Goal: Task Accomplishment & Management: Manage account settings

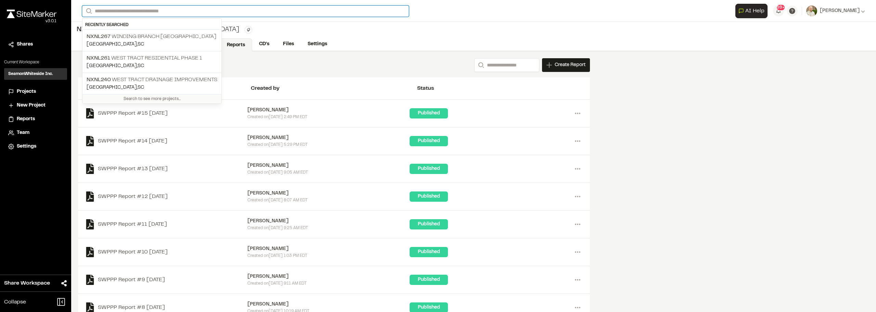
click at [143, 11] on input "Search" at bounding box center [245, 10] width 327 height 11
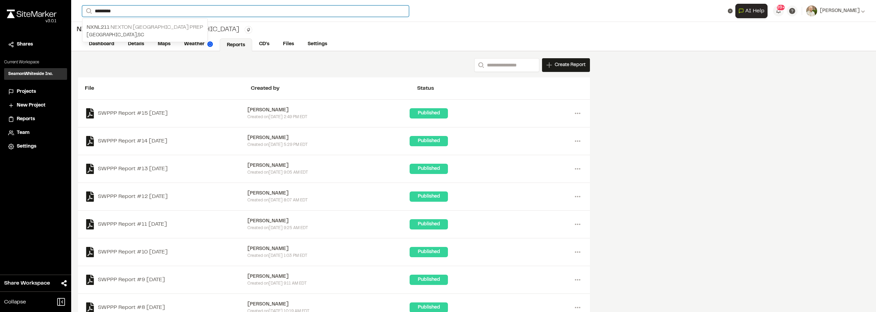
type input "*********"
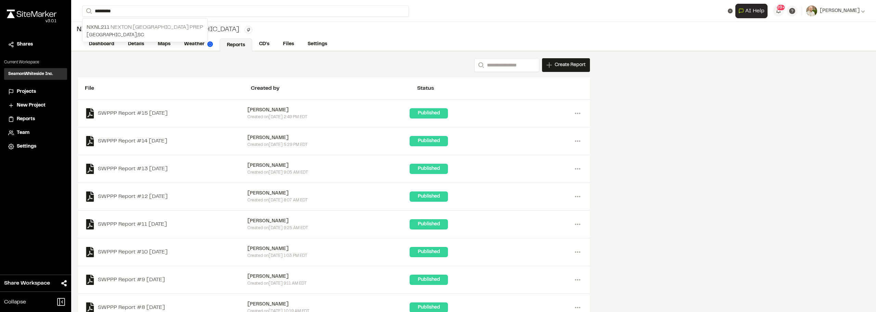
click at [127, 29] on p "NXNL211 Nexton [GEOGRAPHIC_DATA] Prep" at bounding box center [145, 27] width 117 height 8
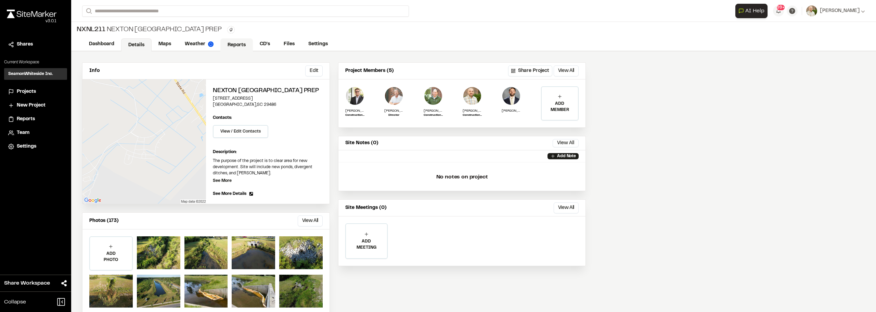
click at [239, 45] on link "Reports" at bounding box center [236, 44] width 33 height 13
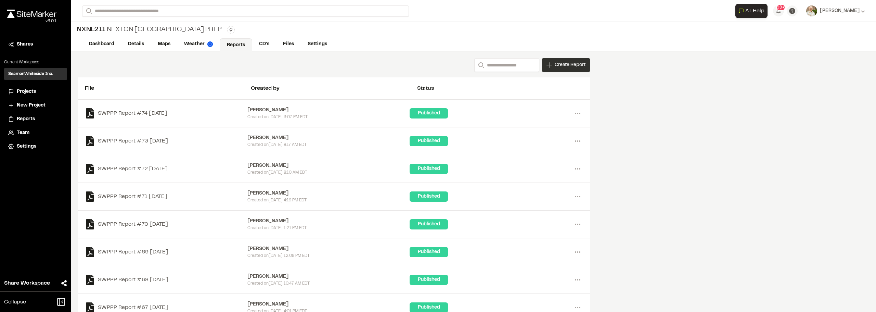
click at [571, 63] on span "Create Report" at bounding box center [570, 65] width 31 height 8
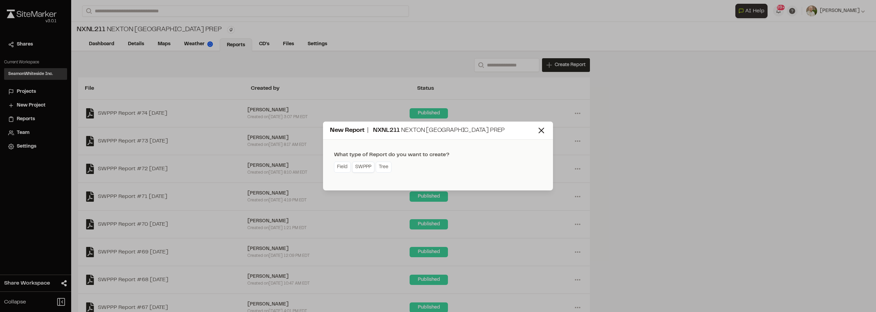
click at [366, 168] on link "SWPPP" at bounding box center [363, 167] width 22 height 11
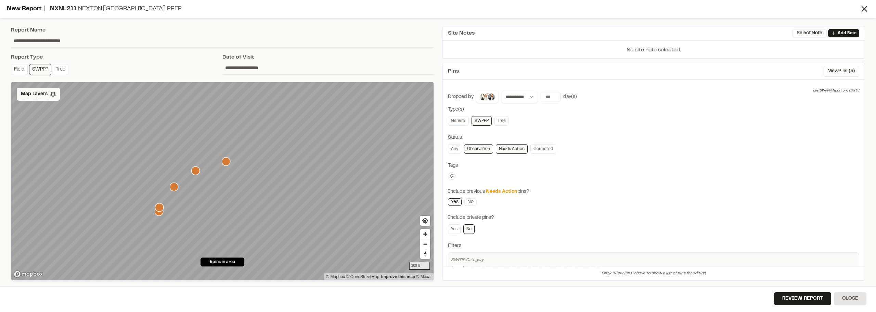
click at [38, 95] on span "Map Layers" at bounding box center [34, 94] width 27 height 8
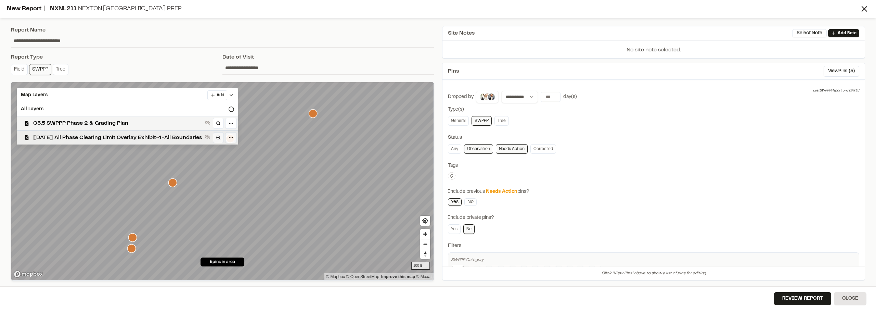
click at [94, 137] on span "[DATE] All Phase Clearing Limit Overlay Exhibit-4-All Boundaries" at bounding box center [117, 138] width 169 height 8
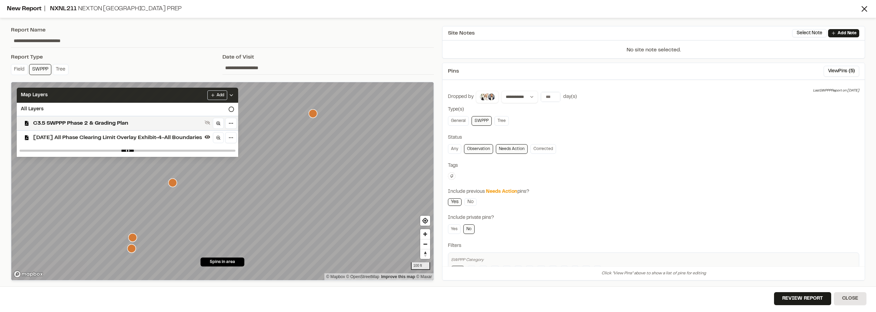
click at [238, 89] on div "Map Layers Add" at bounding box center [128, 95] width 222 height 15
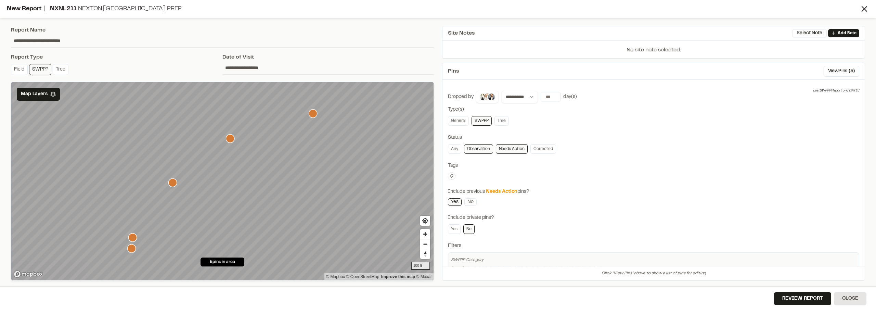
click at [313, 113] on icon "Map marker" at bounding box center [313, 113] width 9 height 9
click at [228, 140] on icon "Map marker" at bounding box center [230, 138] width 9 height 9
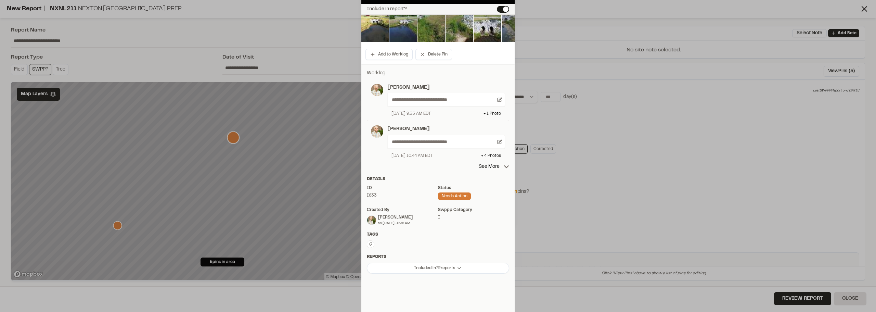
scroll to position [103, 0]
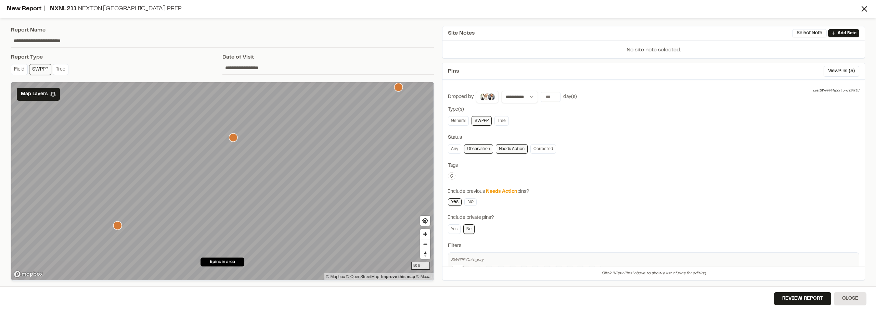
click at [116, 223] on icon "Map marker" at bounding box center [117, 225] width 9 height 9
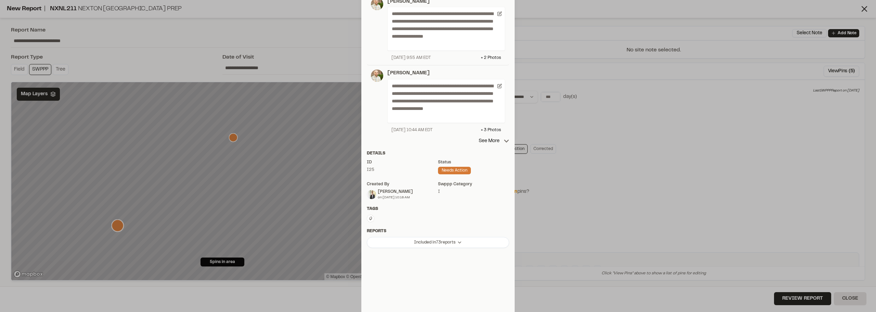
scroll to position [174, 0]
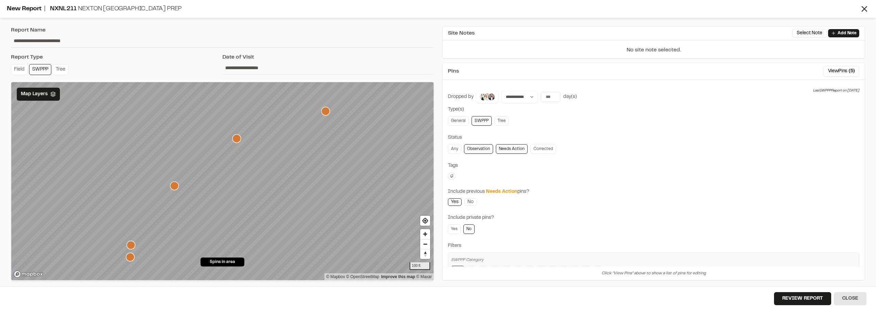
click at [240, 66] on input "**********" at bounding box center [329, 67] width 212 height 13
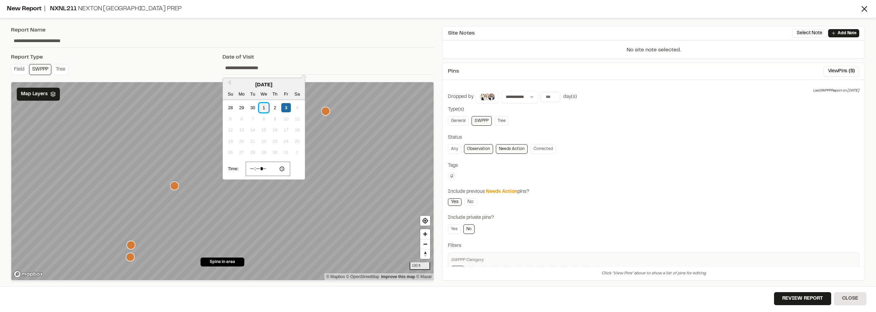
click at [268, 105] on div "1" at bounding box center [263, 107] width 9 height 9
type input "**********"
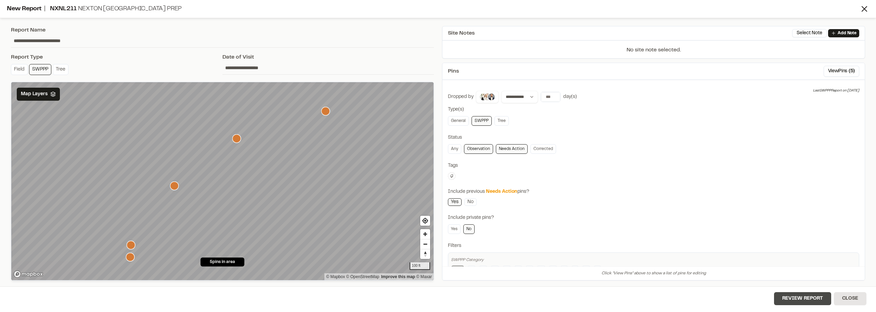
click at [798, 296] on button "Review Report" at bounding box center [802, 298] width 57 height 13
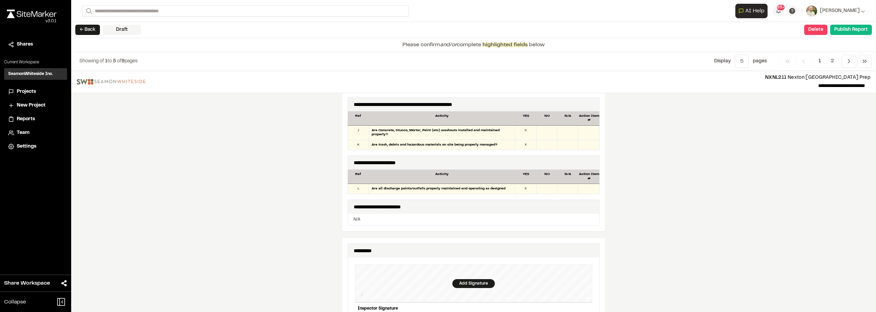
scroll to position [548, 0]
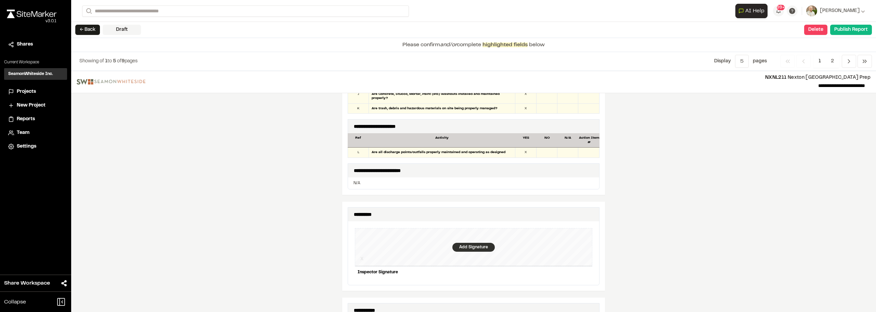
click at [468, 243] on div "Add Signature" at bounding box center [474, 247] width 42 height 9
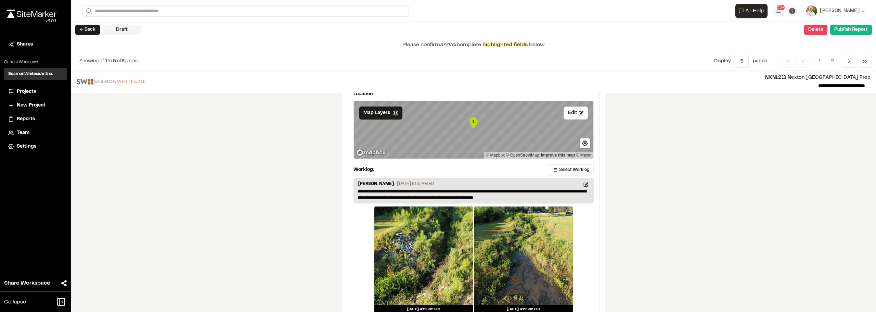
scroll to position [1161, 0]
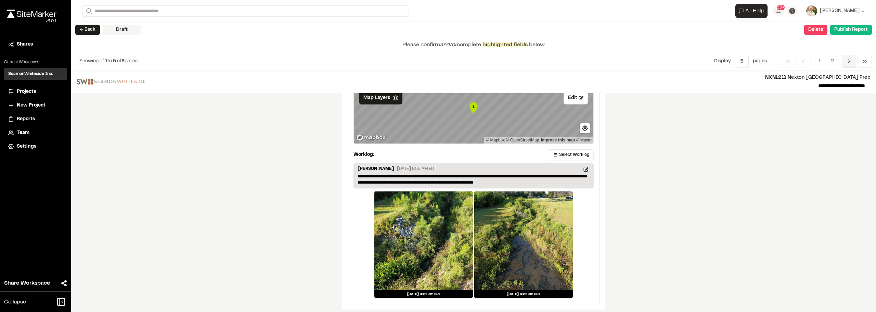
click at [845, 62] on span "Previous" at bounding box center [849, 61] width 14 height 13
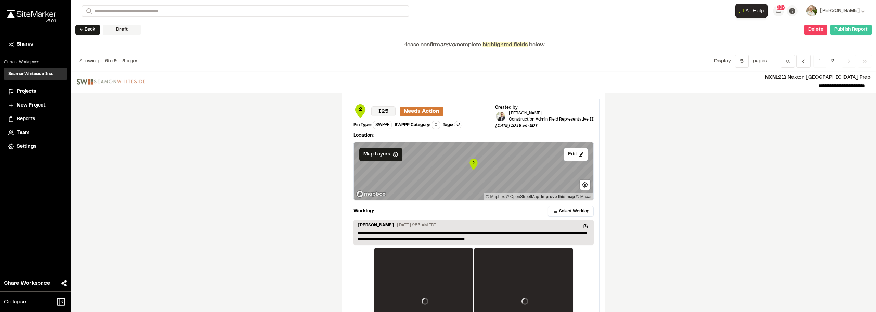
click at [845, 33] on button "Publish Report" at bounding box center [852, 30] width 42 height 10
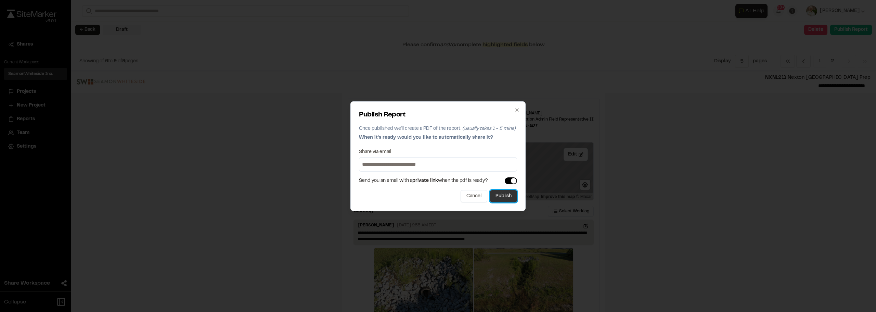
click at [504, 196] on button "Publish" at bounding box center [503, 196] width 27 height 12
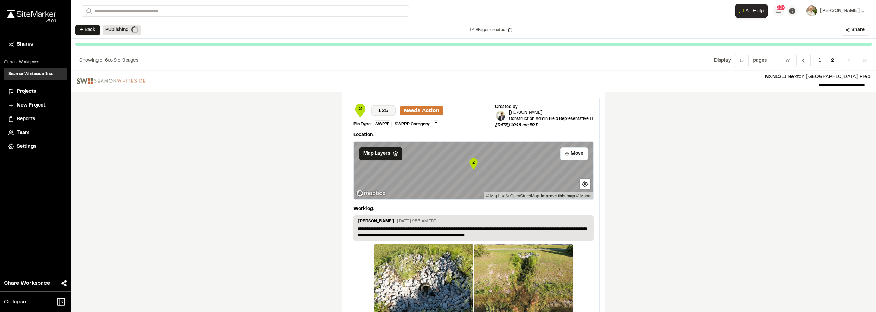
click at [719, 182] on div "**********" at bounding box center [473, 191] width 805 height 242
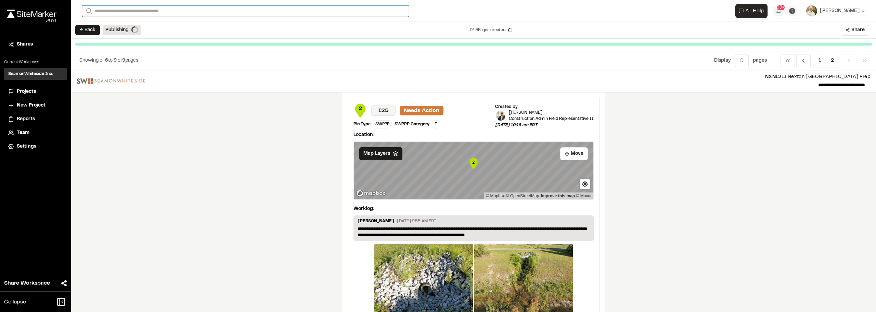
click at [141, 10] on input "Search" at bounding box center [245, 10] width 327 height 11
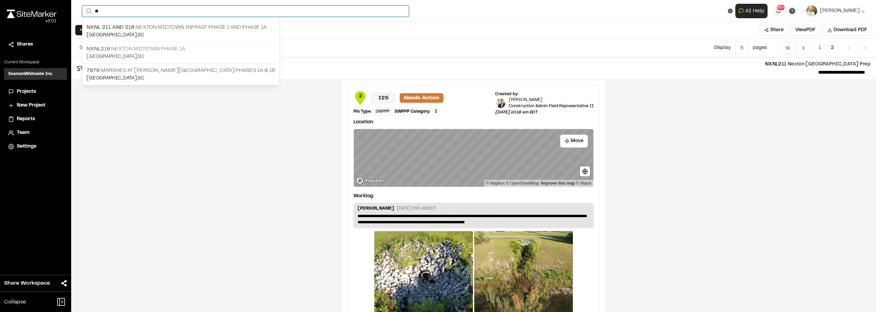
type input "**"
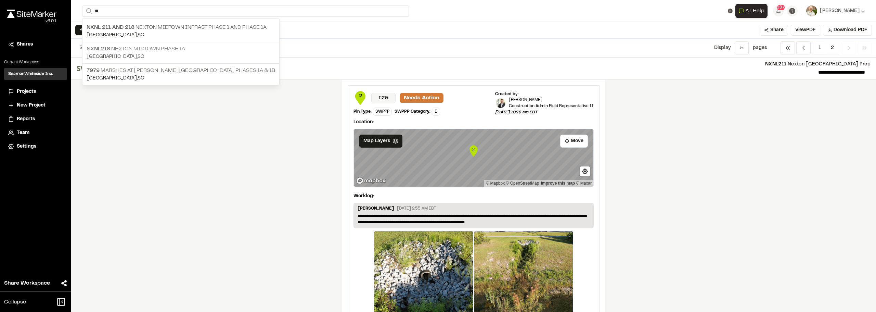
click at [146, 50] on p "NXNL218 Nexton Midtown Phase 1A" at bounding box center [181, 49] width 189 height 8
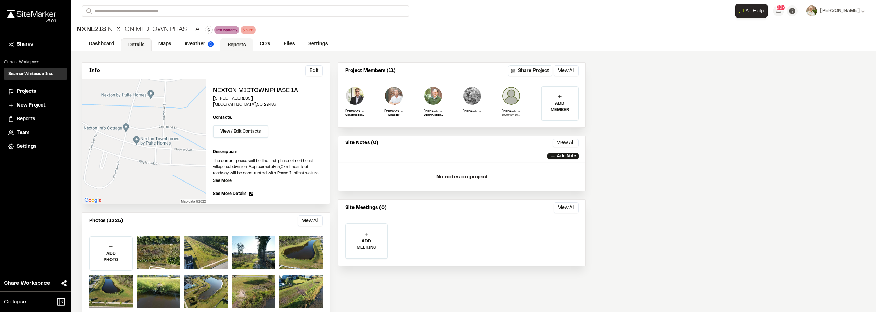
click at [236, 44] on link "Reports" at bounding box center [236, 44] width 33 height 13
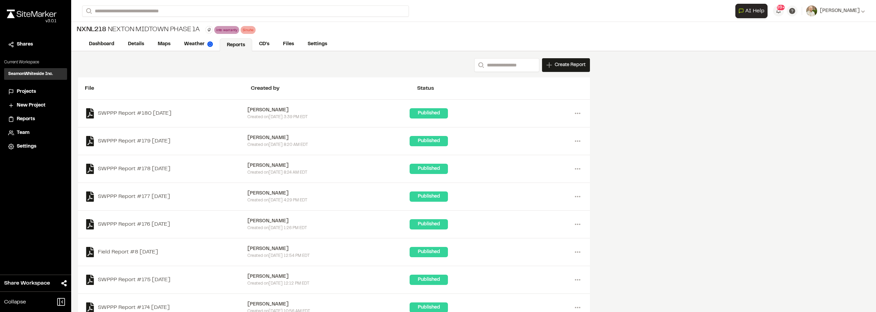
click at [565, 64] on span "Create Report" at bounding box center [570, 65] width 31 height 8
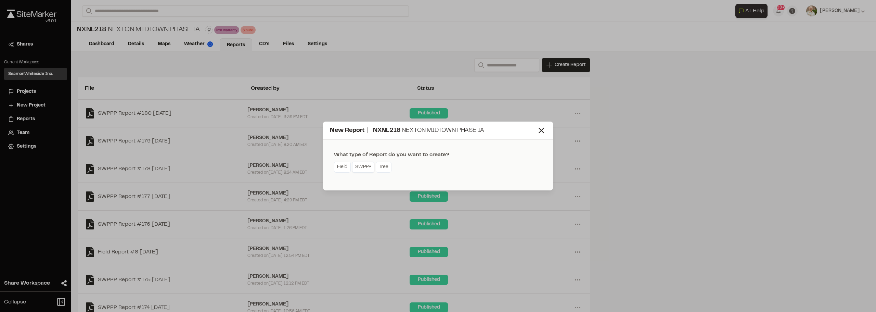
click at [374, 168] on link "SWPPP" at bounding box center [363, 167] width 22 height 11
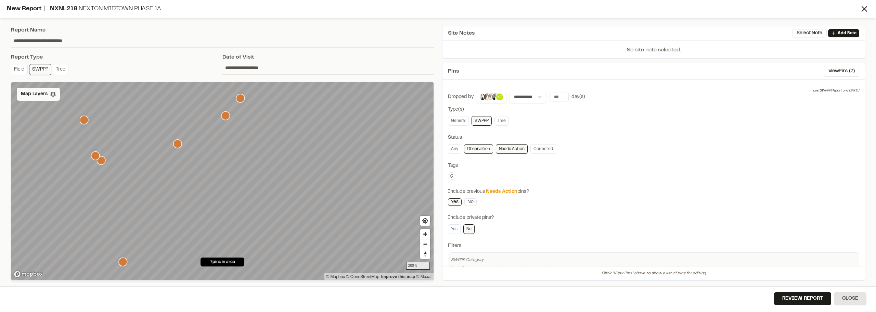
click at [24, 97] on span "Map Layers" at bounding box center [34, 94] width 27 height 8
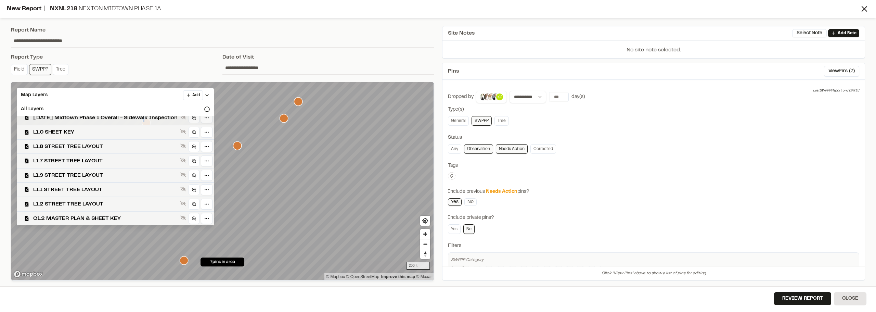
scroll to position [5, 0]
drag, startPoint x: 141, startPoint y: 116, endPoint x: 145, endPoint y: 121, distance: 6.8
click at [145, 121] on div "Addressing KMZ Ph1A [DATE] [GEOGRAPHIC_DATA] Phase 1 Overall - Sidewalk Inspect…" at bounding box center [115, 171] width 197 height 110
click at [145, 132] on span "[DATE] Midtown Phase 1 Overall - Sidewalk Inspection" at bounding box center [105, 132] width 144 height 8
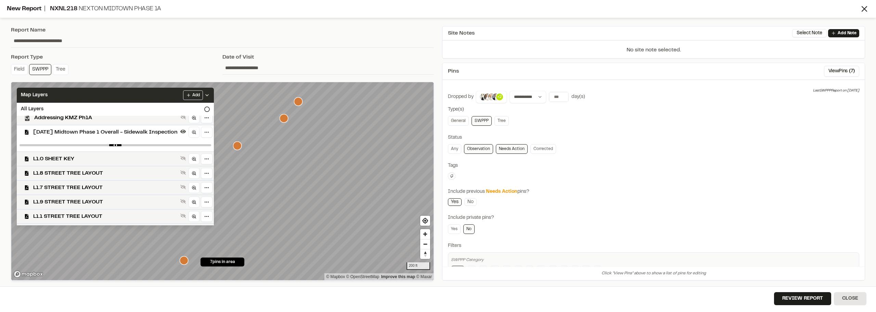
click at [210, 92] on icon at bounding box center [206, 94] width 5 height 5
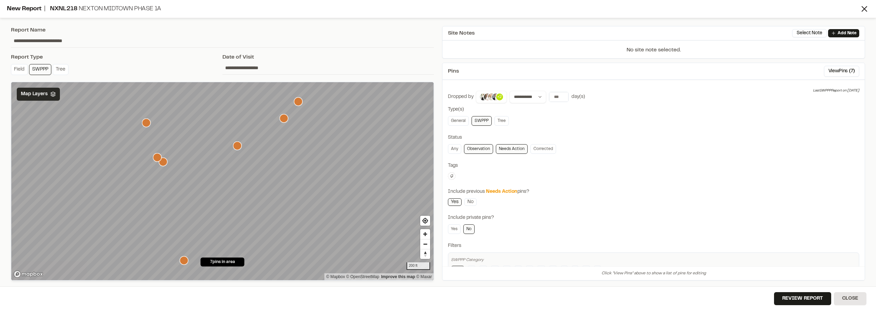
scroll to position [0, 0]
click at [235, 63] on input "**********" at bounding box center [329, 67] width 212 height 13
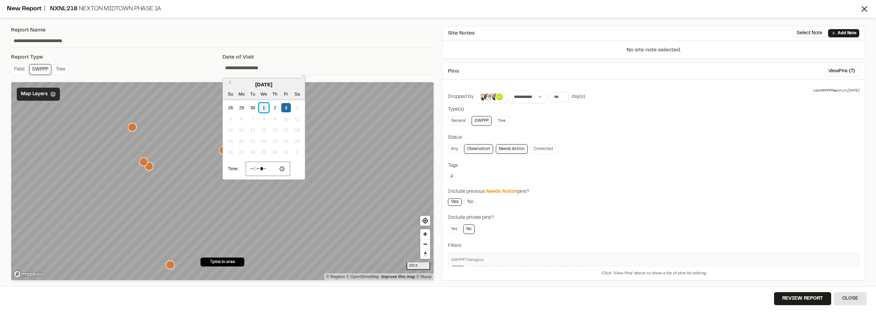
click at [262, 108] on div "1" at bounding box center [263, 107] width 9 height 9
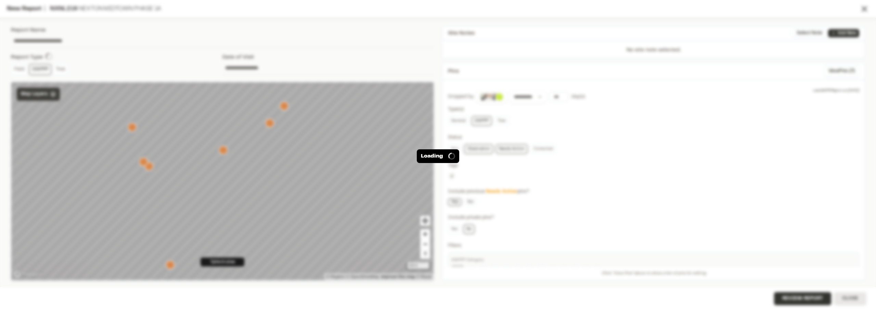
type input "**********"
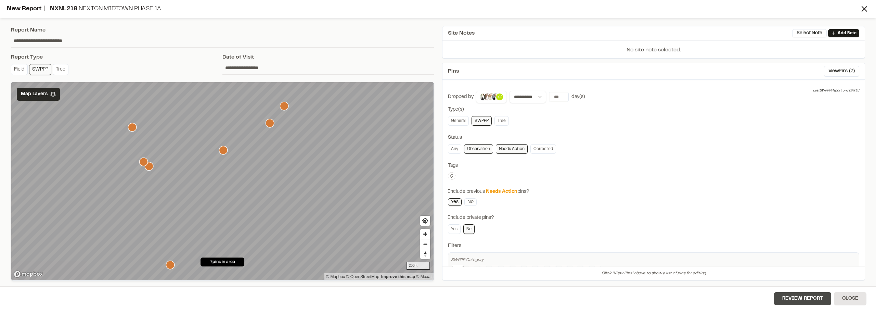
click at [804, 299] on button "Review Report" at bounding box center [802, 298] width 57 height 13
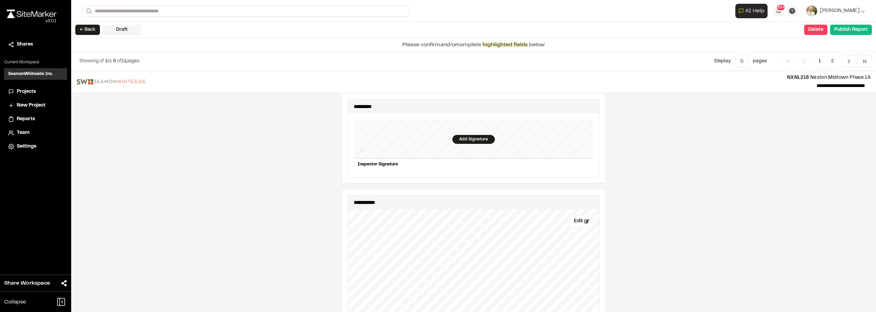
scroll to position [616, 0]
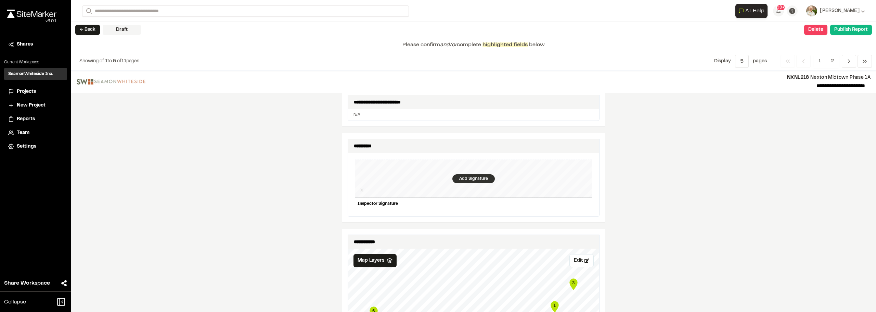
click at [465, 178] on div "Add Signature" at bounding box center [474, 178] width 42 height 9
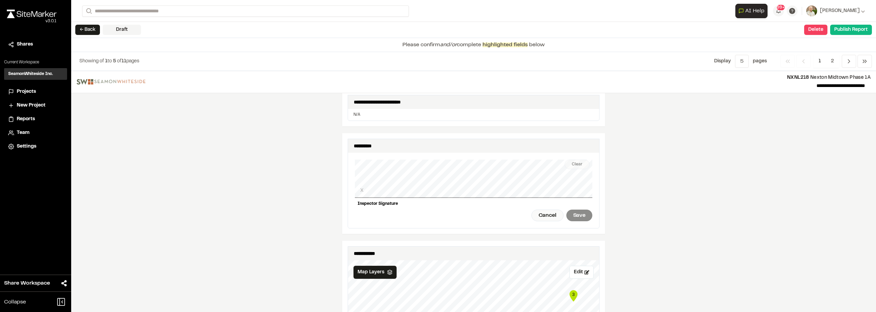
click at [350, 186] on div "**********" at bounding box center [474, 184] width 252 height 90
click at [654, 200] on div "**********" at bounding box center [473, 191] width 805 height 241
click at [574, 215] on div "Save" at bounding box center [580, 216] width 26 height 12
click at [544, 216] on div "Done" at bounding box center [542, 216] width 28 height 12
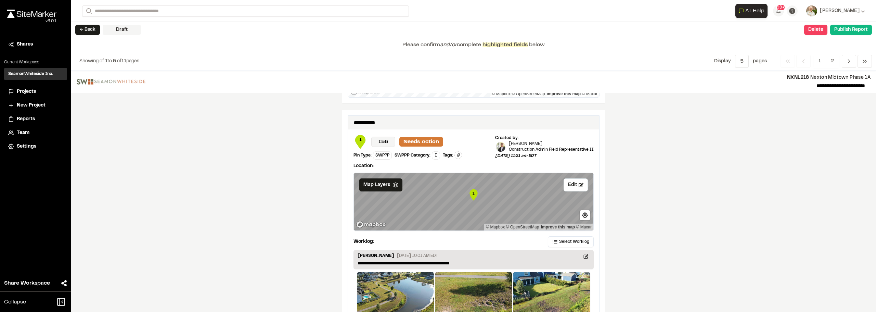
scroll to position [1207, 0]
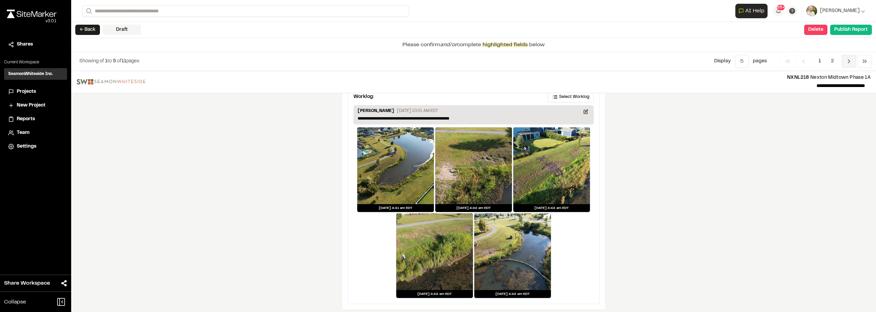
click at [846, 66] on span "Previous" at bounding box center [849, 61] width 14 height 13
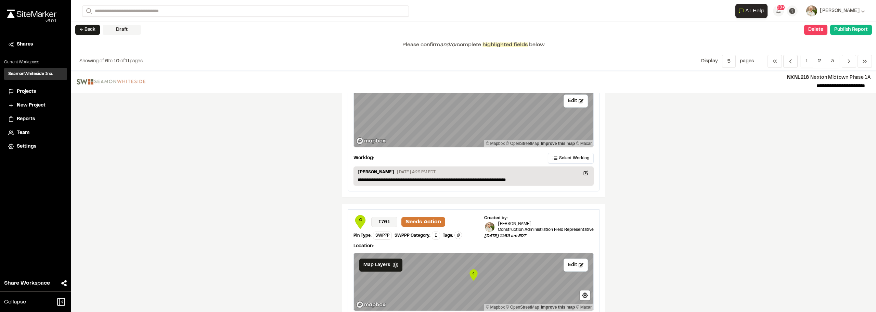
scroll to position [255, 0]
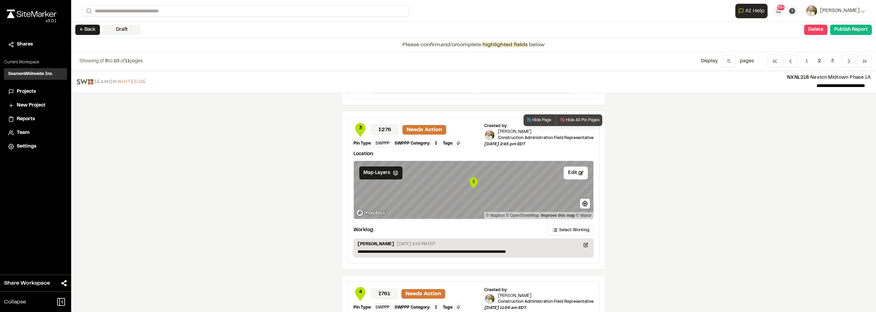
click at [472, 184] on text "3" at bounding box center [473, 181] width 2 height 5
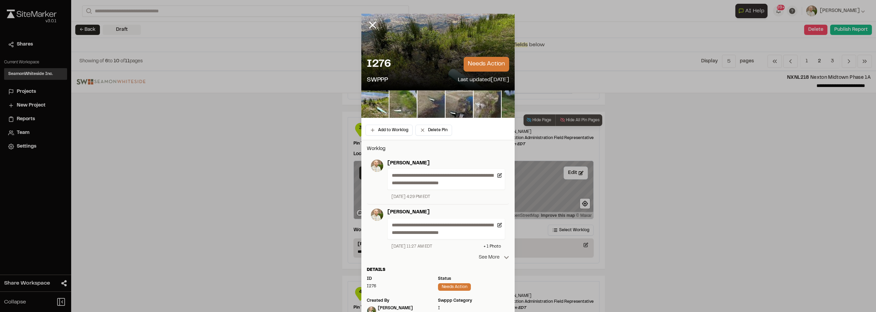
click at [504, 256] on icon at bounding box center [506, 257] width 5 height 5
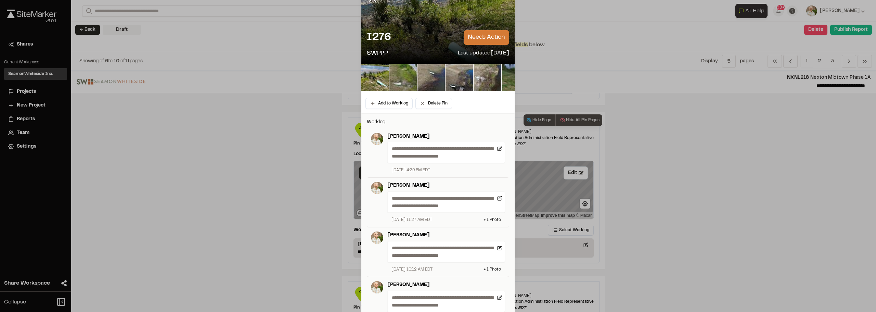
scroll to position [34, 0]
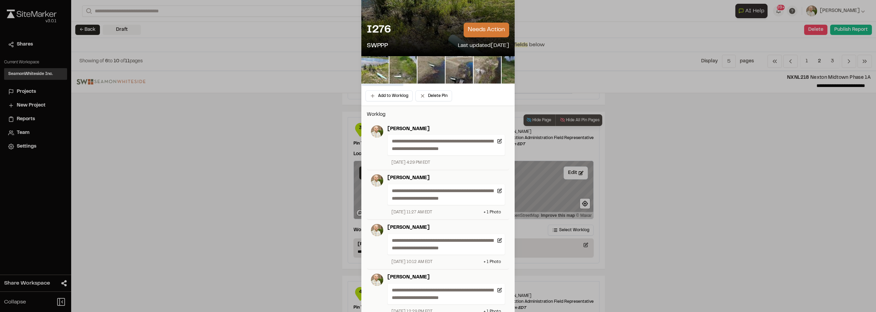
click at [375, 70] on img at bounding box center [375, 69] width 27 height 27
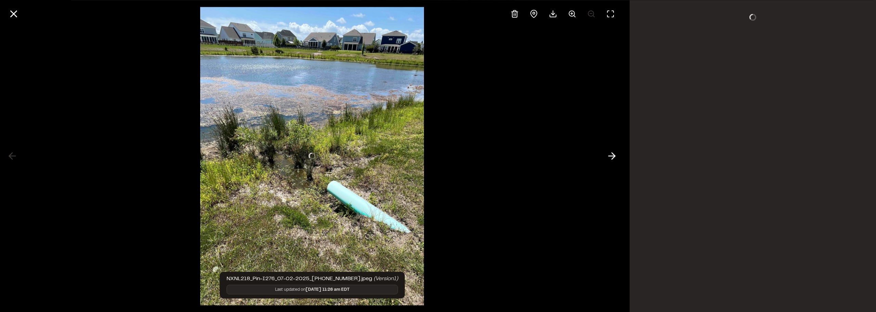
scroll to position [0, 0]
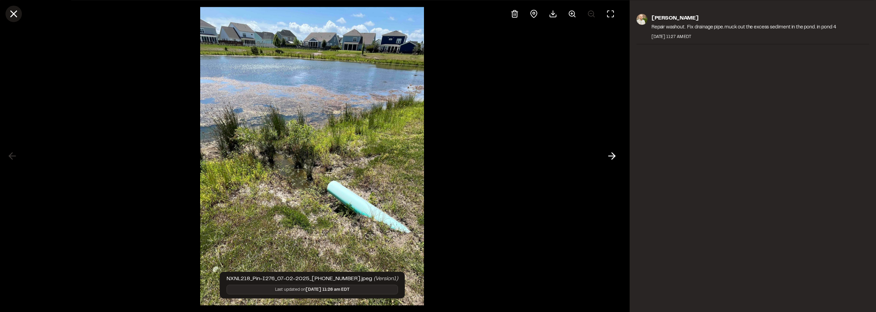
click at [14, 11] on icon at bounding box center [14, 14] width 12 height 12
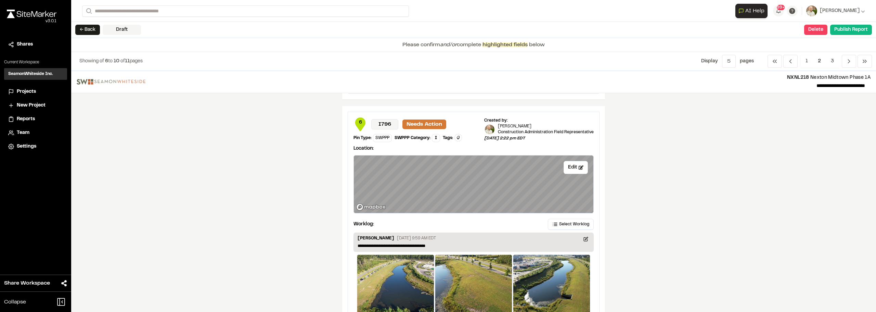
scroll to position [974, 0]
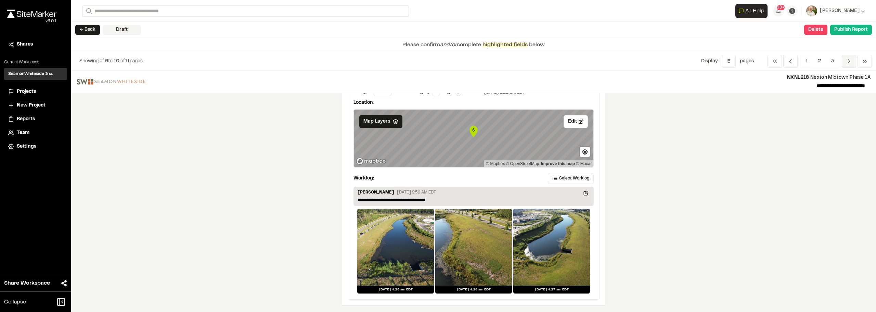
click at [847, 59] on icon "Navigation" at bounding box center [849, 61] width 7 height 7
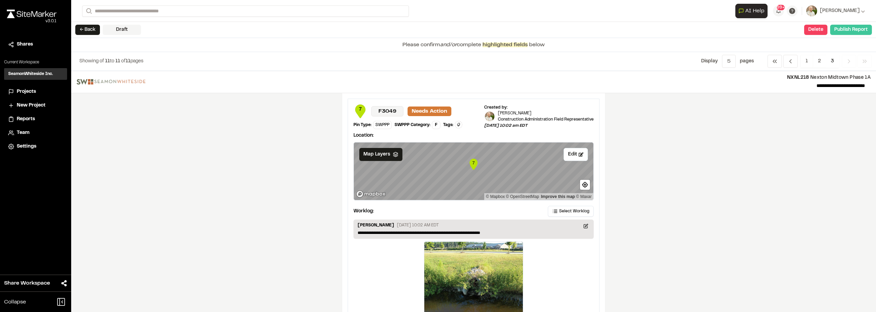
click at [846, 26] on button "Publish Report" at bounding box center [852, 30] width 42 height 10
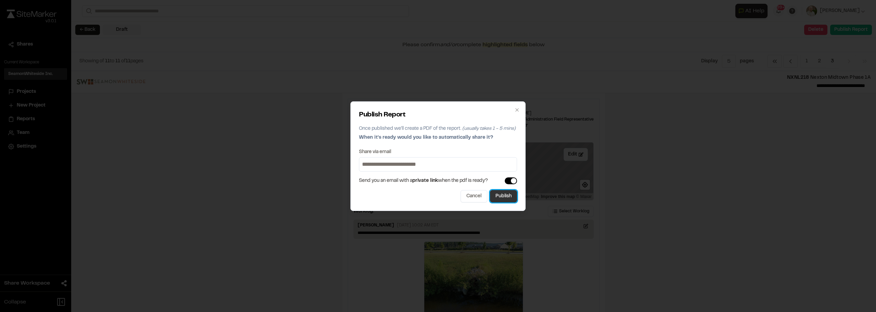
click at [500, 195] on button "Publish" at bounding box center [503, 196] width 27 height 12
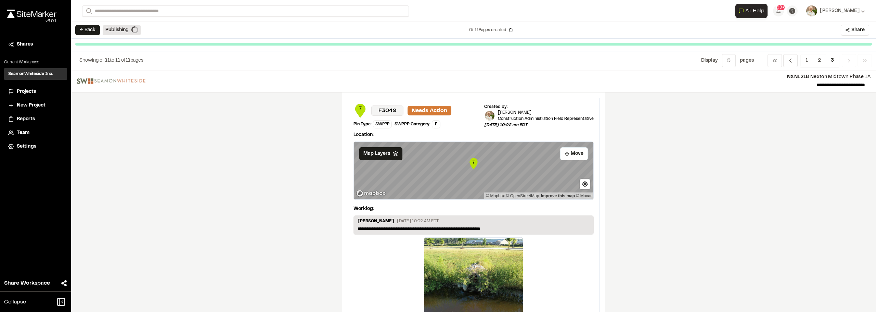
click at [698, 178] on div "**********" at bounding box center [473, 191] width 805 height 242
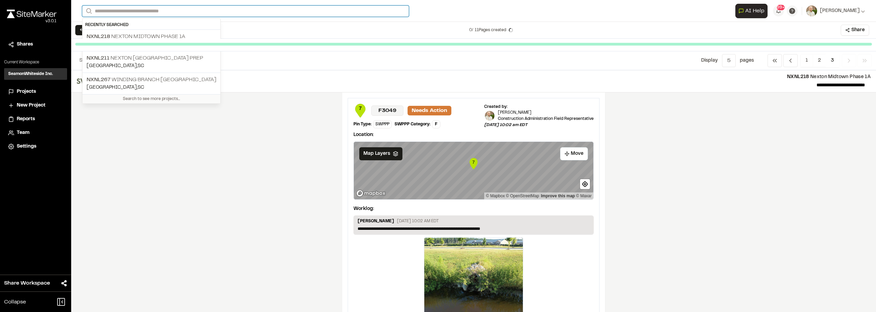
click at [138, 11] on input "Search" at bounding box center [245, 10] width 327 height 11
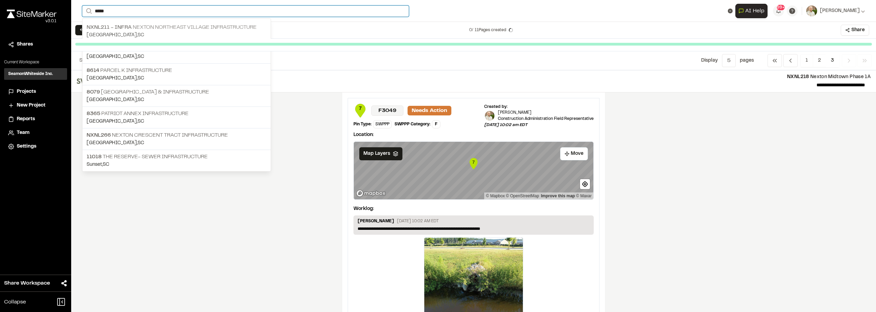
type input "*****"
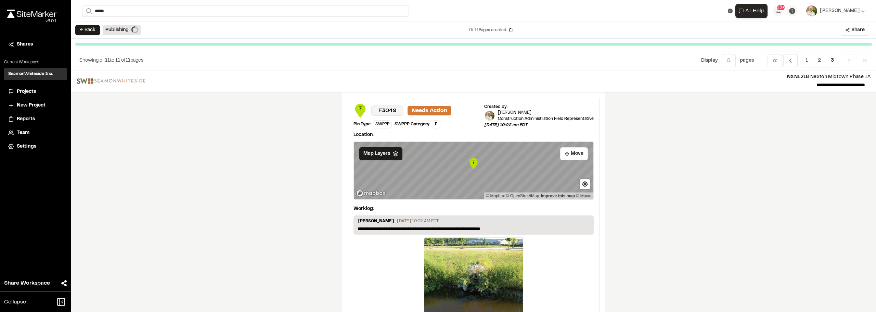
click at [192, 31] on p "[GEOGRAPHIC_DATA] , [GEOGRAPHIC_DATA]" at bounding box center [177, 35] width 180 height 8
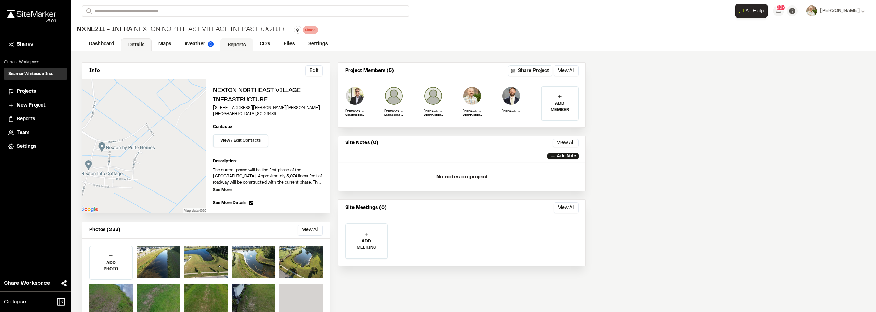
click at [236, 41] on link "Reports" at bounding box center [236, 44] width 33 height 13
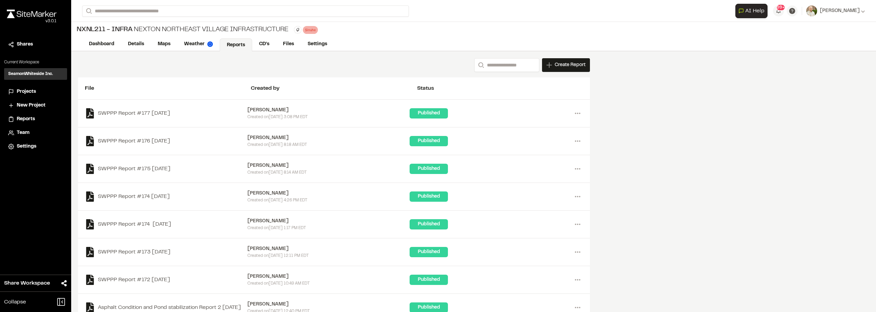
click at [569, 65] on span "Create Report" at bounding box center [570, 65] width 31 height 8
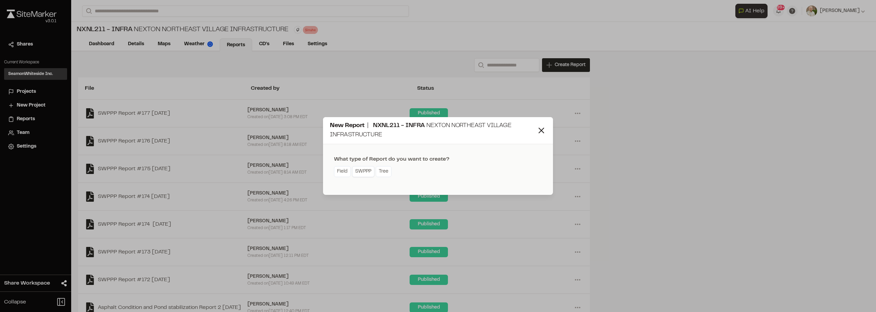
click at [362, 174] on link "SWPPP" at bounding box center [363, 171] width 22 height 11
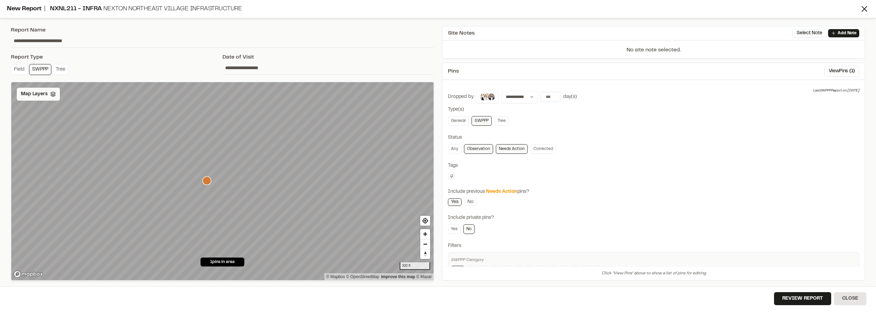
click at [41, 97] on span "Map Layers" at bounding box center [34, 94] width 27 height 8
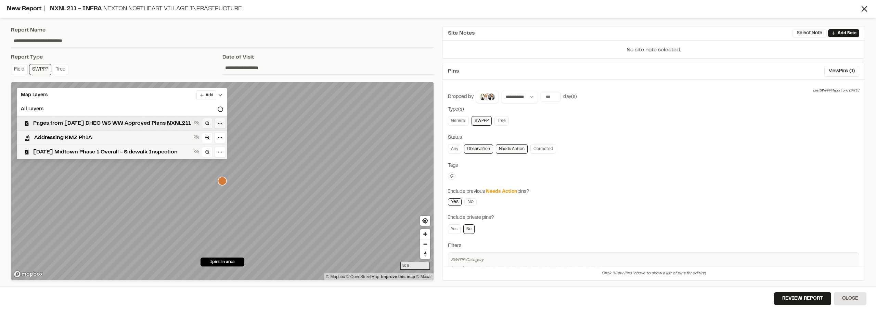
click at [95, 123] on span "Pages from [DATE] DHEC WS WW Approved Plans NXNL211" at bounding box center [112, 123] width 158 height 8
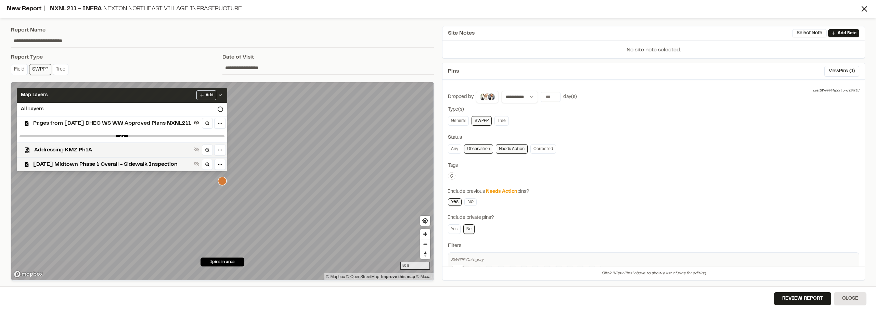
click at [227, 97] on div "Map Layers Add" at bounding box center [122, 95] width 211 height 15
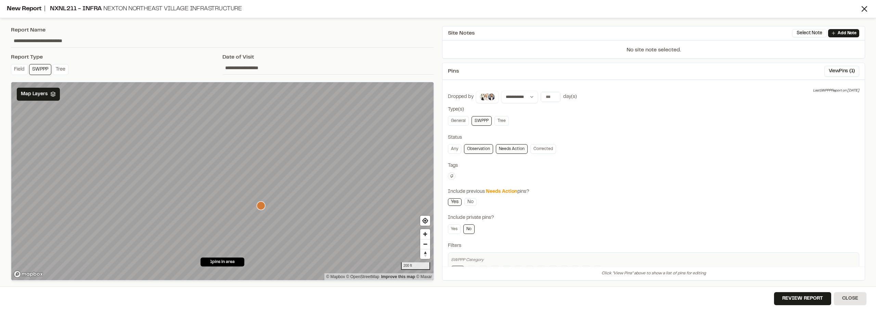
click at [234, 66] on input "**********" at bounding box center [329, 67] width 212 height 13
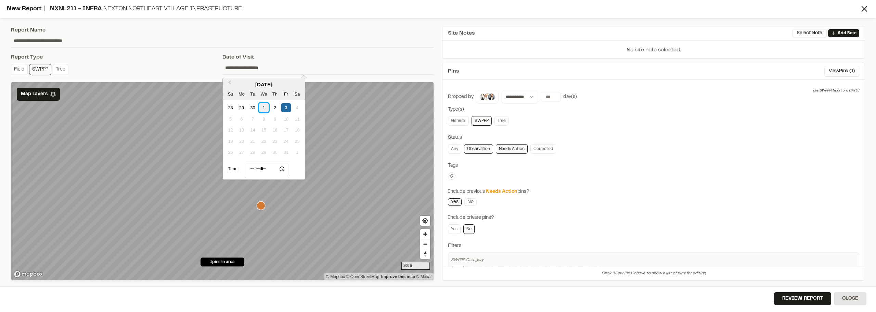
click at [260, 105] on div "1" at bounding box center [263, 107] width 9 height 9
type input "**********"
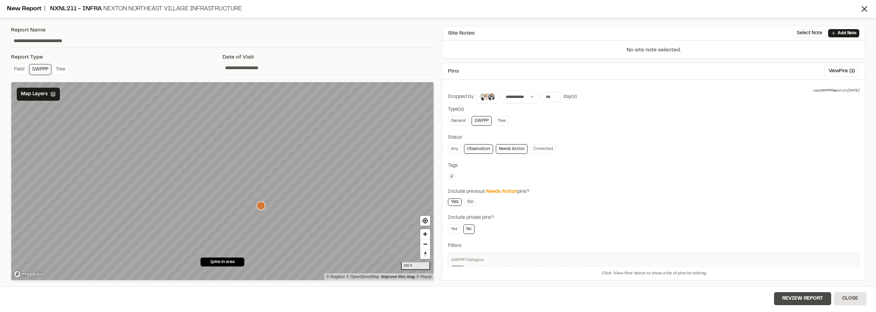
drag, startPoint x: 766, startPoint y: 299, endPoint x: 781, endPoint y: 298, distance: 15.4
click at [766, 299] on div "Review Report Close" at bounding box center [438, 299] width 876 height 26
click at [784, 298] on button "Review Report" at bounding box center [802, 298] width 57 height 13
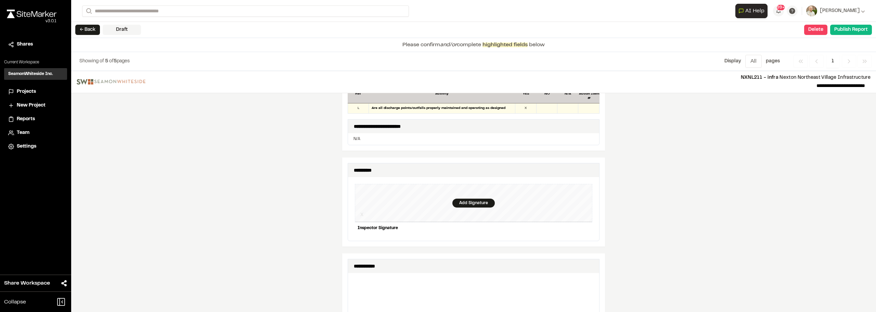
scroll to position [616, 0]
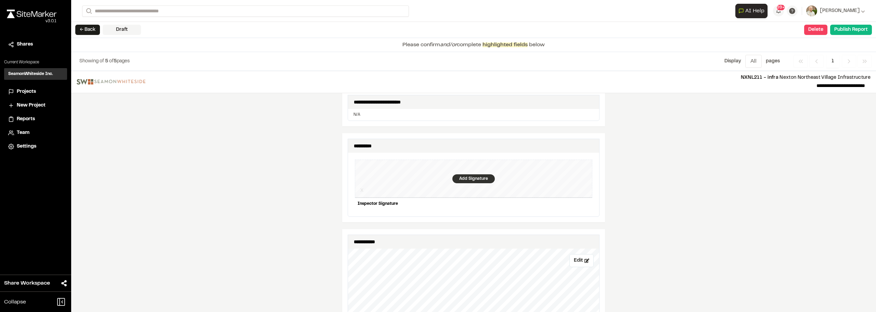
click at [463, 174] on div "Add Signature" at bounding box center [474, 178] width 42 height 9
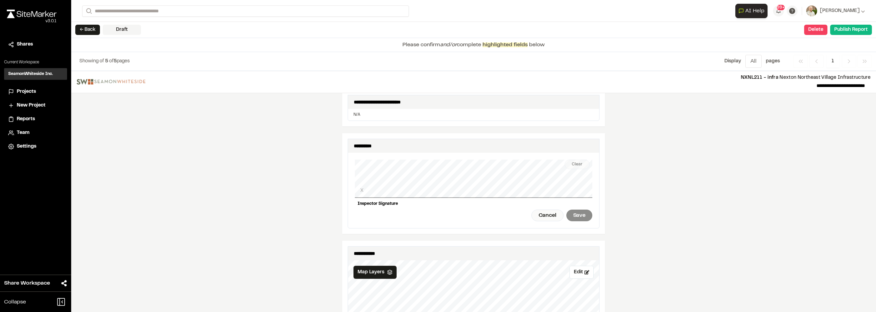
click at [318, 177] on div "**********" at bounding box center [473, 191] width 805 height 241
click at [484, 194] on div "Clear X Inspector Signature Cancel Save" at bounding box center [474, 190] width 238 height 75
click at [589, 212] on div "Save" at bounding box center [580, 216] width 26 height 12
click at [532, 213] on div "Done" at bounding box center [542, 216] width 28 height 12
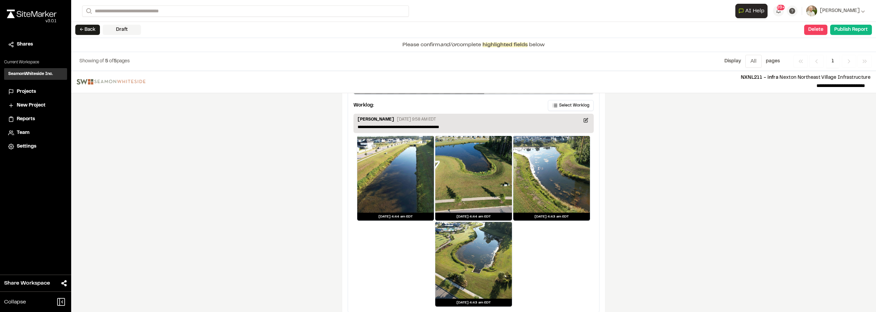
scroll to position [1207, 0]
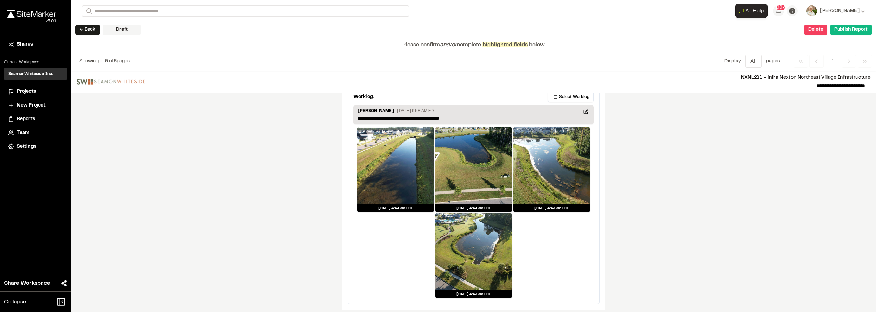
click at [396, 167] on div at bounding box center [395, 165] width 77 height 77
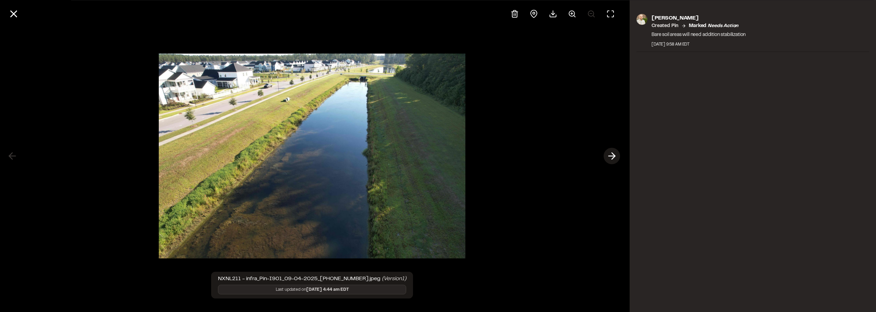
click at [615, 155] on polyline at bounding box center [613, 156] width 3 height 7
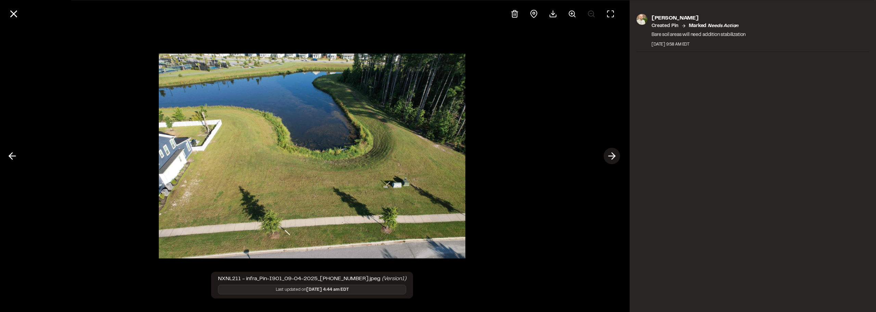
click at [615, 155] on polyline at bounding box center [613, 156] width 3 height 7
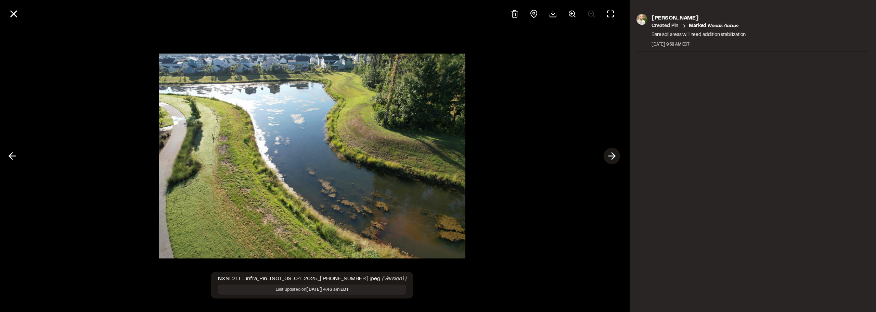
click at [611, 154] on icon at bounding box center [612, 156] width 11 height 12
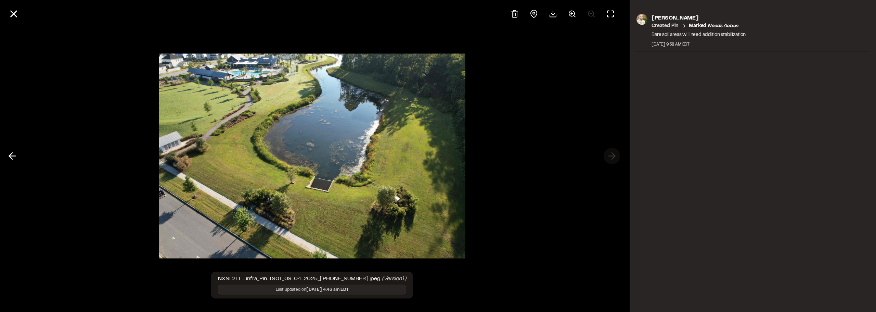
click at [611, 154] on div at bounding box center [312, 156] width 624 height 312
click at [17, 14] on icon at bounding box center [14, 14] width 12 height 12
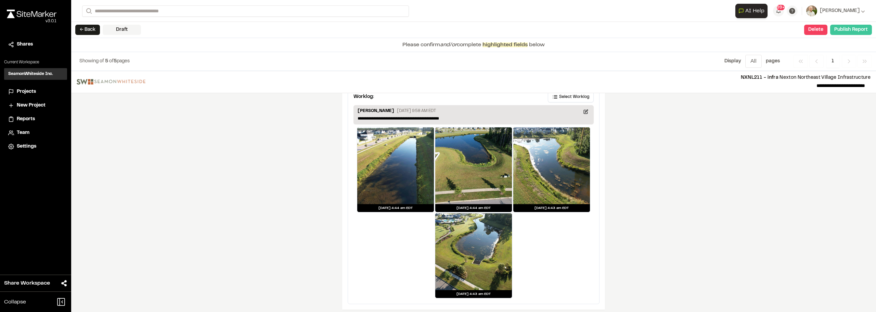
click at [857, 27] on button "Publish Report" at bounding box center [852, 30] width 42 height 10
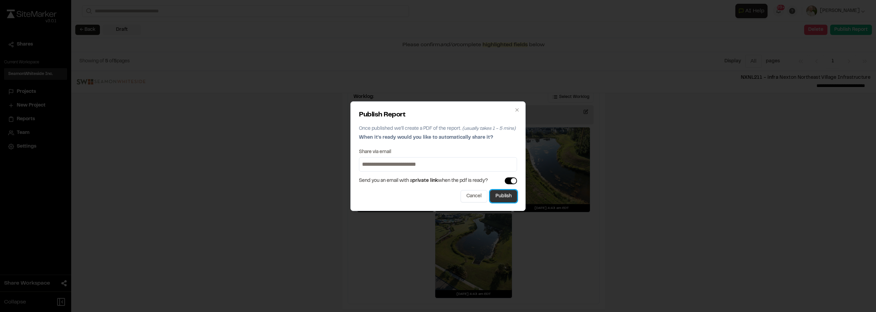
click at [517, 194] on button "Publish" at bounding box center [503, 196] width 27 height 12
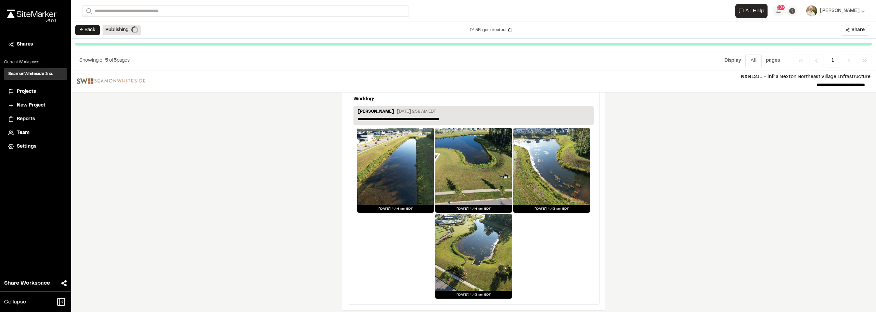
drag, startPoint x: 681, startPoint y: 189, endPoint x: 655, endPoint y: 177, distance: 28.9
click at [681, 189] on div "**********" at bounding box center [473, 191] width 805 height 242
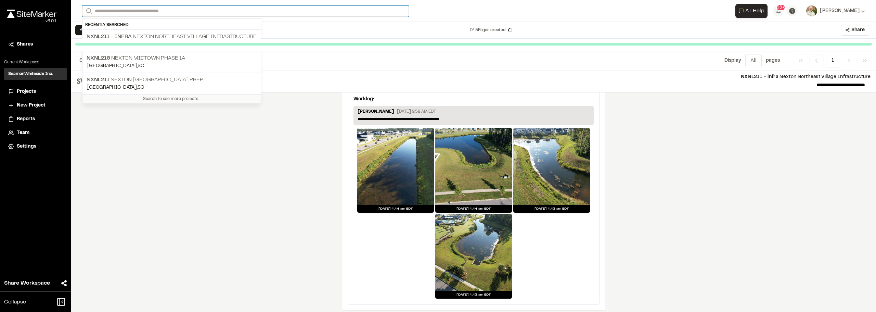
click at [147, 12] on input "Search" at bounding box center [245, 10] width 327 height 11
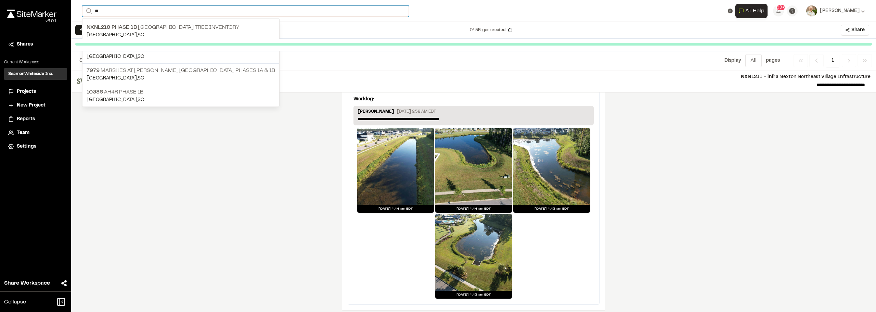
type input "**"
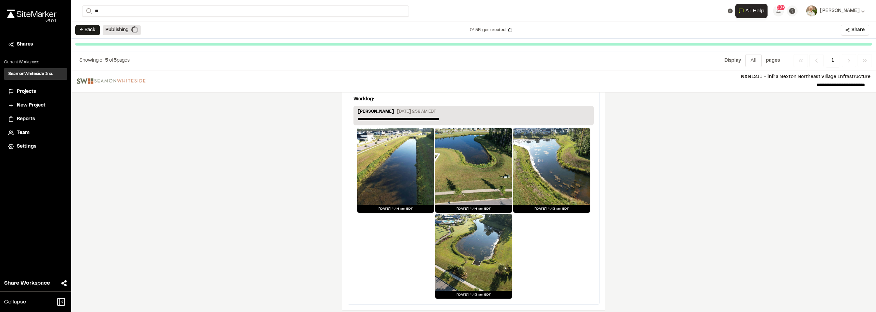
click at [128, 49] on div at bounding box center [473, 45] width 805 height 13
click at [127, 54] on div "Showing of 5 of 5 pages Display Menu All 1 All page s Previous Previous 1 Previ…" at bounding box center [473, 60] width 805 height 19
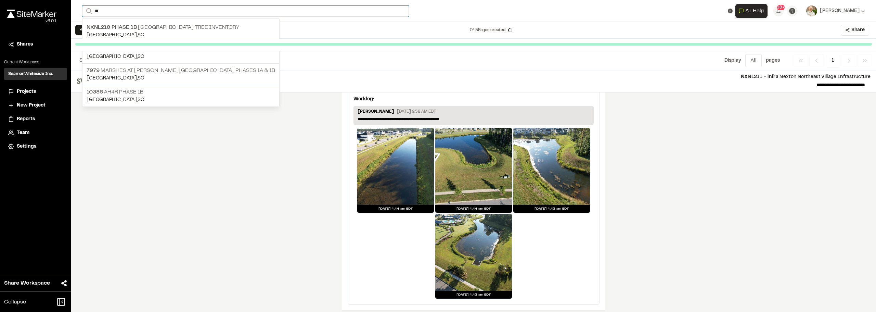
click at [103, 9] on input "**" at bounding box center [245, 10] width 327 height 11
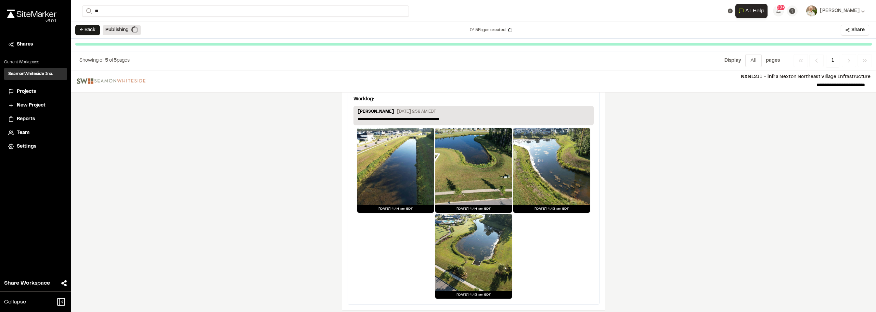
click at [112, 53] on p "[GEOGRAPHIC_DATA] , [GEOGRAPHIC_DATA]" at bounding box center [181, 57] width 189 height 8
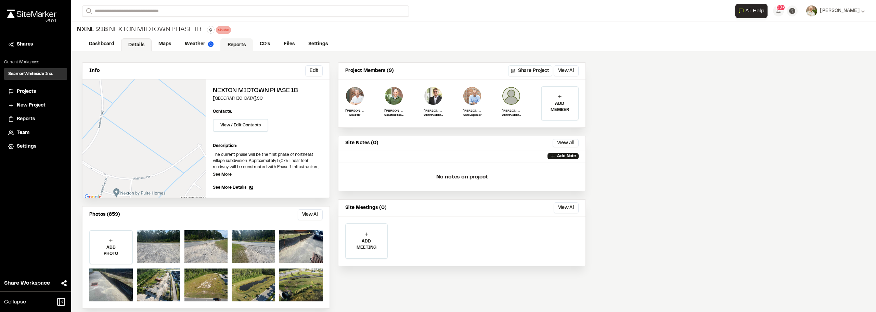
click at [237, 47] on link "Reports" at bounding box center [236, 44] width 33 height 13
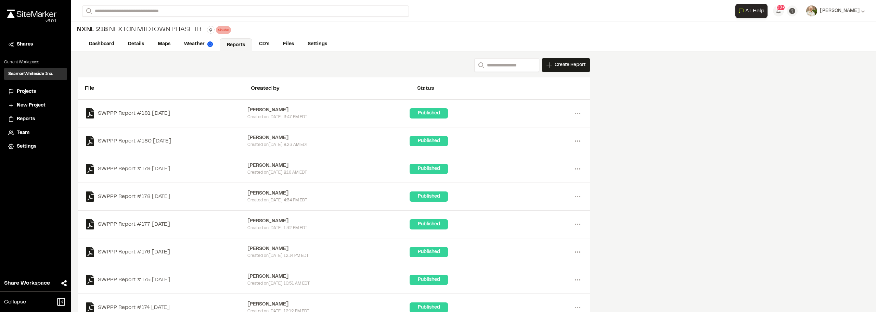
click at [603, 72] on div "Search Create Report New Report | NXNL 218 Nexton Midtown Phase 1B What type of…" at bounding box center [473, 207] width 805 height 312
click at [576, 68] on span "Create Report" at bounding box center [570, 65] width 31 height 8
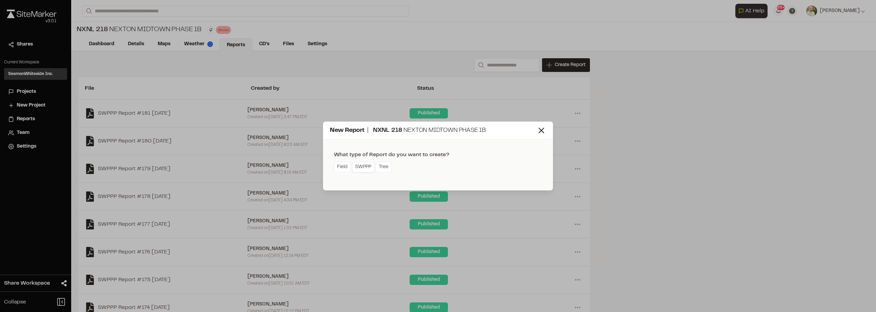
click at [366, 166] on link "SWPPP" at bounding box center [363, 167] width 22 height 11
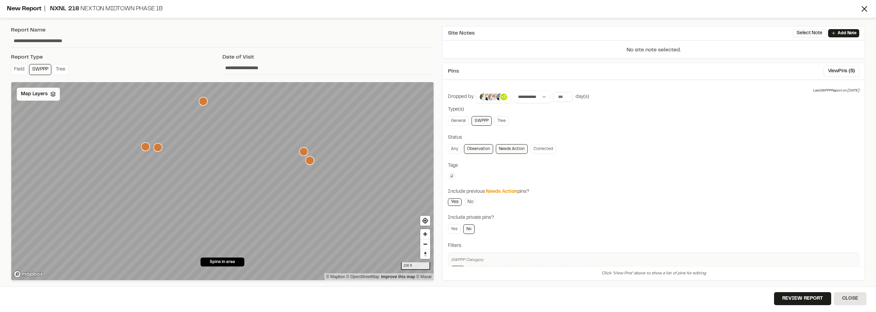
click at [40, 97] on span "Map Layers" at bounding box center [34, 94] width 27 height 8
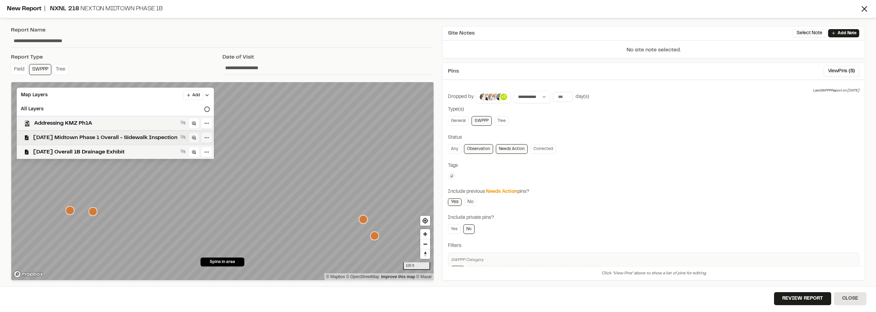
click at [118, 136] on span "[DATE] Midtown Phase 1 Overall - Sidewalk Inspection" at bounding box center [105, 138] width 144 height 8
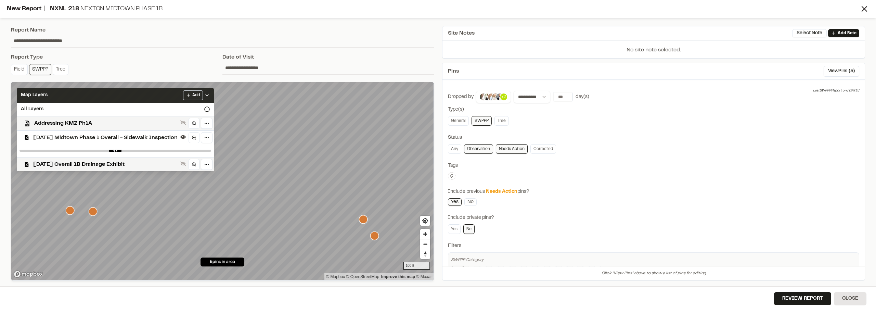
click at [214, 98] on div "Map Layers Add" at bounding box center [115, 95] width 197 height 15
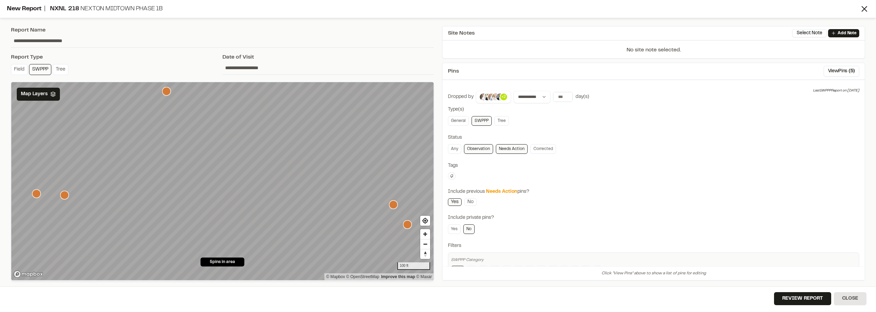
click at [234, 62] on input "**********" at bounding box center [329, 67] width 212 height 13
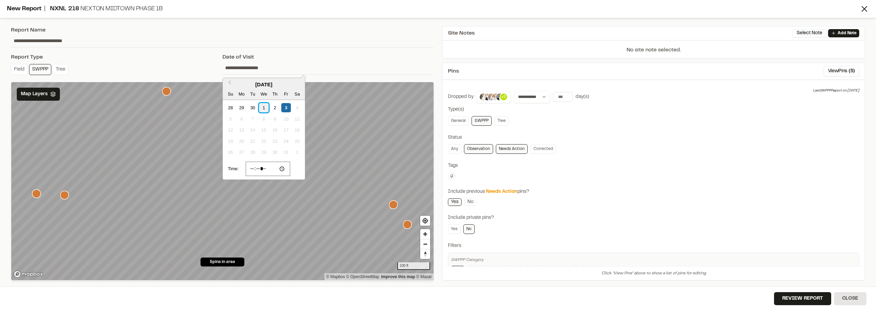
click at [263, 106] on div "1" at bounding box center [263, 107] width 9 height 9
type input "**********"
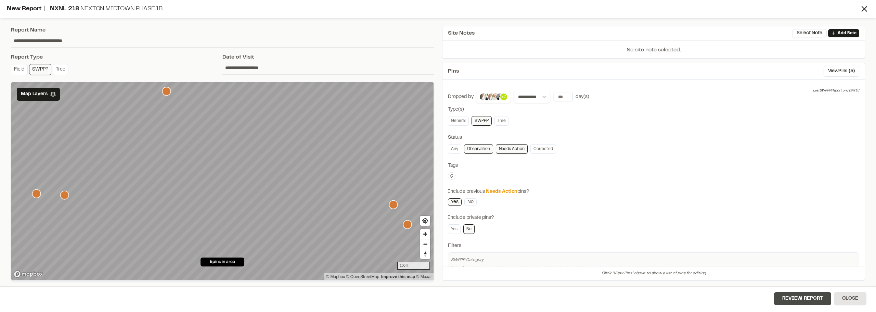
click at [804, 295] on button "Review Report" at bounding box center [802, 298] width 57 height 13
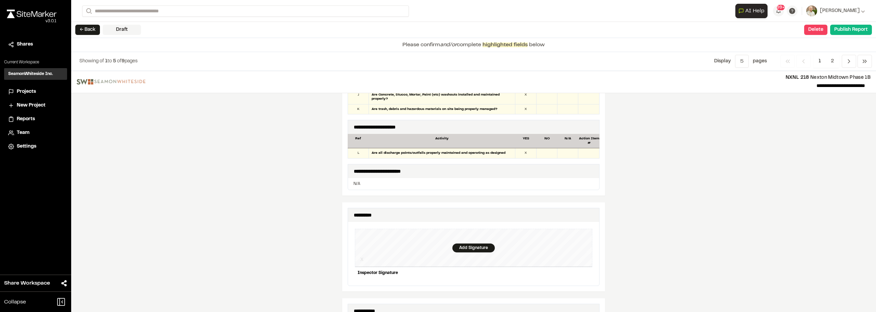
scroll to position [548, 0]
click at [464, 243] on div "Add Signature" at bounding box center [474, 247] width 42 height 9
click at [328, 247] on div "**********" at bounding box center [473, 191] width 805 height 241
click at [465, 265] on div "Clear X Inspector Signature Cancel Save" at bounding box center [474, 258] width 238 height 75
click at [588, 282] on div "Save" at bounding box center [580, 284] width 26 height 12
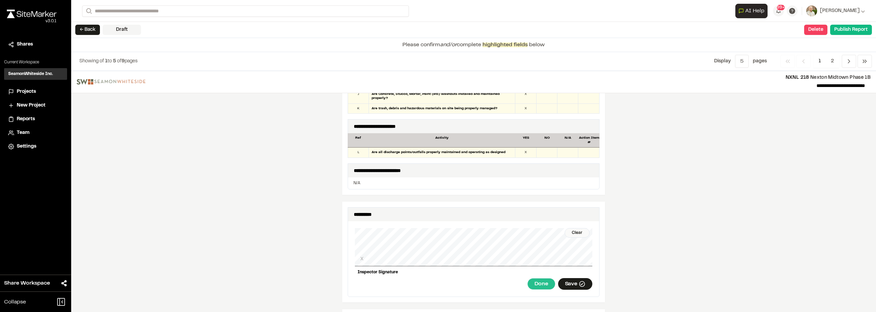
click at [538, 283] on div "Done" at bounding box center [542, 284] width 28 height 12
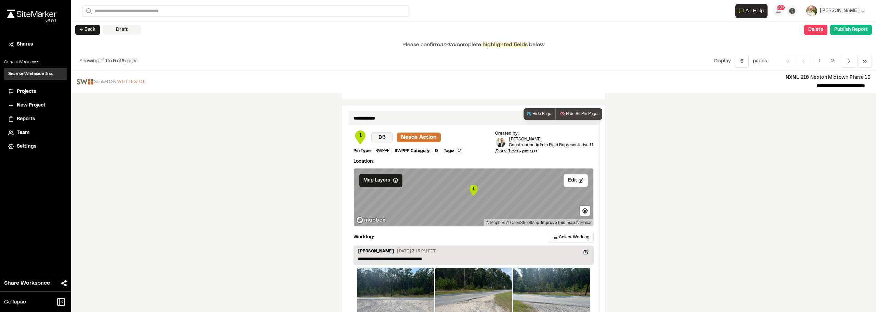
scroll to position [1121, 0]
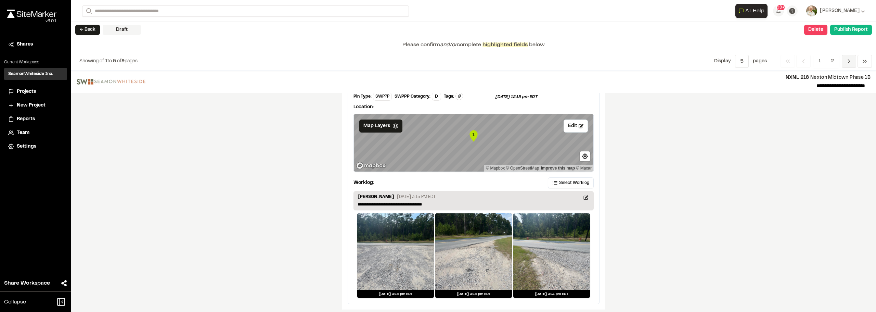
click at [849, 58] on icon "Navigation" at bounding box center [849, 61] width 7 height 7
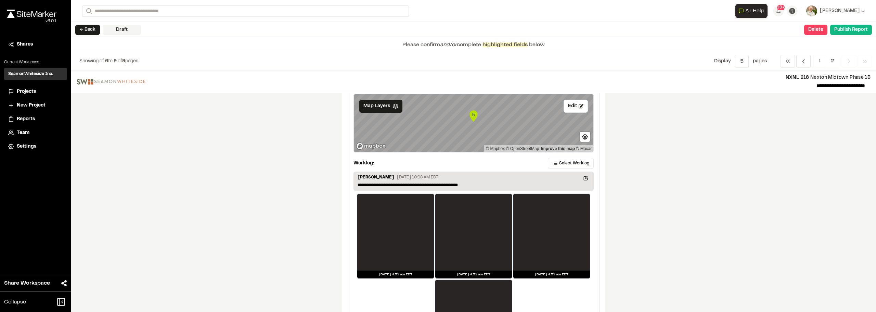
scroll to position [952, 0]
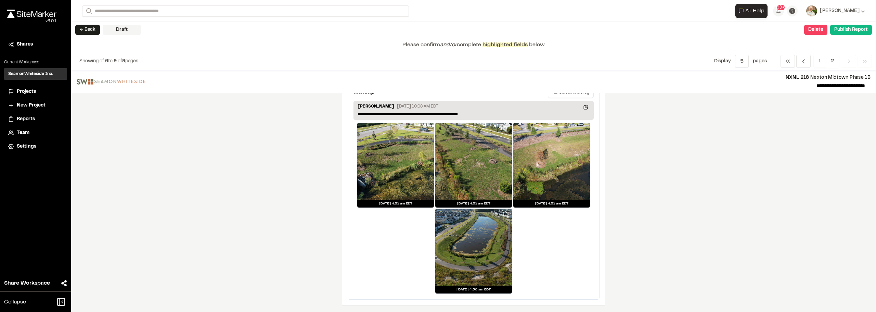
click at [853, 64] on span "Previous" at bounding box center [849, 61] width 14 height 13
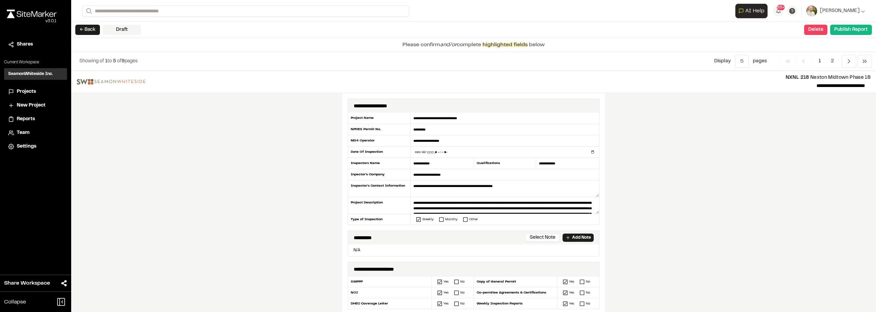
scroll to position [137, 0]
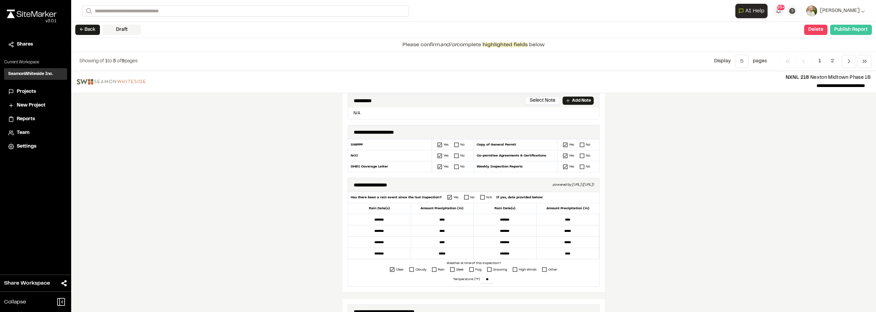
click at [851, 26] on button "Publish Report" at bounding box center [852, 30] width 42 height 10
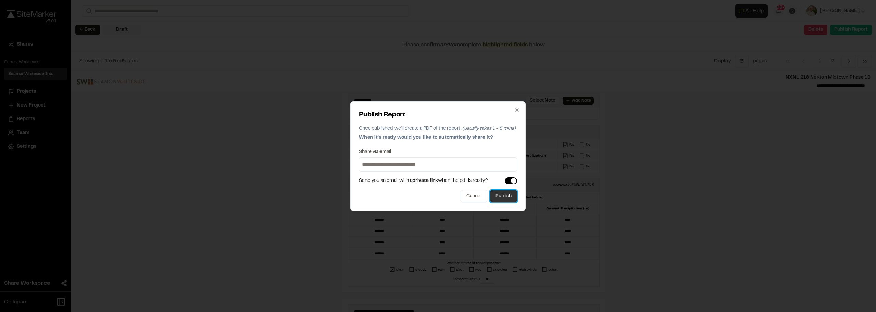
click at [508, 193] on button "Publish" at bounding box center [503, 196] width 27 height 12
drag, startPoint x: 744, startPoint y: 205, endPoint x: 749, endPoint y: 200, distance: 6.8
click at [744, 204] on div "Publish Report Once published we'll create a PDF of the report. (usually takes …" at bounding box center [438, 156] width 876 height 312
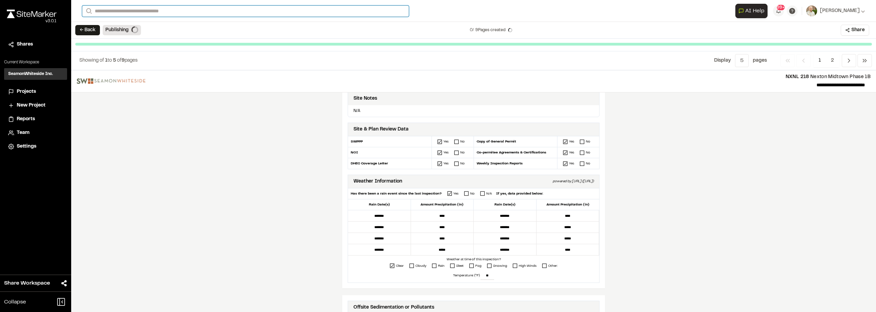
click at [109, 6] on input "Search" at bounding box center [245, 10] width 327 height 11
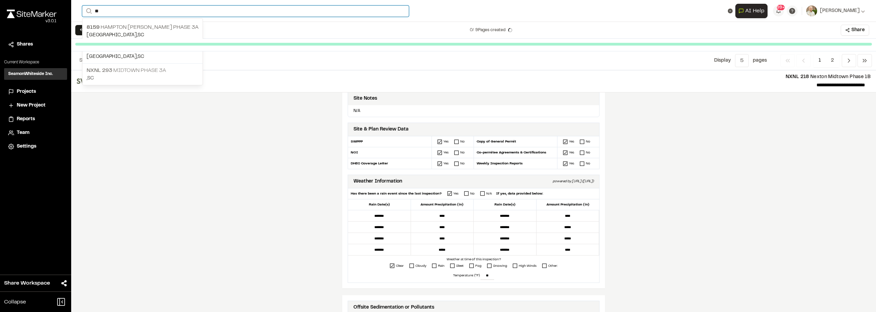
type input "**"
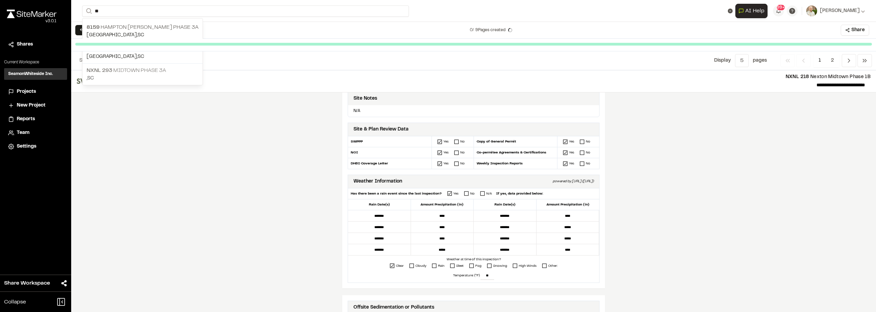
click at [141, 76] on p ", [GEOGRAPHIC_DATA]" at bounding box center [143, 79] width 112 height 8
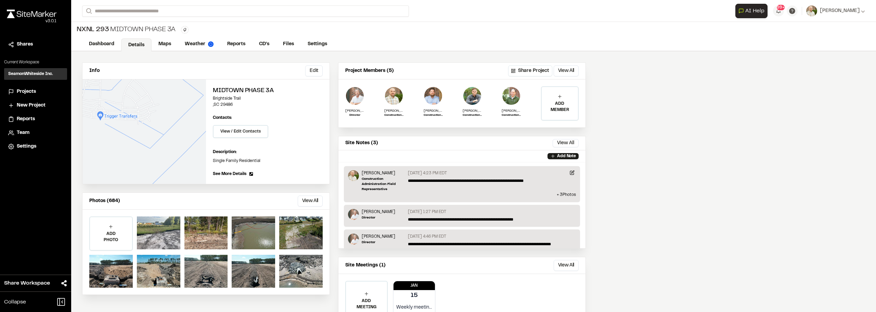
click at [241, 37] on div "NXNL 293 Midtown Phase 3A Type Enter or comma to add tag." at bounding box center [473, 30] width 805 height 16
click at [239, 41] on link "Reports" at bounding box center [236, 44] width 33 height 13
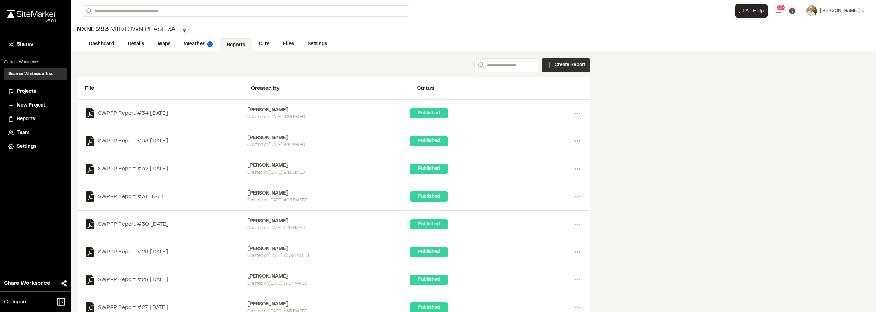
click at [577, 70] on div "Create Report" at bounding box center [566, 65] width 48 height 14
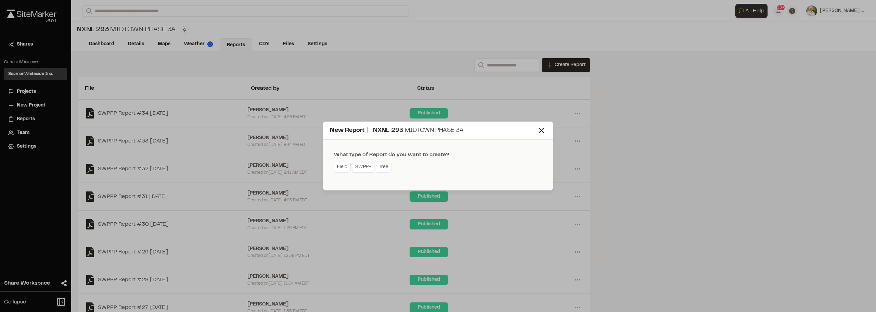
click at [367, 169] on link "SWPPP" at bounding box center [363, 167] width 22 height 11
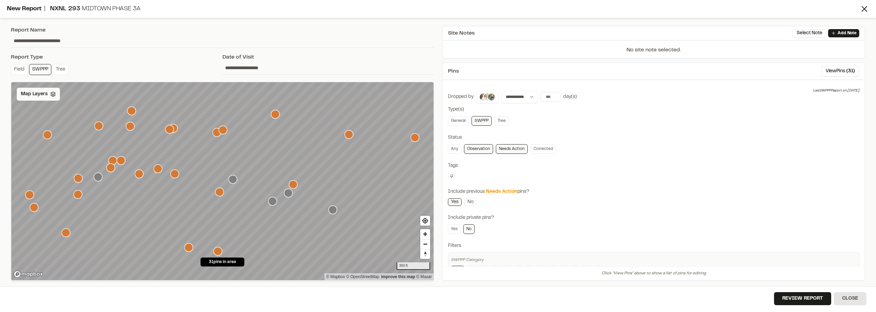
click at [44, 91] on span "Map Layers" at bounding box center [34, 94] width 27 height 8
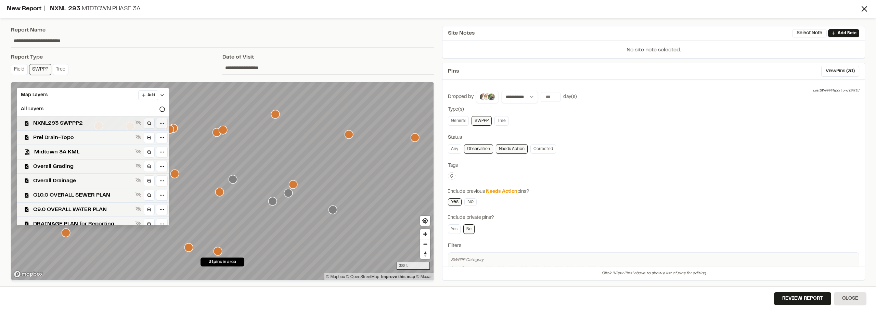
click at [100, 121] on span "NXNL293 SWPPP2" at bounding box center [83, 123] width 100 height 8
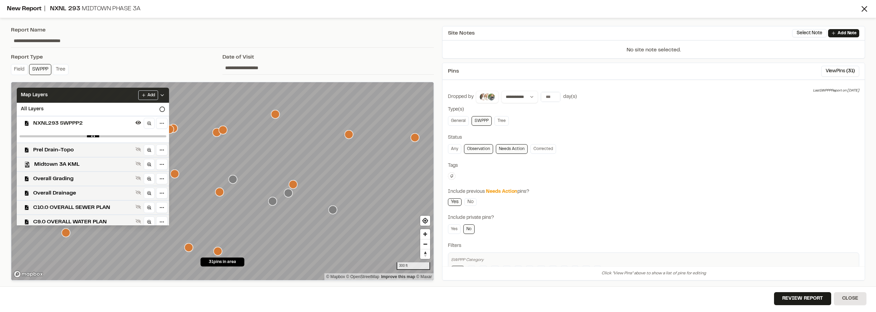
click at [169, 88] on div "Map Layers Add" at bounding box center [93, 95] width 152 height 15
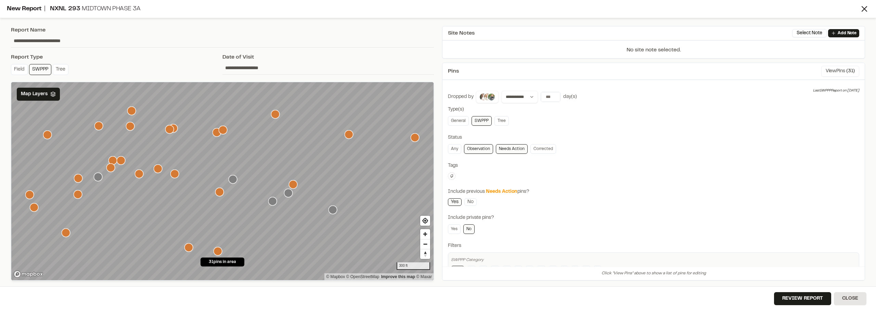
click at [847, 69] on span "( 31 )" at bounding box center [851, 71] width 9 height 8
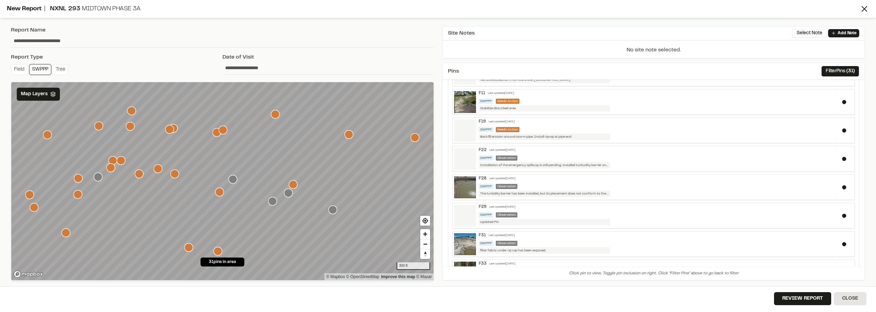
scroll to position [34, 0]
click at [835, 189] on div at bounding box center [844, 187] width 18 height 22
click at [840, 222] on div at bounding box center [844, 216] width 18 height 22
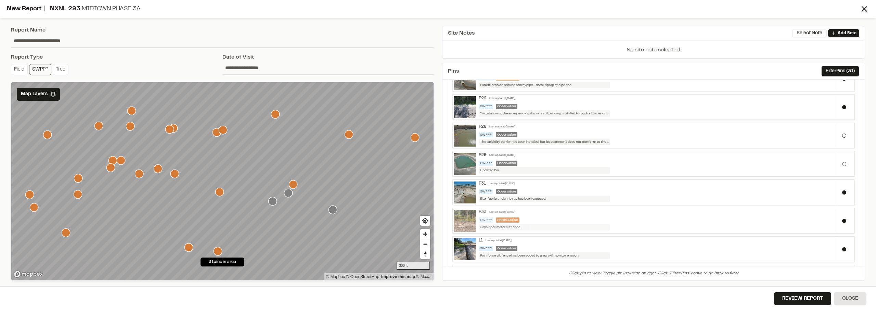
scroll to position [103, 0]
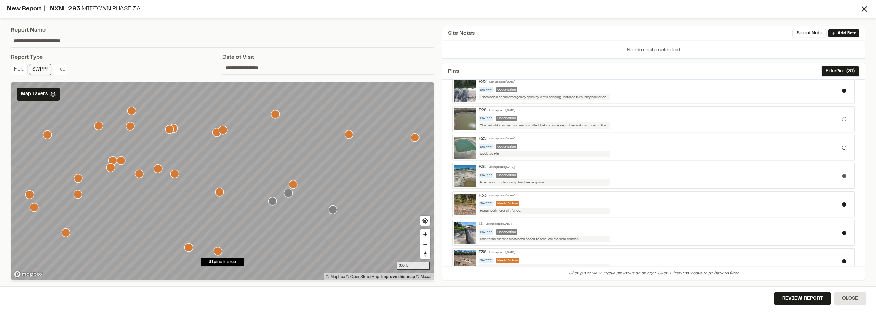
click at [836, 176] on div at bounding box center [844, 176] width 18 height 22
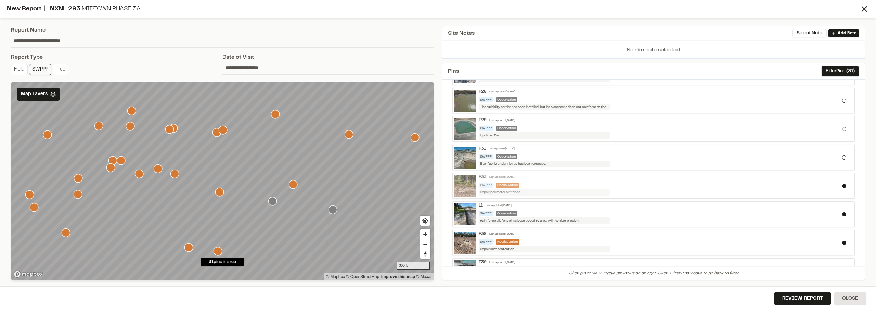
scroll to position [137, 0]
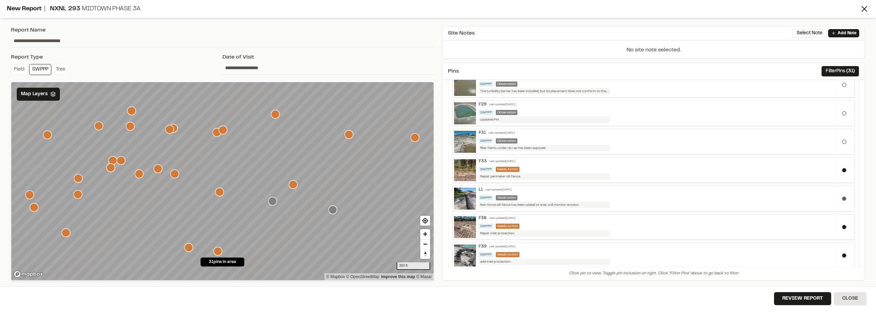
click at [842, 200] on div at bounding box center [844, 198] width 18 height 22
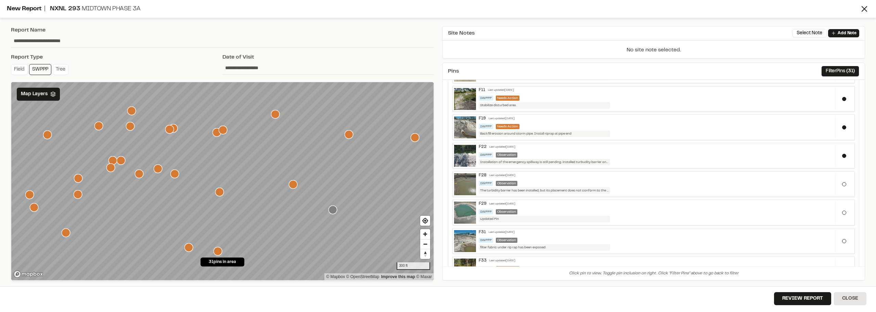
scroll to position [0, 0]
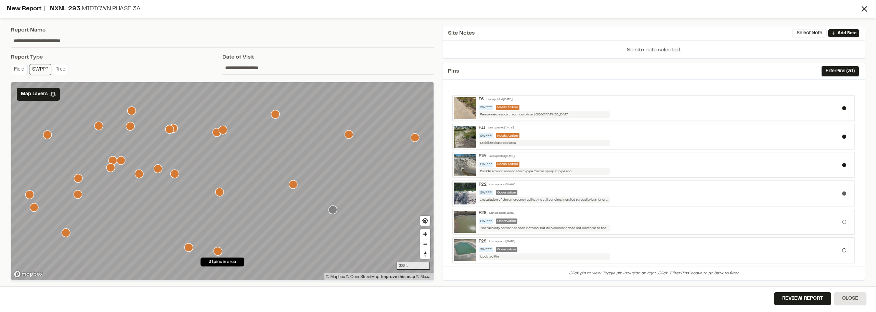
click at [843, 193] on button at bounding box center [845, 193] width 4 height 4
click at [465, 164] on img at bounding box center [465, 165] width 22 height 22
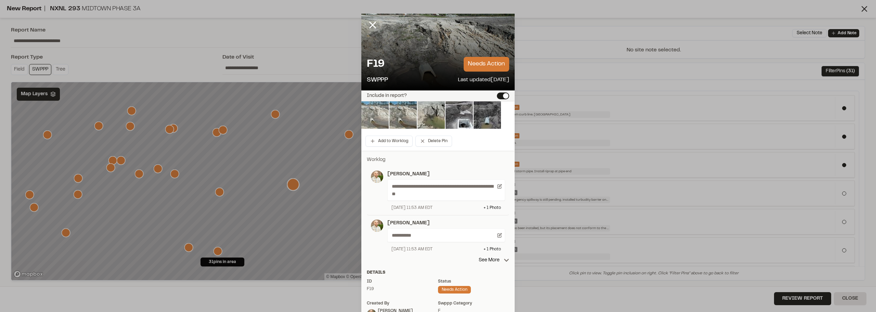
click at [379, 117] on img at bounding box center [375, 114] width 27 height 27
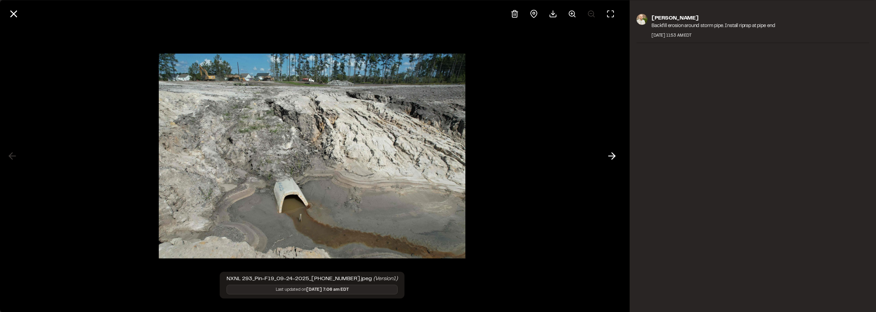
click at [5, 9] on div at bounding box center [312, 13] width 624 height 27
click at [14, 14] on line at bounding box center [14, 14] width 6 height 6
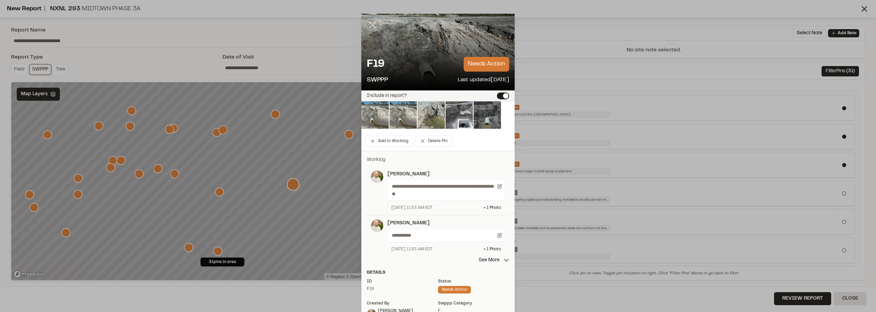
click at [370, 24] on line at bounding box center [373, 25] width 6 height 6
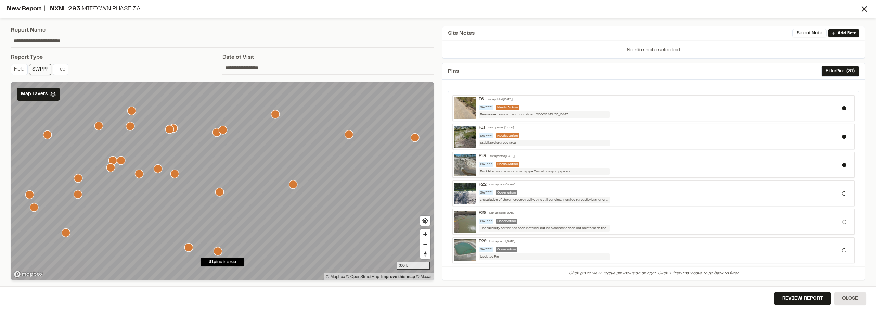
click at [219, 195] on icon "Map marker" at bounding box center [219, 192] width 9 height 9
click at [79, 179] on icon "Map marker" at bounding box center [78, 178] width 9 height 9
click at [112, 167] on icon "Map marker" at bounding box center [110, 167] width 9 height 9
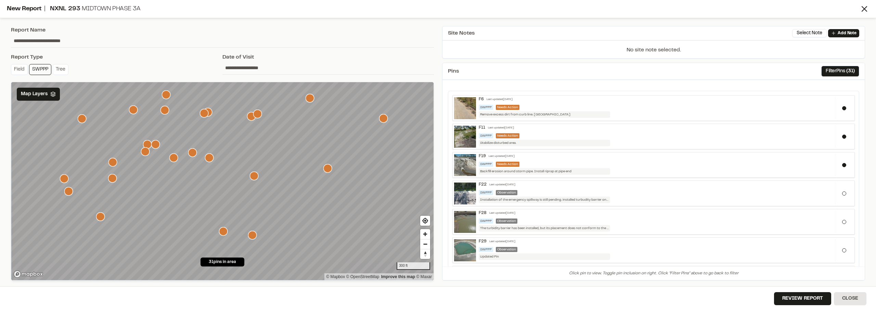
click at [308, 100] on icon "Map marker" at bounding box center [310, 98] width 9 height 9
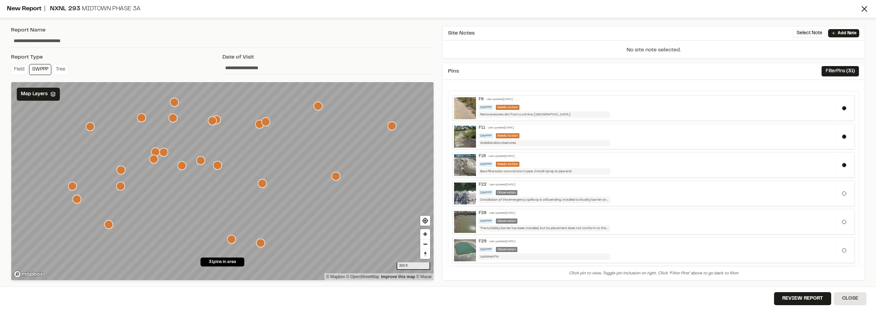
click at [232, 63] on input "**********" at bounding box center [329, 67] width 212 height 13
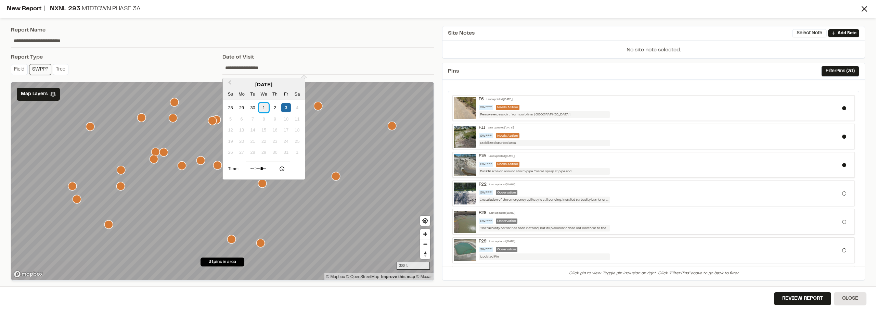
click at [262, 107] on div "1" at bounding box center [263, 107] width 9 height 9
type input "**********"
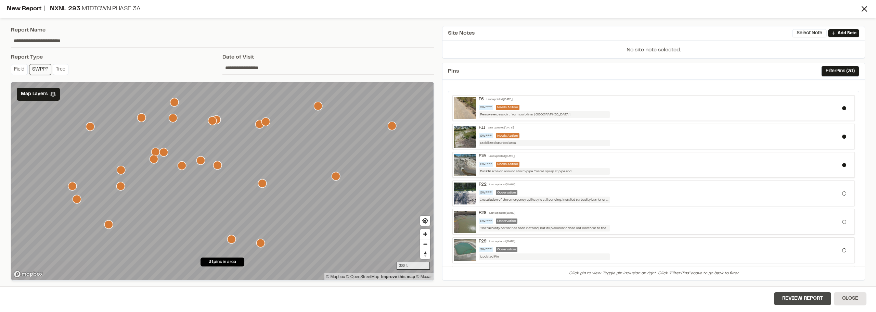
click at [791, 297] on button "Review Report" at bounding box center [802, 298] width 57 height 13
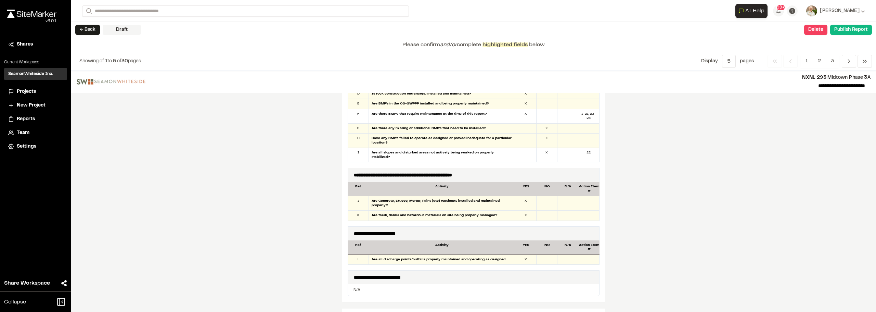
scroll to position [616, 0]
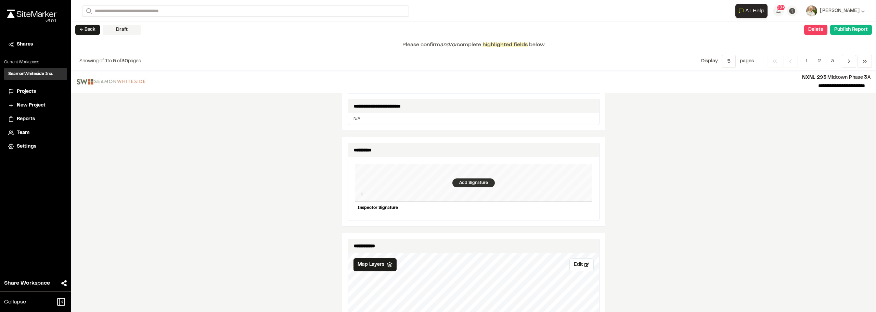
click at [467, 180] on div "Add Signature" at bounding box center [474, 182] width 42 height 9
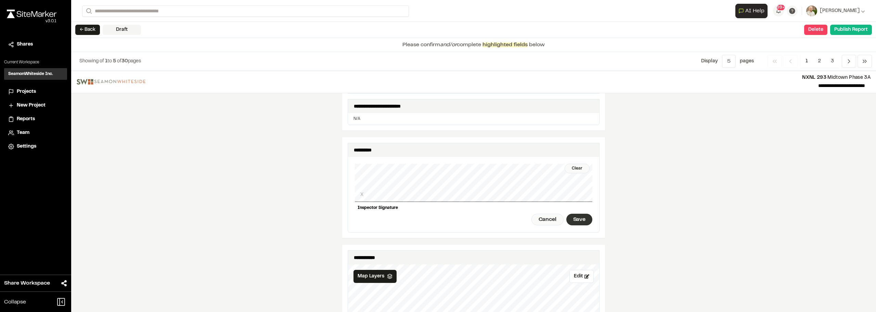
click at [582, 216] on div "Save" at bounding box center [580, 220] width 26 height 12
click at [536, 216] on div "Done" at bounding box center [542, 220] width 28 height 12
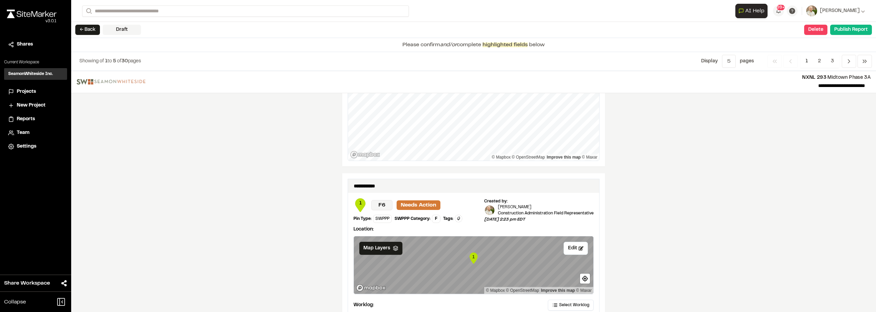
scroll to position [908, 0]
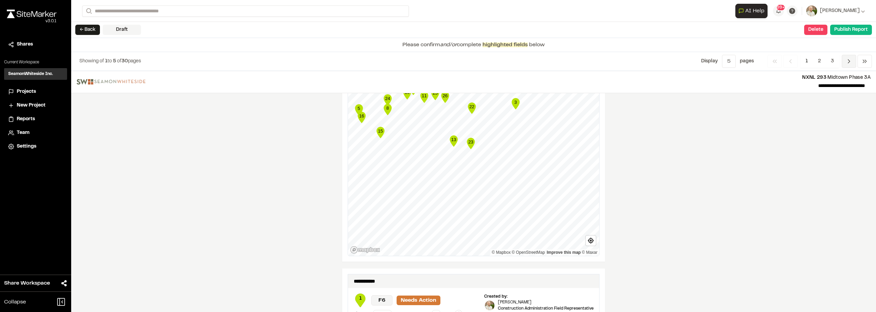
click at [850, 61] on polyline "Navigation" at bounding box center [850, 61] width 2 height 3
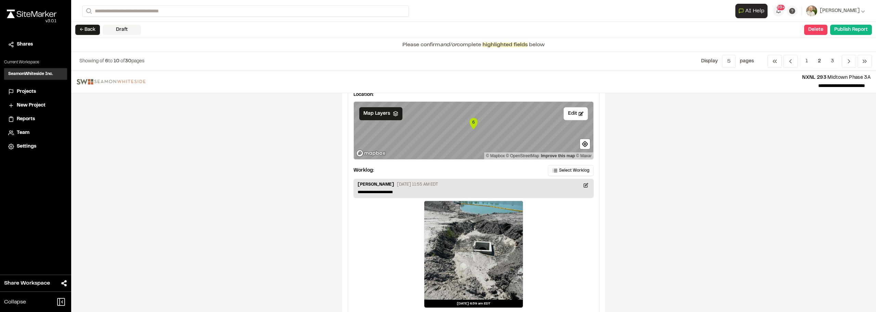
scroll to position [1150, 0]
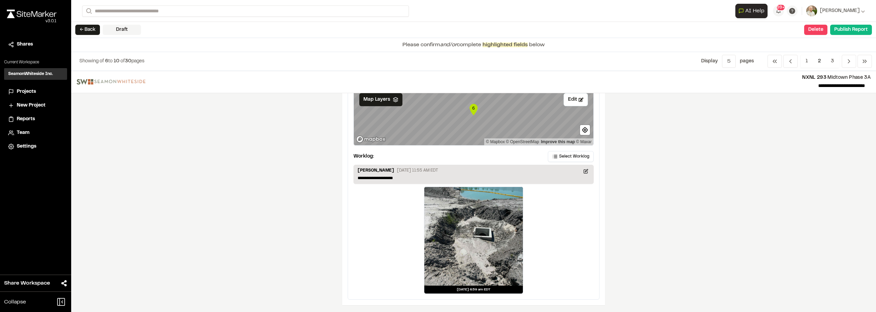
click at [866, 24] on div "← Back Draft Delete Confirm Report Removal Are you sure? This will completely d…" at bounding box center [473, 30] width 805 height 16
click at [857, 29] on button "Publish Report" at bounding box center [852, 30] width 42 height 10
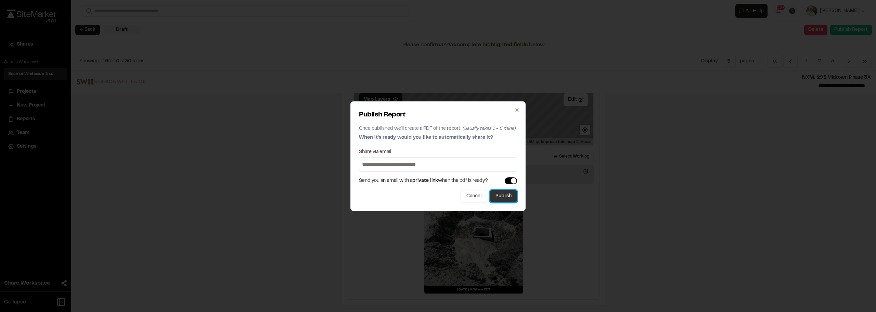
click at [503, 197] on button "Publish" at bounding box center [503, 196] width 27 height 12
click at [707, 195] on div "Publish Report Once published we'll create a PDF of the report. (usually takes …" at bounding box center [438, 156] width 876 height 312
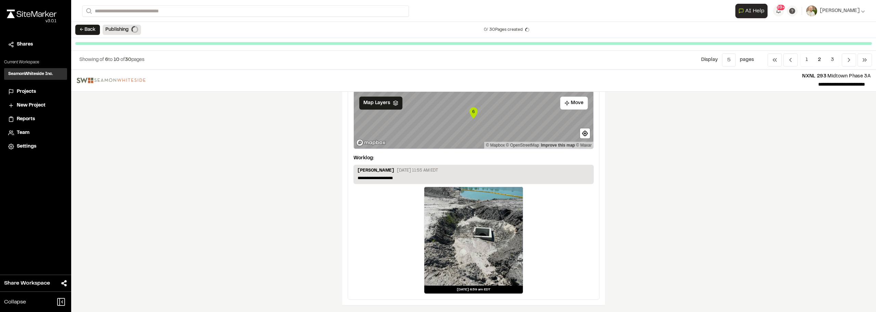
scroll to position [1132, 0]
click at [716, 191] on div "**********" at bounding box center [473, 191] width 805 height 242
click at [29, 16] on img at bounding box center [32, 14] width 50 height 9
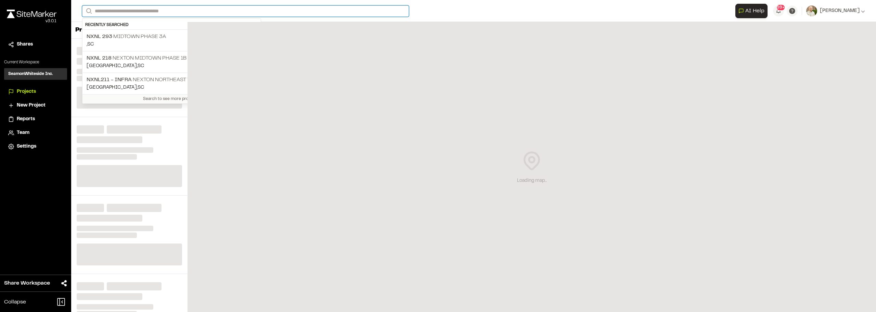
click at [205, 13] on input "Search" at bounding box center [245, 10] width 327 height 11
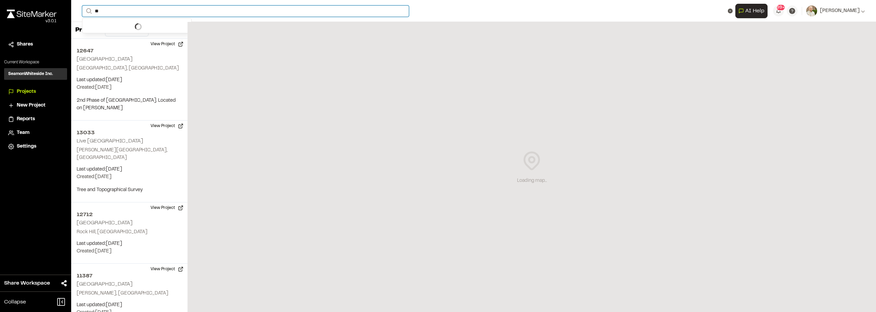
type input "**"
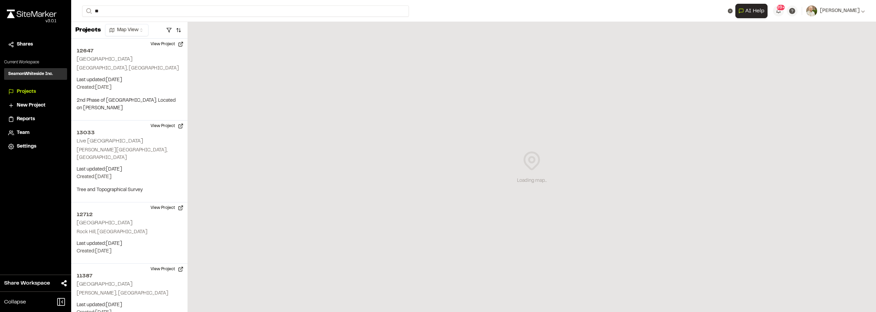
click at [148, 33] on div at bounding box center [137, 25] width 110 height 15
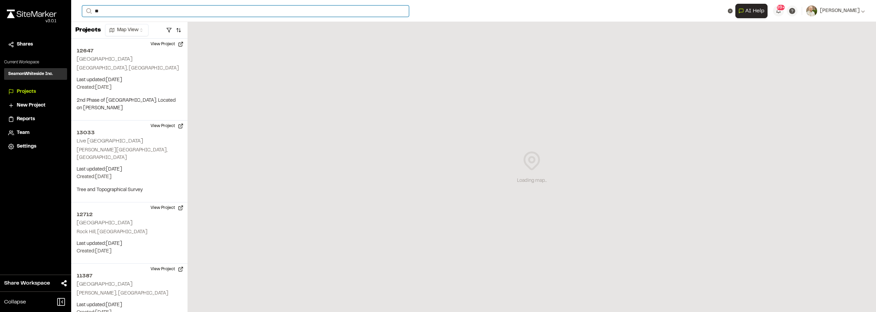
click at [130, 13] on input "**" at bounding box center [245, 10] width 327 height 11
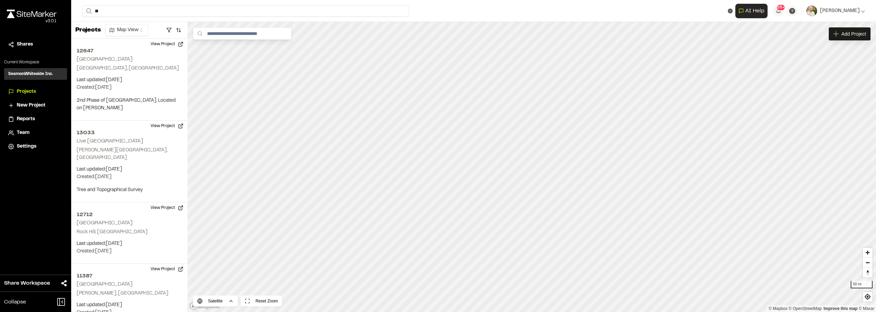
click at [143, 72] on p "NXNL [STREET_ADDRESS]" at bounding box center [143, 70] width 112 height 8
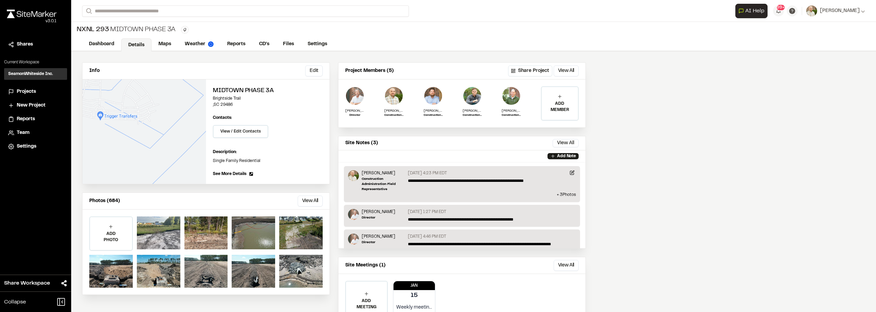
click at [284, 38] on div "Dashboard Details Maps Weather Reports CD's Files Settings" at bounding box center [473, 45] width 805 height 14
click at [285, 40] on link "Files" at bounding box center [288, 44] width 25 height 13
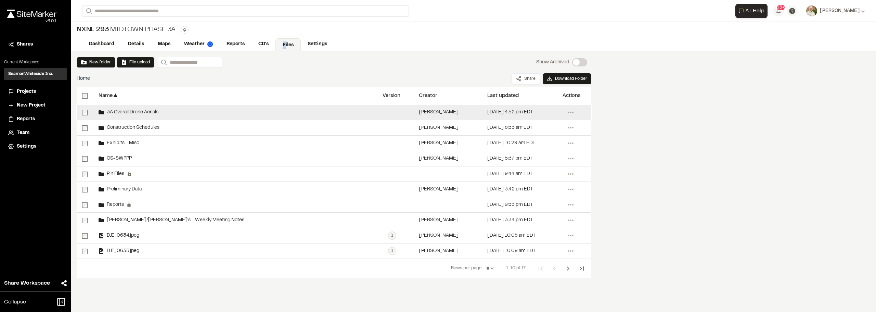
click at [125, 114] on span "3A Overall Drone Aerials" at bounding box center [131, 112] width 54 height 4
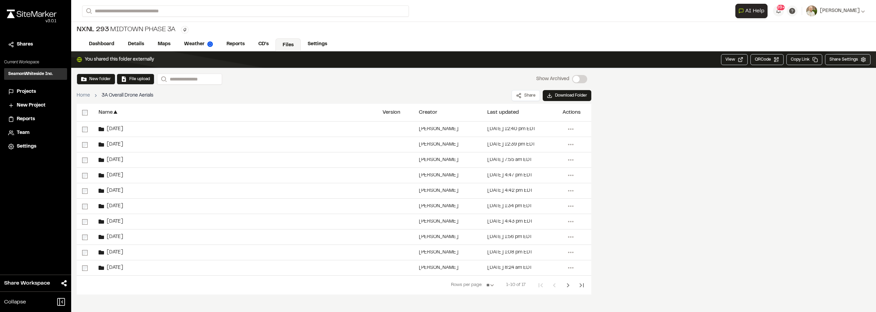
click at [484, 114] on div "Last updated ▲" at bounding box center [519, 112] width 75 height 17
click at [490, 113] on div "Last updated" at bounding box center [503, 112] width 31 height 5
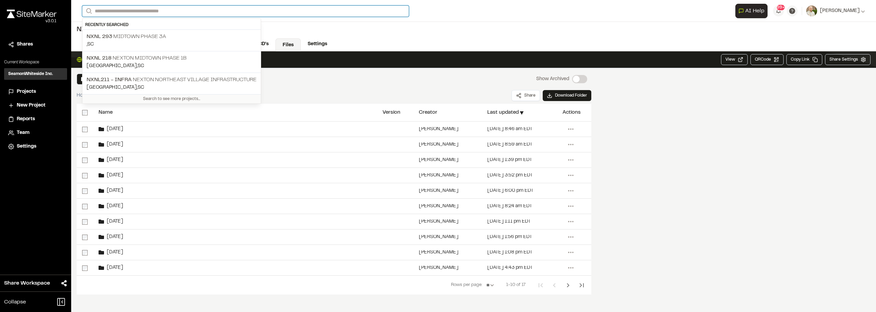
click at [166, 11] on input "Search" at bounding box center [245, 10] width 327 height 11
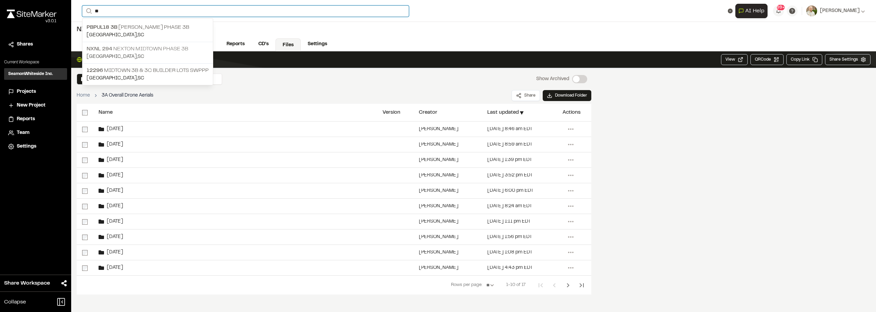
type input "**"
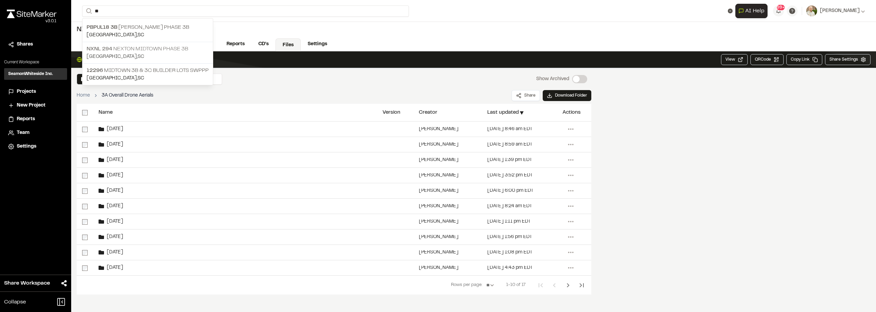
click at [166, 51] on p "NXNL 294 Nexton Midtown Phase 3B" at bounding box center [148, 49] width 122 height 8
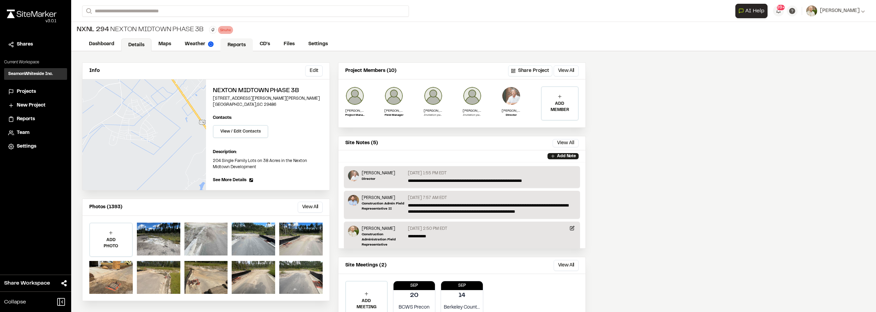
click at [241, 51] on link "Reports" at bounding box center [236, 44] width 33 height 13
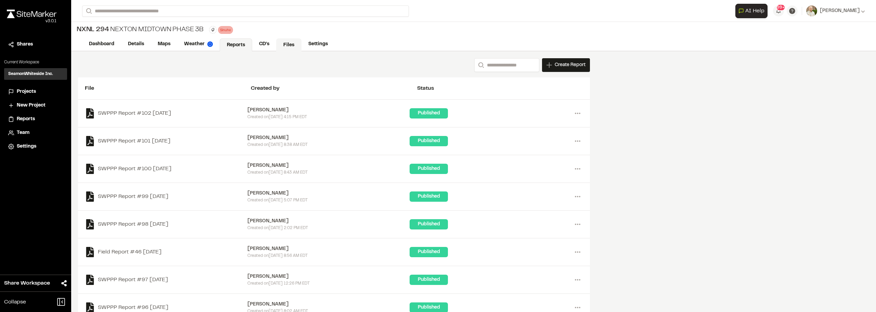
drag, startPoint x: 294, startPoint y: 42, endPoint x: 291, endPoint y: 45, distance: 4.2
click at [293, 43] on link "Files" at bounding box center [288, 44] width 25 height 13
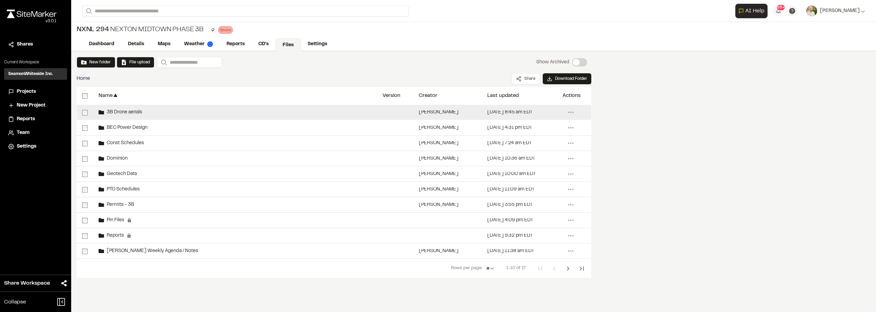
click at [129, 115] on div "3B Drone aerials" at bounding box center [120, 112] width 43 height 5
click at [132, 112] on span "3B Drone aerials" at bounding box center [123, 112] width 38 height 4
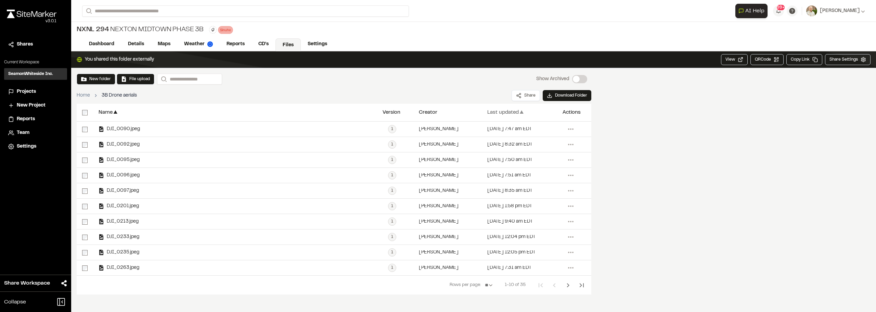
click at [499, 109] on div "Last updated ▲" at bounding box center [520, 112] width 64 height 17
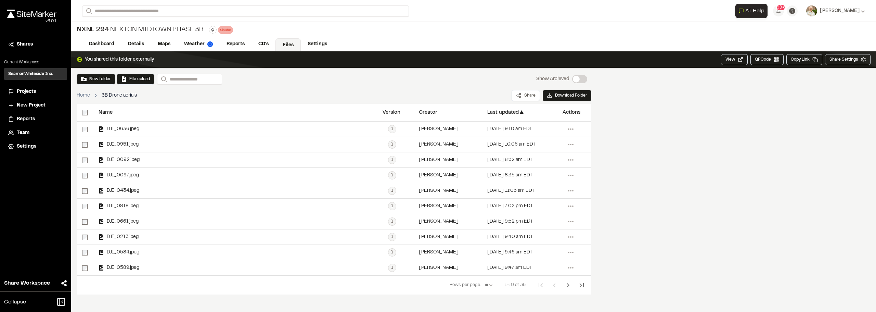
click at [499, 109] on div "Last updated ▲" at bounding box center [520, 112] width 64 height 17
click at [283, 98] on div "Home 3B Drone aerials Share Download Folder" at bounding box center [334, 95] width 515 height 16
click at [232, 41] on link "Reports" at bounding box center [236, 44] width 33 height 13
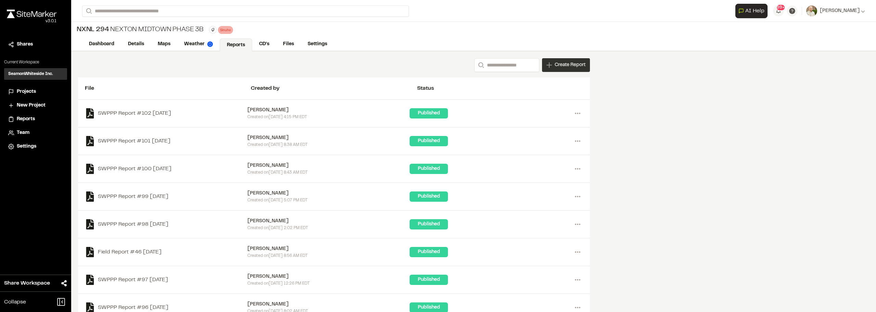
click at [562, 64] on span "Create Report" at bounding box center [570, 65] width 31 height 8
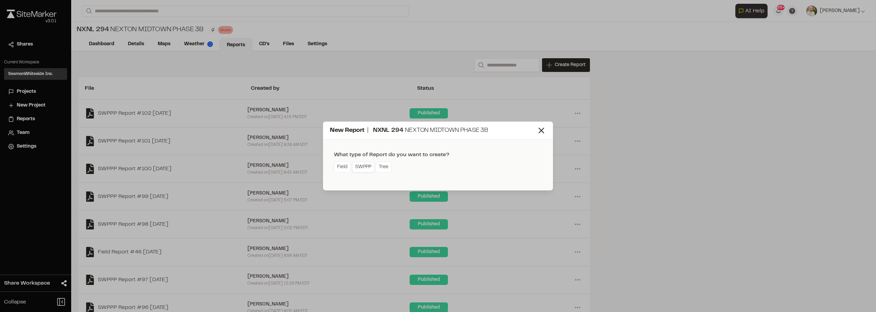
click at [354, 164] on link "SWPPP" at bounding box center [363, 167] width 22 height 11
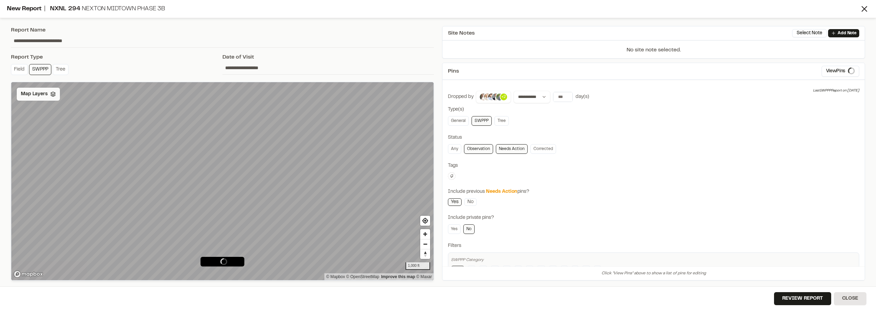
click at [41, 92] on span "Map Layers" at bounding box center [34, 94] width 27 height 8
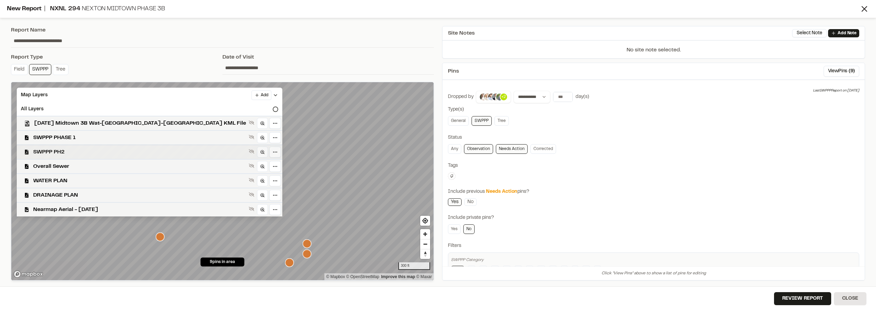
click at [69, 152] on span "SWPPP PH2" at bounding box center [139, 152] width 213 height 8
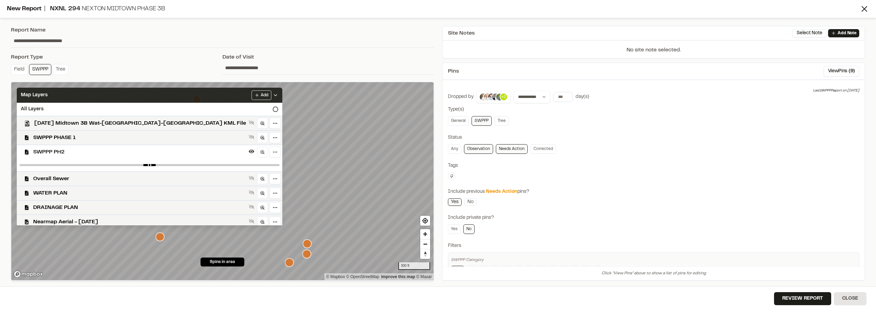
click at [252, 91] on div "Add" at bounding box center [265, 95] width 27 height 10
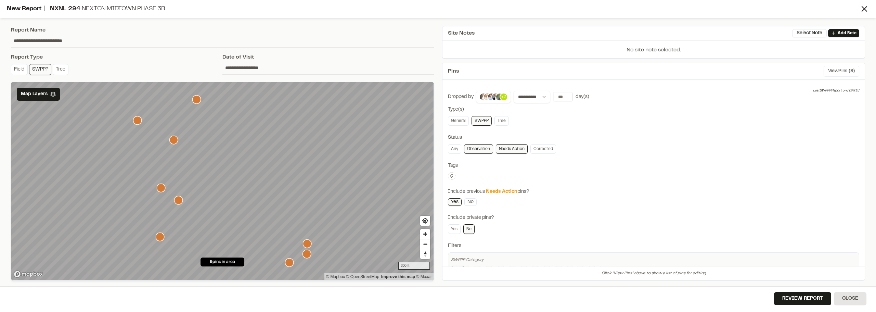
click at [849, 68] on span "( 9 )" at bounding box center [852, 71] width 6 height 8
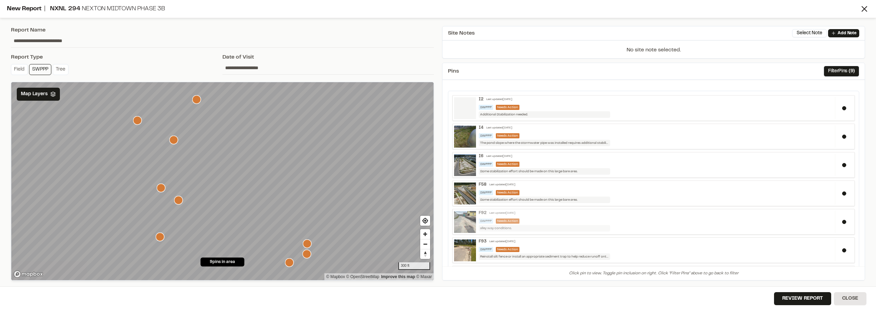
scroll to position [34, 0]
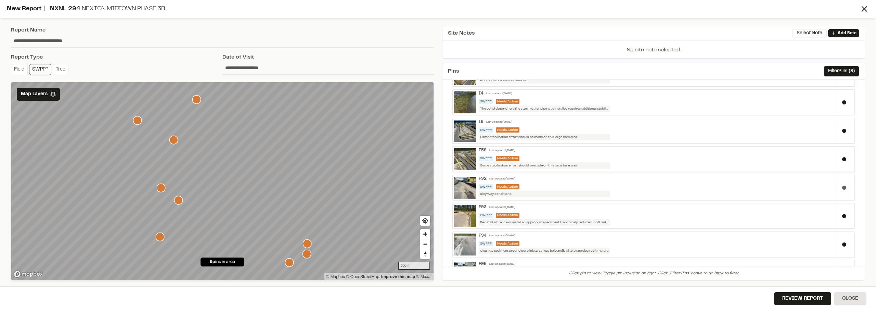
click at [835, 186] on div at bounding box center [844, 187] width 18 height 22
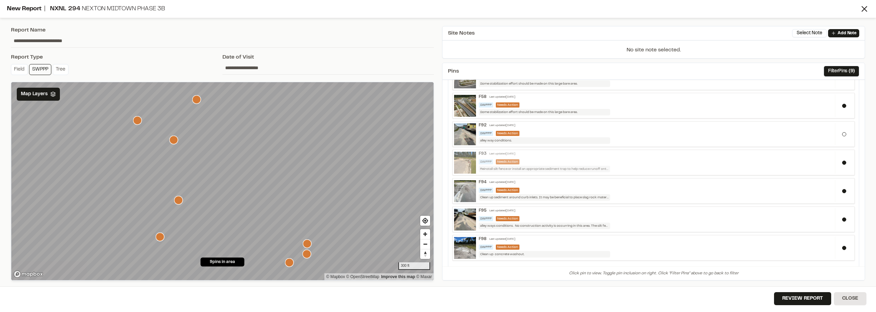
scroll to position [99, 0]
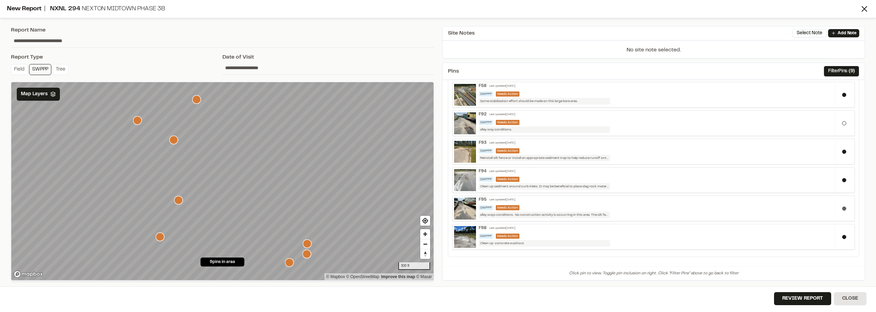
click at [843, 207] on button at bounding box center [845, 208] width 4 height 4
click at [841, 241] on div at bounding box center [844, 237] width 18 height 22
click at [229, 67] on input "**********" at bounding box center [329, 67] width 212 height 13
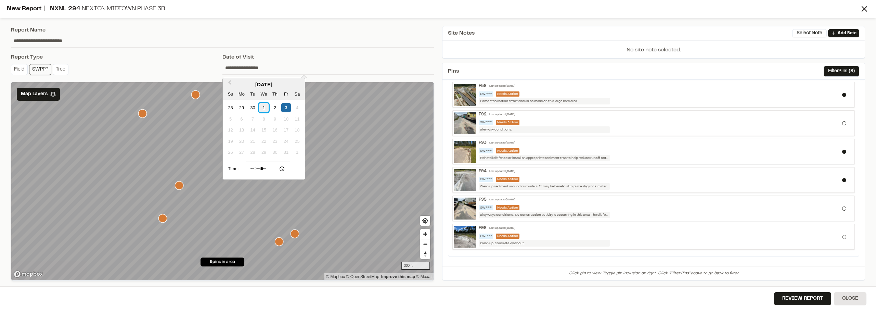
click at [266, 109] on div "1" at bounding box center [263, 107] width 9 height 9
type input "**********"
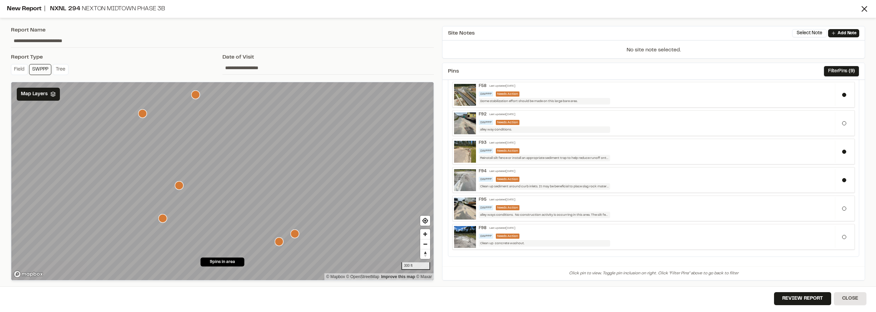
click at [291, 64] on input "**********" at bounding box center [329, 67] width 212 height 13
click at [591, 293] on div "Review Report Close" at bounding box center [438, 299] width 876 height 26
click at [813, 296] on button "Review Report" at bounding box center [802, 298] width 57 height 13
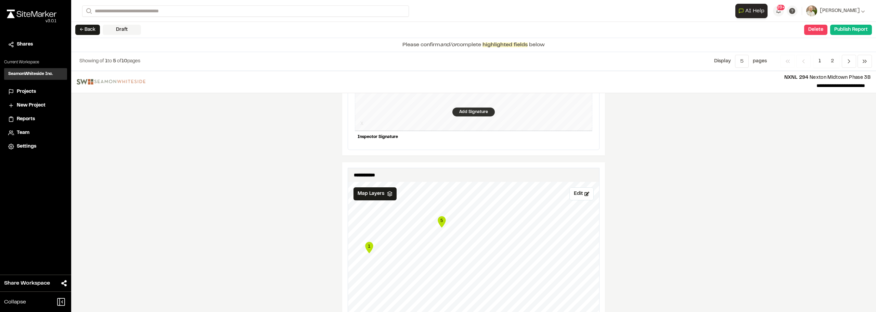
scroll to position [616, 0]
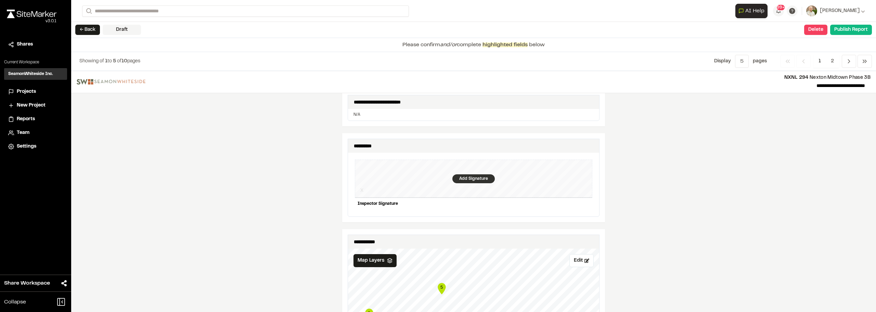
click at [455, 176] on div "Add Signature" at bounding box center [474, 178] width 42 height 9
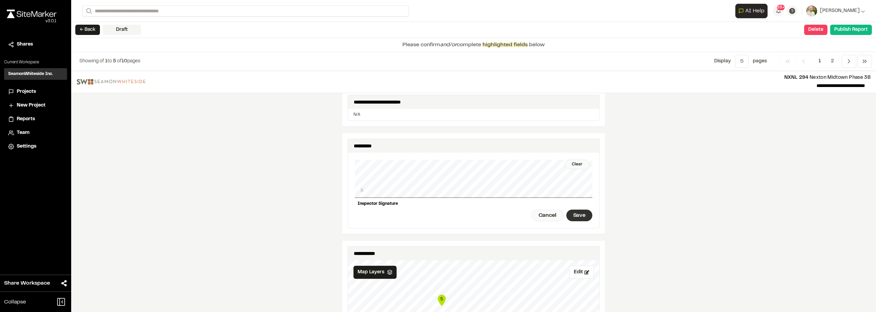
click at [580, 216] on div "Save" at bounding box center [580, 216] width 26 height 12
click at [545, 213] on div "Done" at bounding box center [542, 216] width 28 height 12
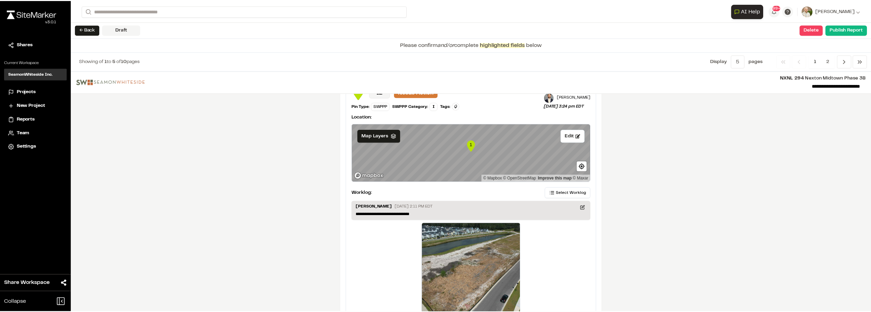
scroll to position [1143, 0]
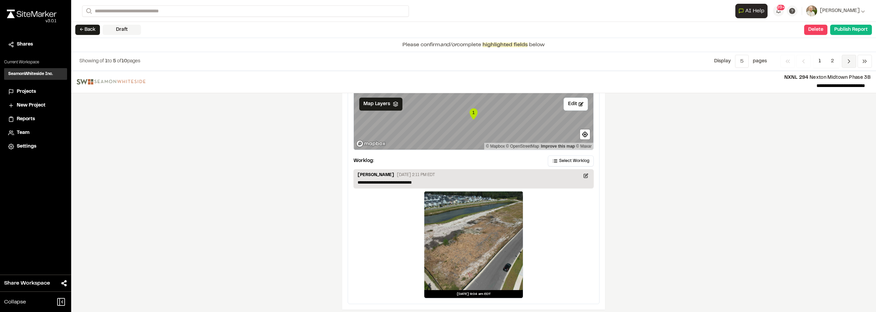
click at [851, 63] on icon "Navigation" at bounding box center [849, 61] width 7 height 7
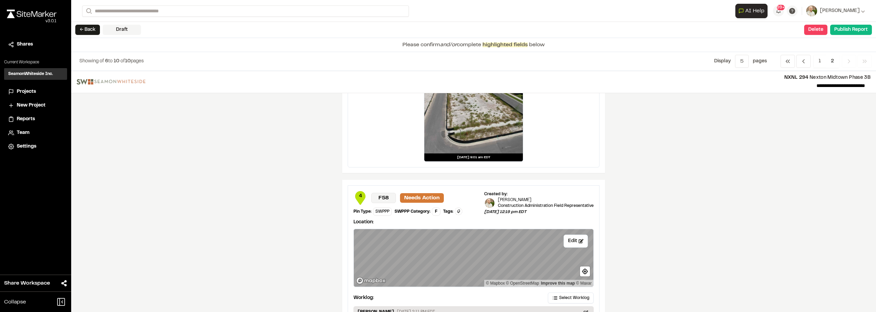
scroll to position [582, 0]
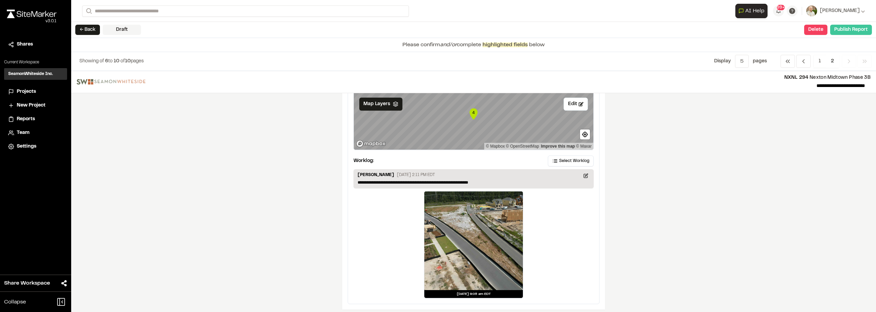
click at [848, 33] on button "Publish Report" at bounding box center [852, 30] width 42 height 10
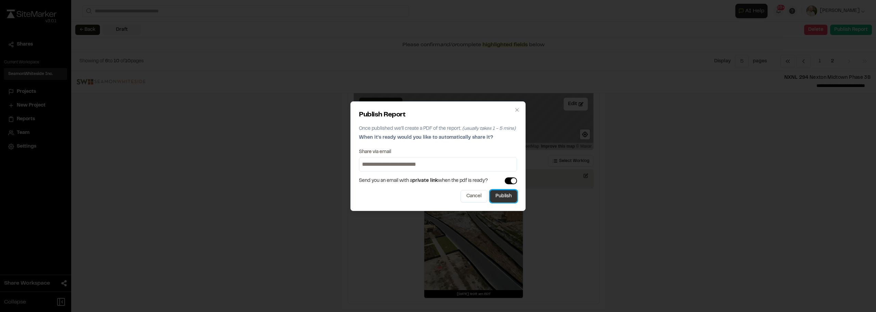
click at [510, 195] on button "Publish" at bounding box center [503, 196] width 27 height 12
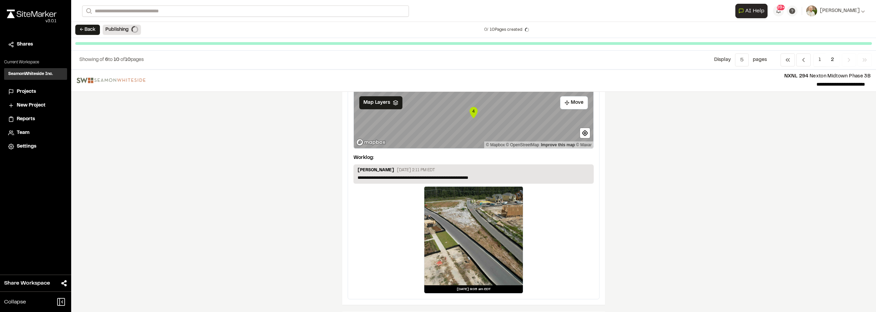
scroll to position [849, 0]
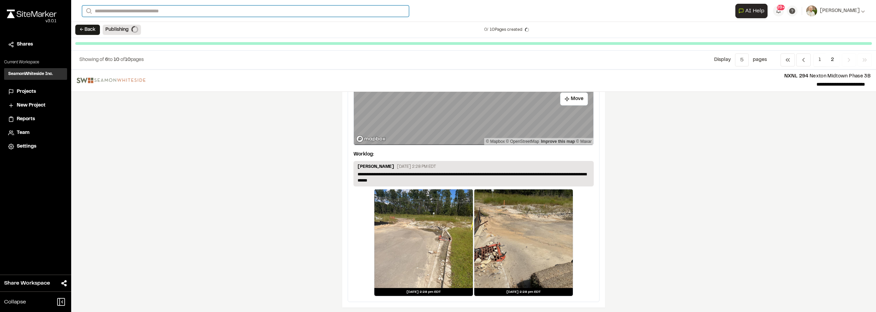
click at [149, 12] on input "Search" at bounding box center [245, 10] width 327 height 11
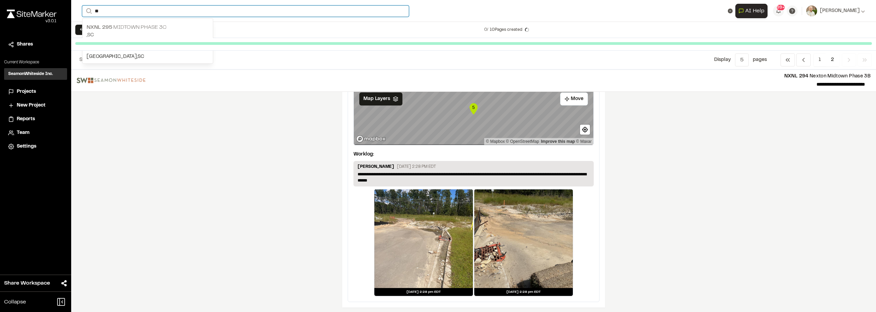
type input "**"
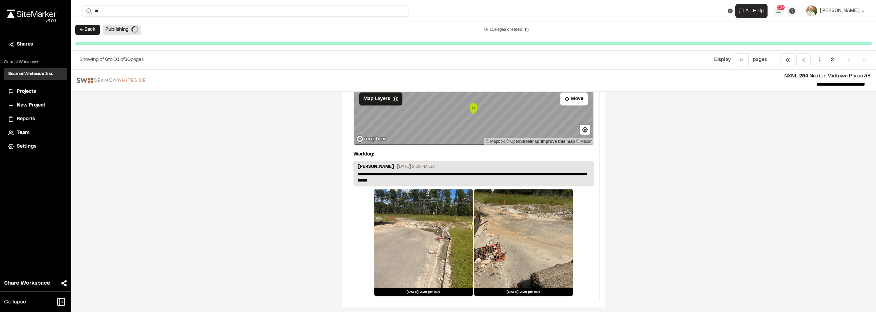
click at [158, 31] on p "NXNL 295 MIDTOWN PHASE 3C" at bounding box center [148, 27] width 122 height 8
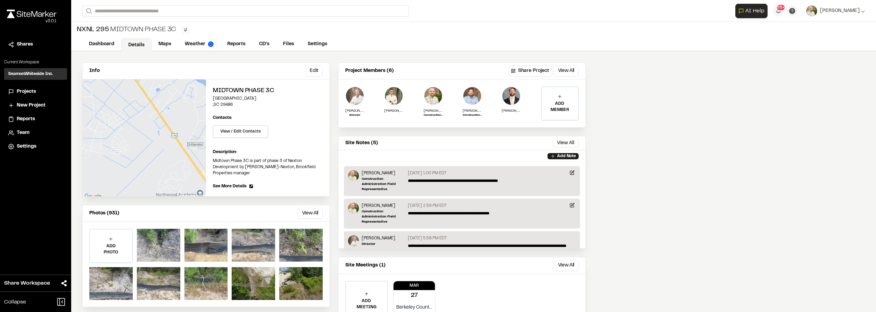
click at [233, 59] on div "Info Edit Edit [GEOGRAPHIC_DATA][STREET_ADDRESS] Edit Contacts: View / Edit Con…" at bounding box center [334, 196] width 526 height 291
click at [244, 33] on div "NXNL 295 MIDTOWN PHASE 3C Type Enter or comma to add tag." at bounding box center [473, 30] width 805 height 16
click at [238, 46] on link "Reports" at bounding box center [236, 44] width 33 height 13
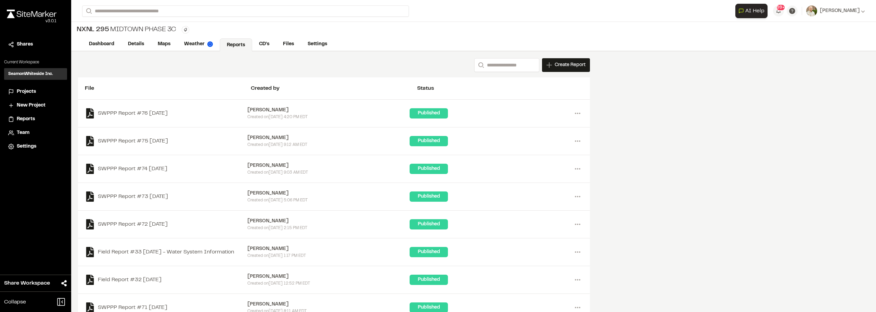
drag, startPoint x: 558, startPoint y: 66, endPoint x: 528, endPoint y: 69, distance: 30.3
click at [558, 66] on span "Create Report" at bounding box center [570, 65] width 31 height 8
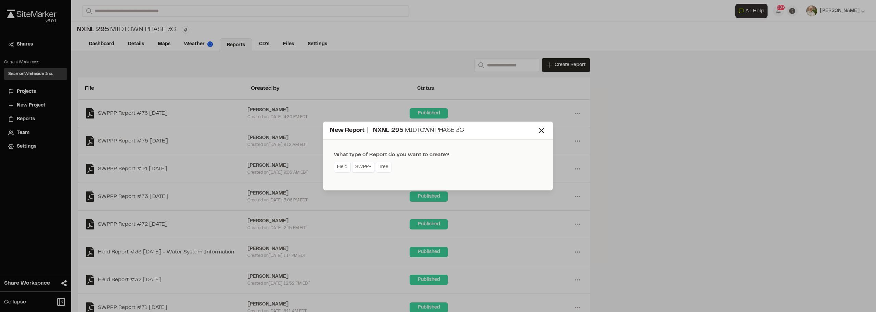
click at [365, 170] on link "SWPPP" at bounding box center [363, 167] width 22 height 11
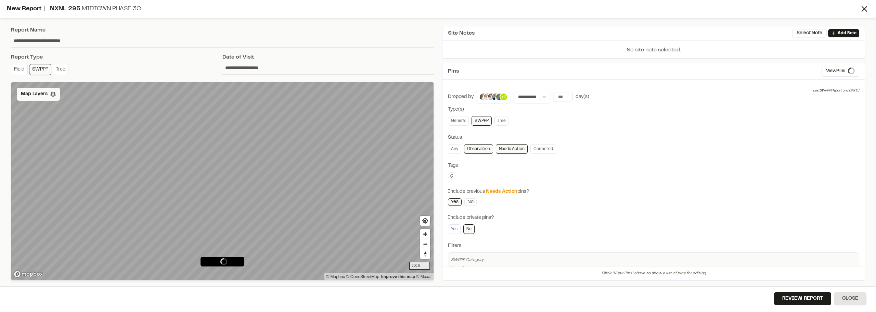
click at [44, 95] on span "Map Layers" at bounding box center [34, 94] width 27 height 8
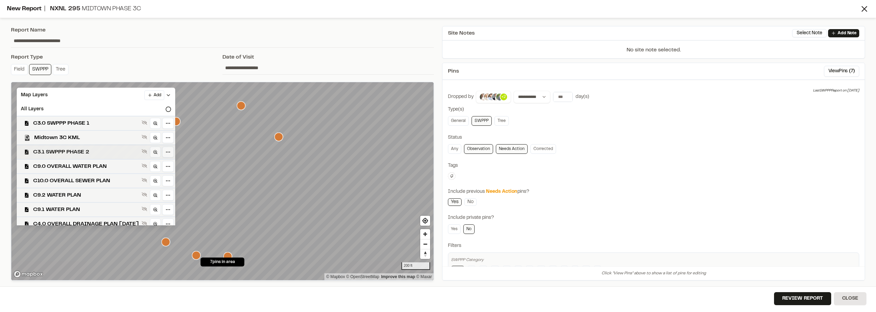
click at [96, 153] on span "C3.1 SWPPP PHASE 2" at bounding box center [86, 152] width 106 height 8
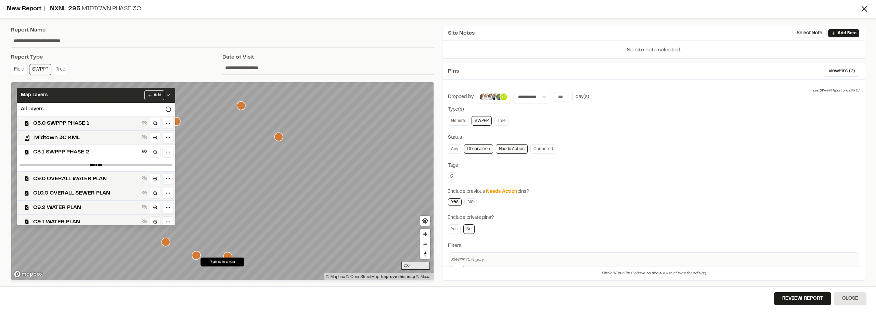
click at [171, 93] on icon at bounding box center [168, 94] width 5 height 5
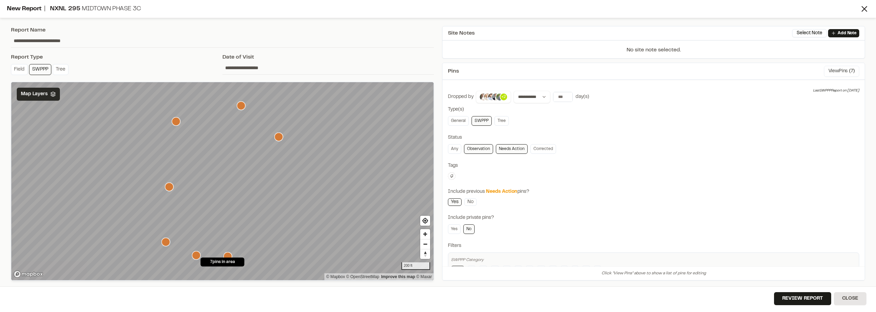
click at [842, 71] on button "View Pins ( 7 )" at bounding box center [841, 71] width 35 height 11
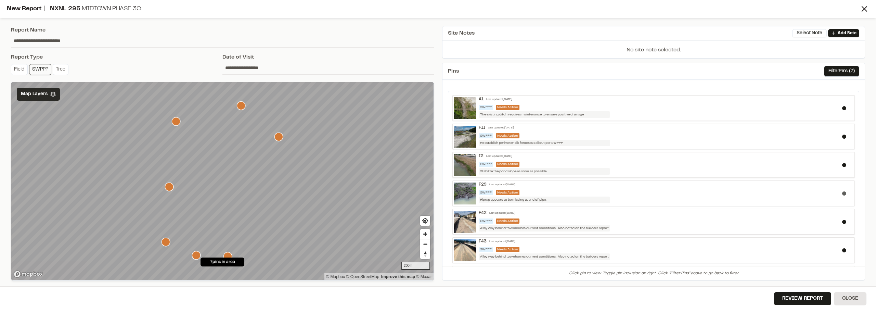
click at [842, 192] on div at bounding box center [844, 193] width 18 height 22
click at [843, 222] on button at bounding box center [845, 222] width 4 height 4
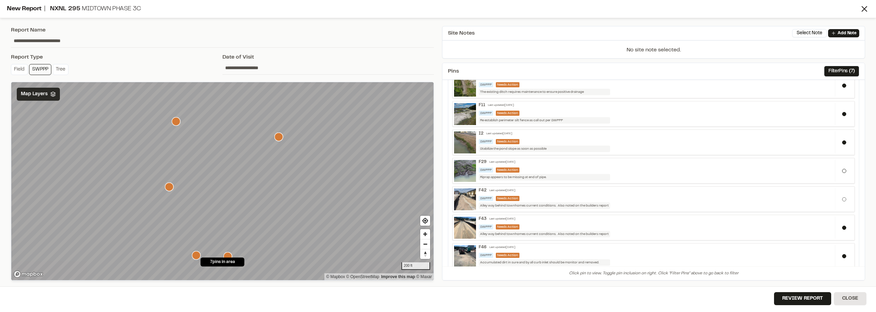
scroll to position [34, 0]
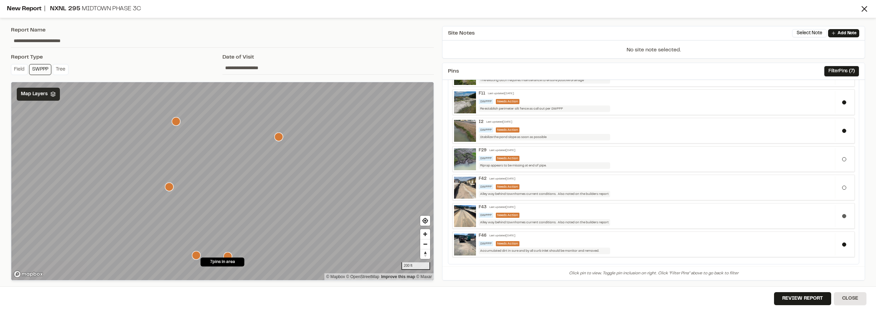
click at [843, 216] on button at bounding box center [845, 216] width 4 height 4
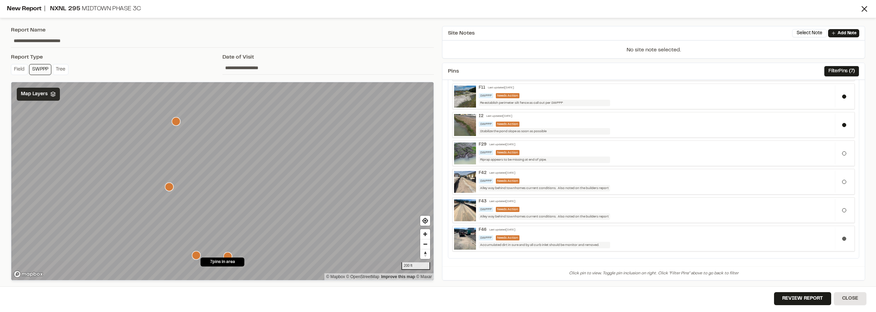
scroll to position [42, 0]
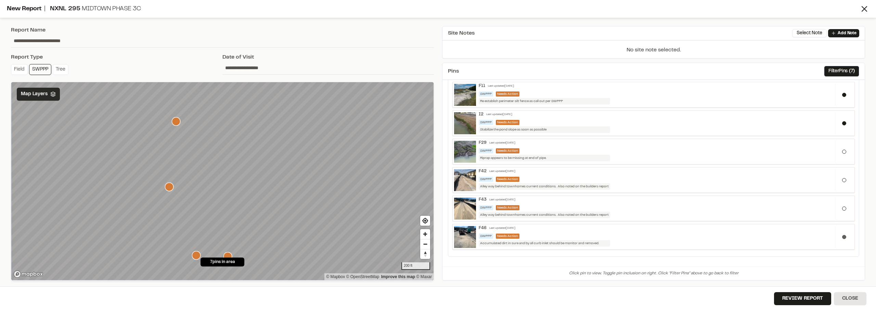
click at [843, 238] on button at bounding box center [845, 237] width 4 height 4
click at [238, 68] on input "**********" at bounding box center [329, 67] width 212 height 13
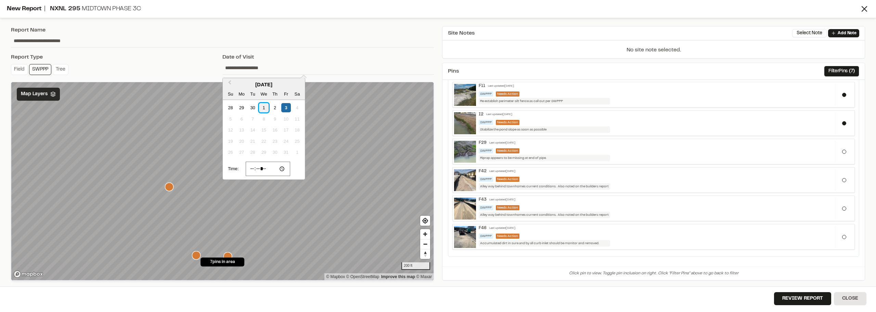
click at [265, 104] on div "1" at bounding box center [263, 107] width 9 height 9
type input "**********"
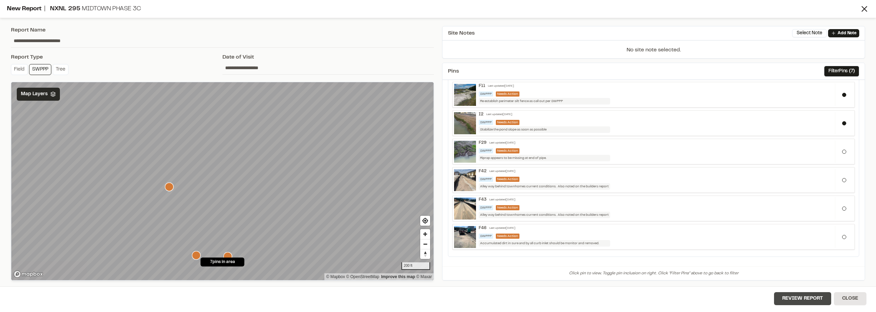
click at [801, 296] on button "Review Report" at bounding box center [802, 298] width 57 height 13
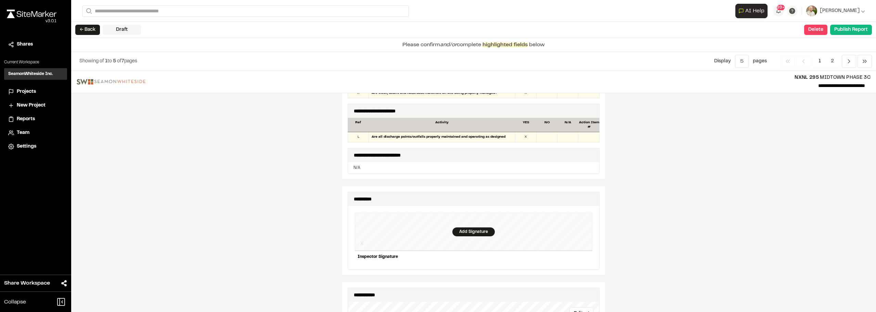
scroll to position [616, 0]
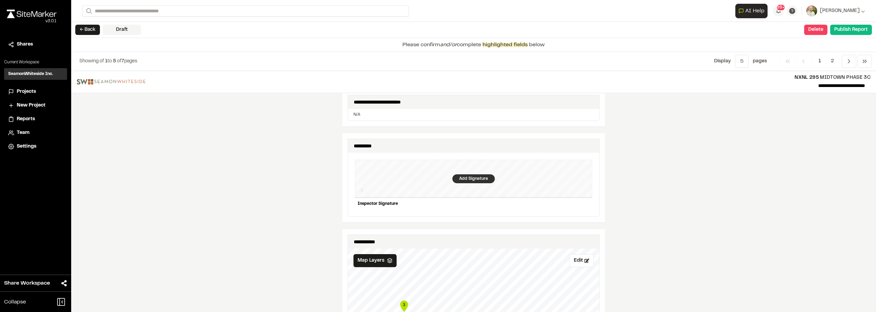
click at [461, 174] on div "Add Signature" at bounding box center [474, 178] width 42 height 9
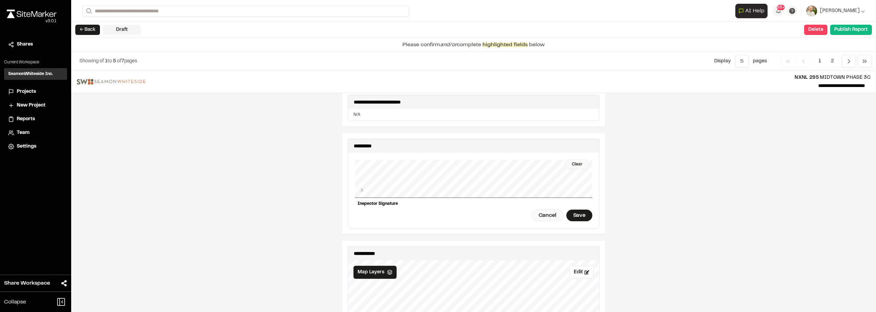
click at [579, 194] on div "Clear X Inspector Signature Cancel Save" at bounding box center [474, 190] width 238 height 75
click at [584, 210] on div "Save" at bounding box center [580, 216] width 26 height 12
click at [540, 210] on div "Done" at bounding box center [542, 216] width 28 height 12
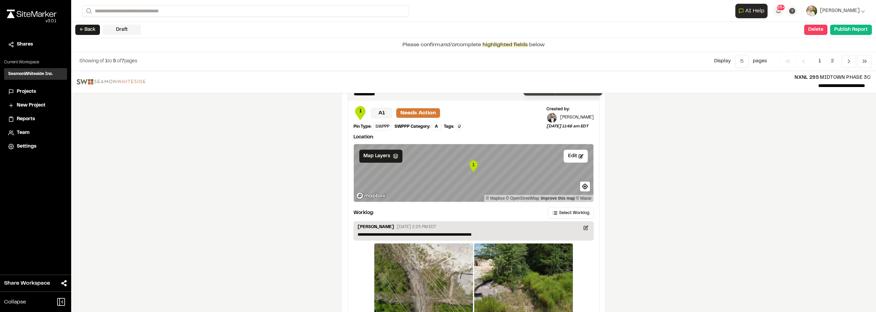
scroll to position [1143, 0]
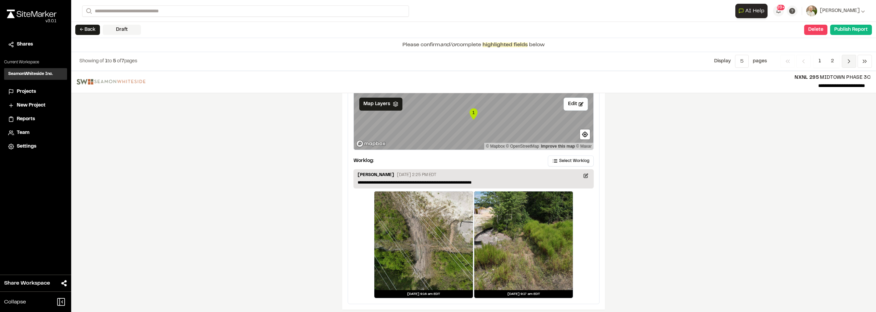
click at [851, 59] on icon "Navigation" at bounding box center [849, 61] width 7 height 7
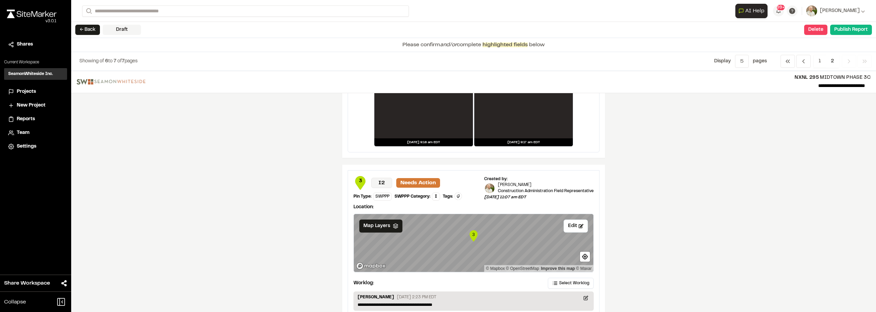
scroll to position [393, 0]
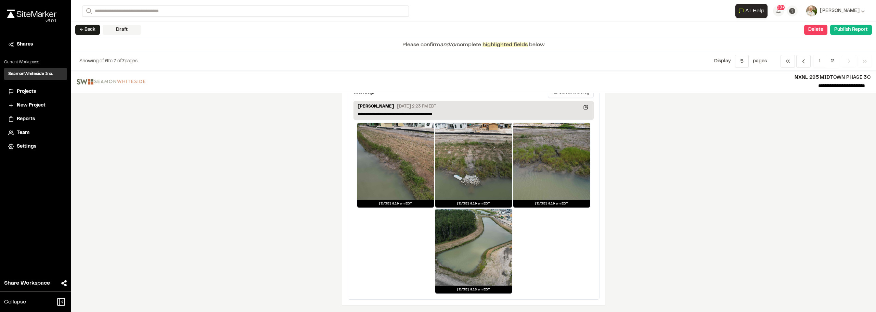
click at [844, 63] on span "Previous" at bounding box center [849, 61] width 14 height 13
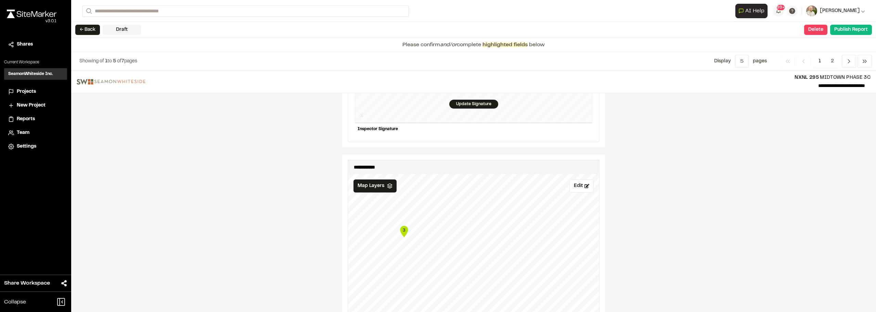
scroll to position [582, 0]
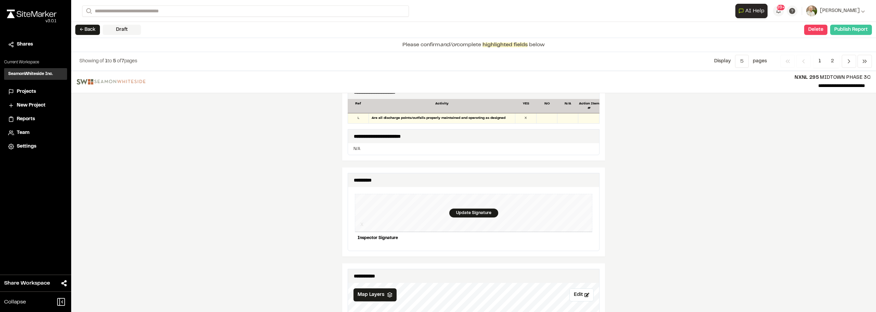
click at [845, 29] on button "Publish Report" at bounding box center [852, 30] width 42 height 10
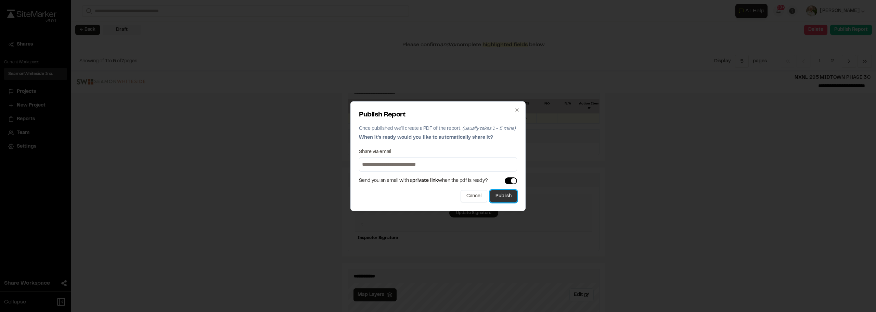
click at [504, 198] on button "Publish" at bounding box center [503, 196] width 27 height 12
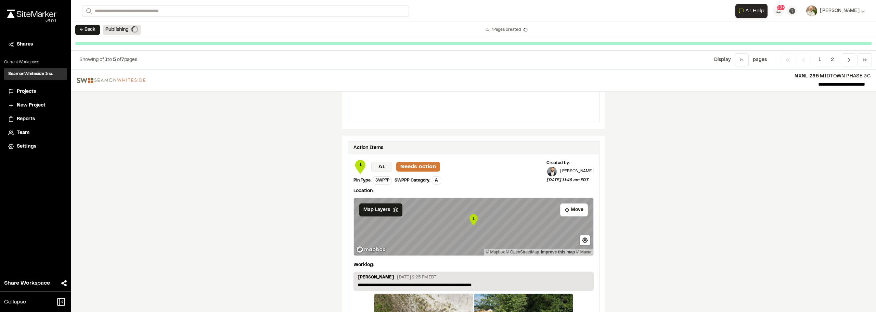
scroll to position [1129, 0]
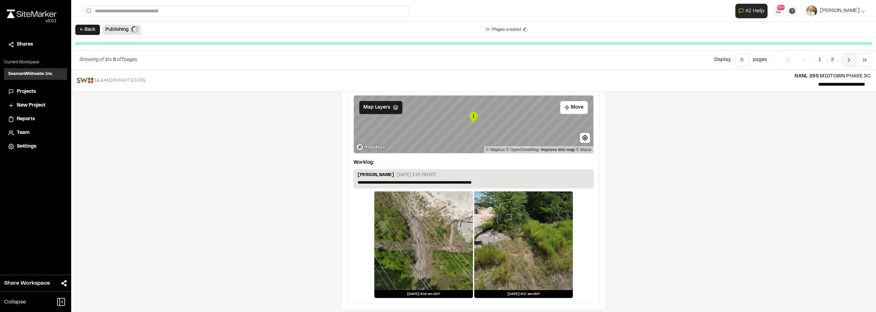
click at [846, 64] on span "Previous" at bounding box center [849, 59] width 14 height 13
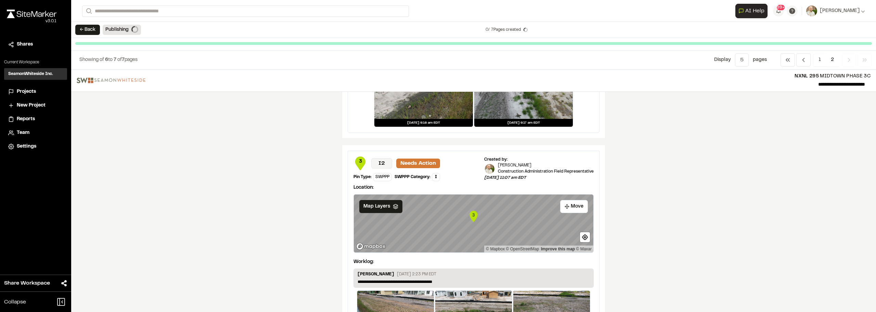
scroll to position [205, 0]
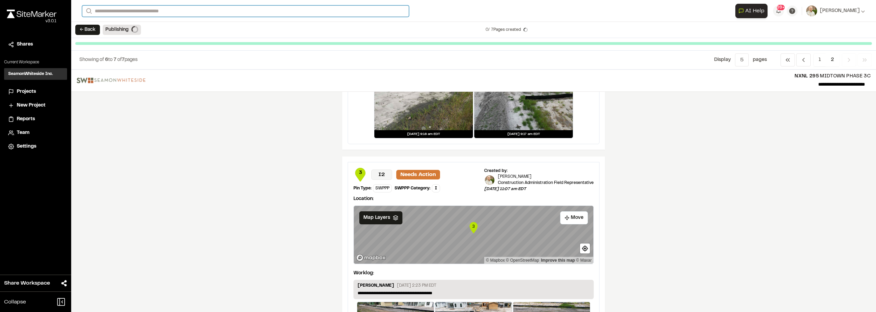
click at [199, 14] on input "Search" at bounding box center [245, 10] width 327 height 11
type input "*"
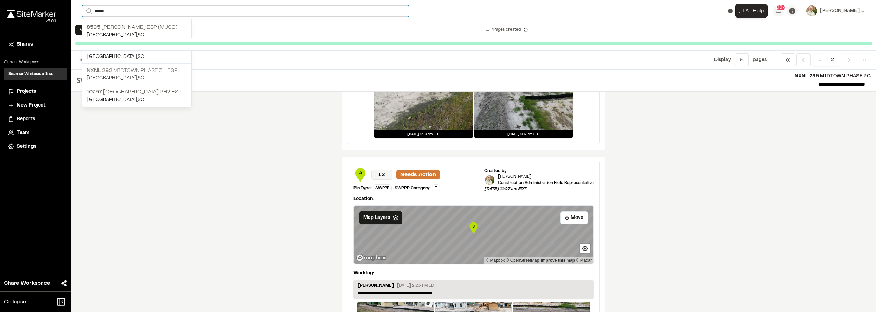
type input "*****"
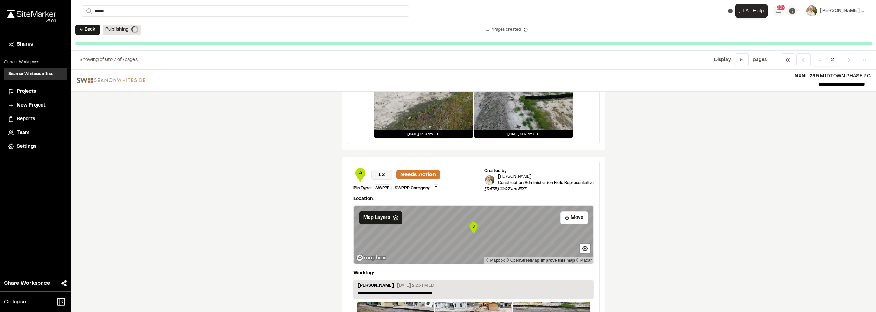
click at [137, 74] on p "NXNL 292 Midtown Phase 3 - ESP" at bounding box center [137, 70] width 101 height 8
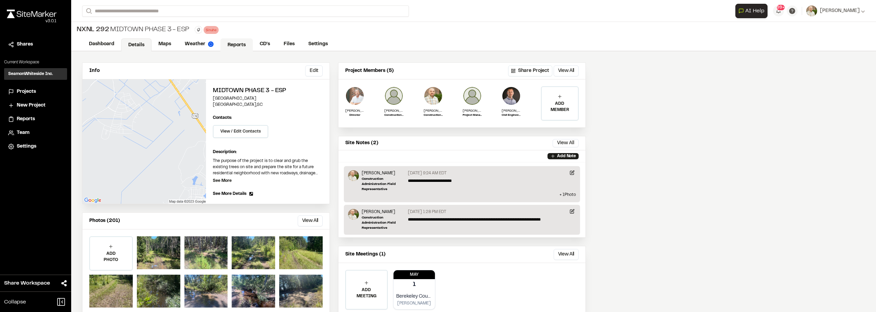
click at [237, 40] on link "Reports" at bounding box center [236, 44] width 33 height 13
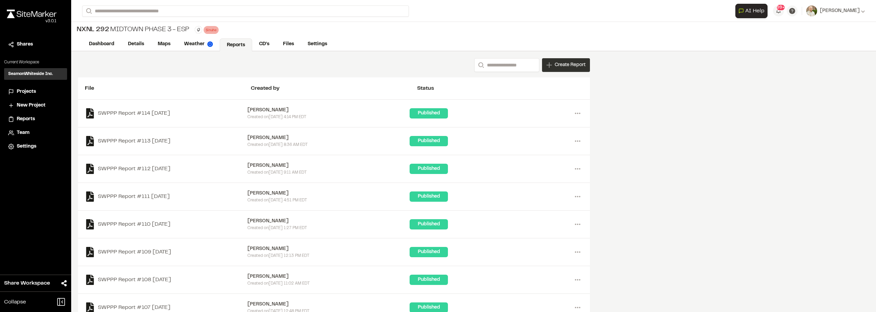
click at [560, 61] on div "Create Report" at bounding box center [566, 65] width 48 height 14
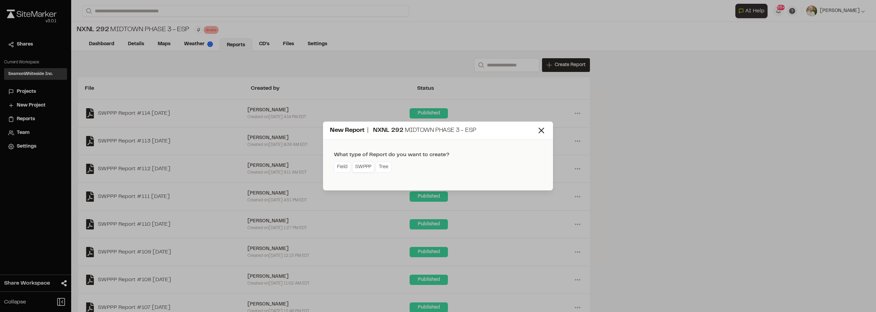
click at [363, 164] on link "SWPPP" at bounding box center [363, 167] width 22 height 11
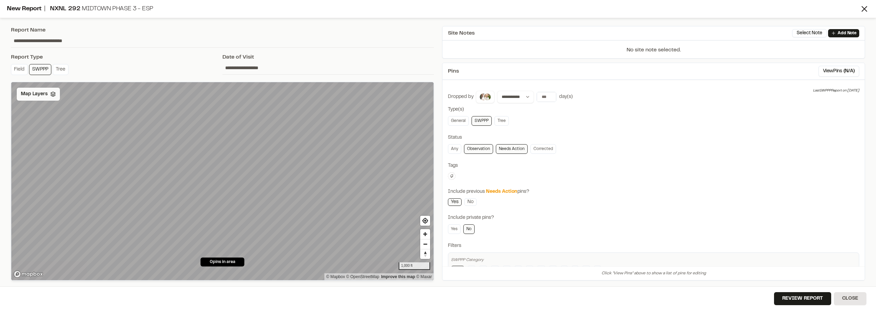
click at [31, 93] on span "Map Layers" at bounding box center [34, 94] width 27 height 8
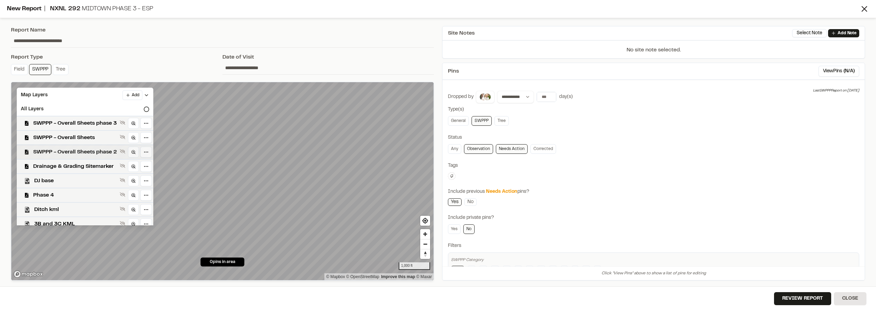
click at [80, 146] on div "SWPPP - Overall Sheets phase 2" at bounding box center [82, 151] width 142 height 14
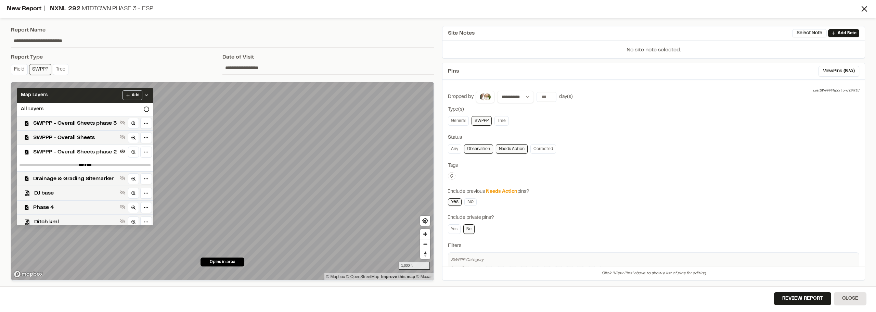
click at [149, 93] on icon at bounding box center [146, 94] width 5 height 5
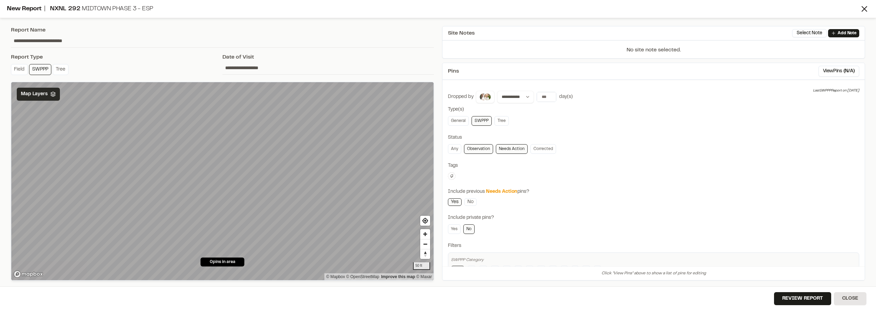
click at [239, 68] on input "**********" at bounding box center [329, 67] width 212 height 13
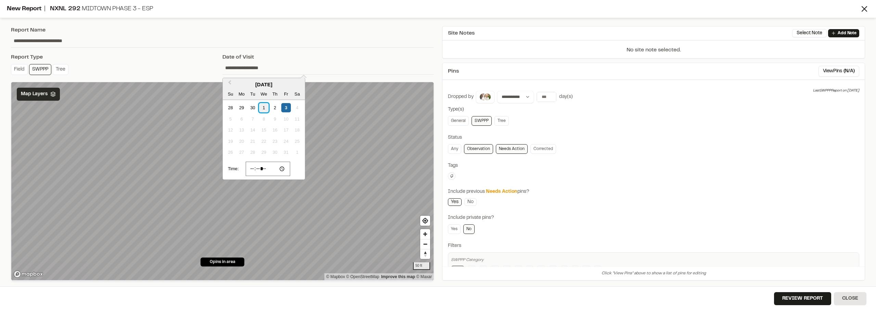
click at [265, 108] on div "1" at bounding box center [263, 107] width 9 height 9
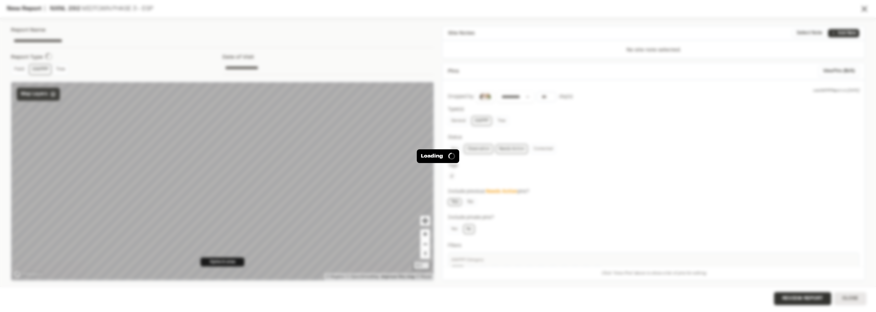
type input "**********"
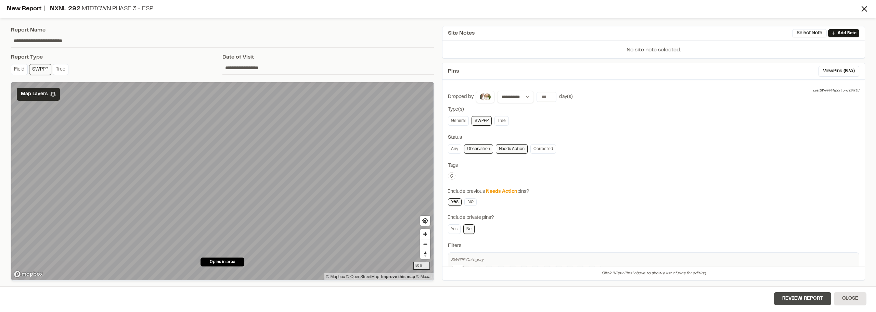
click at [795, 294] on button "Review Report" at bounding box center [802, 298] width 57 height 13
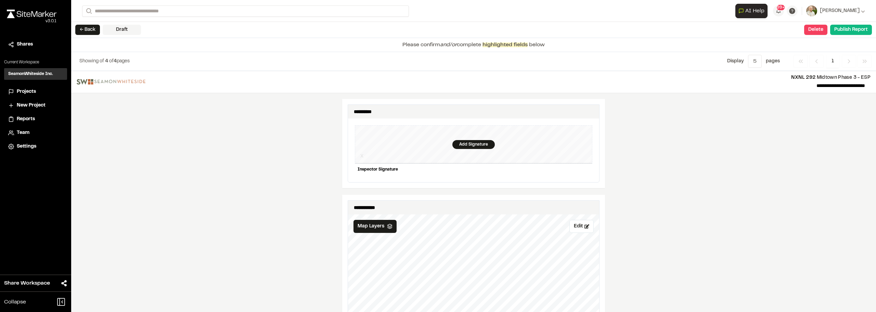
scroll to position [582, 0]
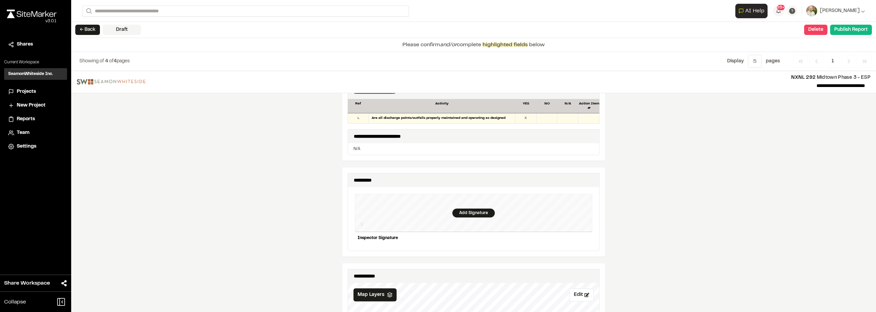
click at [479, 214] on div "Add Signature" at bounding box center [474, 213] width 238 height 38
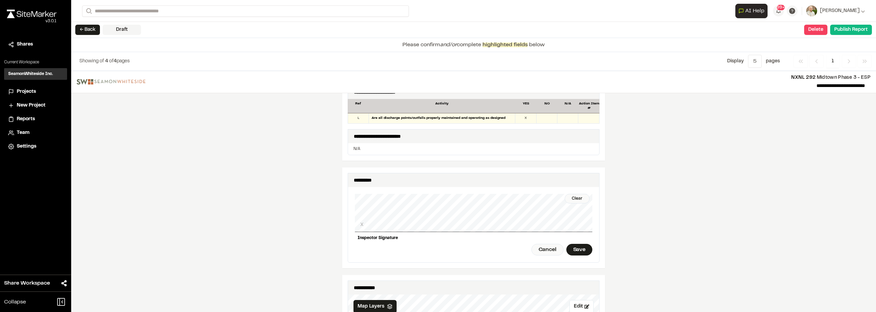
click at [478, 229] on div "Clear X Inspector Signature Cancel Save" at bounding box center [474, 224] width 238 height 75
click at [612, 222] on div "**********" at bounding box center [473, 191] width 805 height 241
click at [581, 244] on div "Save" at bounding box center [580, 250] width 26 height 12
click at [531, 247] on div "Done" at bounding box center [542, 250] width 28 height 12
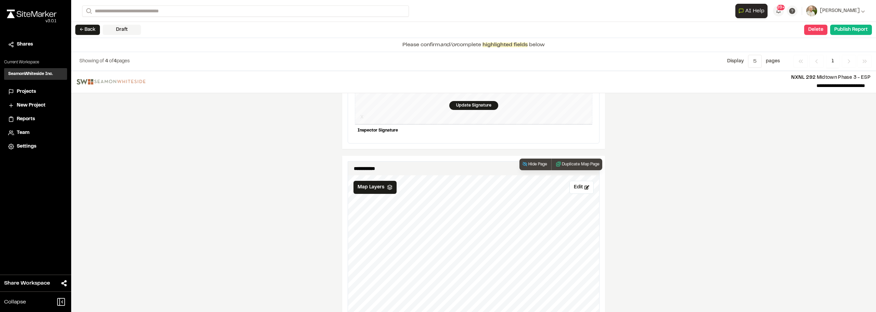
scroll to position [684, 0]
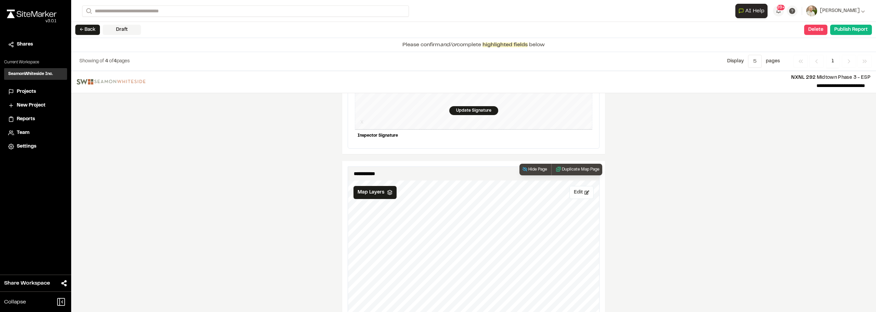
click at [578, 190] on button "Edit" at bounding box center [582, 192] width 24 height 13
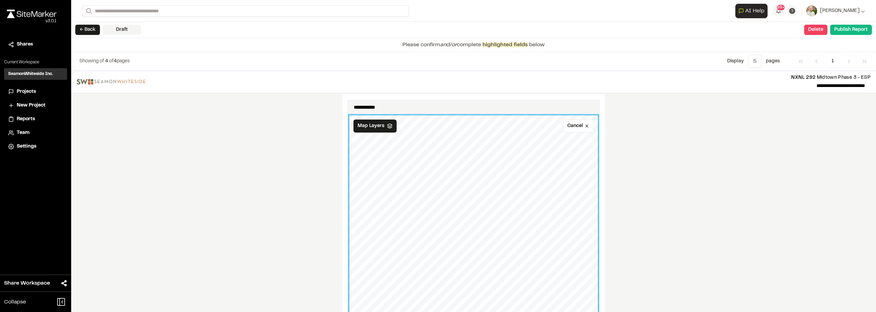
scroll to position [821, 0]
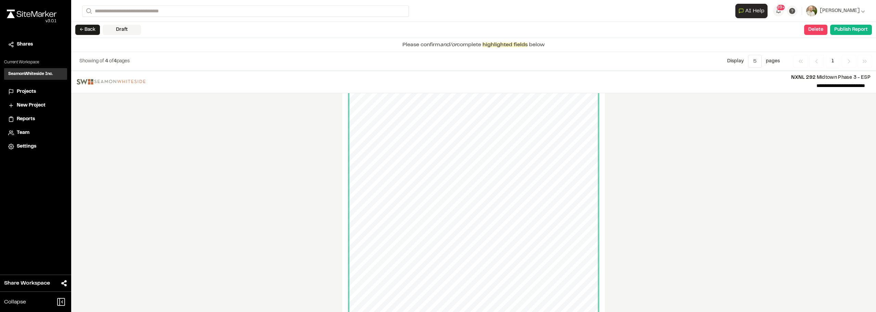
click at [668, 167] on div "**********" at bounding box center [473, 191] width 805 height 241
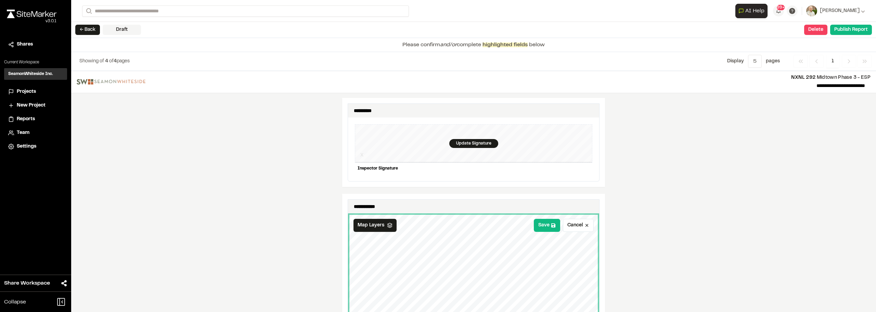
scroll to position [650, 0]
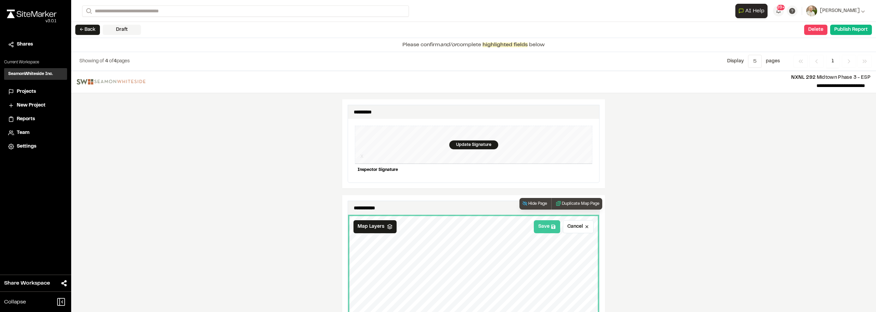
click at [552, 224] on icon at bounding box center [554, 226] width 4 height 4
click at [710, 230] on div "**********" at bounding box center [473, 191] width 805 height 241
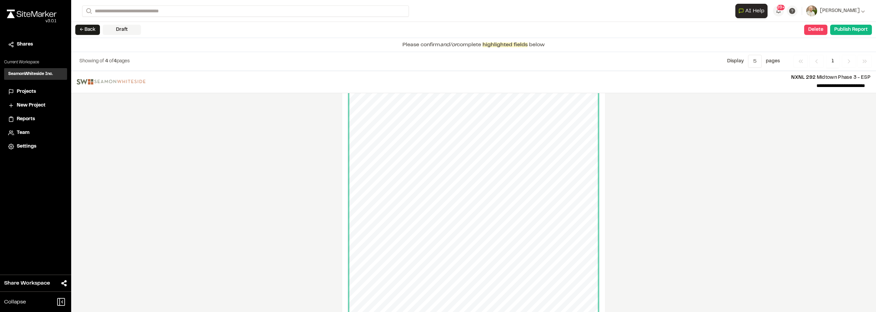
scroll to position [684, 0]
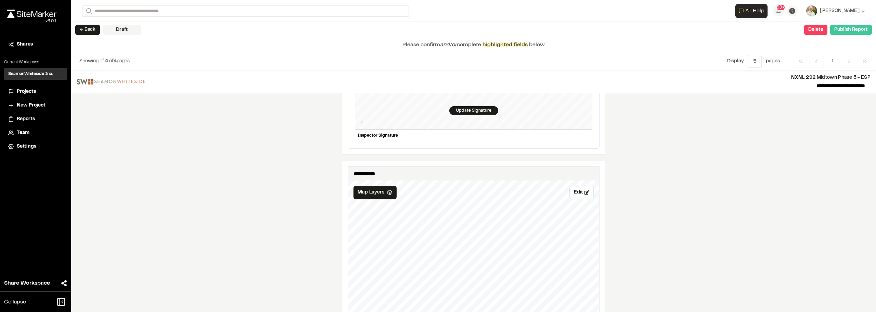
click at [857, 30] on button "Publish Report" at bounding box center [852, 30] width 42 height 10
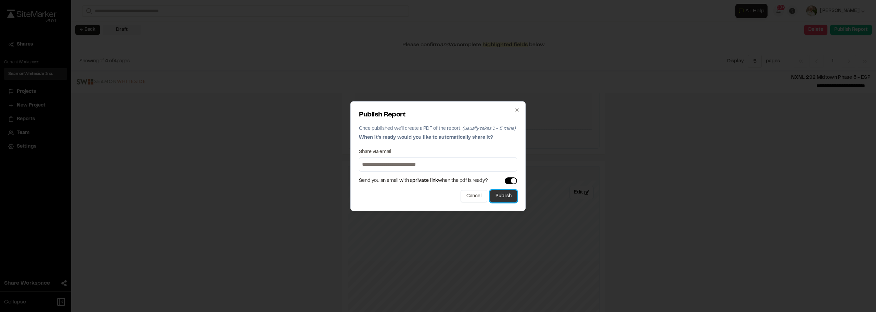
click at [499, 193] on button "Publish" at bounding box center [503, 196] width 27 height 12
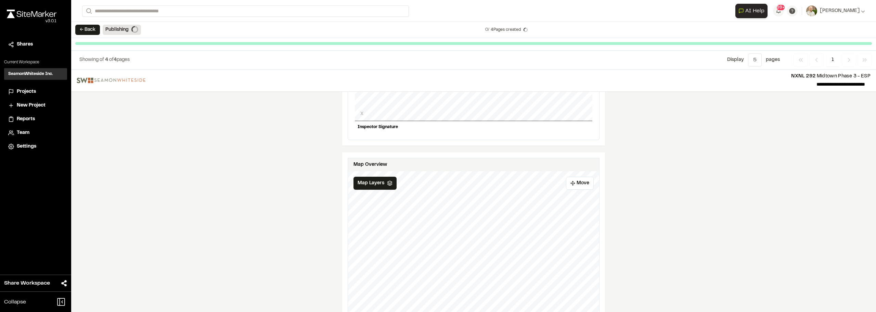
click at [833, 192] on div "**********" at bounding box center [473, 190] width 805 height 242
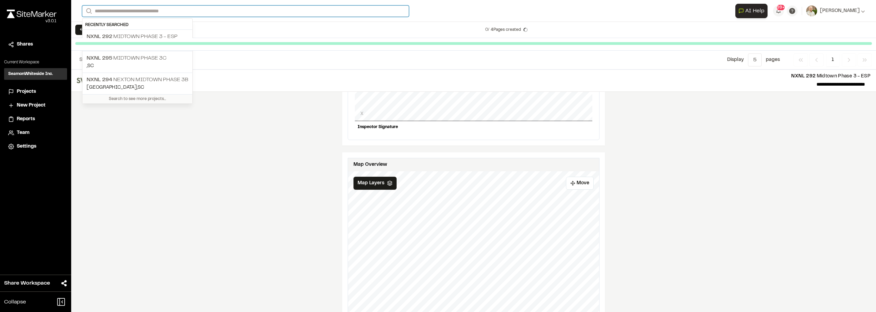
click at [129, 9] on input "Search" at bounding box center [245, 10] width 327 height 11
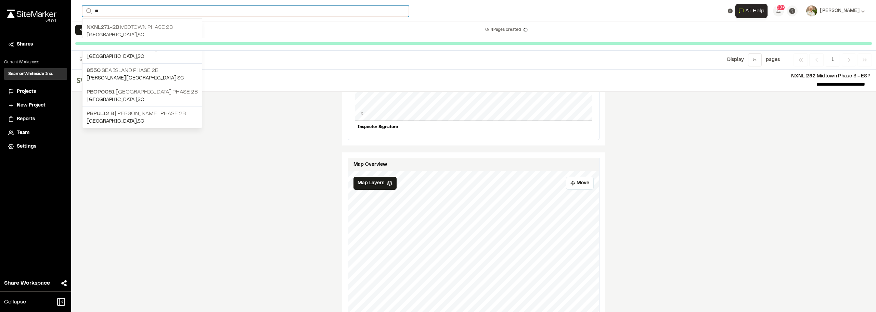
type input "**"
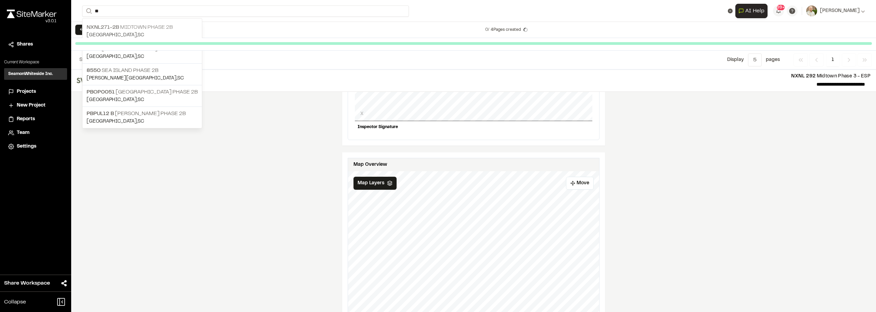
click at [146, 35] on p "[GEOGRAPHIC_DATA] , [GEOGRAPHIC_DATA]" at bounding box center [142, 35] width 111 height 8
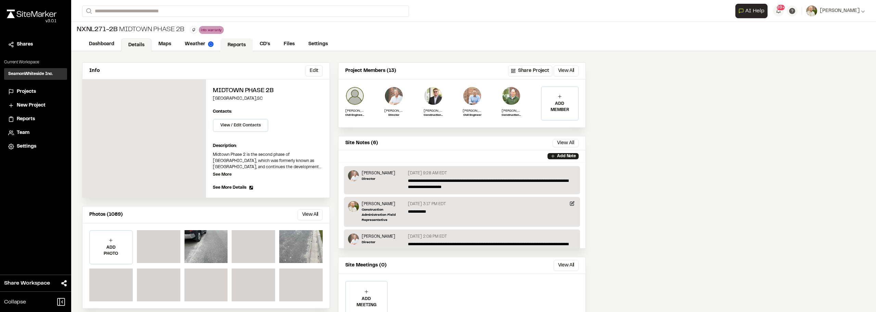
click at [233, 50] on link "Reports" at bounding box center [236, 44] width 33 height 13
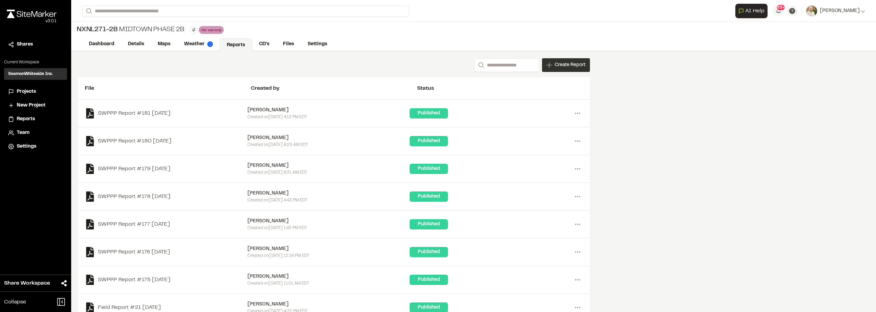
click at [577, 60] on div "Create Report" at bounding box center [566, 65] width 48 height 14
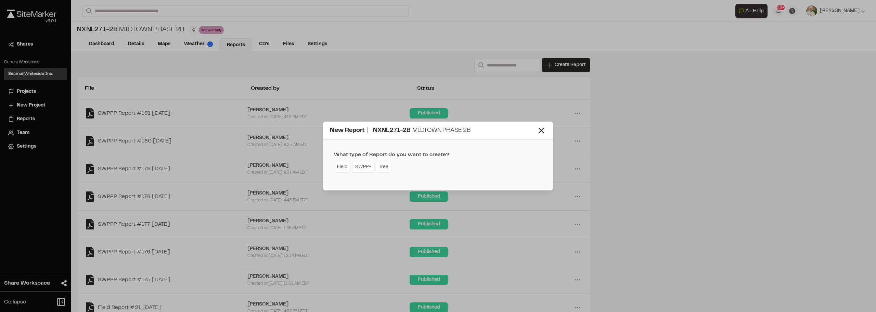
click at [361, 168] on link "SWPPP" at bounding box center [363, 167] width 22 height 11
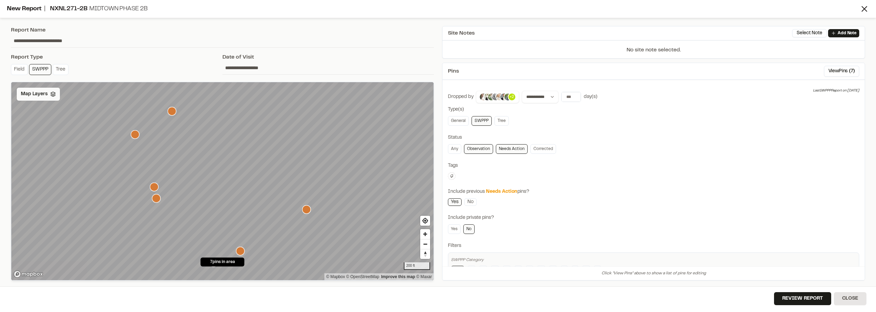
click at [29, 100] on div "Map Layers" at bounding box center [38, 94] width 43 height 13
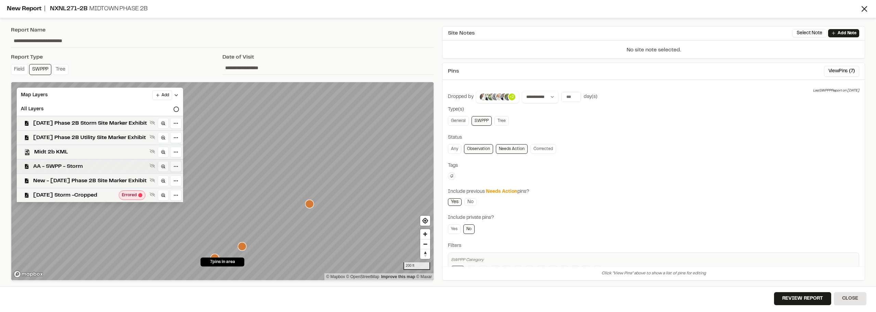
click at [81, 169] on span "AA - SWPP - Storm" at bounding box center [90, 166] width 114 height 8
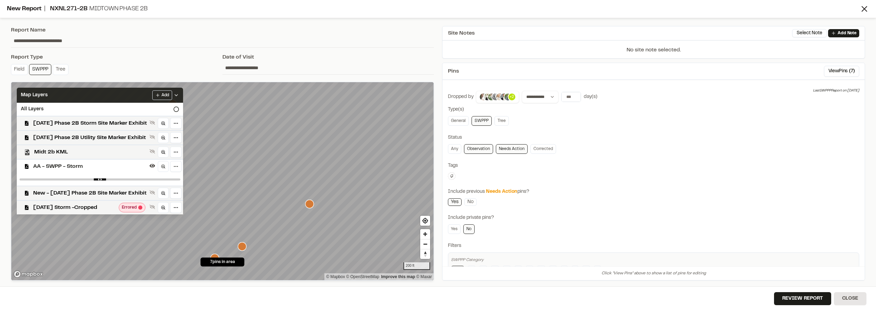
click at [183, 97] on div "Map Layers Add" at bounding box center [100, 95] width 166 height 15
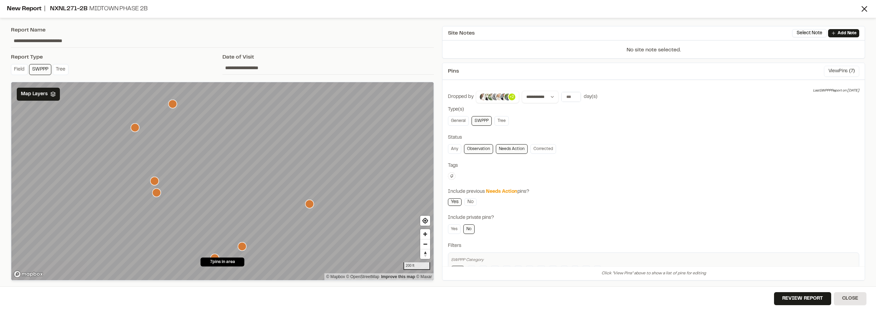
click at [828, 75] on button "View Pins ( 7 )" at bounding box center [841, 71] width 35 height 11
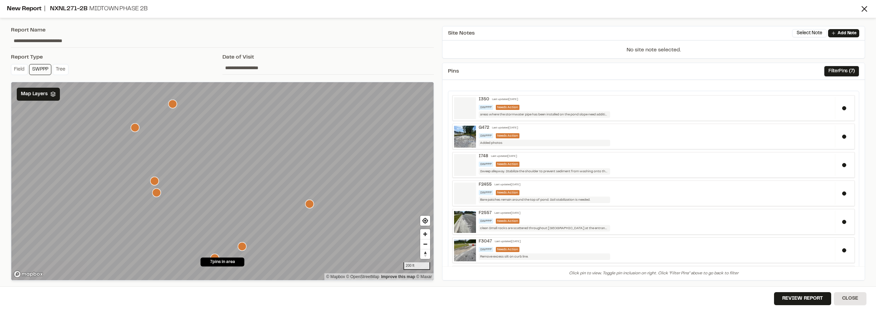
click at [313, 205] on icon "Map marker" at bounding box center [309, 204] width 9 height 9
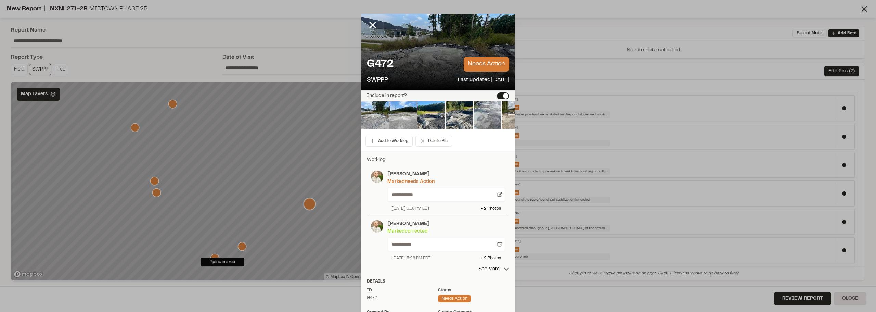
click at [503, 95] on button "Include in report?" at bounding box center [503, 95] width 12 height 7
click at [376, 20] on icon at bounding box center [373, 25] width 12 height 12
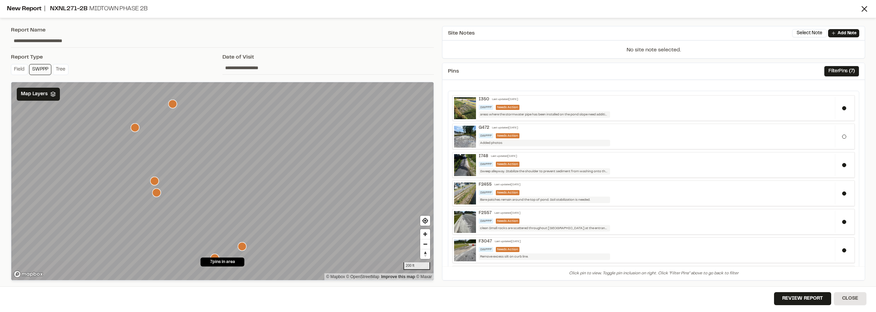
click at [153, 182] on icon "Map marker" at bounding box center [154, 181] width 9 height 9
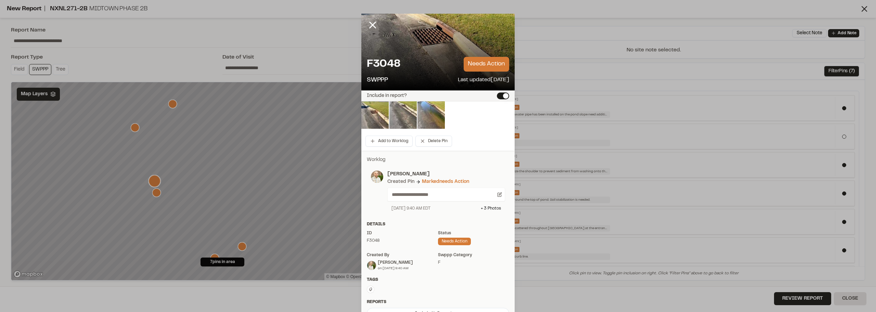
click at [504, 95] on button "Include in report?" at bounding box center [503, 95] width 12 height 7
click at [369, 22] on icon at bounding box center [373, 25] width 12 height 12
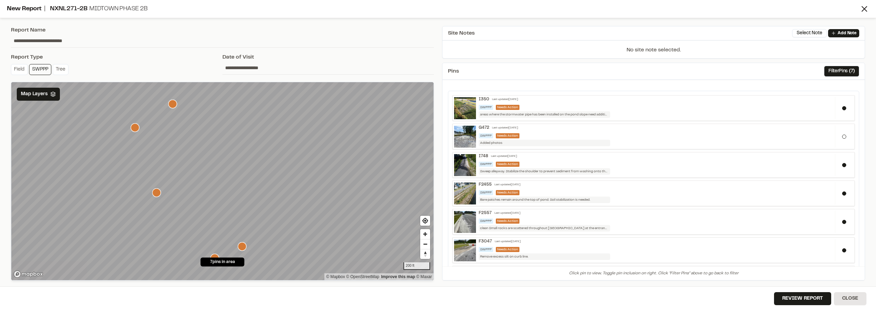
click at [135, 128] on icon "Map marker" at bounding box center [135, 127] width 9 height 9
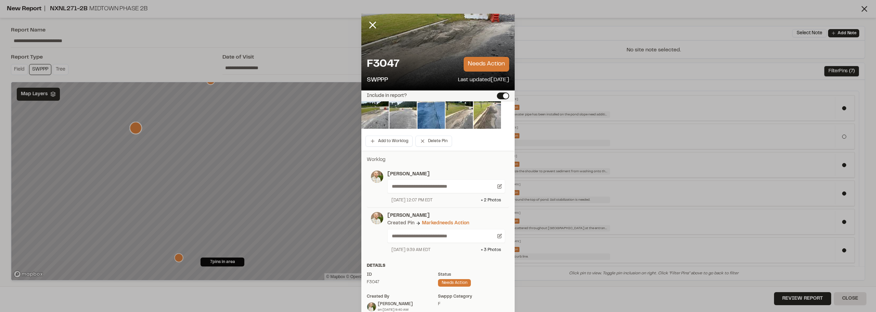
click at [507, 97] on div "Include in report?" at bounding box center [438, 95] width 153 height 11
click at [503, 95] on button "Include in report?" at bounding box center [503, 95] width 12 height 7
click at [371, 24] on line at bounding box center [373, 25] width 6 height 6
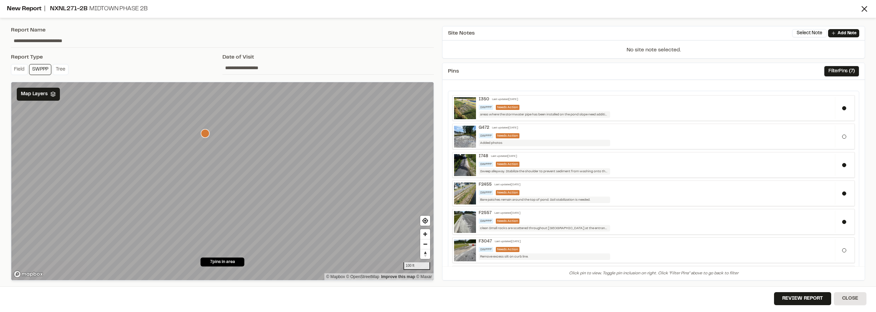
click at [203, 131] on icon "Map marker" at bounding box center [205, 133] width 9 height 9
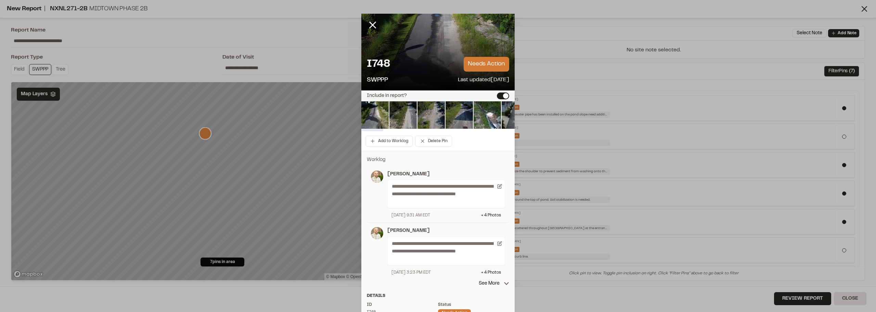
click at [501, 93] on button "Include in report?" at bounding box center [503, 95] width 12 height 7
drag, startPoint x: 372, startPoint y: 17, endPoint x: 368, endPoint y: 29, distance: 12.3
click at [372, 18] on div at bounding box center [378, 30] width 33 height 33
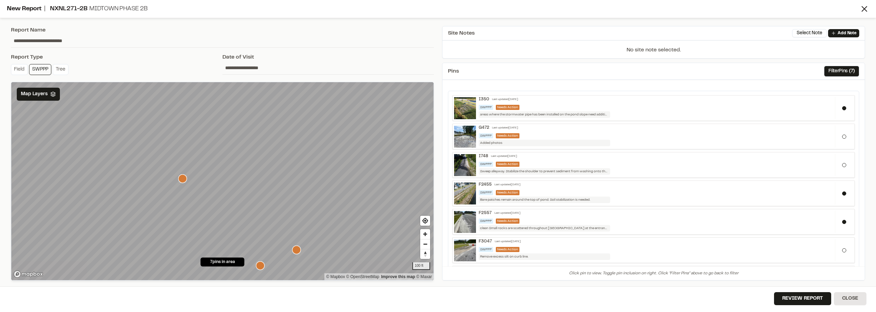
click at [226, 64] on input "**********" at bounding box center [329, 67] width 212 height 13
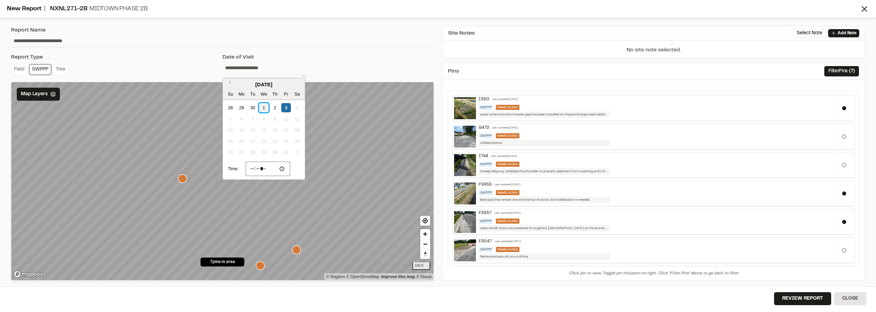
click at [264, 105] on div "1" at bounding box center [263, 107] width 9 height 9
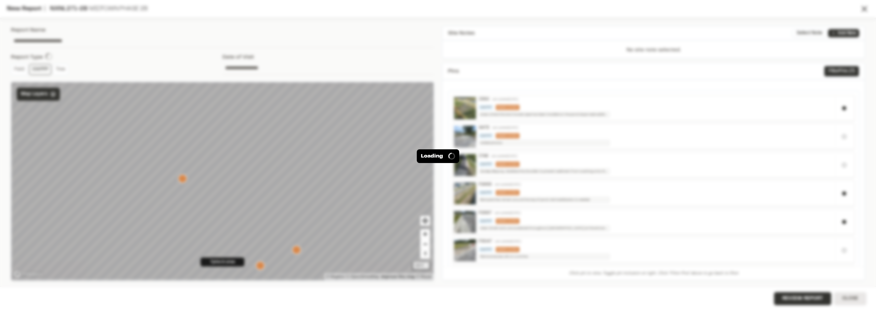
type input "**********"
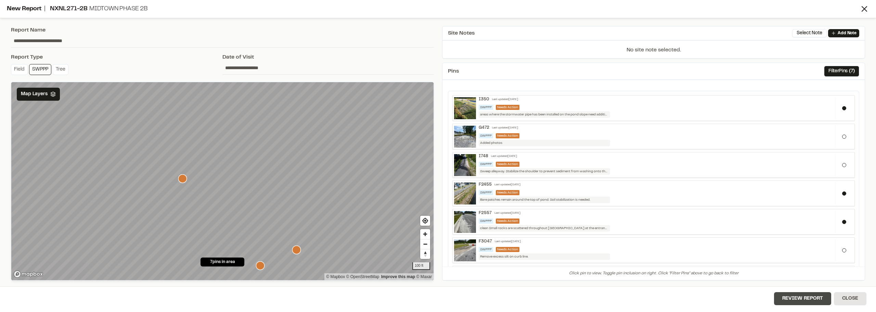
click at [789, 295] on button "Review Report" at bounding box center [802, 298] width 57 height 13
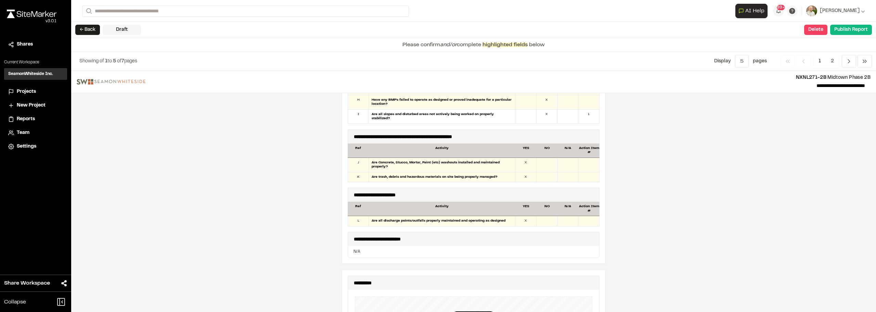
scroll to position [548, 0]
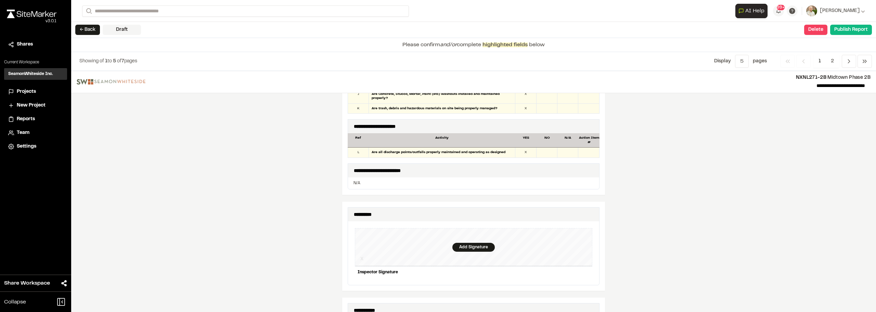
click at [469, 235] on div "Add Signature" at bounding box center [474, 247] width 238 height 38
click at [496, 262] on div "Clear X Inspector Signature Cancel Save" at bounding box center [474, 258] width 238 height 75
click at [582, 278] on div "Save" at bounding box center [580, 284] width 26 height 12
click at [541, 281] on div "Done" at bounding box center [542, 284] width 28 height 12
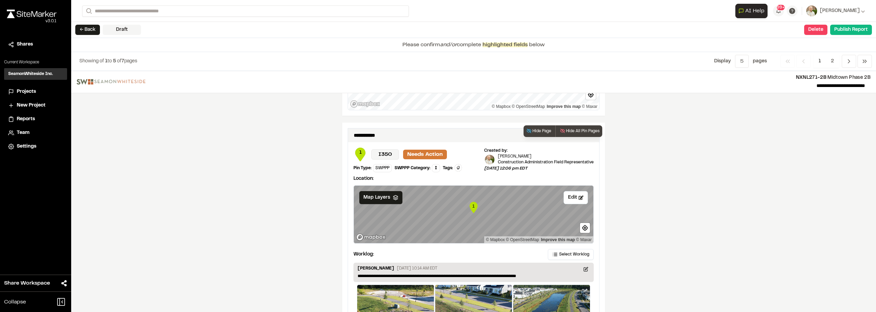
scroll to position [1121, 0]
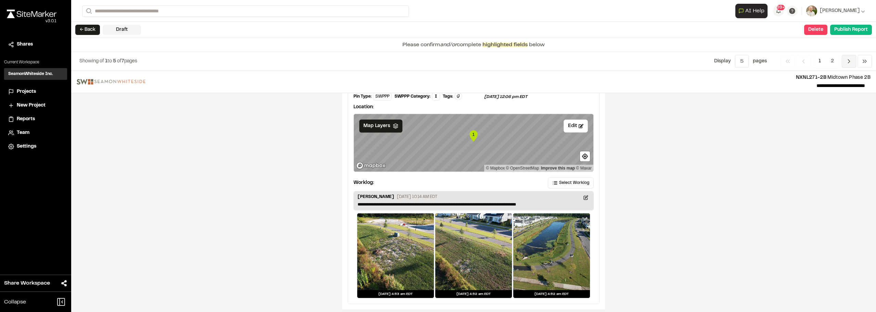
click at [848, 60] on icon "Navigation" at bounding box center [849, 61] width 7 height 7
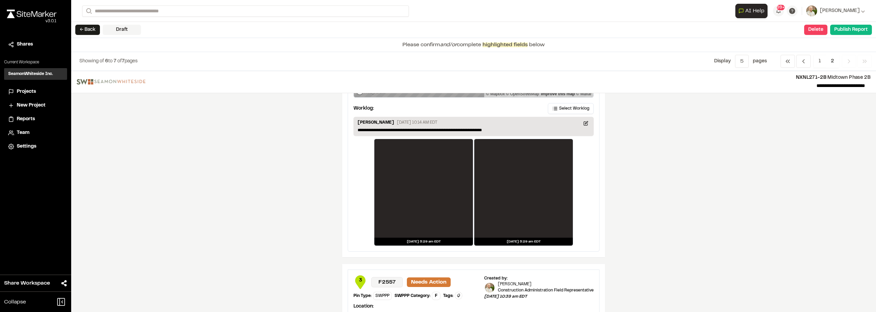
scroll to position [137, 0]
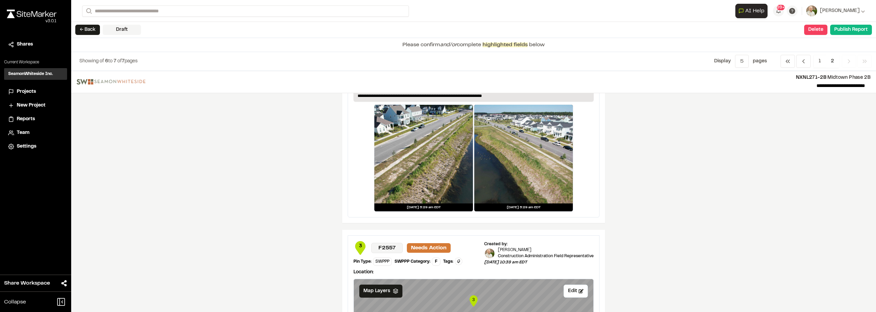
click at [442, 178] on div at bounding box center [424, 154] width 99 height 99
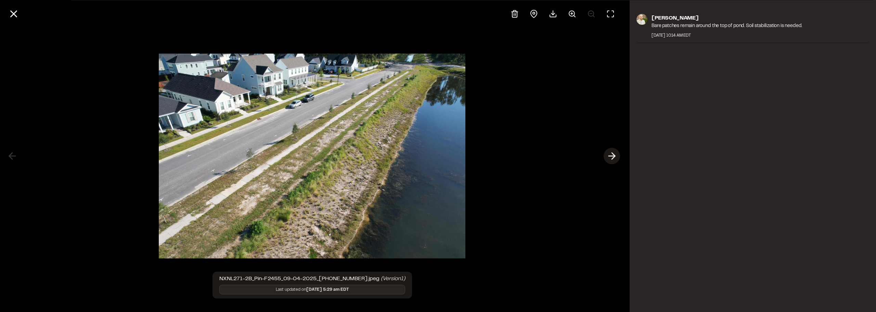
click at [608, 157] on icon at bounding box center [612, 156] width 11 height 12
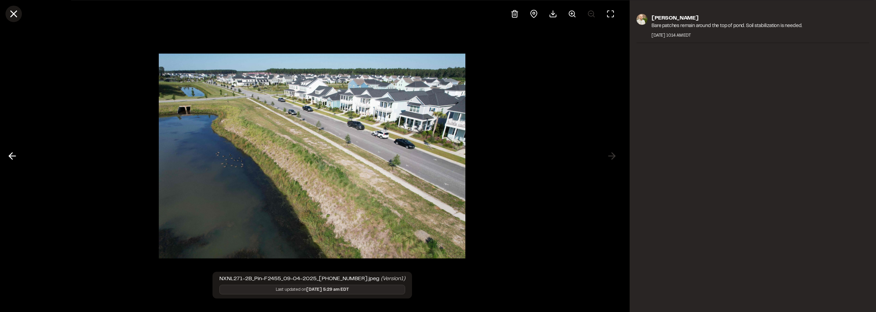
click at [17, 11] on icon at bounding box center [14, 14] width 12 height 12
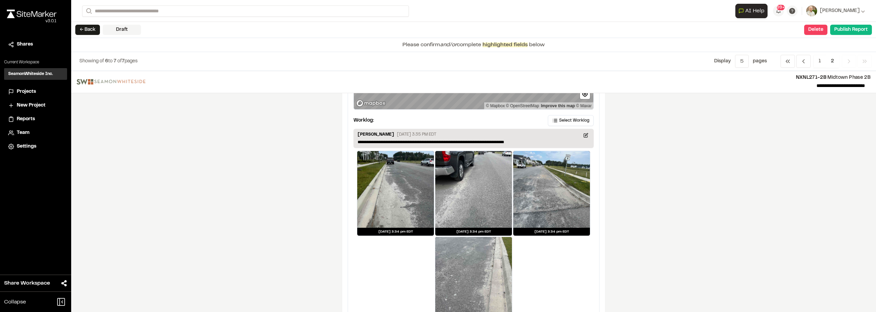
scroll to position [393, 0]
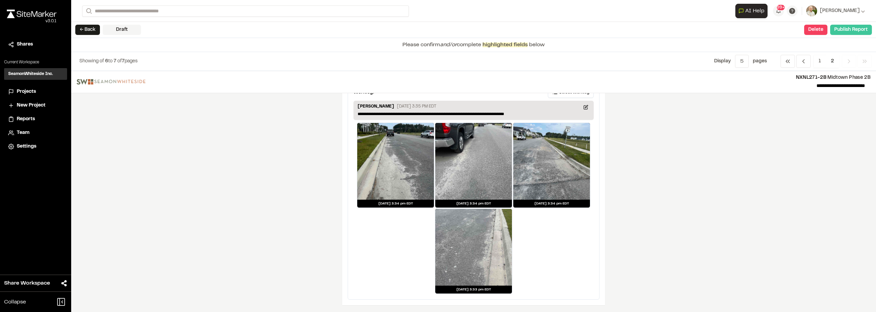
click at [860, 25] on button "Publish Report" at bounding box center [852, 30] width 42 height 10
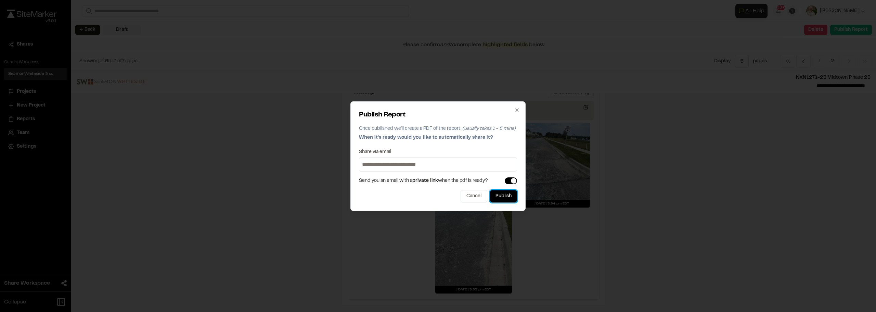
click at [498, 200] on button "Publish" at bounding box center [503, 196] width 27 height 12
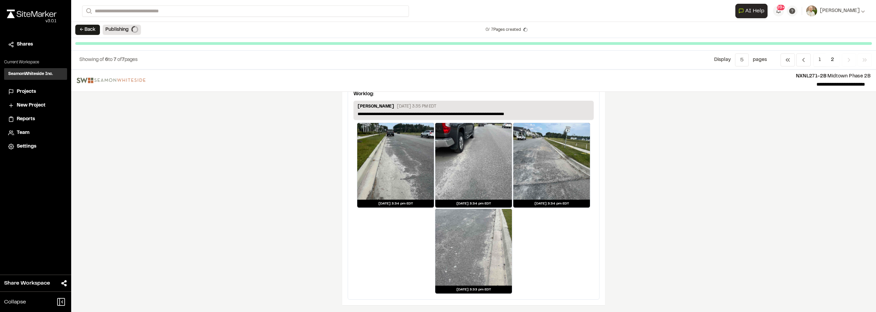
scroll to position [384, 0]
click at [761, 179] on div "**********" at bounding box center [473, 190] width 805 height 242
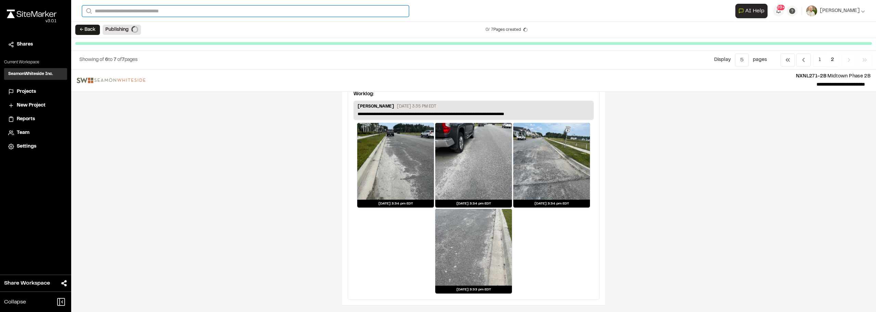
click at [125, 10] on input "Search" at bounding box center [245, 10] width 327 height 11
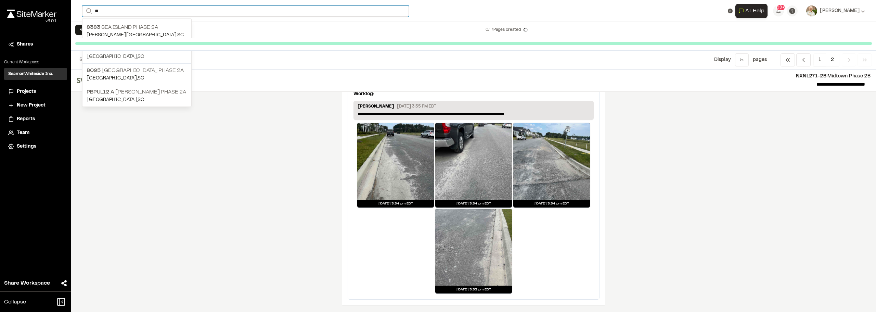
type input "**"
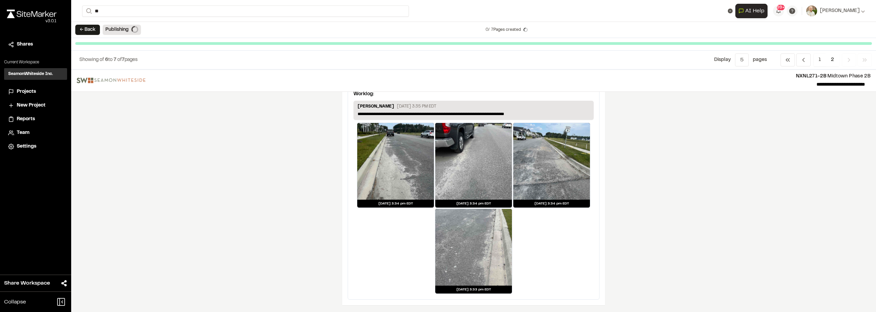
click at [151, 51] on p "NXNL271 Midtown Phase 2A" at bounding box center [137, 49] width 101 height 8
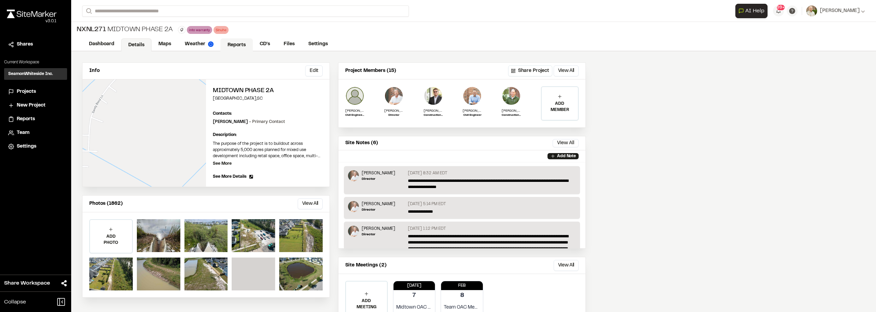
click at [240, 45] on link "Reports" at bounding box center [236, 44] width 33 height 13
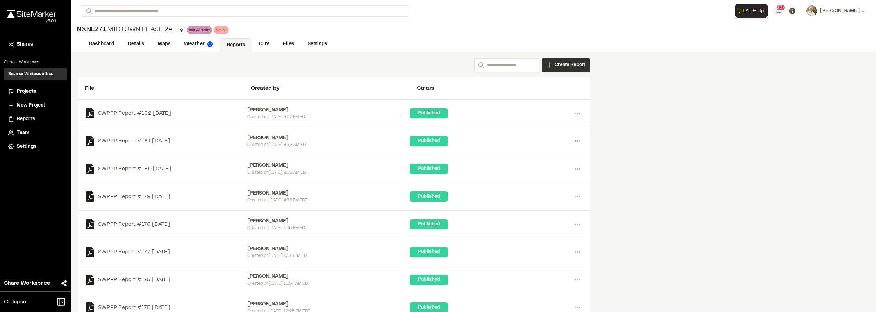
click at [559, 64] on span "Create Report" at bounding box center [570, 65] width 31 height 8
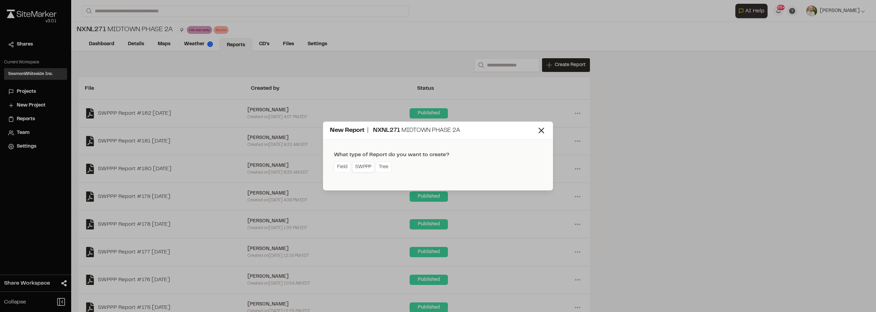
click at [361, 166] on link "SWPPP" at bounding box center [363, 167] width 22 height 11
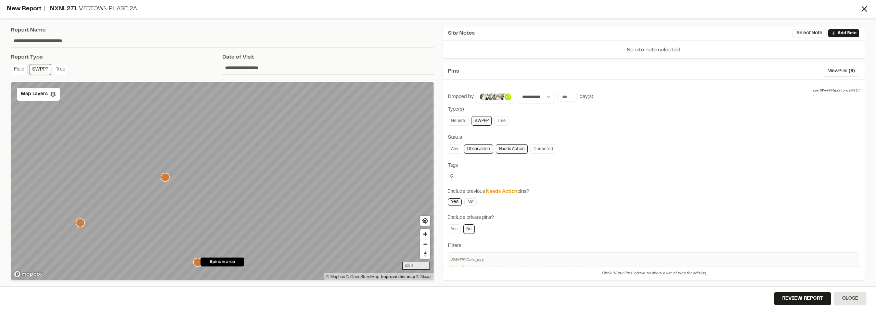
click at [242, 71] on input "**********" at bounding box center [329, 67] width 212 height 13
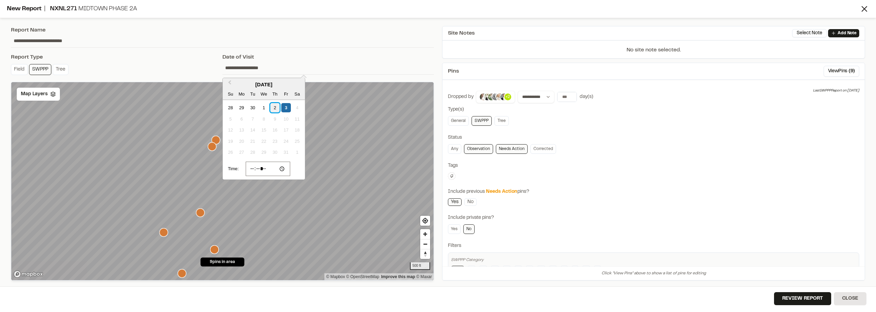
click at [270, 106] on div "2" at bounding box center [274, 107] width 9 height 9
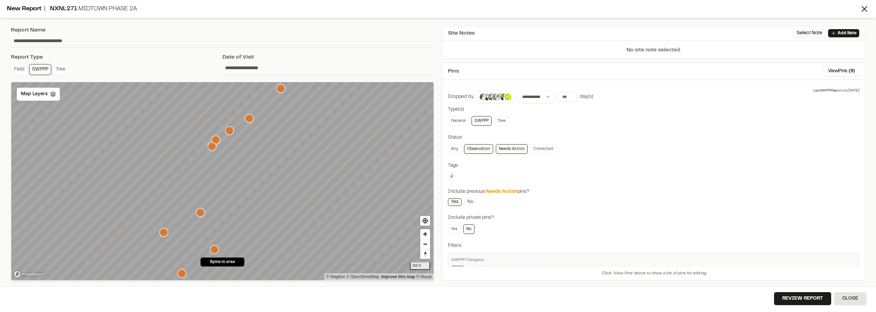
click at [240, 70] on input "**********" at bounding box center [329, 67] width 212 height 13
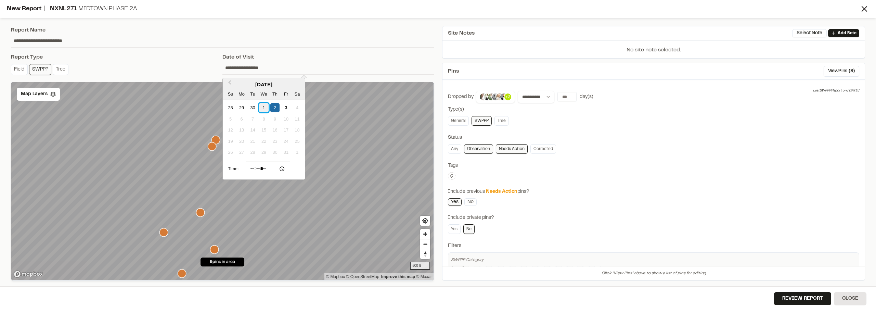
click at [262, 106] on div "1" at bounding box center [263, 107] width 9 height 9
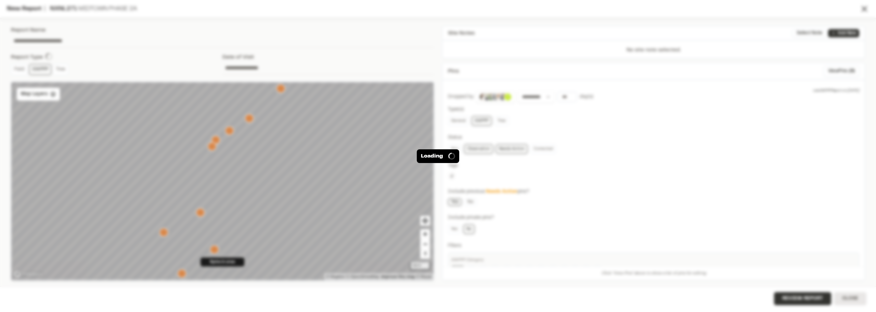
type input "**********"
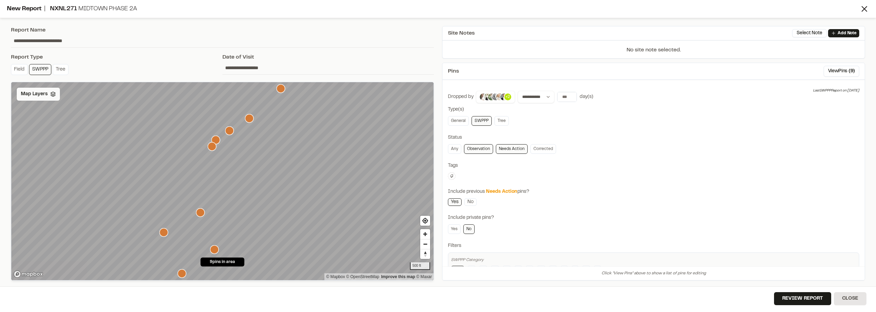
click at [39, 96] on span "Map Layers" at bounding box center [34, 94] width 27 height 8
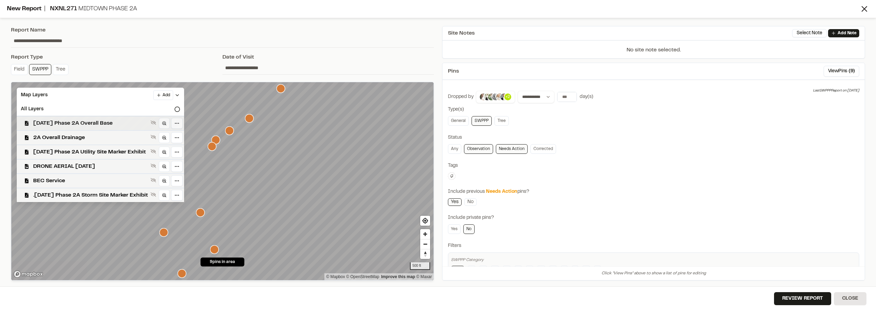
click at [112, 127] on span "[DATE] Phase 2A Overall Base" at bounding box center [90, 123] width 115 height 8
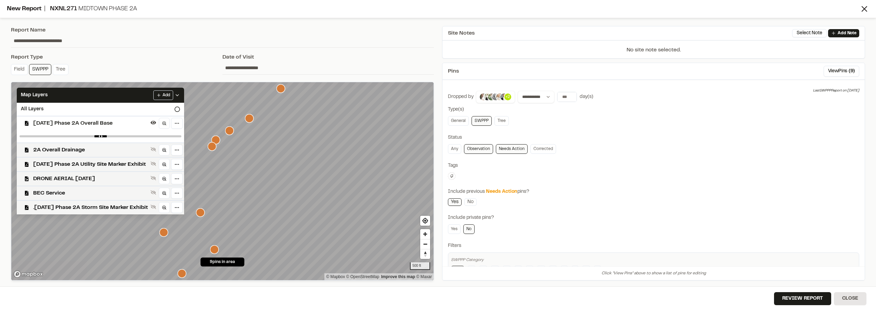
click at [90, 121] on span "[DATE] Phase 2A Overall Base" at bounding box center [90, 123] width 115 height 8
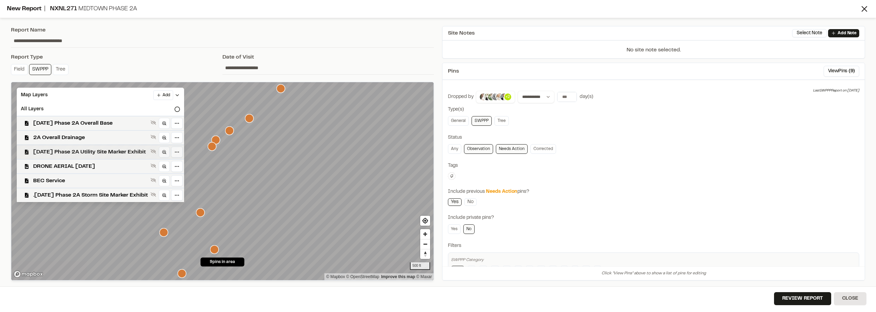
click at [118, 153] on span "[DATE] Phase 2A Utility Site Marker Exhibit" at bounding box center [90, 152] width 115 height 8
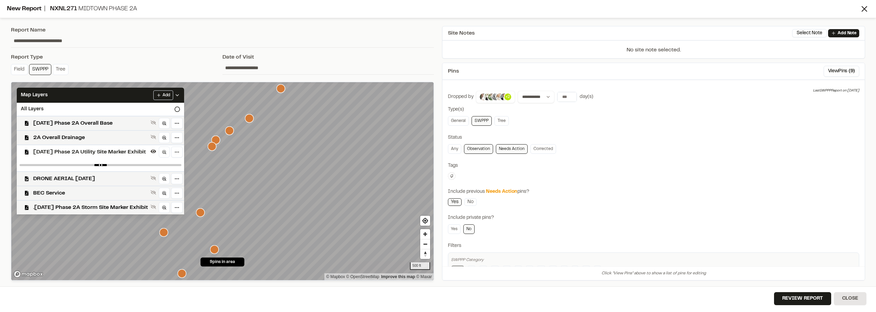
click at [97, 153] on span "[DATE] Phase 2A Utility Site Marker Exhibit" at bounding box center [90, 152] width 115 height 8
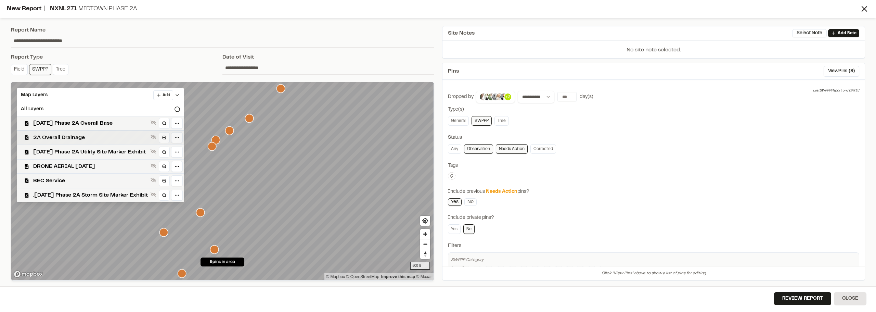
click at [86, 139] on span "2A Overall Drainage" at bounding box center [90, 138] width 115 height 8
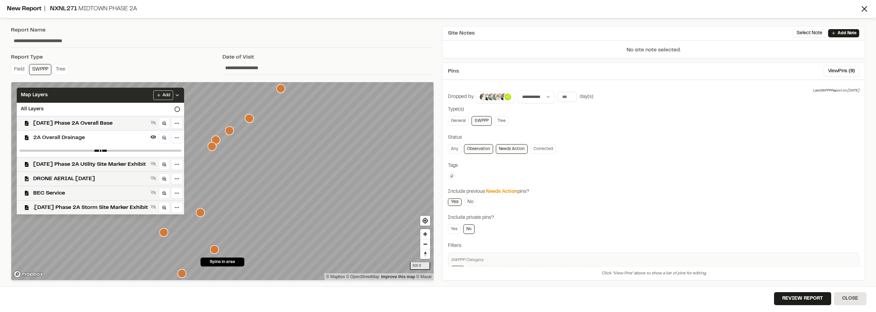
click at [180, 96] on icon at bounding box center [177, 94] width 5 height 5
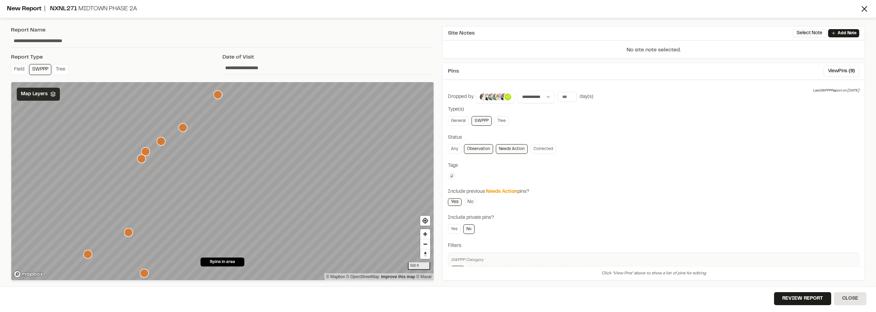
click at [216, 96] on icon "Map marker" at bounding box center [218, 94] width 9 height 9
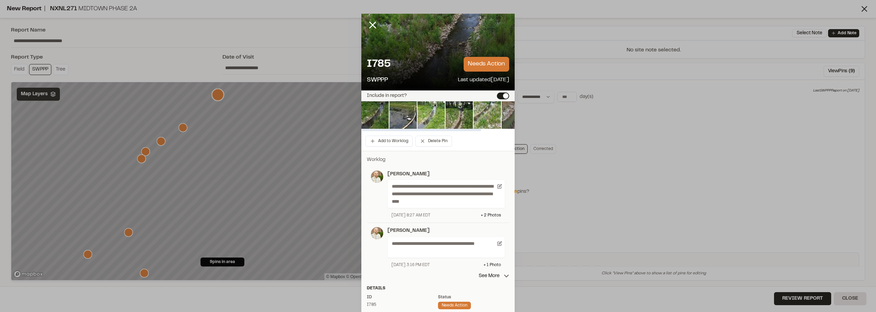
click at [501, 96] on button "Include in report?" at bounding box center [503, 95] width 12 height 7
click at [374, 29] on icon at bounding box center [373, 25] width 12 height 12
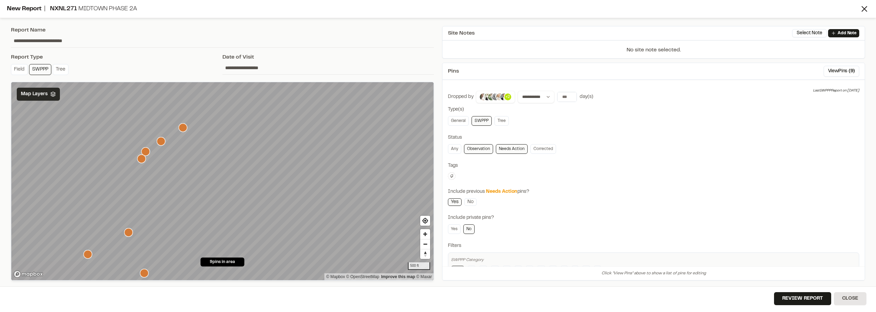
click at [162, 144] on icon "Map marker" at bounding box center [161, 141] width 9 height 9
click at [146, 152] on icon "Map marker" at bounding box center [145, 151] width 9 height 9
click at [134, 167] on icon "Map marker" at bounding box center [138, 166] width 9 height 9
click at [106, 185] on icon "Map marker" at bounding box center [109, 185] width 9 height 9
click at [151, 201] on icon "Map marker" at bounding box center [150, 199] width 9 height 9
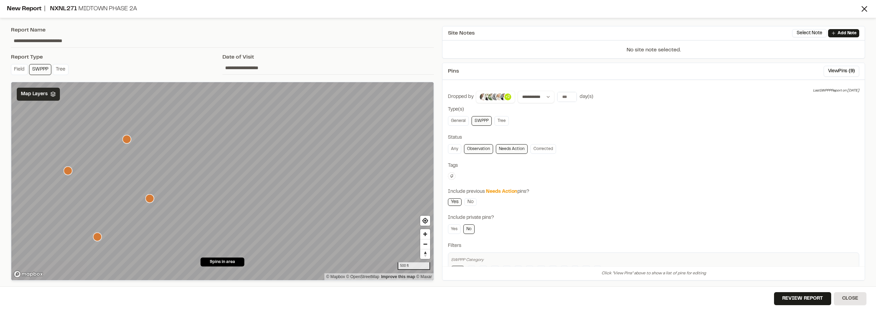
click at [96, 240] on icon "Map marker" at bounding box center [97, 236] width 9 height 9
click at [808, 299] on button "Review Report" at bounding box center [802, 298] width 57 height 13
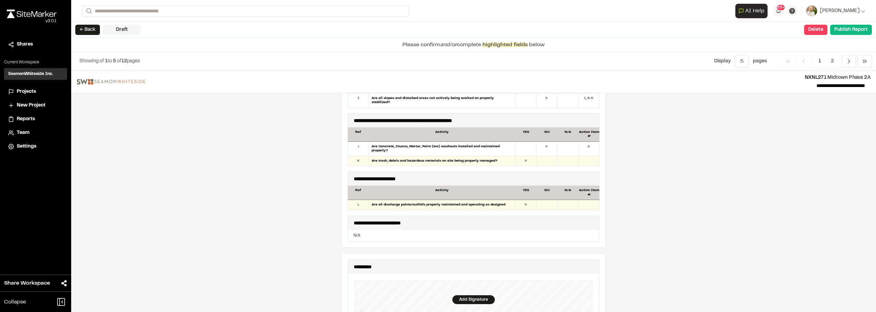
scroll to position [548, 0]
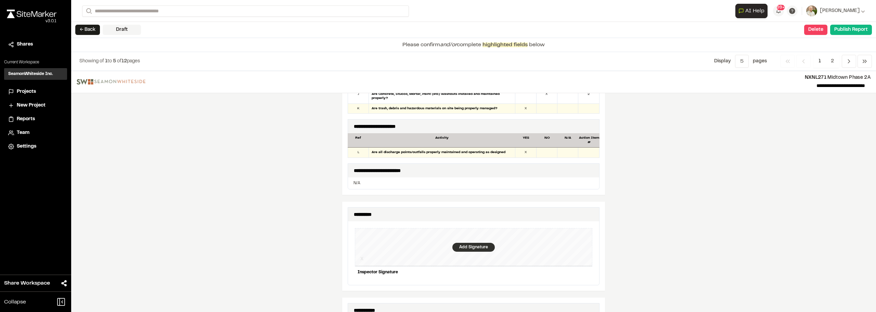
click at [467, 246] on div "Add Signature" at bounding box center [474, 247] width 42 height 9
click at [499, 263] on div "Clear X Inspector Signature Cancel Save" at bounding box center [474, 258] width 238 height 75
click at [573, 278] on div "Save" at bounding box center [580, 284] width 26 height 12
click at [549, 279] on div "Done" at bounding box center [542, 284] width 28 height 12
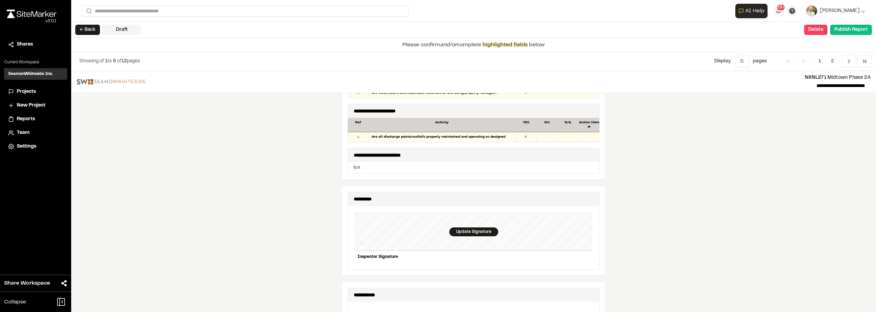
scroll to position [458, 0]
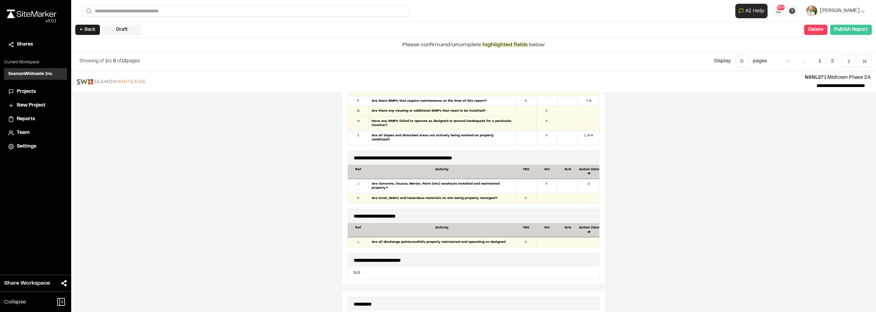
click at [857, 30] on button "Publish Report" at bounding box center [852, 30] width 42 height 10
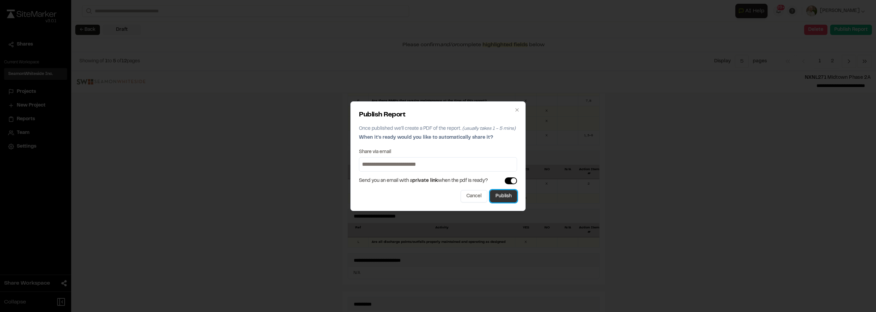
click at [514, 193] on button "Publish" at bounding box center [503, 196] width 27 height 12
click at [758, 184] on div "**********" at bounding box center [473, 191] width 805 height 241
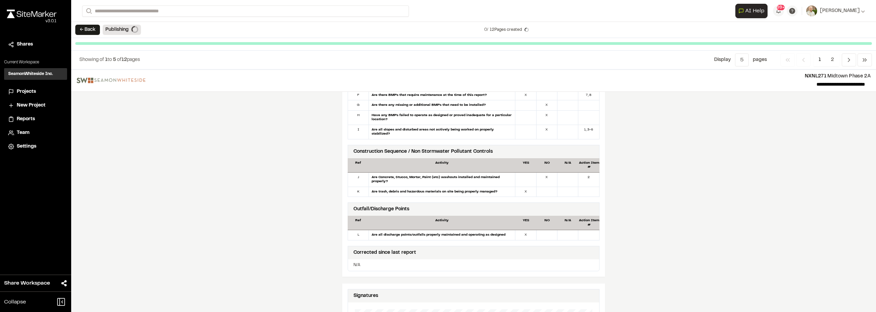
click at [43, 5] on div "Close sidebar v 3.0.1" at bounding box center [35, 21] width 71 height 33
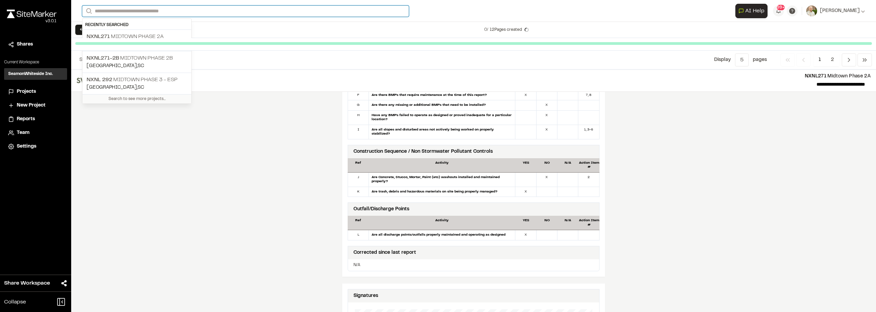
click at [152, 14] on input "Search" at bounding box center [245, 10] width 327 height 11
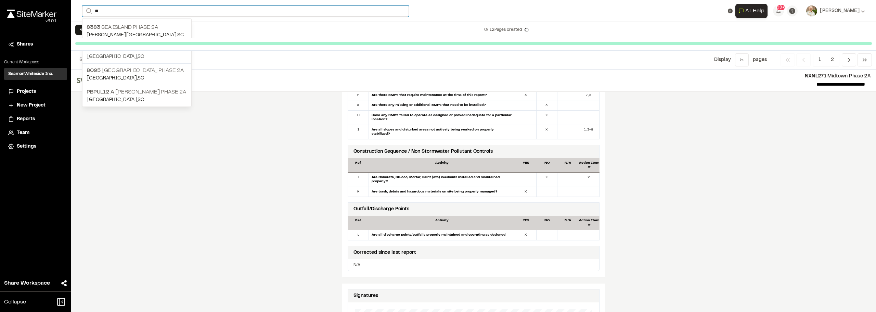
type input "**"
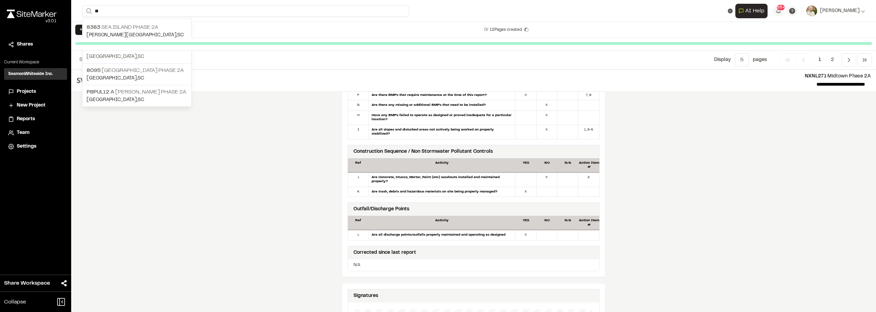
click at [140, 53] on p "[GEOGRAPHIC_DATA] , [GEOGRAPHIC_DATA]" at bounding box center [137, 57] width 101 height 8
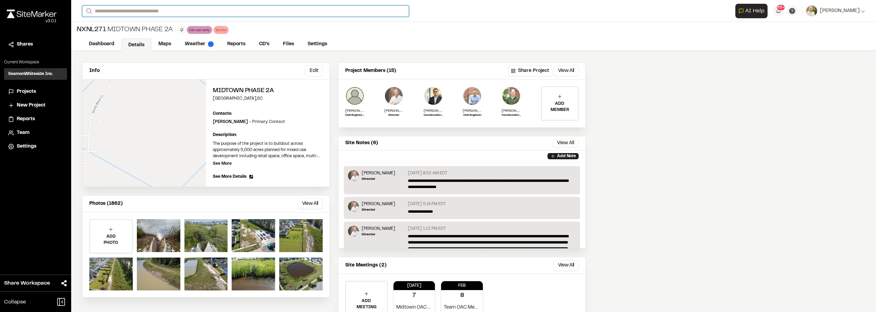
click at [134, 10] on input "Search" at bounding box center [245, 10] width 327 height 11
type input "**"
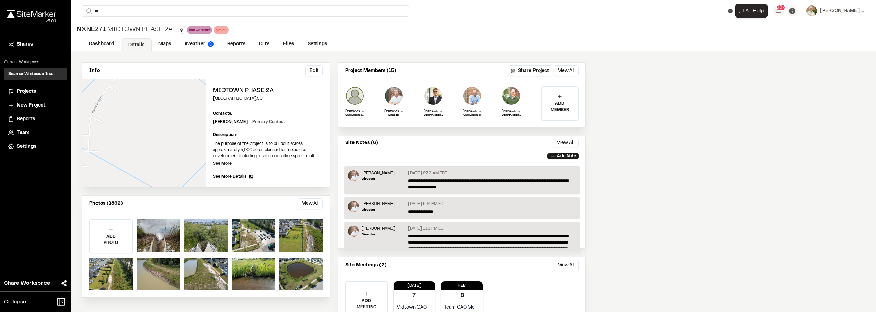
click at [149, 73] on p "NXNL [STREET_ADDRESS]" at bounding box center [143, 70] width 112 height 8
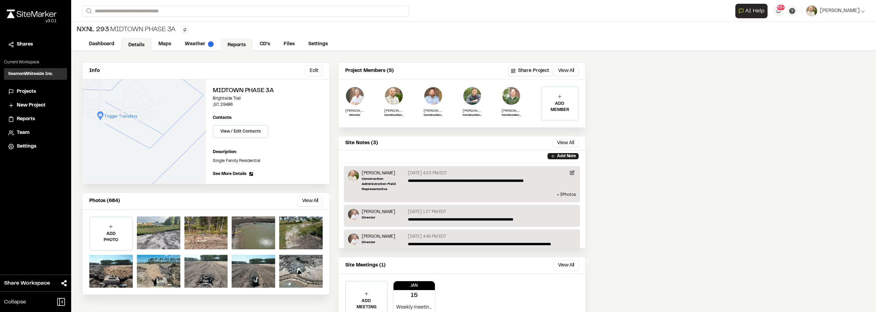
click at [232, 46] on link "Reports" at bounding box center [236, 44] width 33 height 13
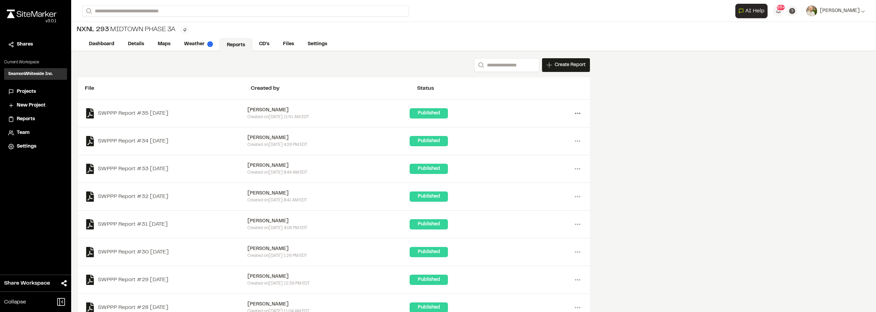
click at [575, 112] on icon at bounding box center [577, 113] width 11 height 11
click at [535, 148] on div "Share" at bounding box center [553, 148] width 60 height 10
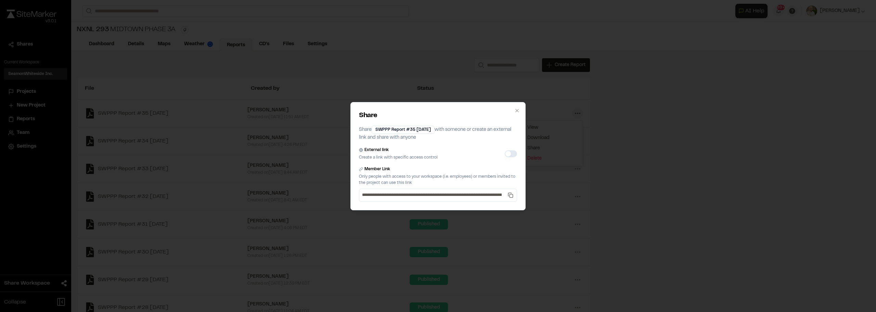
click at [515, 152] on button "External link" at bounding box center [511, 153] width 12 height 7
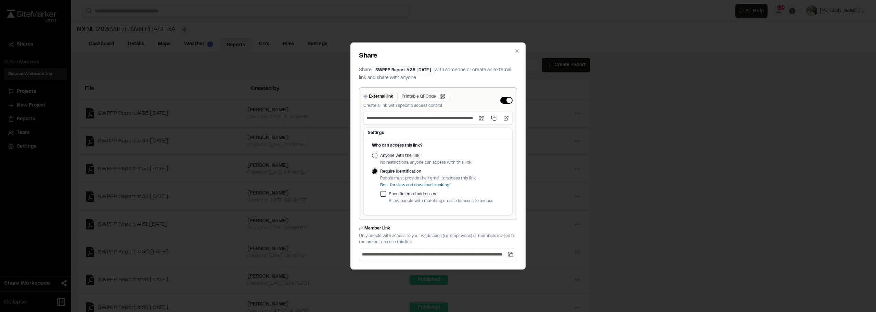
click at [374, 155] on button "Anyone with the link" at bounding box center [374, 155] width 5 height 5
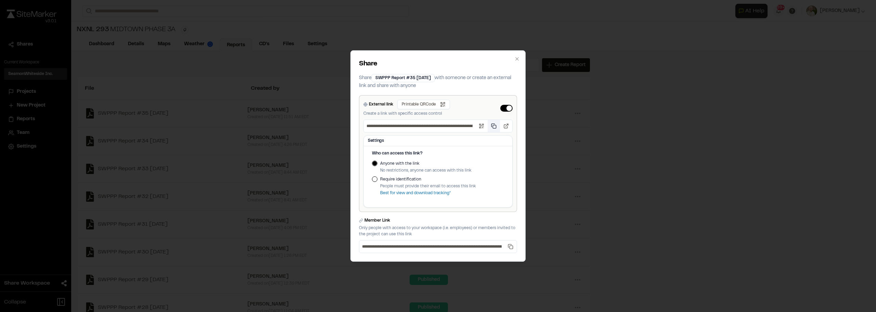
click at [492, 128] on button "Copy public link" at bounding box center [494, 126] width 12 height 12
click at [517, 58] on icon "button" at bounding box center [517, 58] width 5 height 5
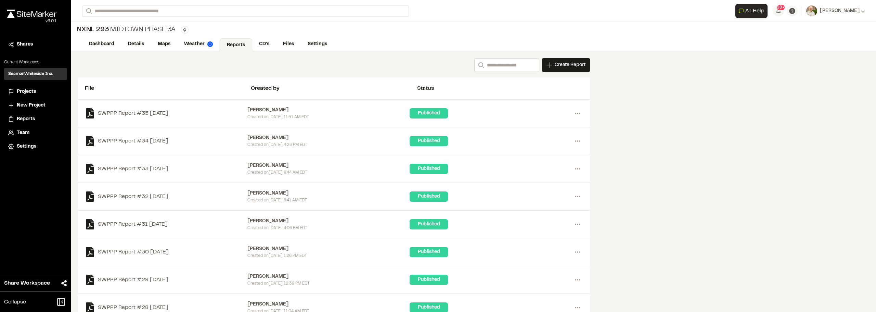
click at [635, 113] on div "Search Create Report New Report | NXNL 293 Midtown Phase 3A What type of Report…" at bounding box center [473, 207] width 805 height 312
click at [19, 12] on img at bounding box center [32, 14] width 50 height 9
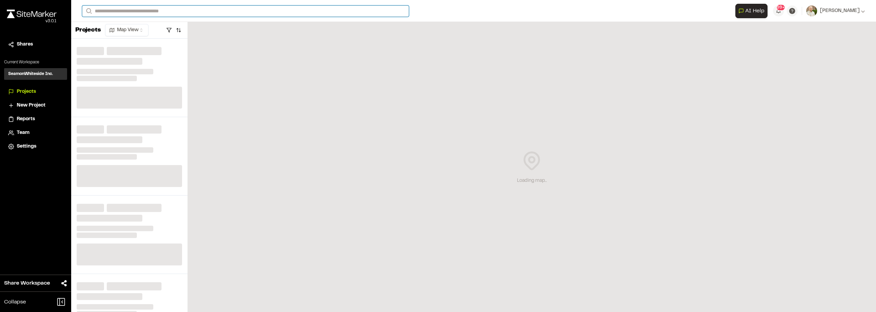
click at [137, 15] on input "Search" at bounding box center [245, 10] width 327 height 11
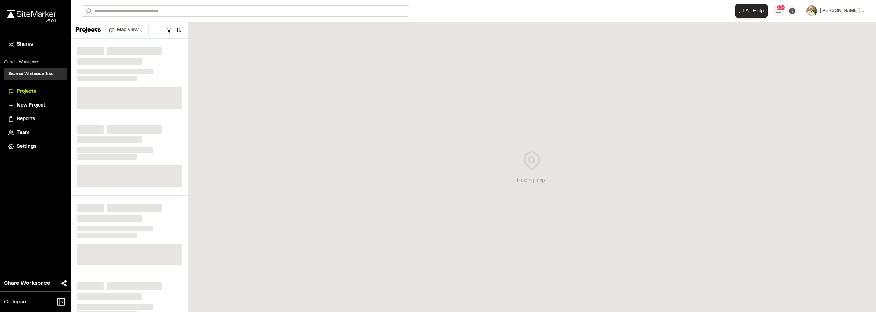
click at [144, 2] on div "**********" at bounding box center [473, 11] width 783 height 22
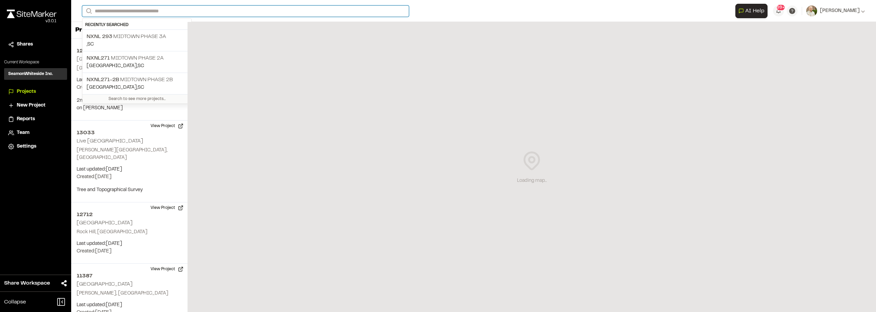
click at [141, 9] on input "Search" at bounding box center [245, 10] width 327 height 11
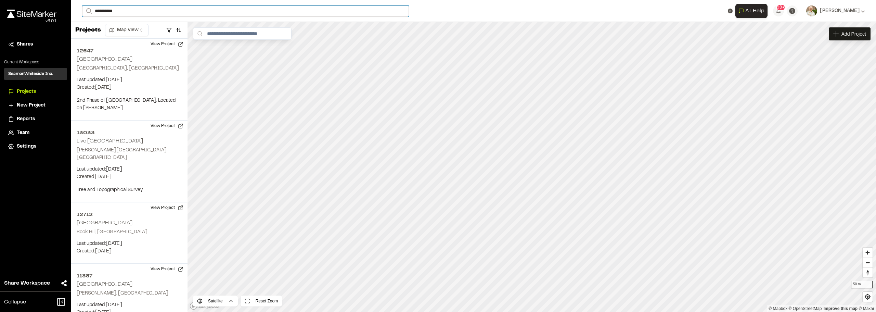
drag, startPoint x: 135, startPoint y: 15, endPoint x: 2, endPoint y: 1, distance: 133.6
click at [0, 0] on div "**********" at bounding box center [438, 156] width 876 height 312
drag, startPoint x: 134, startPoint y: 10, endPoint x: 0, endPoint y: -8, distance: 135.0
click at [0, 0] on html "**********" at bounding box center [438, 156] width 876 height 312
drag, startPoint x: 139, startPoint y: 13, endPoint x: 0, endPoint y: 0, distance: 139.9
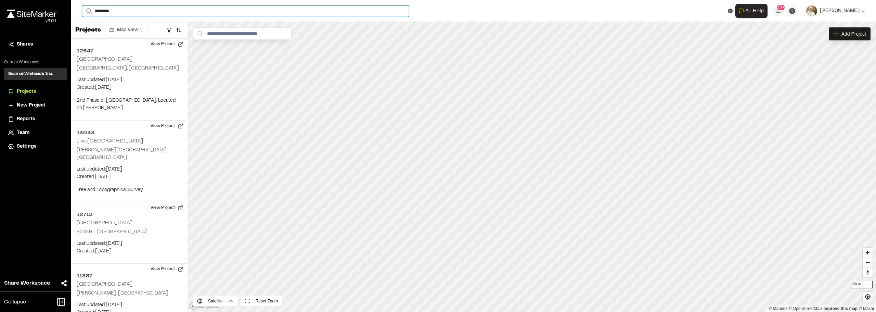
click at [0, 0] on div "Close sidebar v 3.0.1 Shares Current Workspace SeamonWhiteside Inc. SI Projects…" at bounding box center [438, 156] width 876 height 312
type input "********"
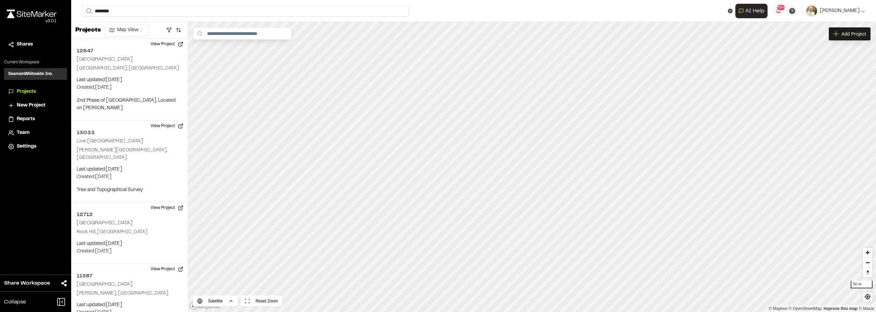
click at [23, 12] on img at bounding box center [32, 14] width 50 height 9
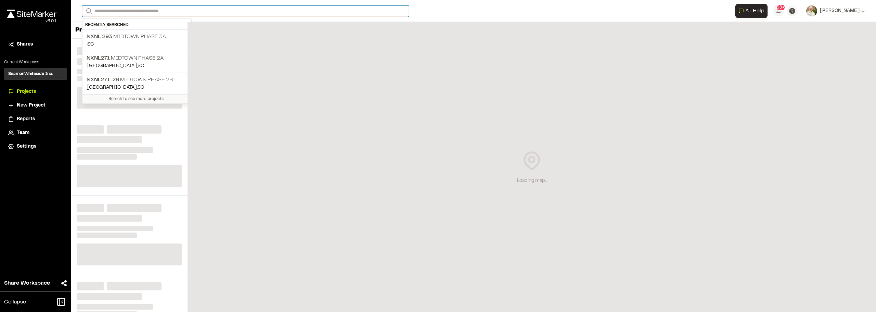
click at [147, 10] on input "Search" at bounding box center [245, 10] width 327 height 11
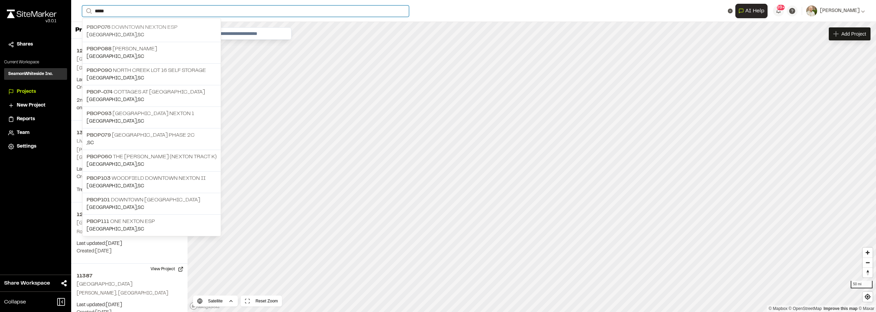
type input "****"
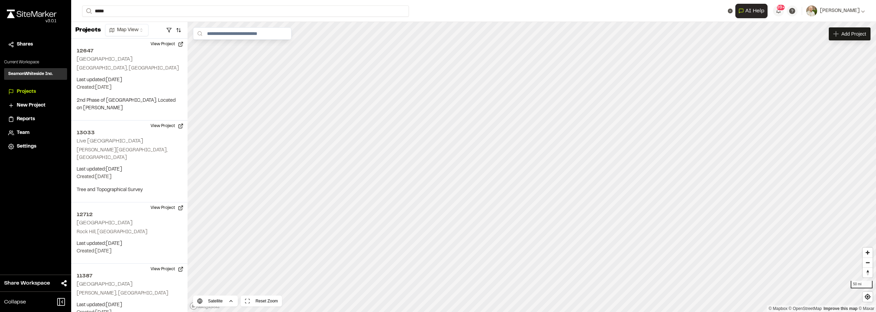
click at [161, 34] on p "[GEOGRAPHIC_DATA] , [GEOGRAPHIC_DATA]" at bounding box center [152, 35] width 130 height 8
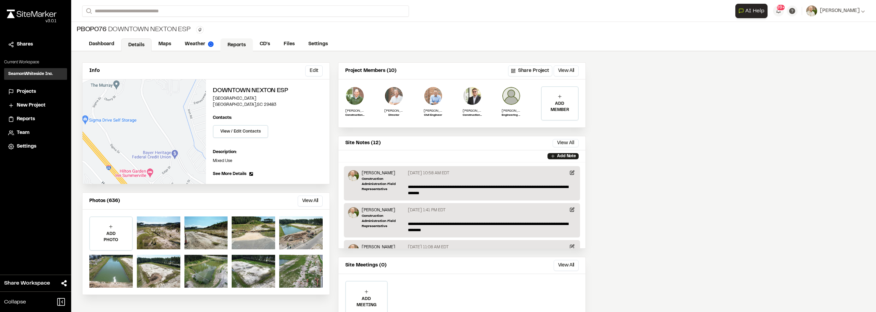
click at [242, 45] on link "Reports" at bounding box center [236, 44] width 33 height 13
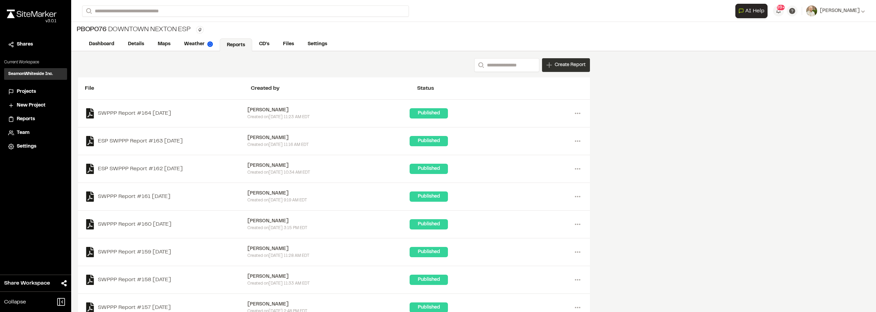
click at [569, 68] on span "Create Report" at bounding box center [570, 65] width 31 height 8
drag, startPoint x: 152, startPoint y: 5, endPoint x: 149, endPoint y: 10, distance: 5.7
click at [152, 5] on div "New Report | PBOP076 Downtown Nexton ESP What type of Report do you want to cre…" at bounding box center [438, 161] width 876 height 312
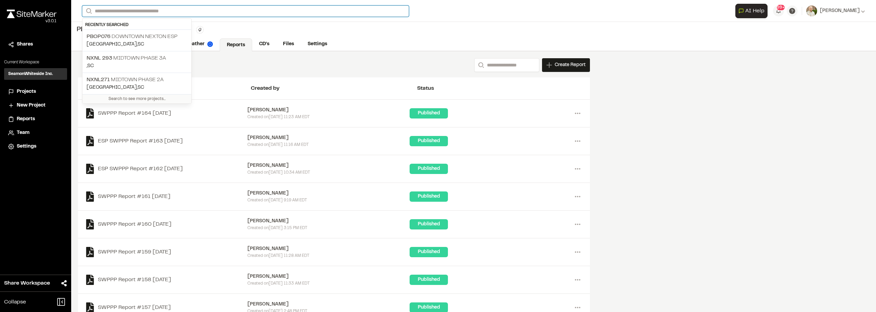
click at [146, 12] on input "Search" at bounding box center [245, 10] width 327 height 11
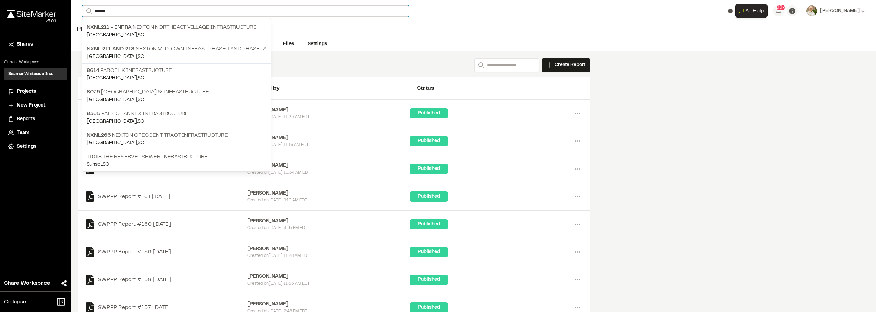
click at [121, 13] on input "*****" at bounding box center [245, 10] width 327 height 11
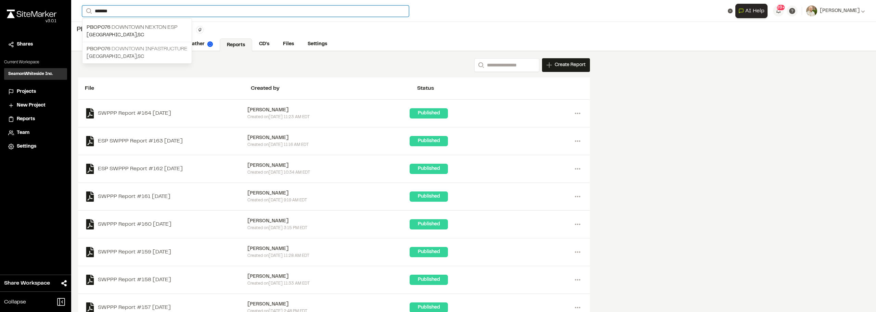
type input "*******"
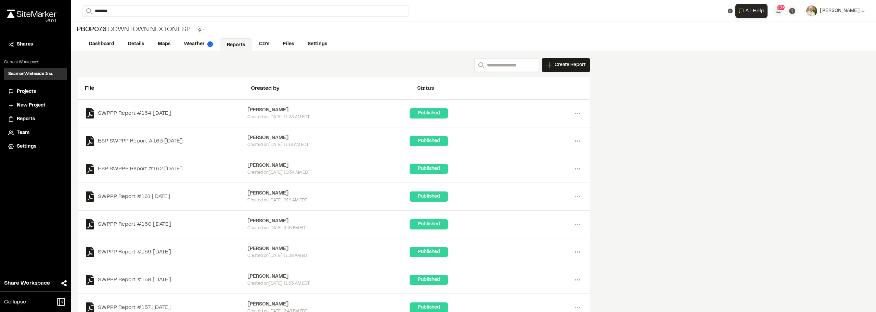
click at [141, 48] on p "PBOP076 Downtown Infastructure" at bounding box center [137, 49] width 101 height 8
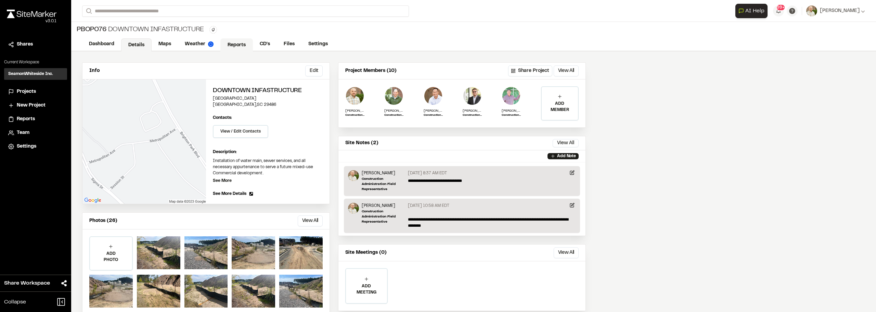
click at [236, 45] on link "Reports" at bounding box center [236, 44] width 33 height 13
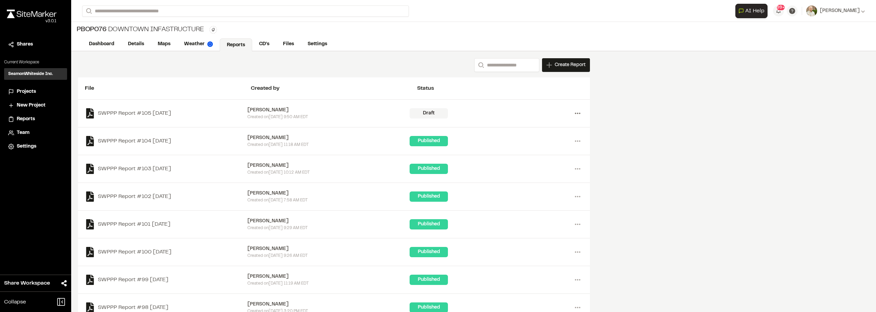
click at [578, 113] on icon at bounding box center [577, 113] width 11 height 11
click at [531, 140] on link "Delete" at bounding box center [553, 138] width 60 height 10
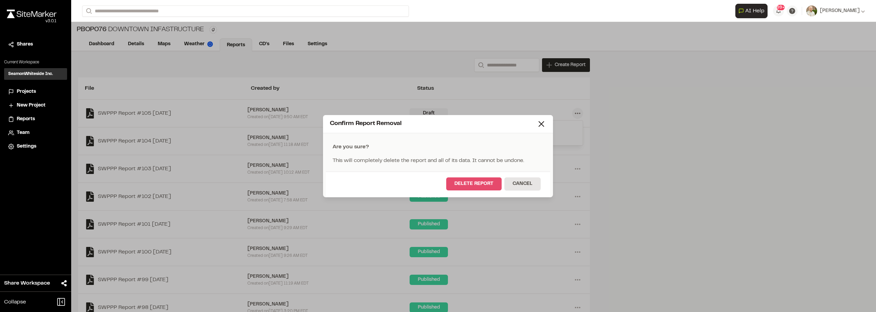
click at [475, 186] on button "Delete Report" at bounding box center [473, 183] width 55 height 13
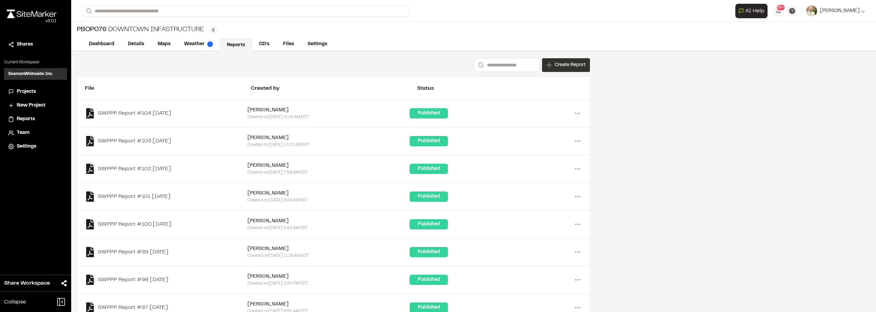
click at [566, 64] on span "Create Report" at bounding box center [570, 65] width 31 height 8
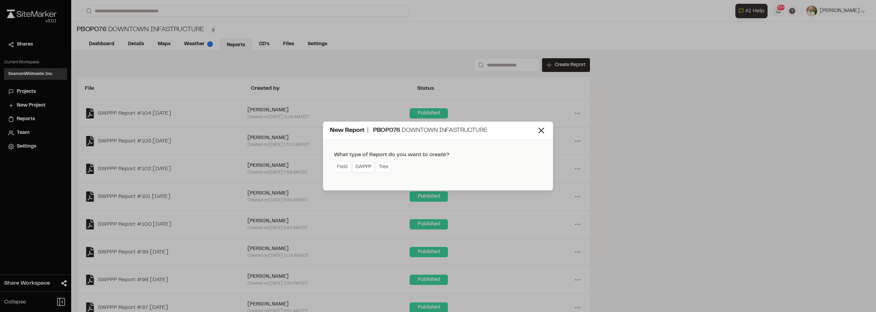
click at [359, 165] on link "SWPPP" at bounding box center [363, 167] width 22 height 11
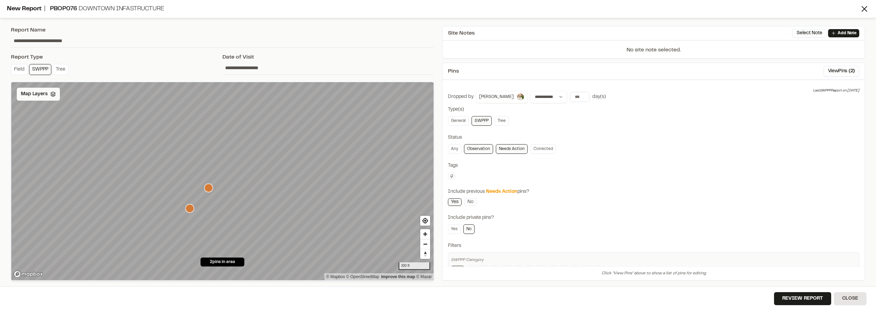
click at [31, 93] on span "Map Layers" at bounding box center [34, 94] width 27 height 8
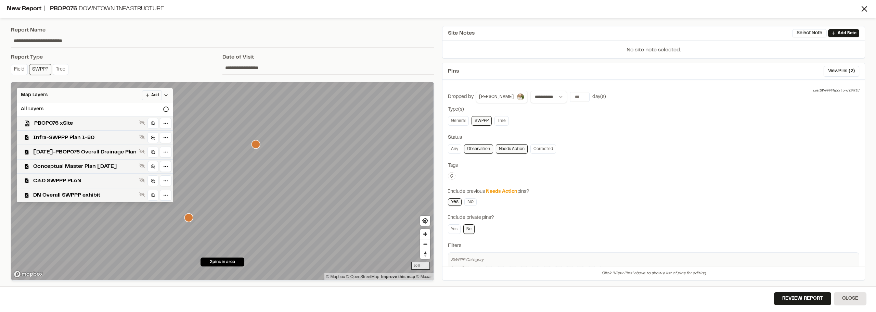
click at [28, 94] on span "Map Layers" at bounding box center [34, 95] width 27 height 8
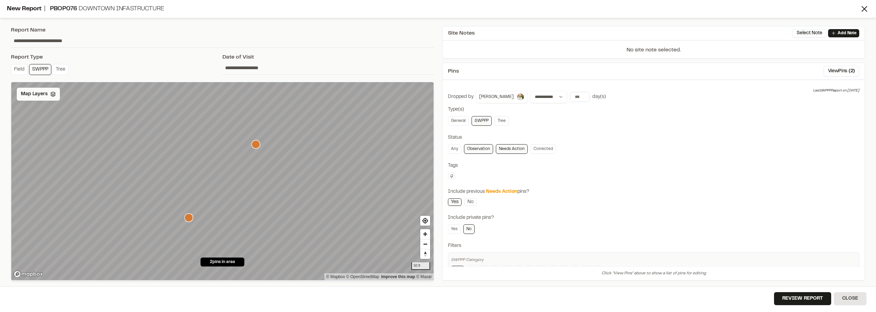
click at [31, 94] on span "Map Layers" at bounding box center [34, 94] width 27 height 8
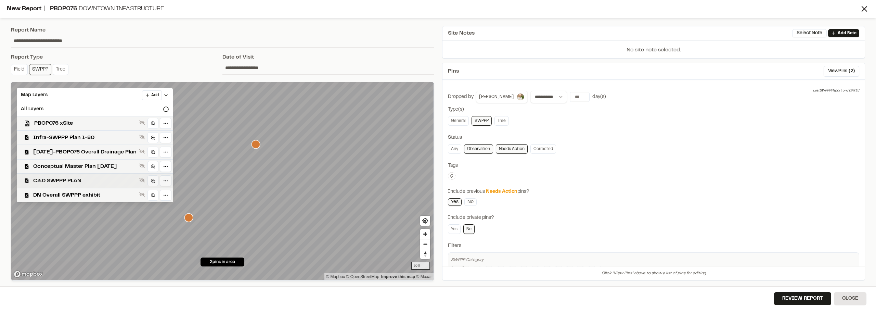
click at [106, 182] on span "C3.0 SWPPP PLAN" at bounding box center [84, 181] width 103 height 8
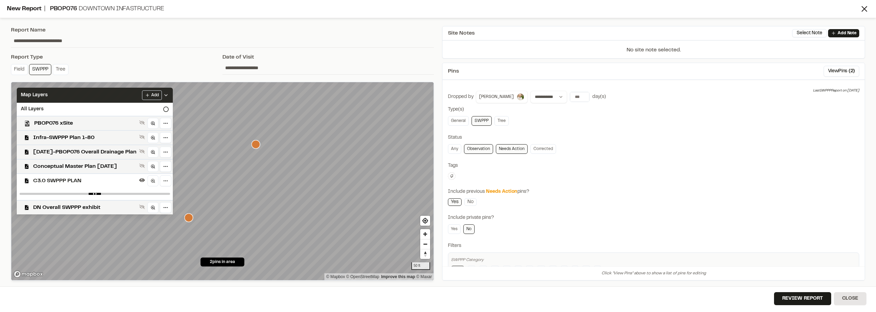
click at [169, 97] on icon at bounding box center [165, 94] width 5 height 5
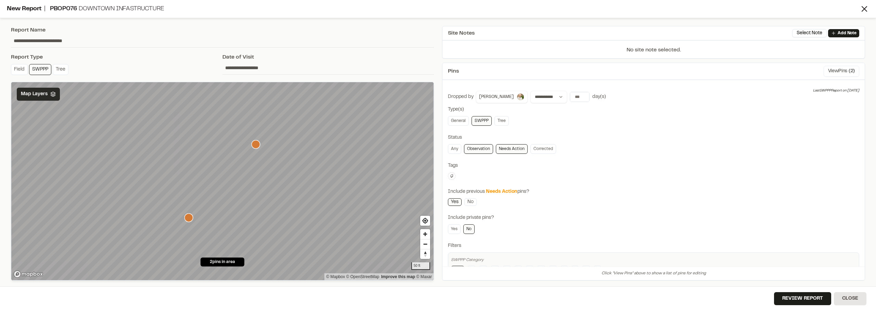
click at [841, 68] on button "View Pins ( 2 )" at bounding box center [842, 71] width 36 height 11
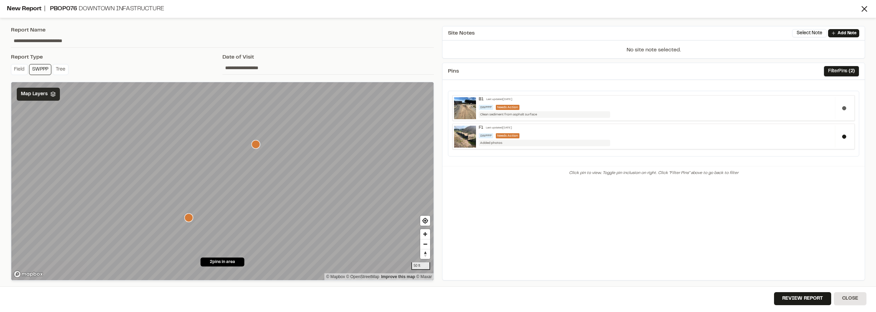
click at [844, 110] on button at bounding box center [845, 108] width 4 height 4
click at [33, 99] on div "Map Layers" at bounding box center [38, 94] width 43 height 13
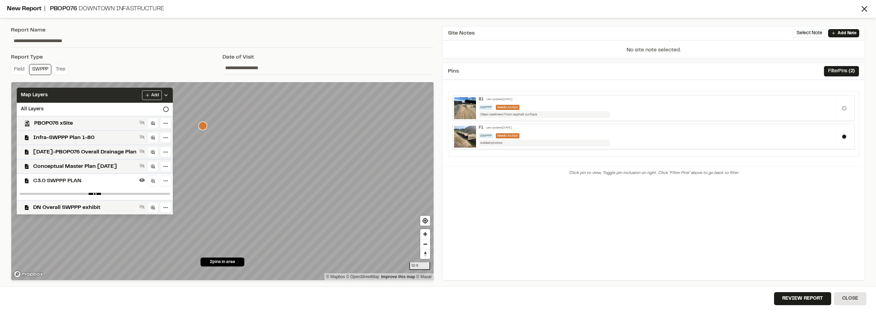
click at [33, 97] on span "Map Layers" at bounding box center [34, 95] width 27 height 8
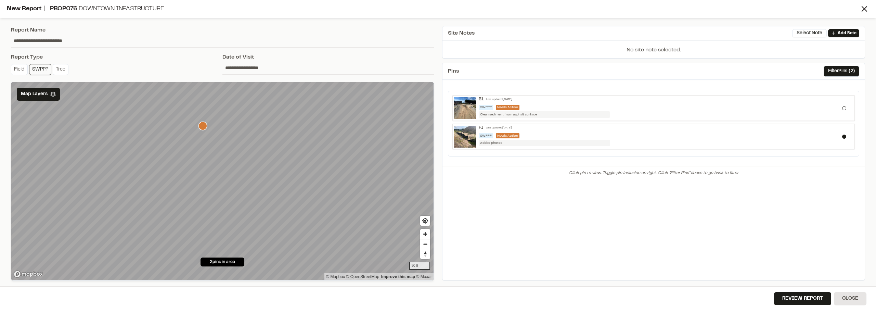
click at [232, 71] on input "**********" at bounding box center [329, 67] width 212 height 13
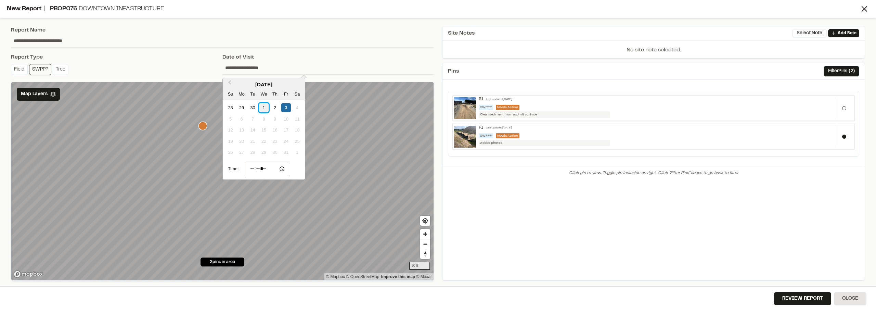
click at [264, 109] on div "1" at bounding box center [263, 107] width 9 height 9
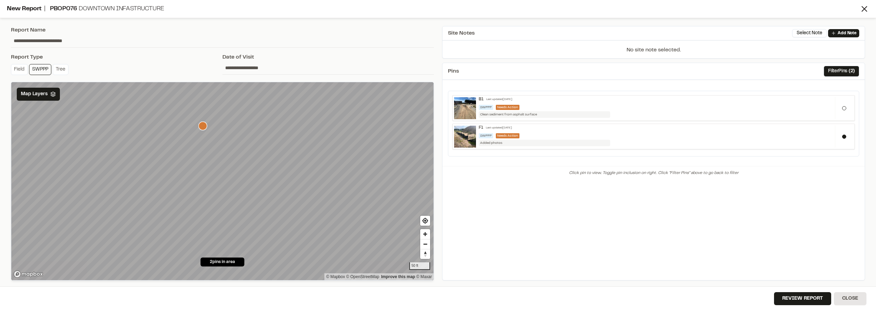
click at [235, 64] on input "**********" at bounding box center [329, 67] width 212 height 13
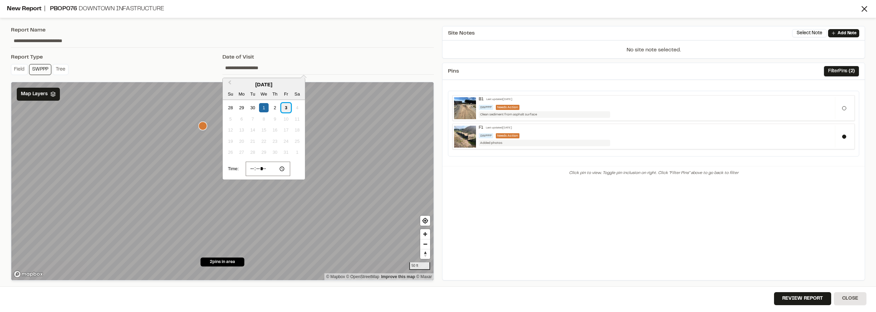
click at [290, 110] on div "3" at bounding box center [285, 107] width 9 height 9
type input "**********"
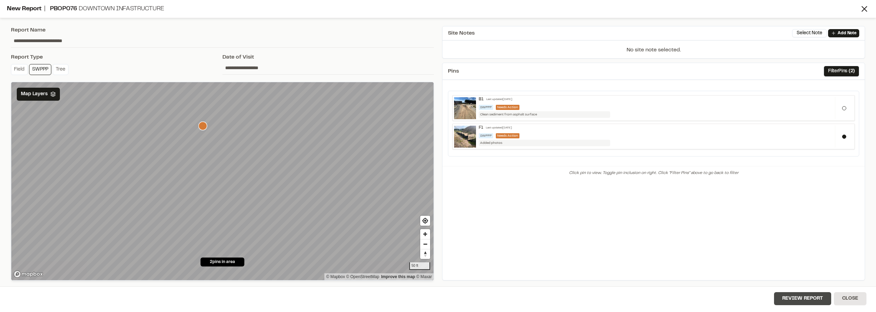
click at [797, 301] on button "Review Report" at bounding box center [802, 298] width 57 height 13
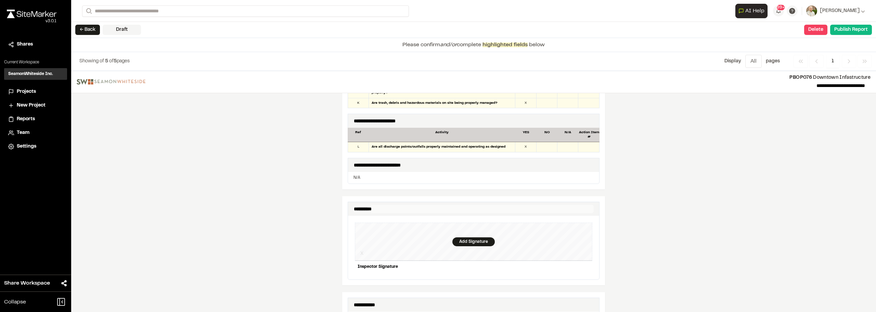
scroll to position [616, 0]
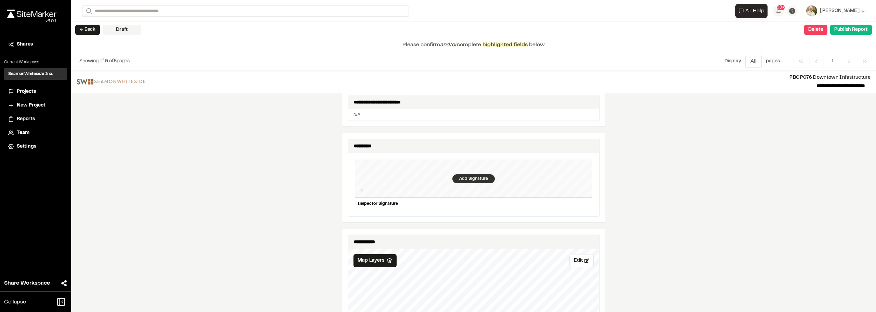
click at [467, 174] on div "Add Signature" at bounding box center [474, 178] width 42 height 9
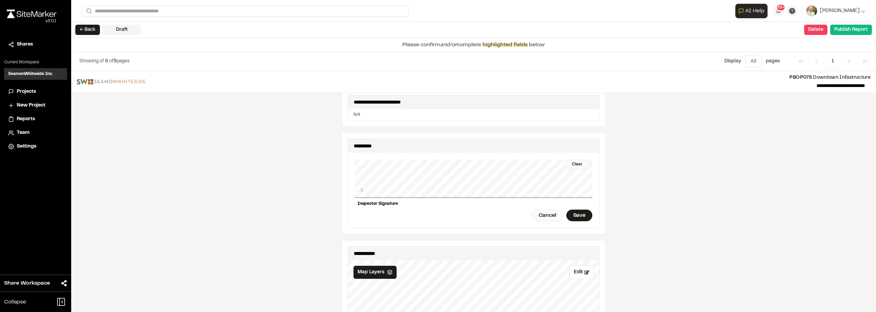
click at [468, 195] on div "Clear X Inspector Signature Cancel Save" at bounding box center [474, 190] width 238 height 75
click at [559, 194] on div "Clear X Inspector Signature Cancel Save" at bounding box center [474, 190] width 238 height 75
drag, startPoint x: 579, startPoint y: 210, endPoint x: 554, endPoint y: 210, distance: 25.0
click at [578, 210] on div "Save" at bounding box center [580, 216] width 26 height 12
click at [539, 214] on div "Cancel" at bounding box center [538, 216] width 32 height 12
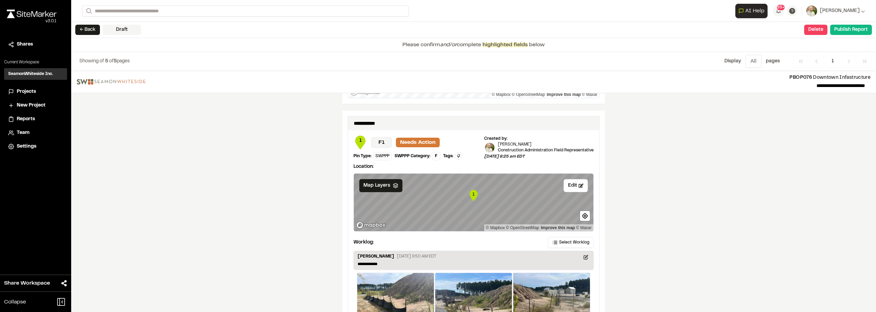
scroll to position [1121, 0]
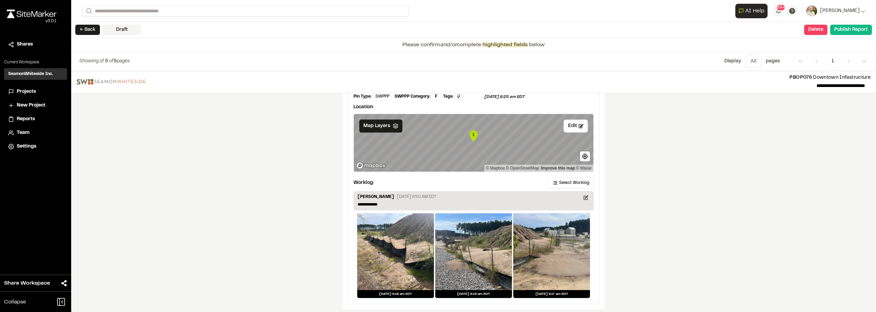
click at [472, 132] on text "1" at bounding box center [473, 134] width 2 height 5
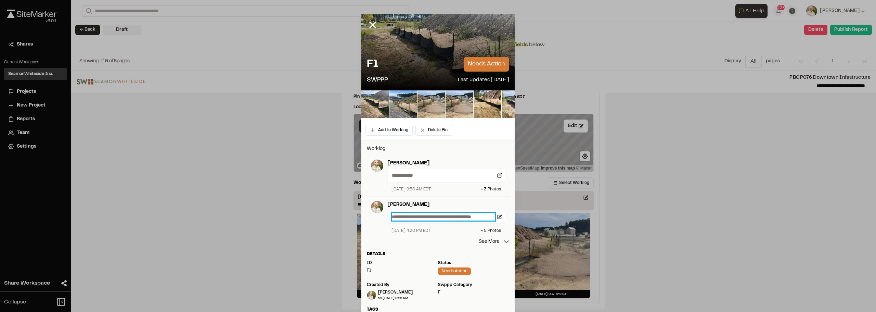
click at [419, 214] on p "**********" at bounding box center [443, 217] width 103 height 8
copy p "**********"
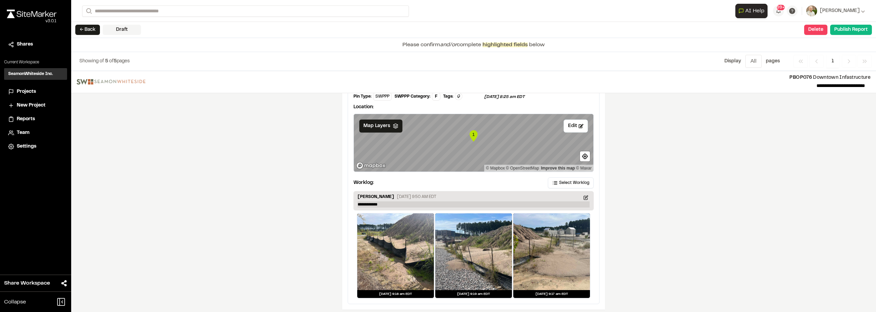
click at [387, 202] on p "**********" at bounding box center [474, 204] width 232 height 6
paste p
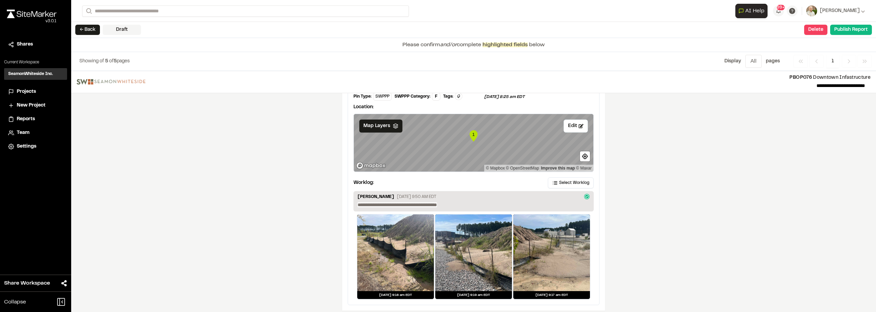
click at [681, 217] on div "**********" at bounding box center [473, 191] width 805 height 241
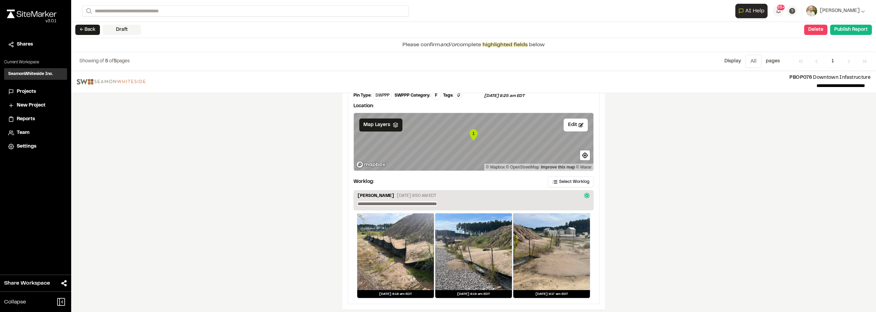
click at [847, 64] on icon "Navigation" at bounding box center [849, 61] width 7 height 7
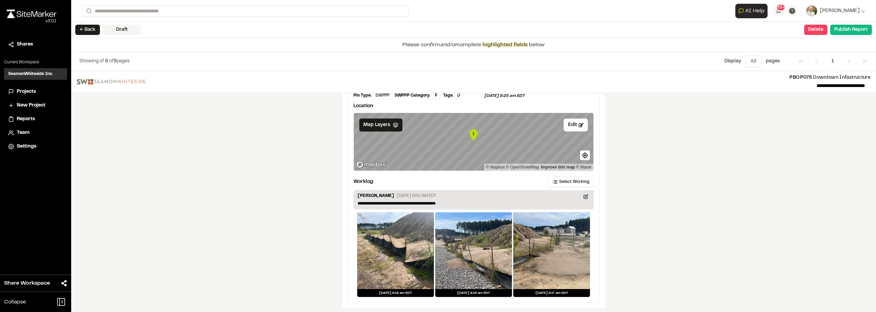
scroll to position [1121, 0]
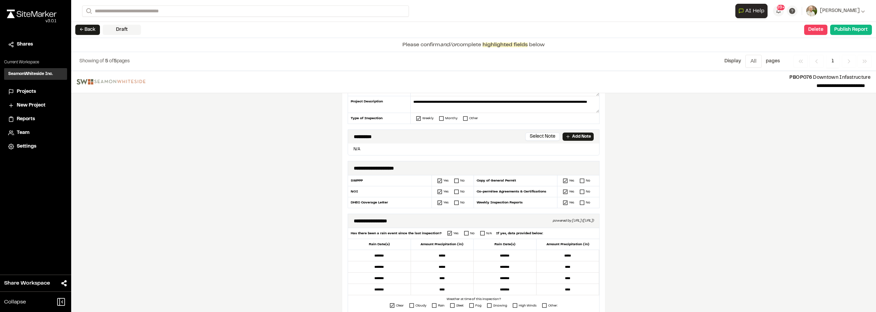
scroll to position [68, 0]
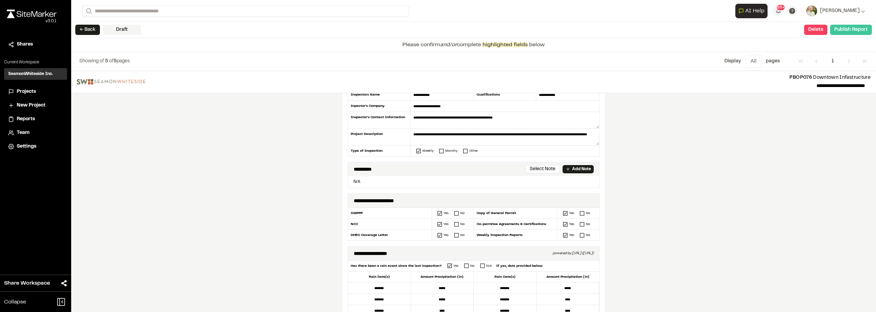
click at [850, 27] on button "Publish Report" at bounding box center [852, 30] width 42 height 10
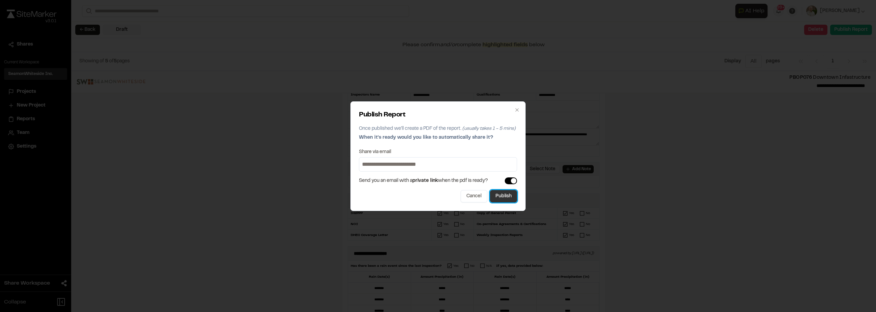
click at [502, 198] on button "Publish" at bounding box center [503, 196] width 27 height 12
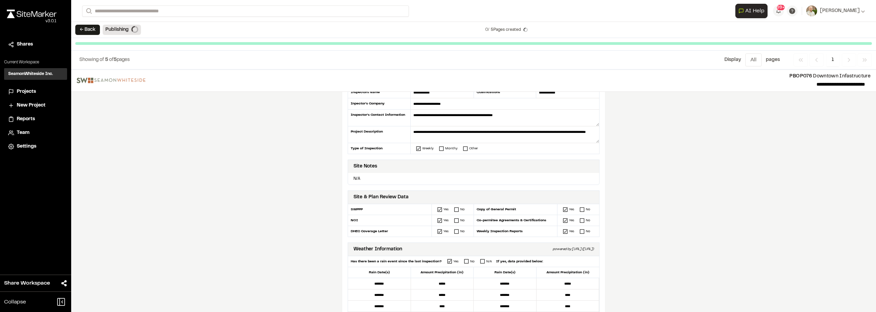
drag, startPoint x: 767, startPoint y: 191, endPoint x: 760, endPoint y: 189, distance: 7.4
click at [767, 191] on div "**********" at bounding box center [473, 190] width 805 height 242
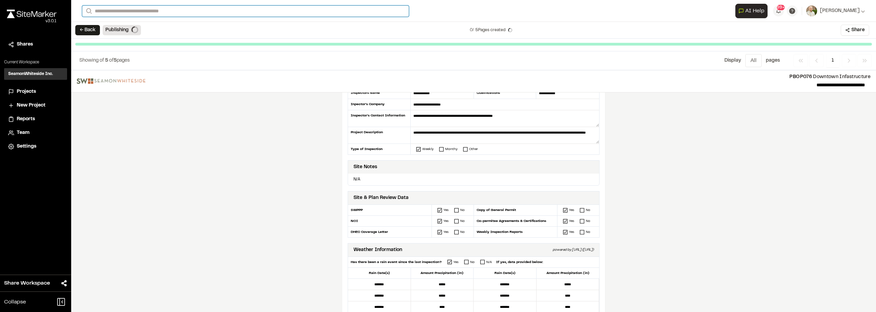
click at [134, 10] on input "Search" at bounding box center [245, 10] width 327 height 11
type input "********"
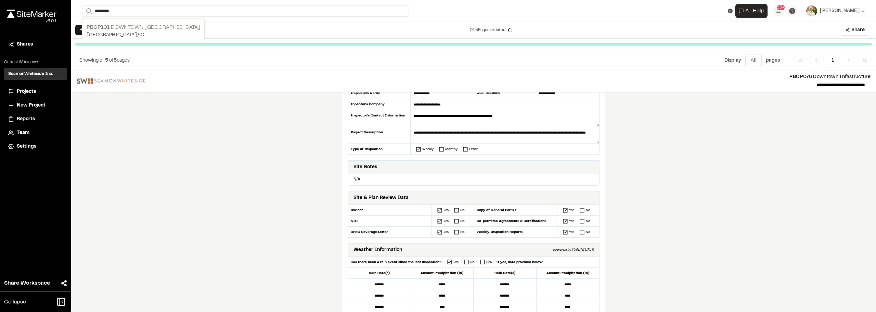
click at [150, 34] on p "[GEOGRAPHIC_DATA] , [GEOGRAPHIC_DATA]" at bounding box center [144, 35] width 114 height 8
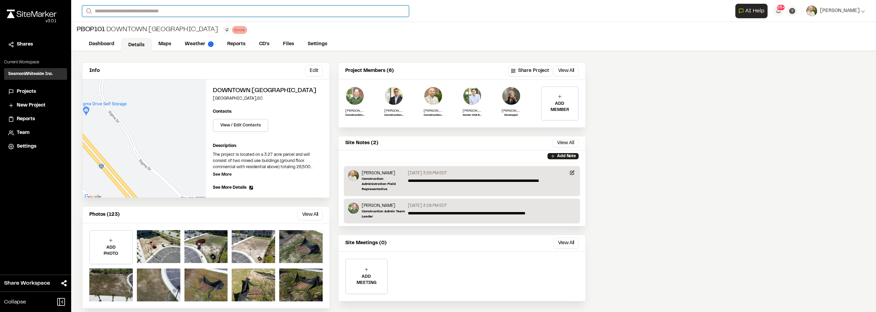
click at [136, 10] on input "Search" at bounding box center [245, 10] width 327 height 11
type input "********"
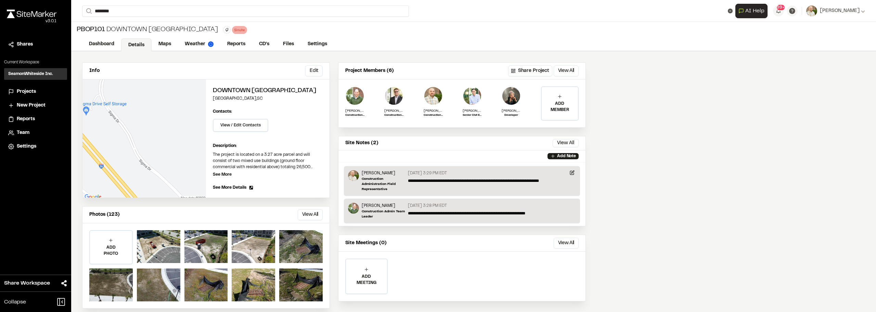
click at [145, 23] on p "PBOP138 Downtown Nexton Parcel 7B South" at bounding box center [144, 27] width 114 height 8
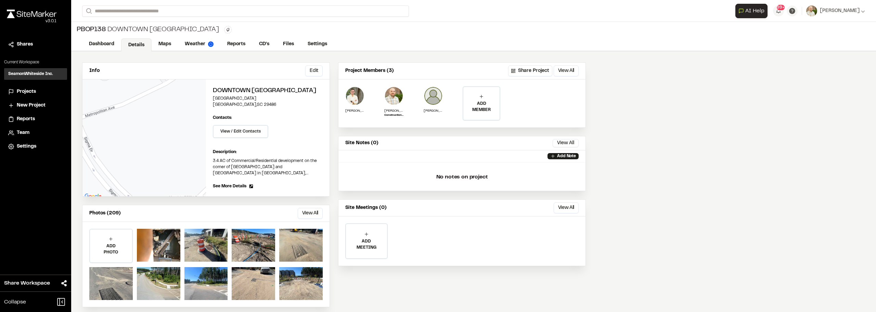
click at [182, 268] on div "ADD PHOTO Add Project Photo Click to upload photos or drag and drop Save Cancel" at bounding box center [206, 264] width 247 height 85
click at [164, 262] on div at bounding box center [158, 245] width 43 height 33
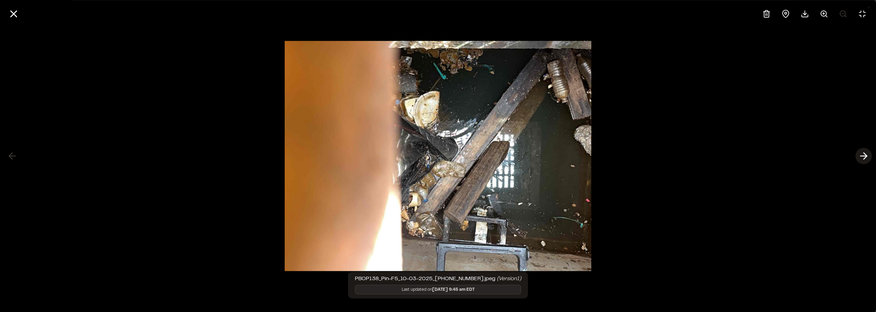
click at [868, 154] on icon at bounding box center [864, 156] width 11 height 12
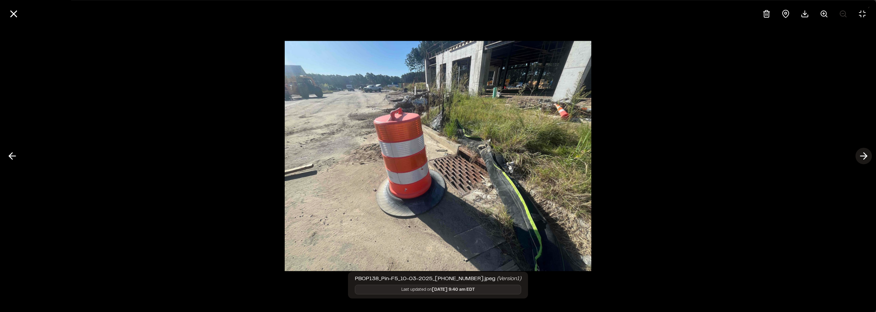
click at [868, 154] on icon at bounding box center [864, 156] width 11 height 12
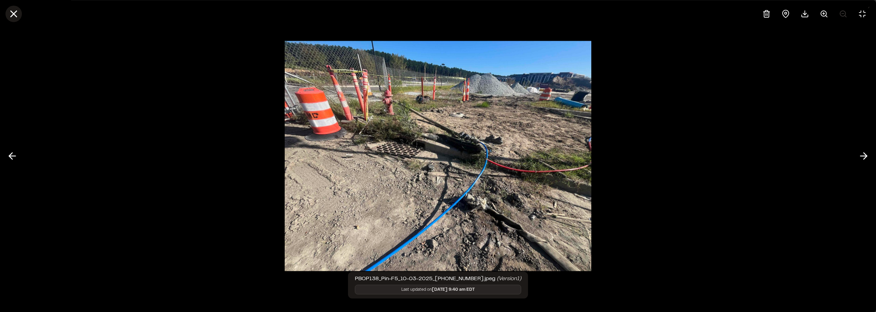
click at [11, 11] on line at bounding box center [14, 14] width 6 height 6
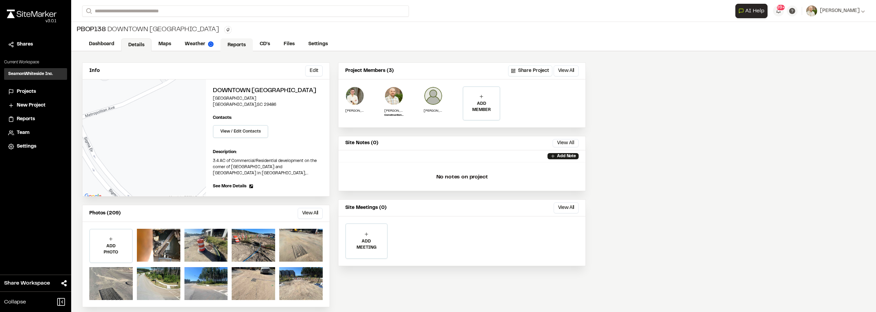
click at [240, 45] on link "Reports" at bounding box center [236, 44] width 33 height 13
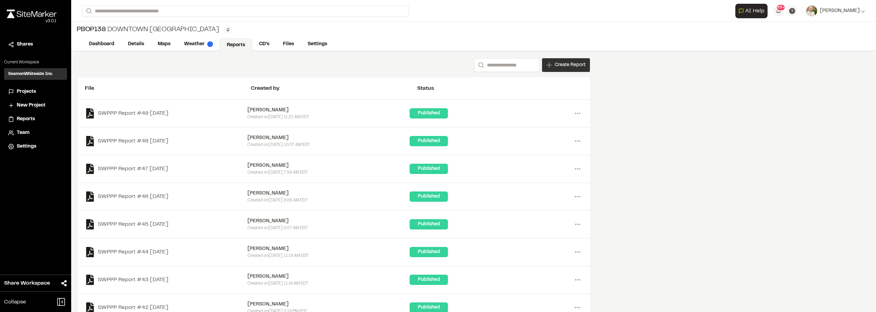
click at [543, 67] on div "Create Report" at bounding box center [566, 65] width 48 height 14
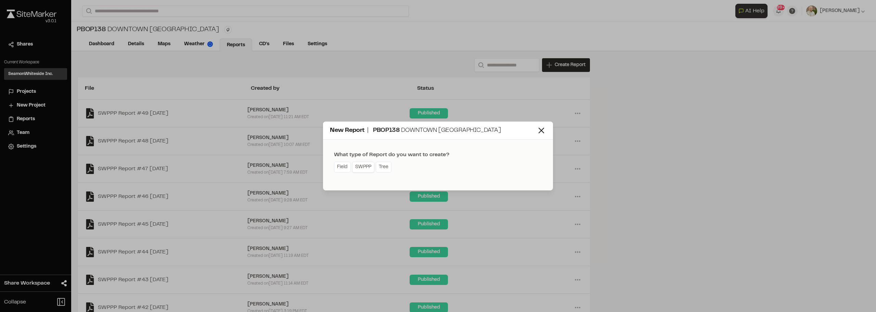
click at [363, 166] on link "SWPPP" at bounding box center [363, 167] width 22 height 11
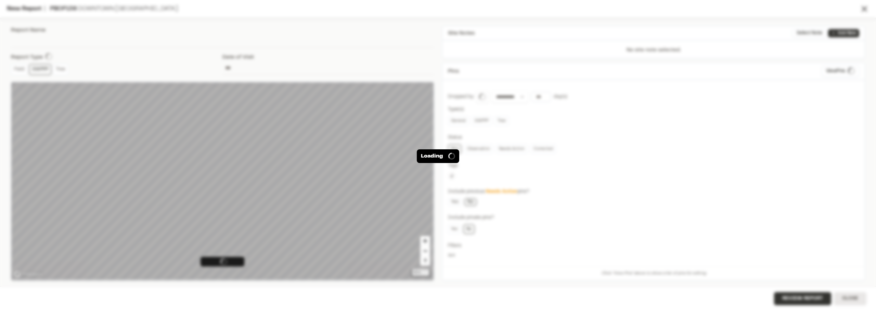
type input "**********"
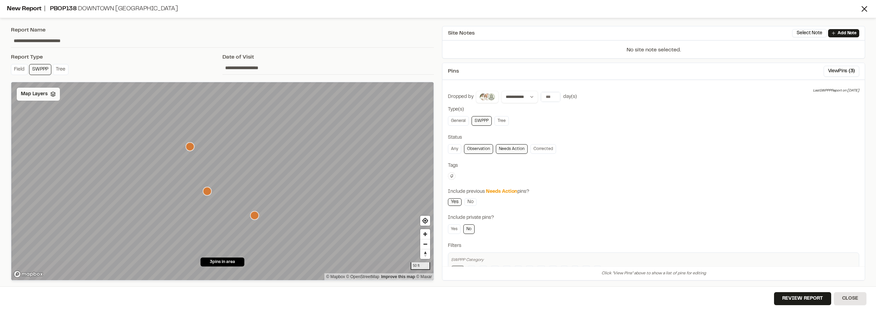
click at [33, 92] on span "Map Layers" at bounding box center [34, 94] width 27 height 8
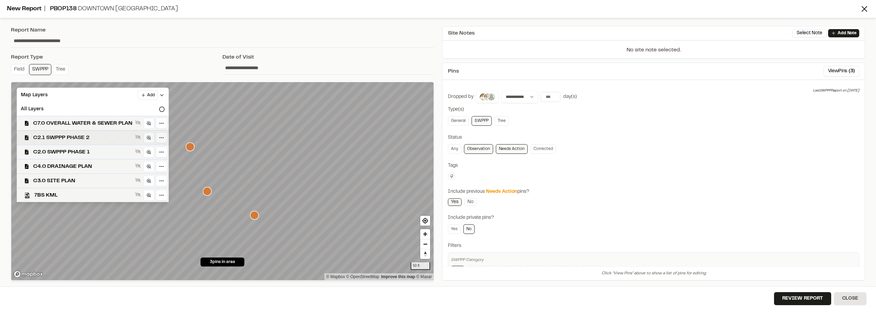
click at [98, 139] on span "C2.1 SWPPP PHASE 2" at bounding box center [82, 138] width 99 height 8
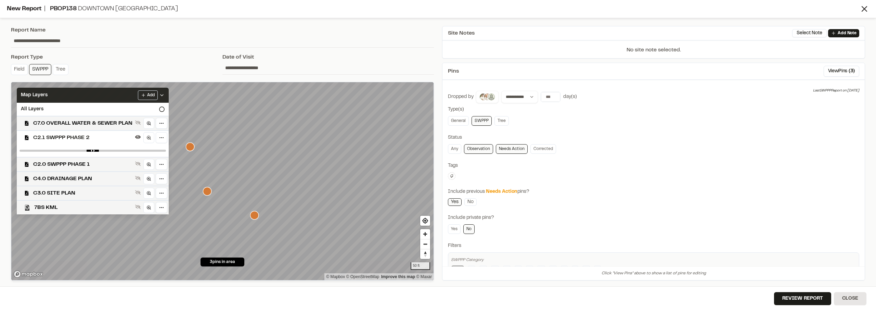
click at [162, 93] on icon at bounding box center [161, 94] width 5 height 5
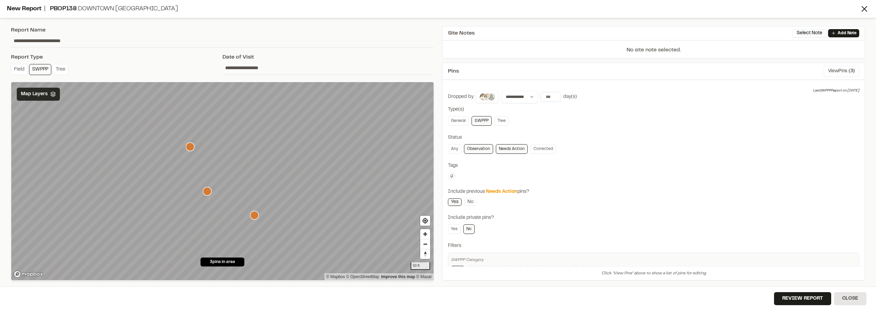
click at [851, 75] on button "View Pins ( 3 )" at bounding box center [842, 71] width 36 height 11
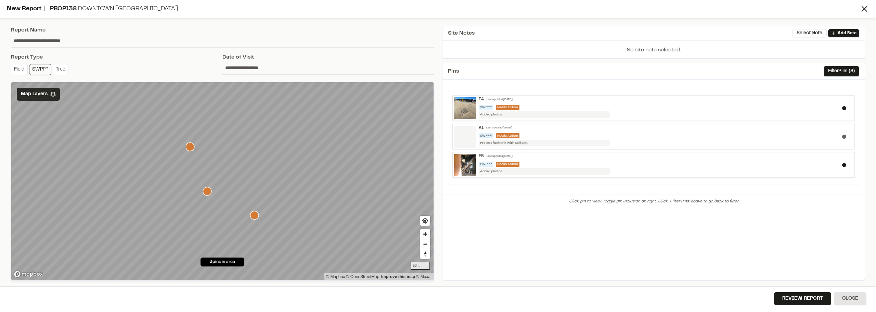
click at [847, 131] on div at bounding box center [844, 136] width 18 height 22
click at [792, 291] on div "Review Report Close" at bounding box center [438, 299] width 876 height 26
click at [794, 294] on button "Review Report" at bounding box center [802, 298] width 57 height 13
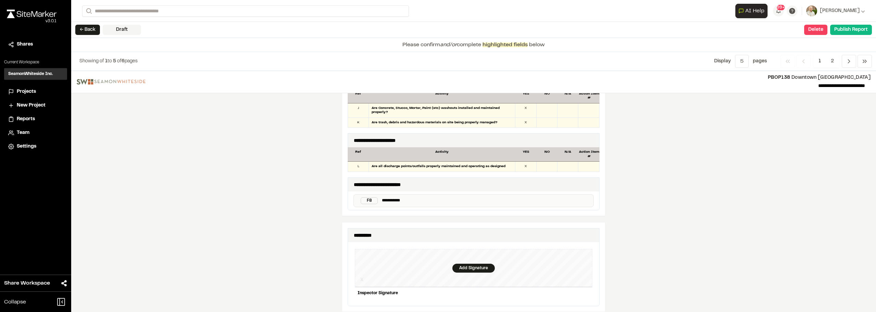
scroll to position [616, 0]
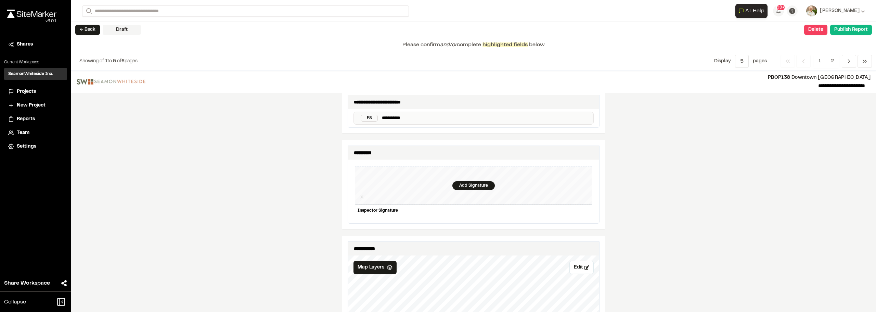
click at [391, 112] on div "**********" at bounding box center [474, 118] width 240 height 13
click at [392, 112] on div "**********" at bounding box center [474, 118] width 240 height 13
drag, startPoint x: 392, startPoint y: 110, endPoint x: 396, endPoint y: 113, distance: 5.3
click at [393, 112] on div "**********" at bounding box center [474, 118] width 240 height 13
click at [396, 115] on p "**********" at bounding box center [486, 118] width 209 height 7
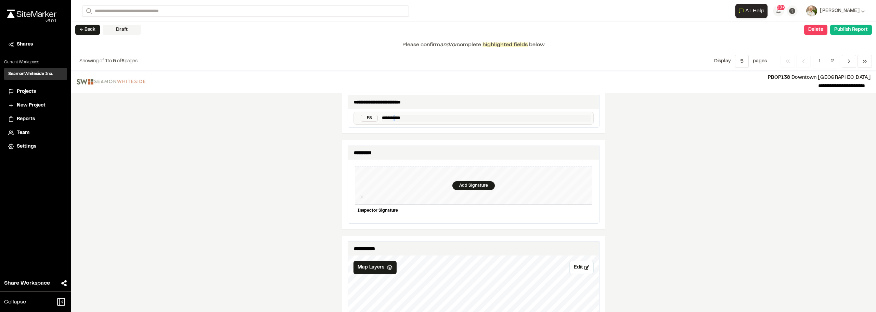
click at [396, 115] on p "**********" at bounding box center [486, 118] width 209 height 7
click at [722, 152] on div "**********" at bounding box center [473, 191] width 805 height 241
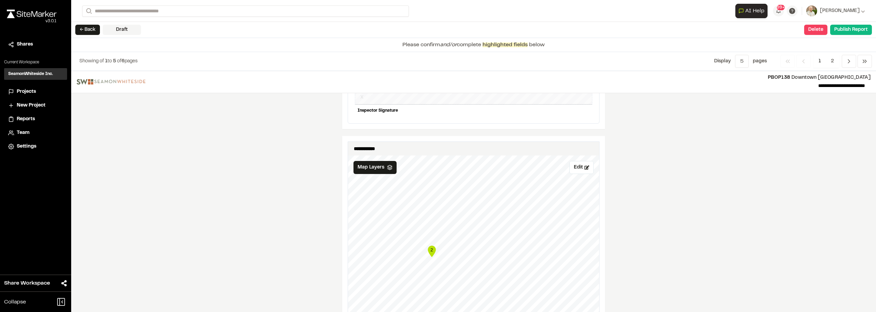
scroll to position [650, 0]
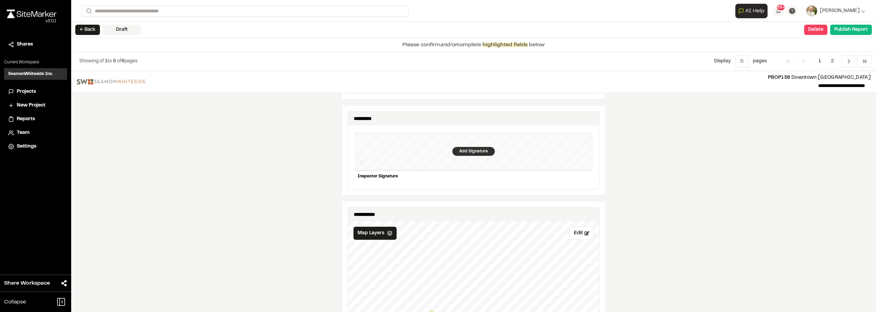
click at [464, 149] on div "Add Signature" at bounding box center [474, 151] width 42 height 9
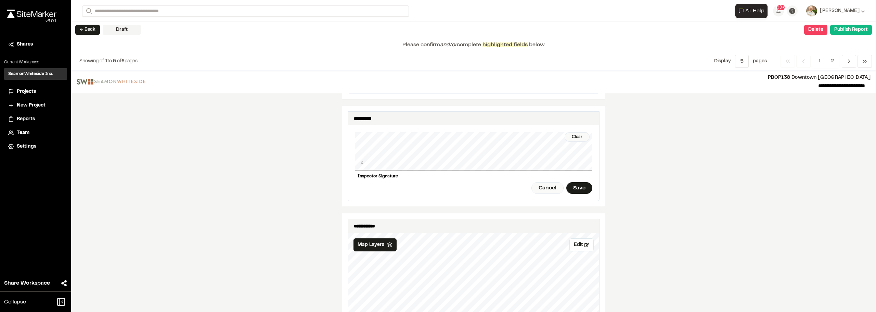
click at [488, 168] on div "Clear X Inspector Signature Cancel Save" at bounding box center [474, 162] width 238 height 75
click at [605, 164] on div "**********" at bounding box center [473, 191] width 805 height 241
click at [574, 177] on div "Inspector Signature" at bounding box center [474, 176] width 238 height 12
click at [580, 182] on div "Save" at bounding box center [580, 188] width 26 height 12
click at [547, 182] on div "Done" at bounding box center [542, 188] width 28 height 12
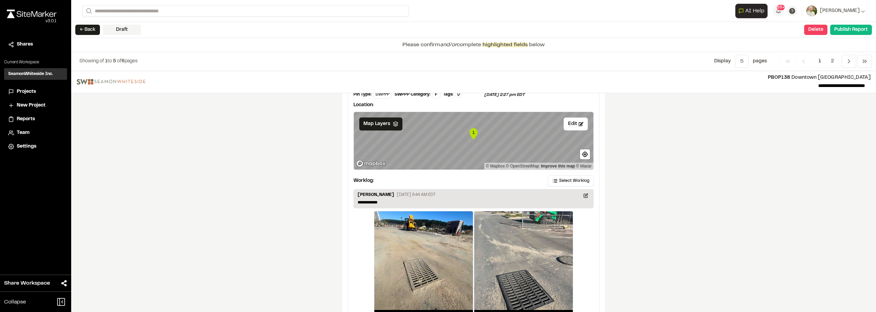
scroll to position [1150, 0]
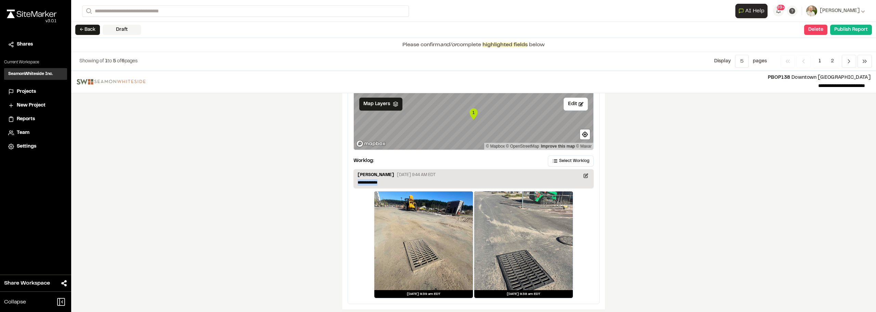
drag, startPoint x: 392, startPoint y: 180, endPoint x: 342, endPoint y: 183, distance: 49.7
click at [342, 183] on div "**********" at bounding box center [473, 169] width 263 height 280
click at [370, 179] on p "**********" at bounding box center [474, 182] width 232 height 6
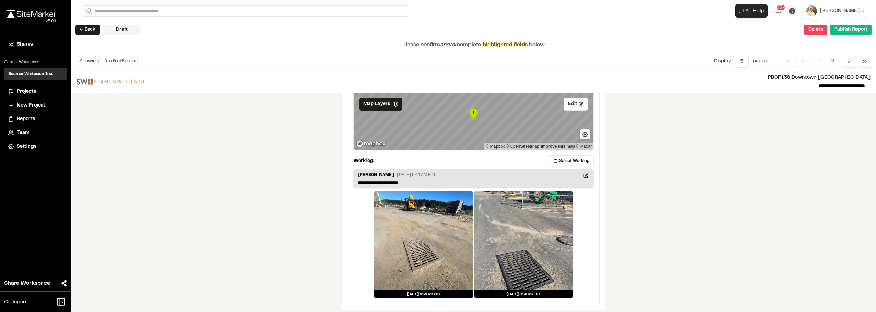
copy p "**********"
click at [658, 163] on div "**********" at bounding box center [473, 191] width 805 height 241
click at [852, 61] on icon "Navigation" at bounding box center [849, 61] width 7 height 7
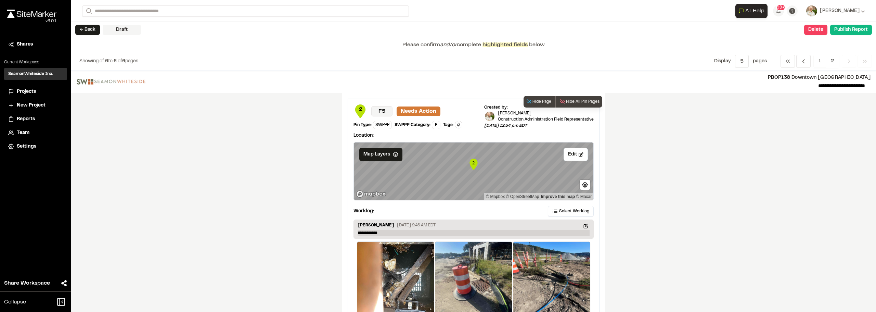
click at [390, 232] on p "**********" at bounding box center [474, 233] width 232 height 6
paste p
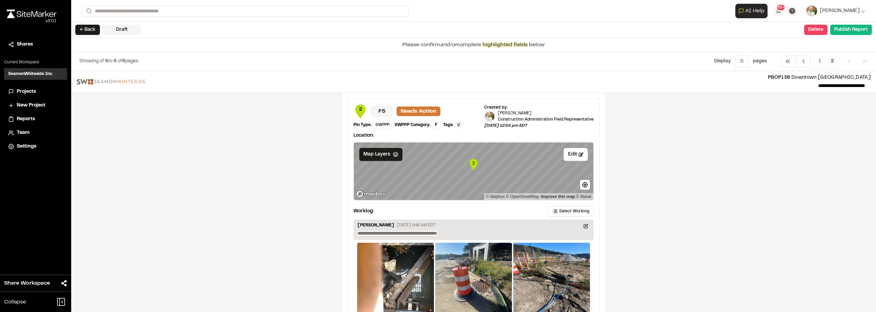
click at [690, 219] on div "**********" at bounding box center [473, 191] width 805 height 241
drag, startPoint x: 466, startPoint y: 238, endPoint x: 195, endPoint y: 218, distance: 271.2
click at [233, 219] on div "**********" at bounding box center [473, 191] width 805 height 241
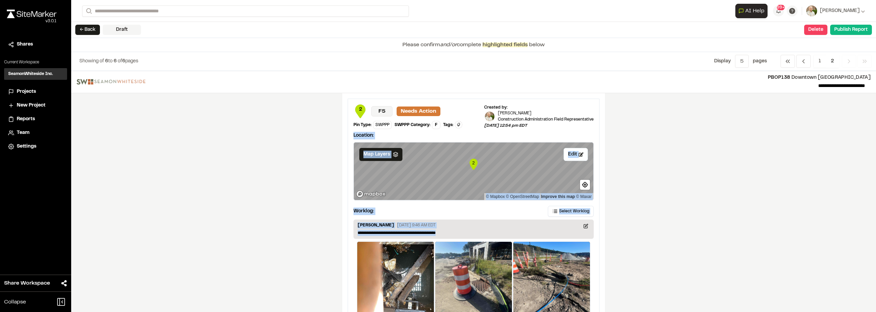
drag, startPoint x: 469, startPoint y: 230, endPoint x: 249, endPoint y: 232, distance: 219.8
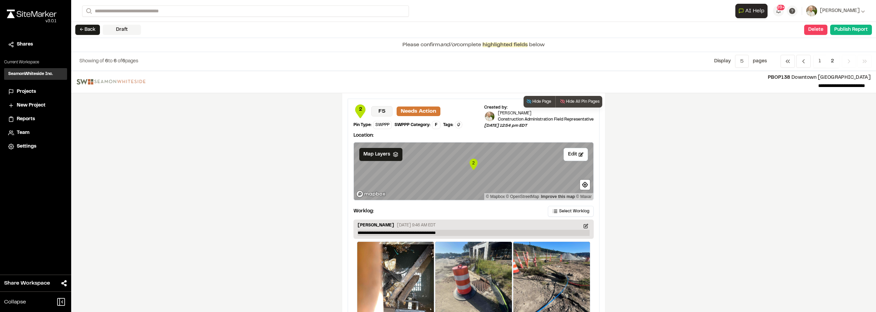
click at [387, 233] on p "**********" at bounding box center [474, 233] width 232 height 6
click at [747, 199] on div "**********" at bounding box center [473, 191] width 805 height 241
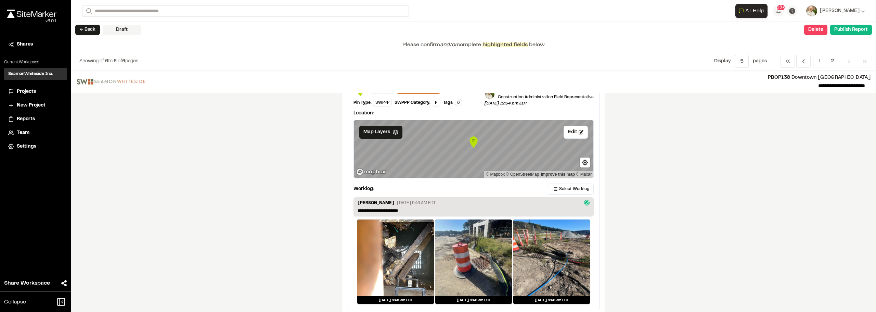
scroll to position [33, 0]
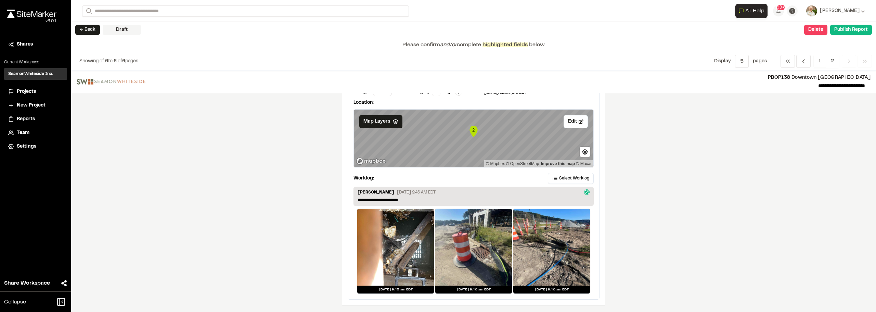
click at [847, 59] on icon "Navigation" at bounding box center [849, 61] width 7 height 7
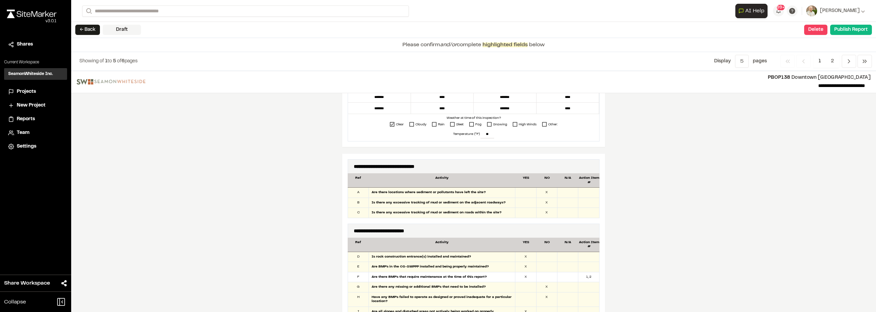
scroll to position [191, 0]
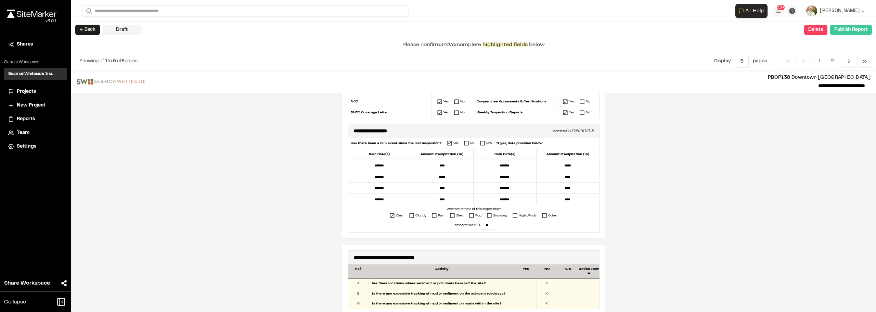
click at [856, 34] on button "Publish Report" at bounding box center [852, 30] width 42 height 10
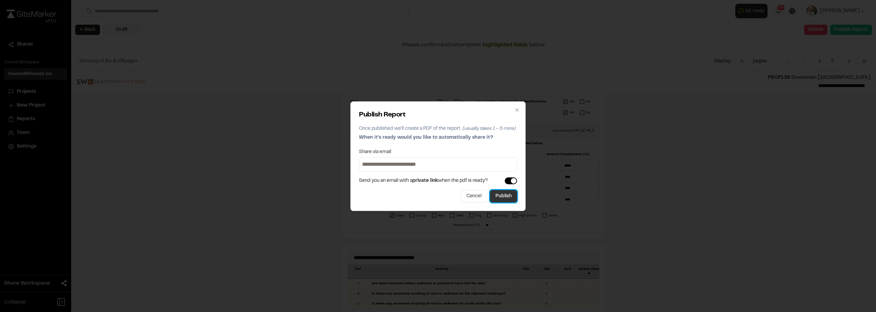
click at [515, 200] on button "Publish" at bounding box center [503, 196] width 27 height 12
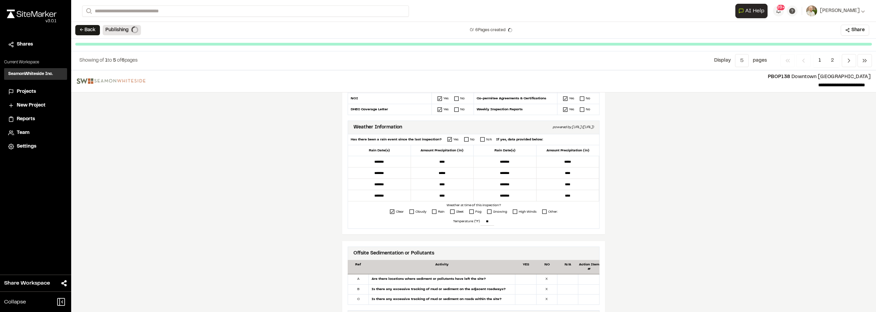
click at [730, 202] on div "**********" at bounding box center [473, 191] width 805 height 242
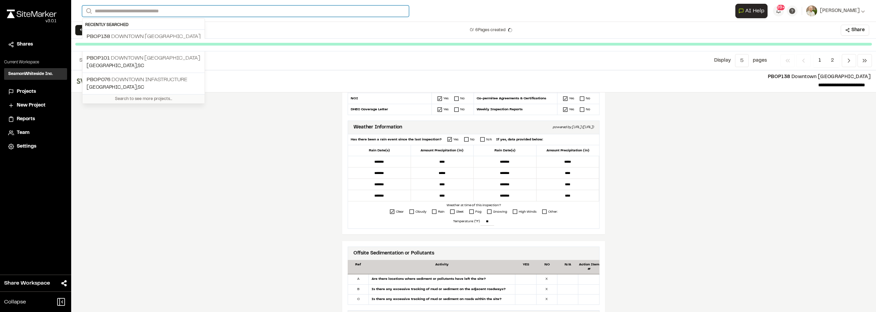
click at [143, 10] on input "Search" at bounding box center [245, 10] width 327 height 11
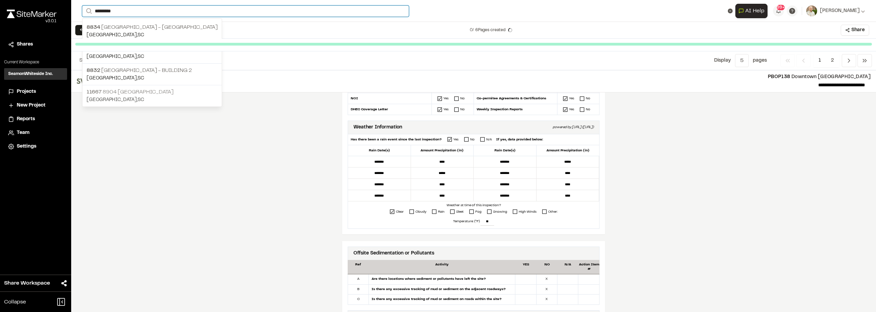
type input "*********"
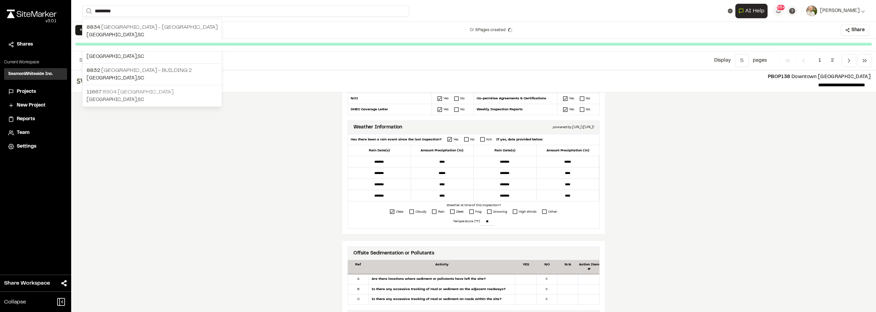
click at [159, 91] on p "11667 8904 Port City Pump Station" at bounding box center [152, 92] width 131 height 8
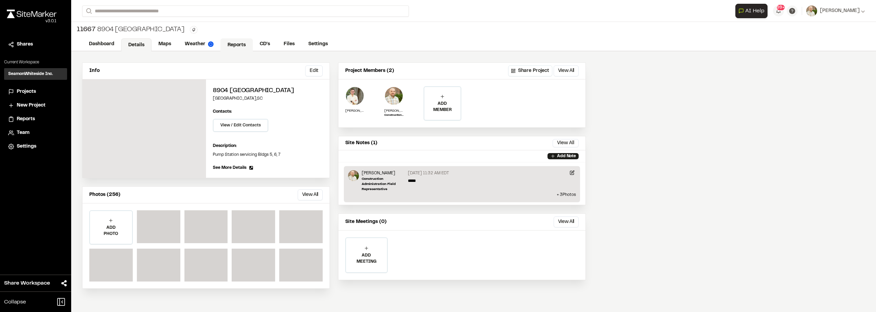
click at [241, 43] on link "Reports" at bounding box center [236, 44] width 33 height 13
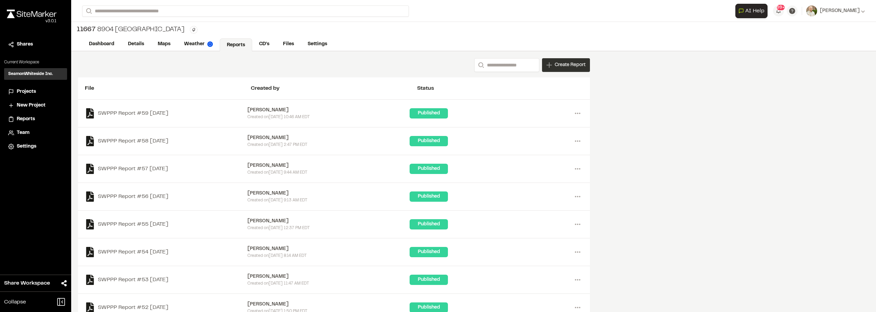
click at [571, 65] on span "Create Report" at bounding box center [570, 65] width 31 height 8
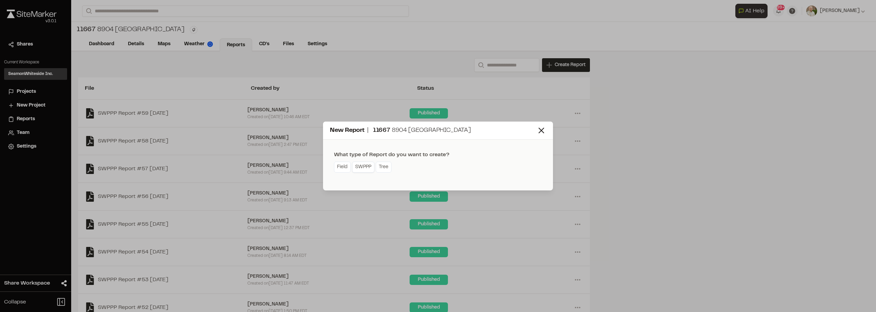
click at [362, 168] on link "SWPPP" at bounding box center [363, 167] width 22 height 11
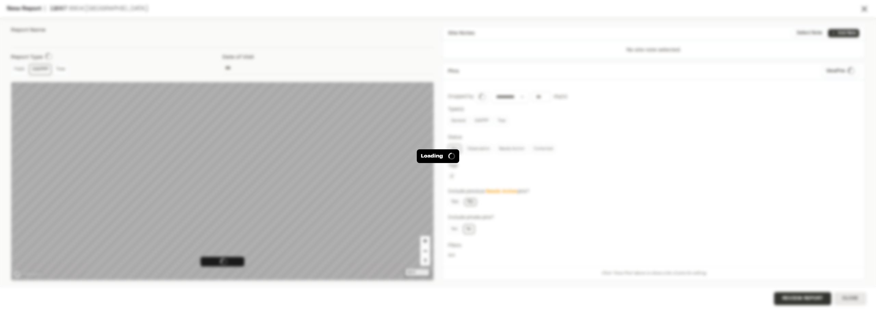
type input "**********"
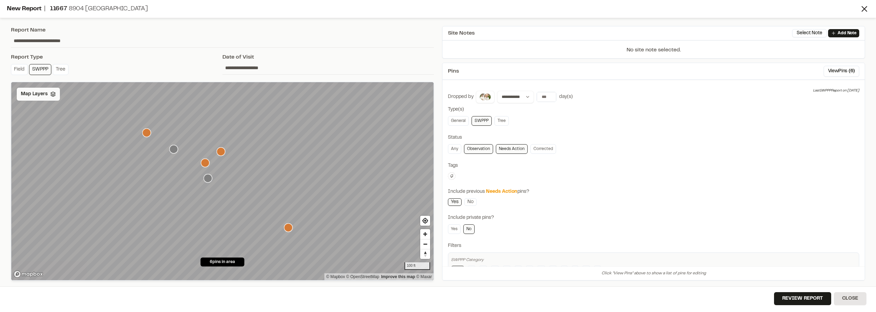
click at [42, 99] on div "Map Layers" at bounding box center [38, 94] width 43 height 13
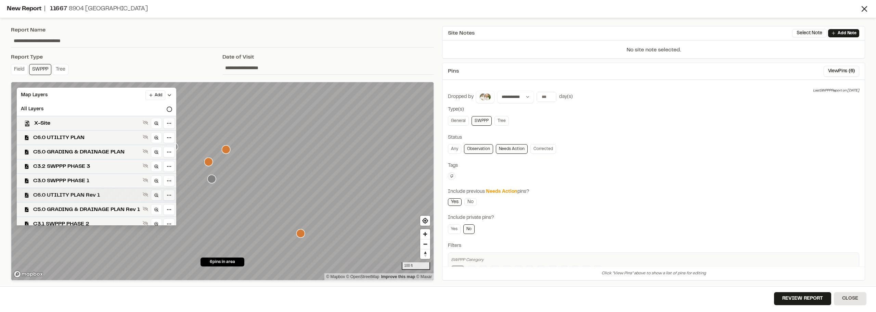
scroll to position [5, 0]
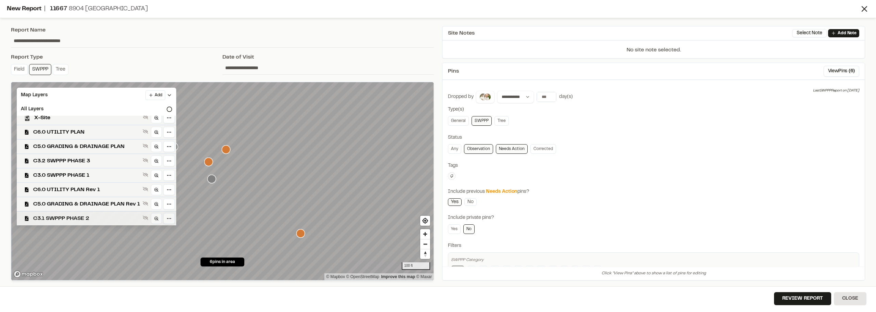
click at [106, 216] on span "C3.1 SWPPP PHASE 2" at bounding box center [86, 218] width 107 height 8
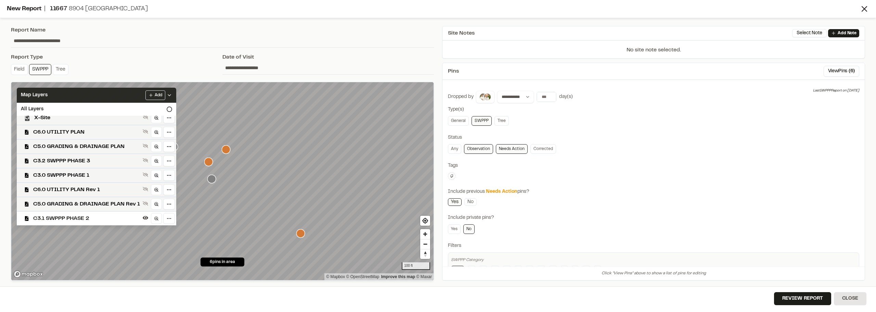
click at [172, 96] on icon at bounding box center [169, 94] width 5 height 5
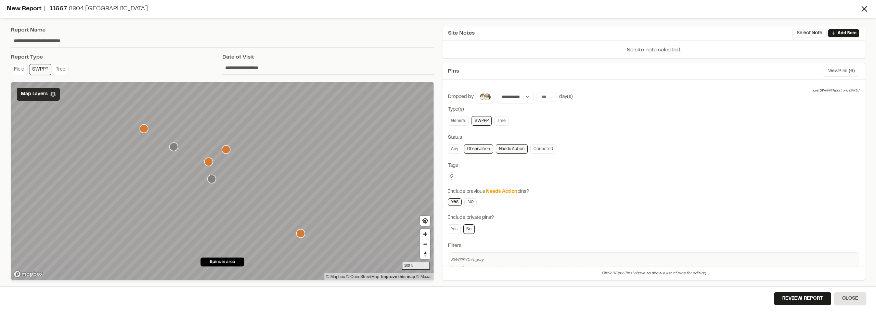
click at [837, 66] on button "View Pins ( 6 )" at bounding box center [842, 71] width 36 height 11
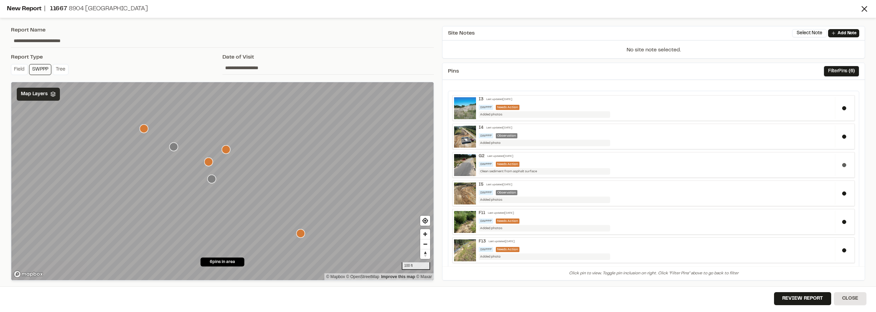
click at [836, 164] on div at bounding box center [844, 165] width 18 height 22
click at [142, 127] on icon "Map marker" at bounding box center [144, 128] width 9 height 9
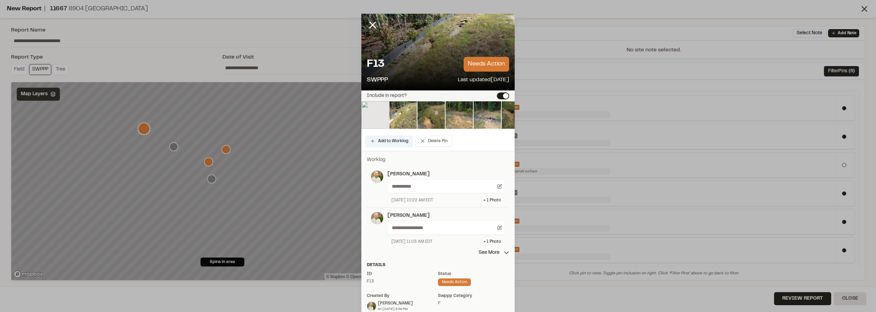
click at [386, 143] on button "Add to Worklog" at bounding box center [389, 141] width 47 height 11
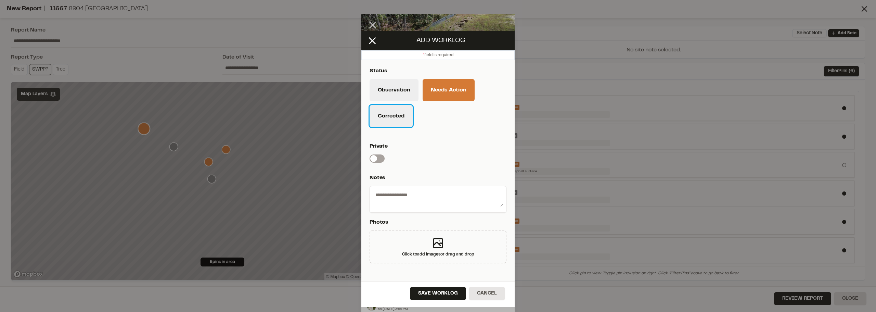
click at [389, 116] on button "Corrected" at bounding box center [391, 116] width 43 height 22
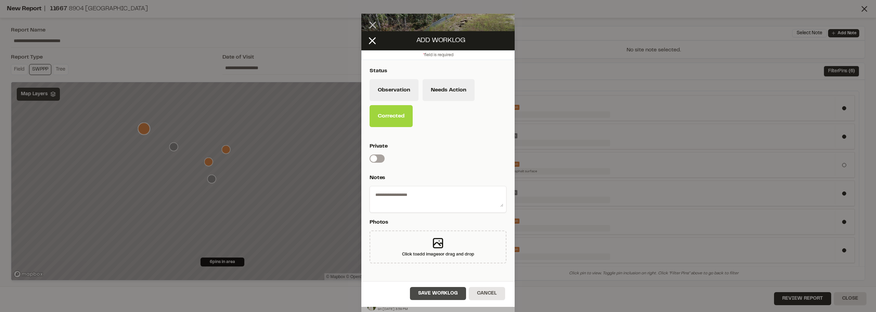
click at [447, 293] on button "Save Worklog" at bounding box center [438, 293] width 56 height 13
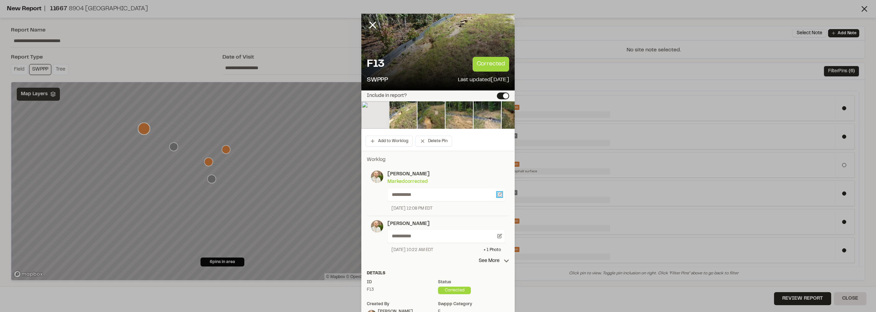
click at [497, 192] on icon at bounding box center [499, 194] width 5 height 5
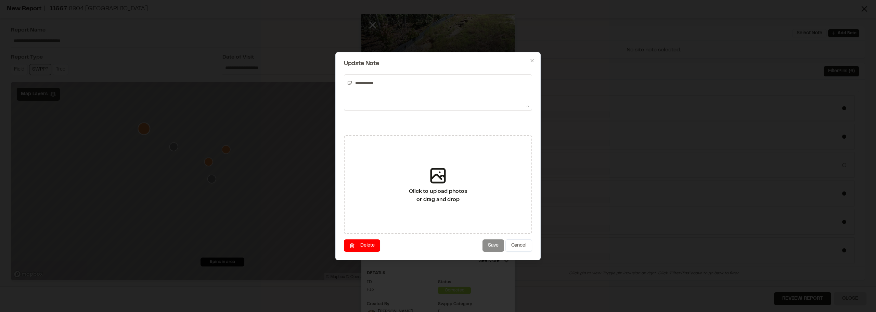
click at [349, 245] on button "Delete" at bounding box center [362, 245] width 36 height 12
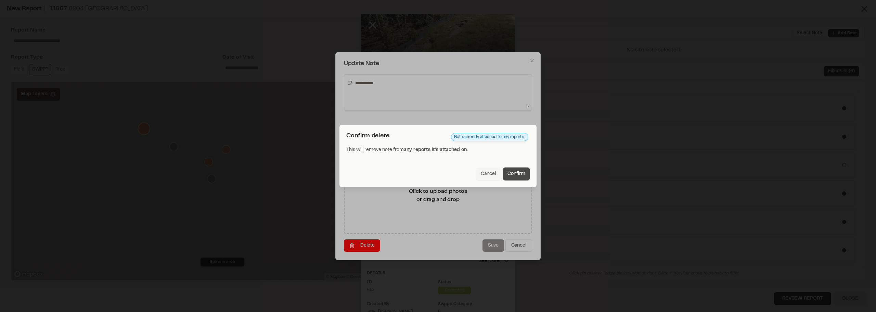
click at [518, 172] on button "Confirm" at bounding box center [516, 173] width 27 height 13
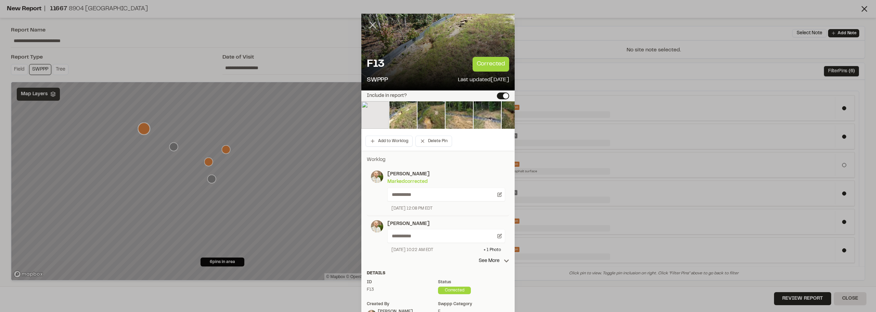
click at [368, 26] on icon at bounding box center [373, 25] width 12 height 12
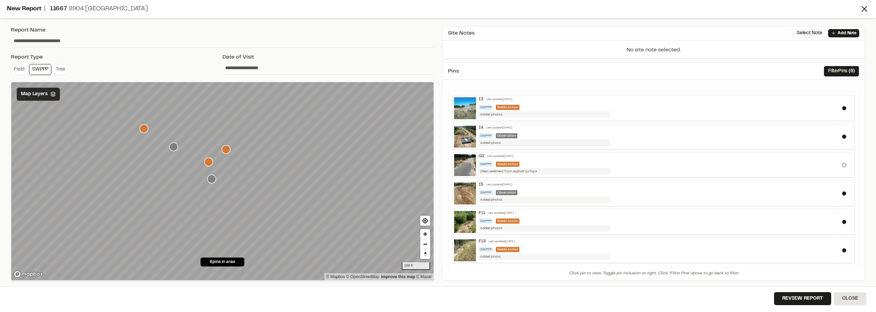
click at [145, 130] on icon "Map marker" at bounding box center [144, 128] width 9 height 9
click at [174, 149] on icon "Map marker" at bounding box center [173, 146] width 9 height 9
click at [144, 130] on icon "Map marker" at bounding box center [144, 128] width 9 height 9
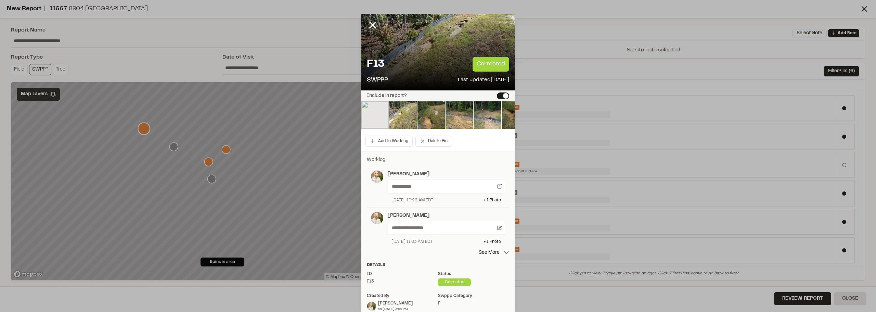
click at [494, 204] on div "**********" at bounding box center [438, 186] width 142 height 41
click at [493, 194] on div "**********" at bounding box center [444, 186] width 122 height 33
click at [502, 186] on div "**********" at bounding box center [447, 186] width 118 height 14
click at [499, 186] on icon at bounding box center [500, 185] width 3 height 3
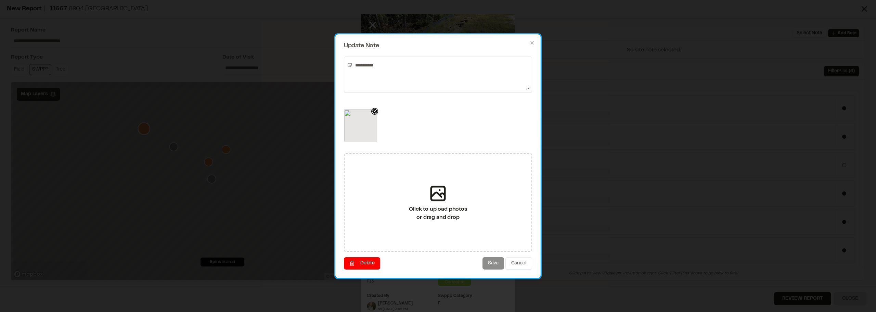
click at [374, 114] on icon at bounding box center [374, 111] width 7 height 7
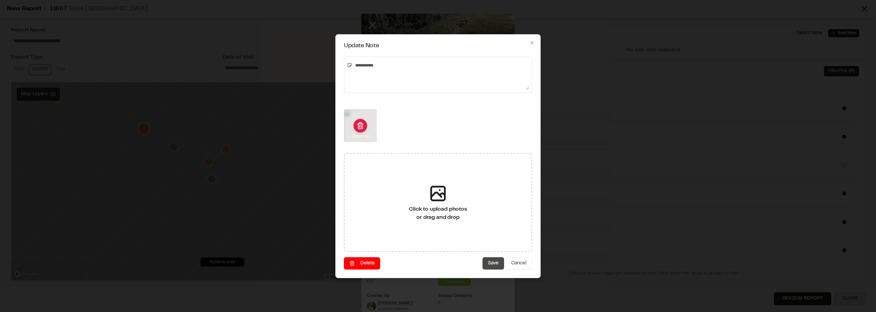
click at [489, 261] on button "Save" at bounding box center [494, 263] width 22 height 12
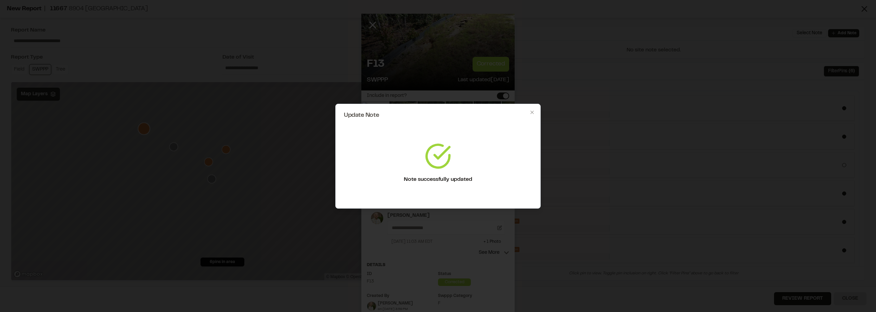
click at [313, 151] on div "Update Note Note successfully updated Confirm delete Not currently attached to …" at bounding box center [438, 156] width 876 height 312
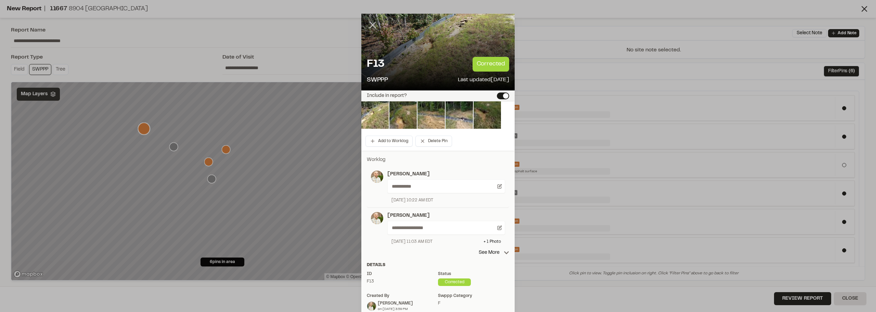
click at [369, 25] on icon at bounding box center [373, 25] width 12 height 12
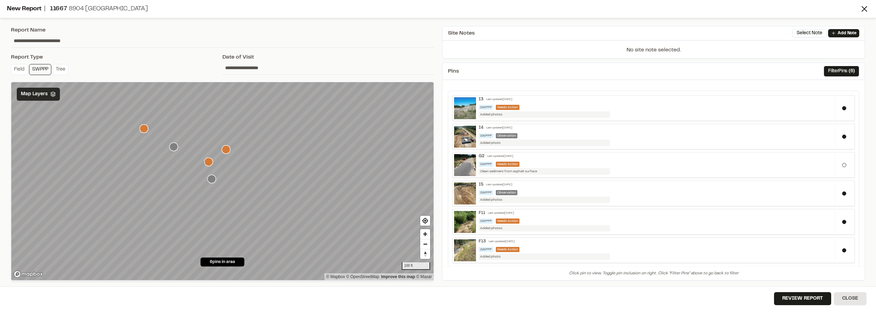
click at [260, 67] on input "**********" at bounding box center [329, 67] width 212 height 13
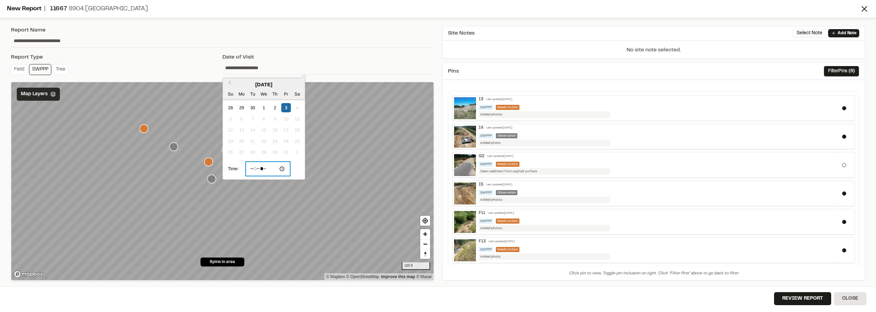
click at [254, 166] on input "*****" at bounding box center [268, 169] width 45 height 14
click at [251, 168] on input "*****" at bounding box center [268, 169] width 45 height 14
type input "*****"
click at [814, 293] on button "Review Report" at bounding box center [802, 298] width 57 height 13
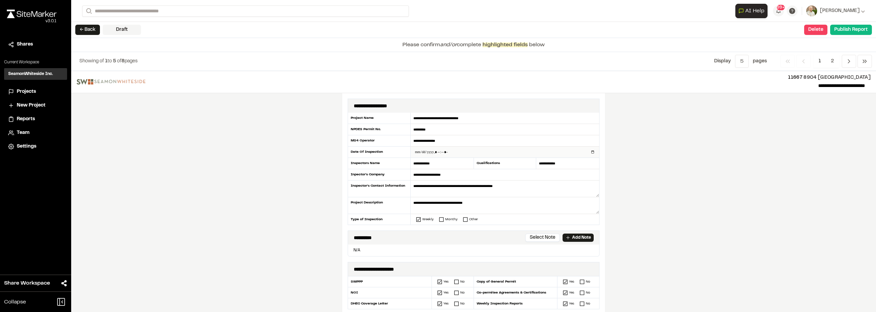
click at [441, 152] on input "datetime-local" at bounding box center [505, 152] width 189 height 11
click at [451, 151] on input "datetime-local" at bounding box center [505, 152] width 189 height 11
click at [448, 152] on input "datetime-local" at bounding box center [505, 152] width 189 height 11
type input "**********"
click at [728, 148] on div "**********" at bounding box center [473, 191] width 805 height 241
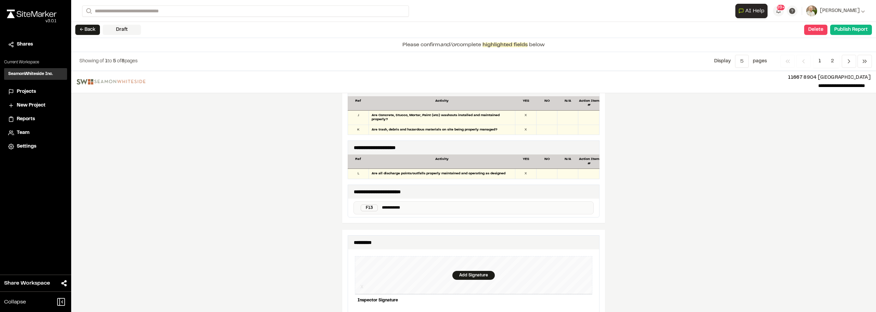
scroll to position [582, 0]
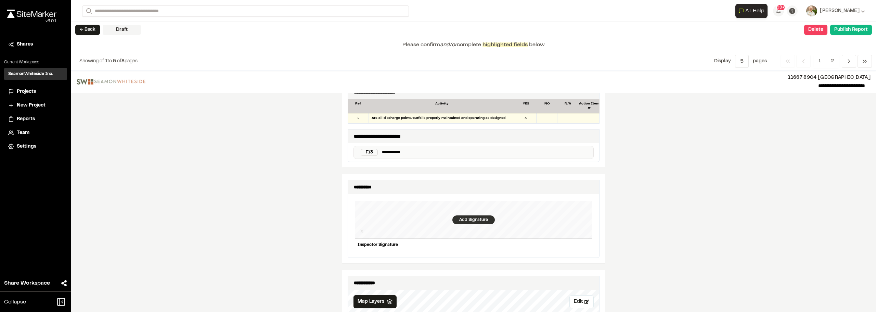
click at [471, 215] on div "Add Signature" at bounding box center [474, 219] width 42 height 9
click at [614, 230] on div "**********" at bounding box center [473, 191] width 805 height 241
drag, startPoint x: 405, startPoint y: 144, endPoint x: 409, endPoint y: 147, distance: 5.2
click at [405, 146] on div "**********" at bounding box center [474, 152] width 240 height 13
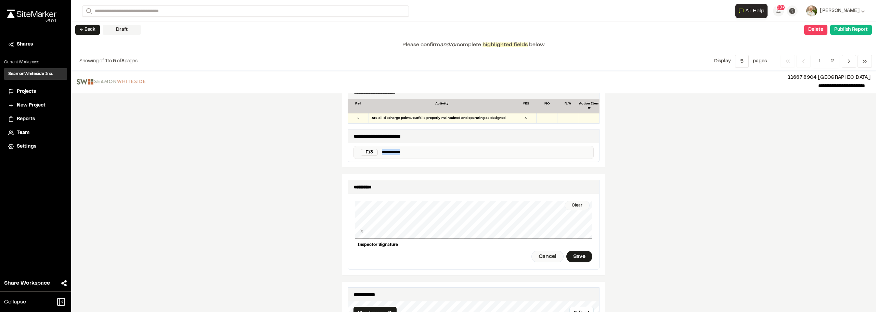
drag, startPoint x: 410, startPoint y: 147, endPoint x: 382, endPoint y: 155, distance: 29.5
click at [370, 146] on div "**********" at bounding box center [474, 152] width 240 height 13
click at [719, 168] on div "**********" at bounding box center [473, 191] width 805 height 241
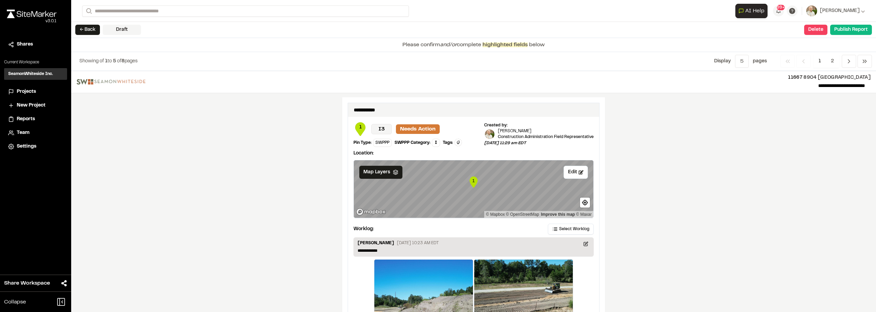
scroll to position [1161, 0]
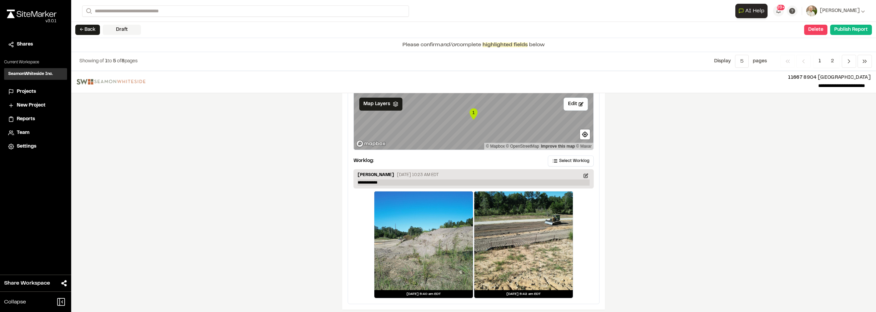
click at [391, 179] on p "**********" at bounding box center [474, 182] width 232 height 6
drag, startPoint x: 391, startPoint y: 176, endPoint x: 220, endPoint y: 172, distance: 170.9
click at [218, 173] on div "**********" at bounding box center [473, 191] width 805 height 241
click at [761, 198] on div "**********" at bounding box center [473, 191] width 805 height 241
click at [851, 67] on span "Previous" at bounding box center [849, 61] width 14 height 13
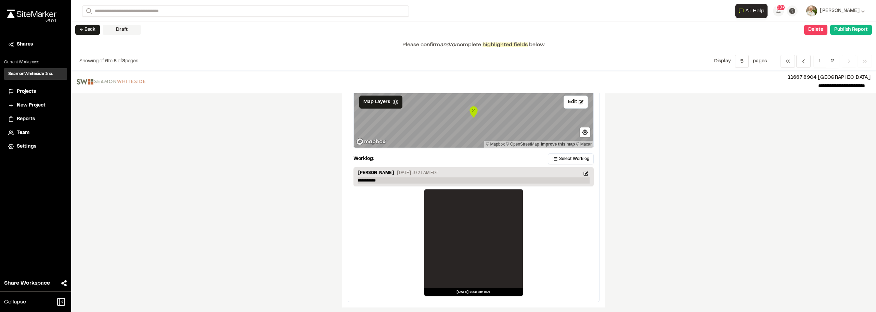
scroll to position [68, 0]
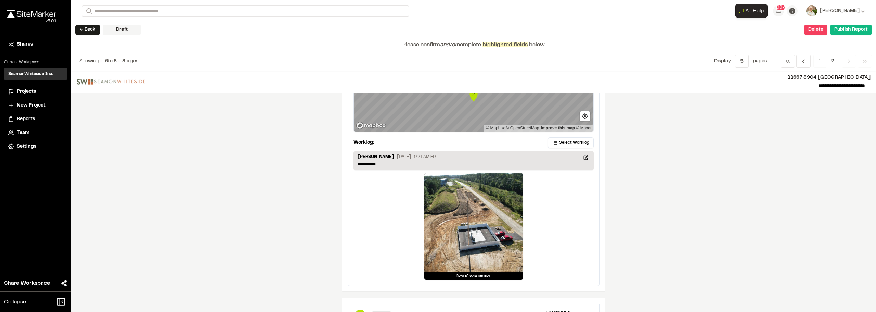
click at [473, 98] on icon "Map marker" at bounding box center [474, 95] width 8 height 11
click at [408, 165] on p "**********" at bounding box center [474, 164] width 232 height 6
click at [490, 199] on div at bounding box center [474, 222] width 99 height 99
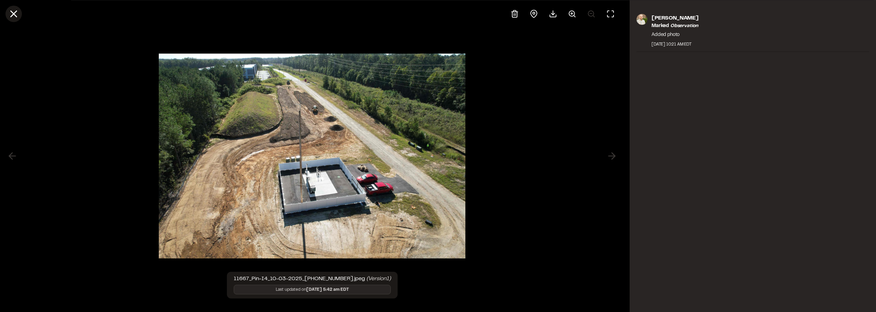
click at [18, 16] on icon at bounding box center [14, 14] width 12 height 12
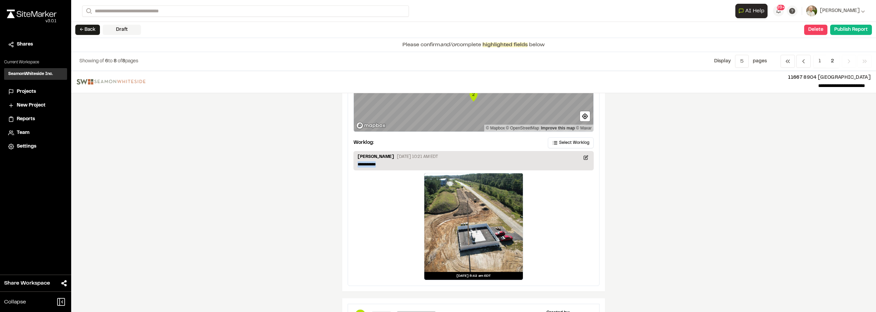
drag, startPoint x: 414, startPoint y: 167, endPoint x: 207, endPoint y: 167, distance: 206.8
click at [207, 167] on div "**********" at bounding box center [473, 191] width 805 height 241
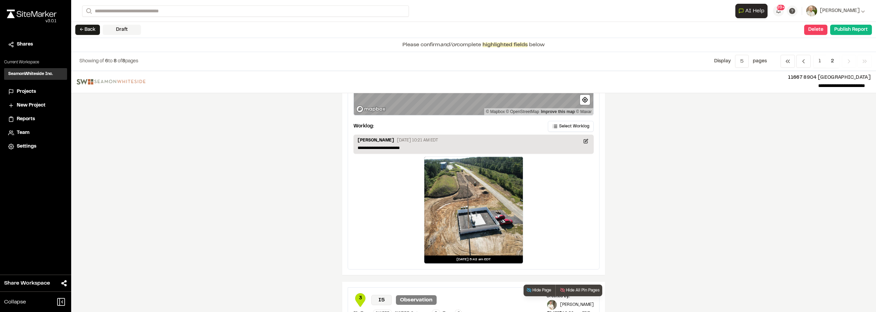
scroll to position [79, 0]
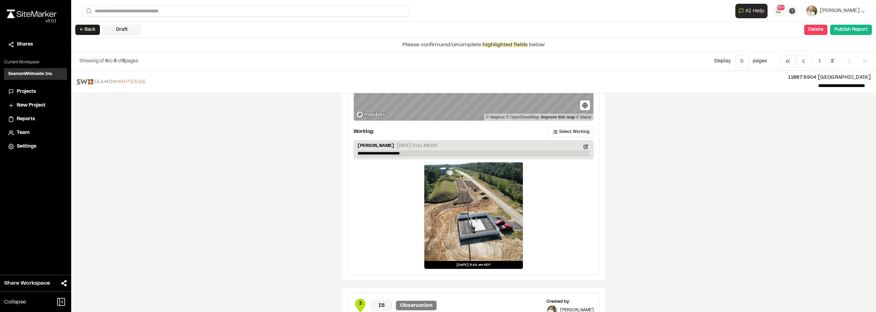
click at [426, 153] on p "**********" at bounding box center [474, 153] width 232 height 6
drag, startPoint x: 468, startPoint y: 152, endPoint x: 441, endPoint y: 154, distance: 26.5
click at [441, 154] on p "**********" at bounding box center [474, 153] width 232 height 6
click at [425, 156] on p "**********" at bounding box center [474, 153] width 232 height 6
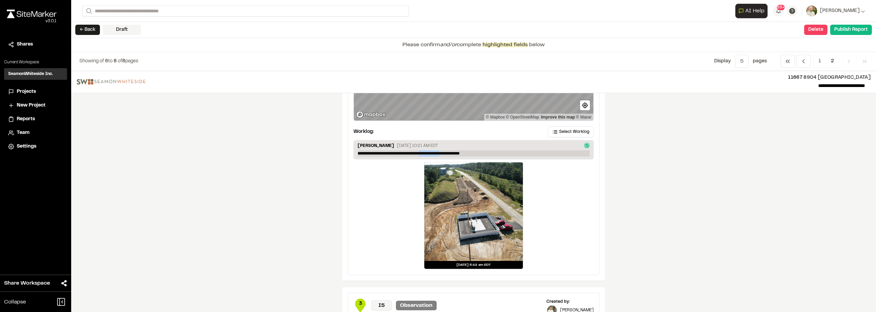
click at [425, 156] on p "**********" at bounding box center [474, 153] width 232 height 6
copy p "**********"
click at [763, 194] on div "**********" at bounding box center [473, 191] width 805 height 241
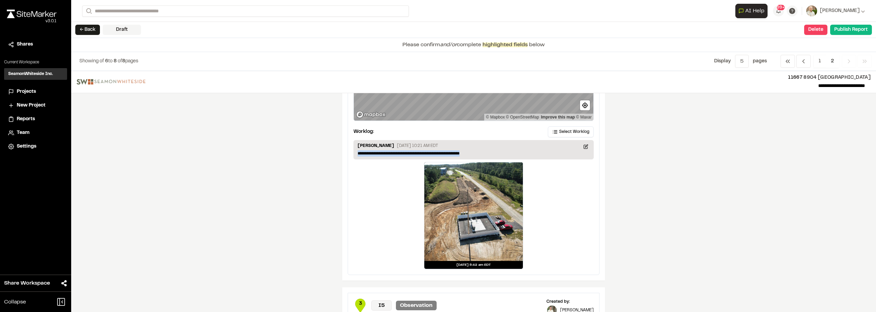
drag, startPoint x: 488, startPoint y: 154, endPoint x: 273, endPoint y: 147, distance: 215.5
click at [287, 147] on div "**********" at bounding box center [473, 191] width 805 height 241
paste p
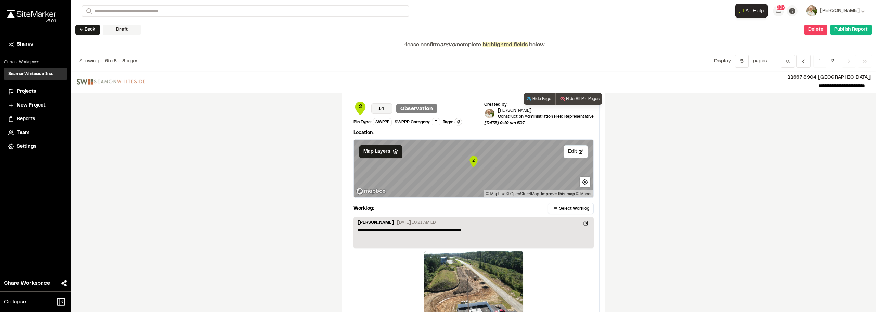
scroll to position [0, 0]
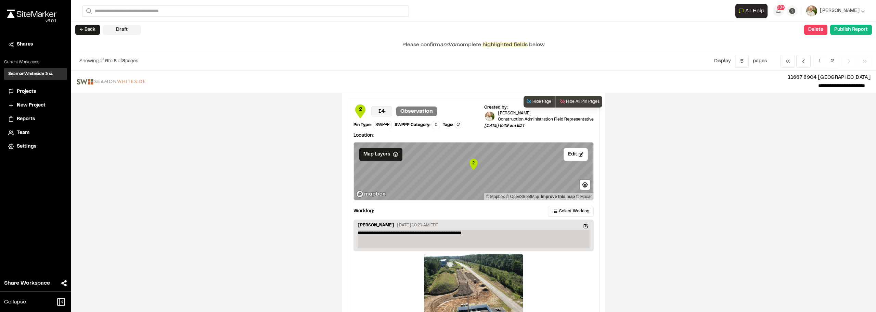
click at [359, 233] on p "**********" at bounding box center [474, 239] width 232 height 18
click at [465, 232] on p "**********" at bounding box center [474, 239] width 232 height 18
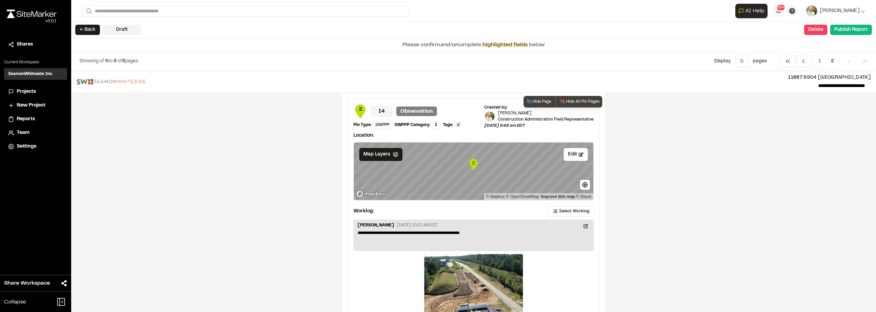
click at [354, 234] on div "**********" at bounding box center [474, 234] width 240 height 31
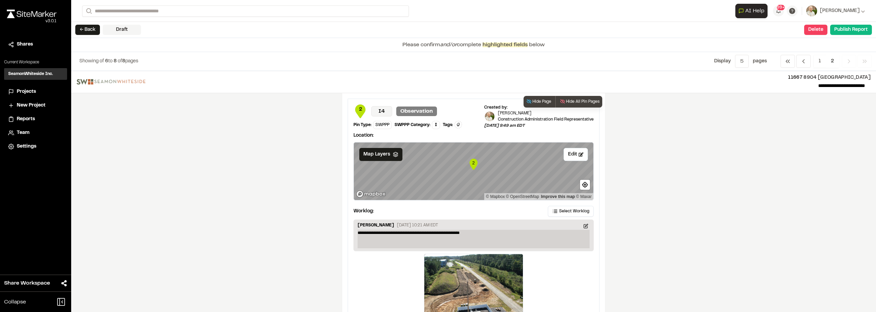
click at [358, 231] on p "**********" at bounding box center [474, 239] width 232 height 18
click at [516, 239] on p "**********" at bounding box center [474, 239] width 232 height 18
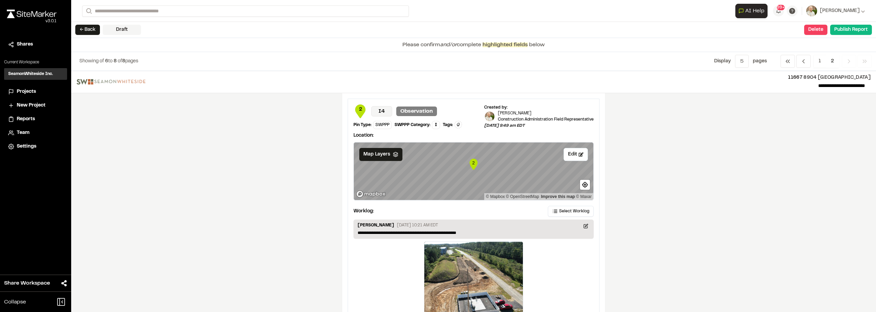
click at [696, 221] on div "**********" at bounding box center [473, 191] width 805 height 241
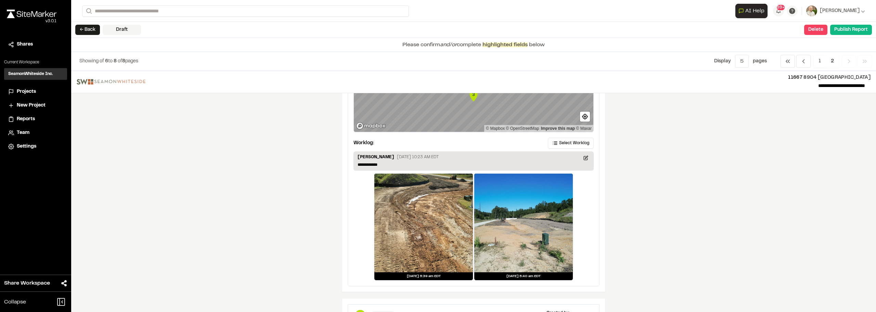
scroll to position [342, 0]
click at [472, 97] on icon "Map marker" at bounding box center [474, 95] width 8 height 11
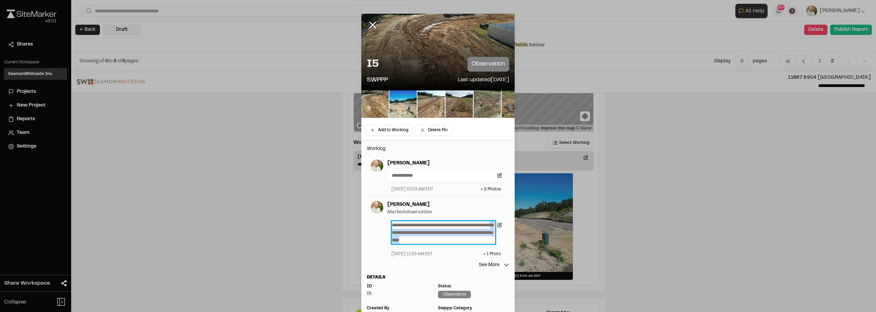
drag, startPoint x: 419, startPoint y: 233, endPoint x: 479, endPoint y: 239, distance: 59.8
click at [479, 239] on p "**********" at bounding box center [443, 232] width 103 height 23
copy p "**********"
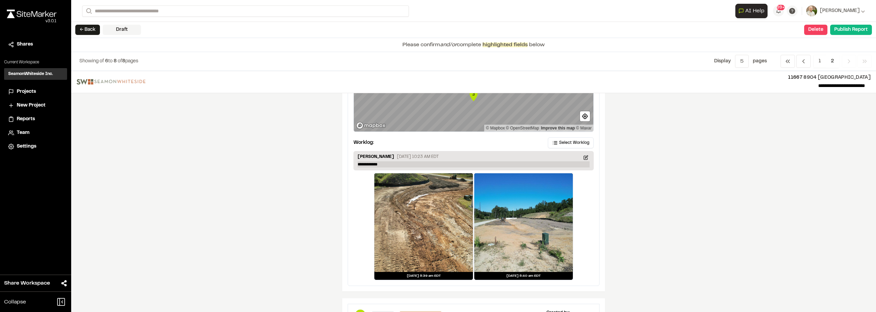
click at [392, 164] on p "**********" at bounding box center [474, 164] width 232 height 6
paste p
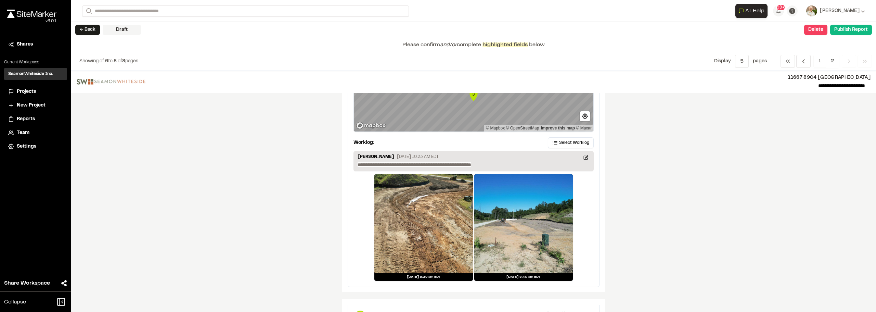
click at [651, 172] on div "**********" at bounding box center [473, 191] width 805 height 241
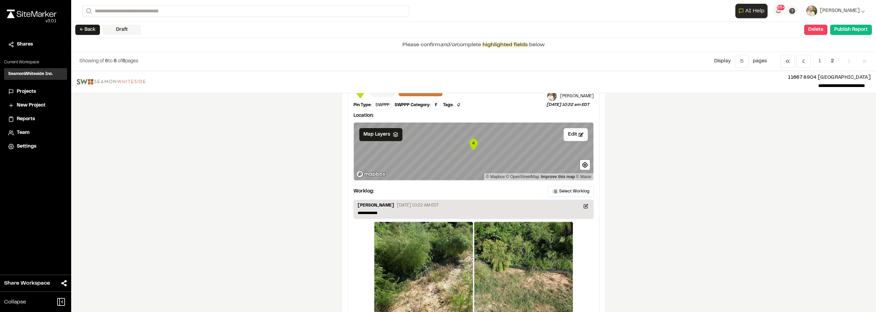
scroll to position [602, 0]
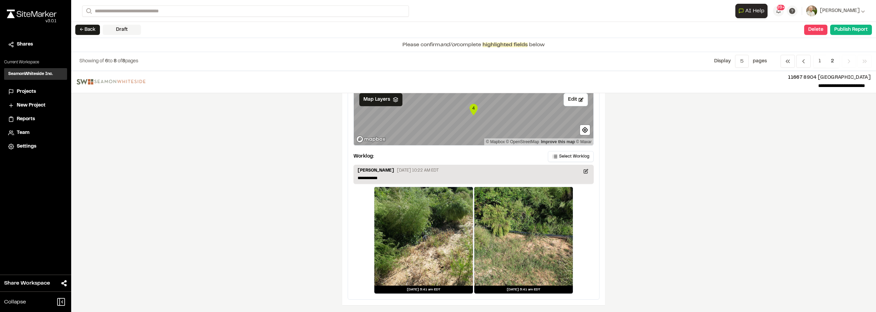
click at [474, 109] on icon "Map marker" at bounding box center [474, 109] width 8 height 11
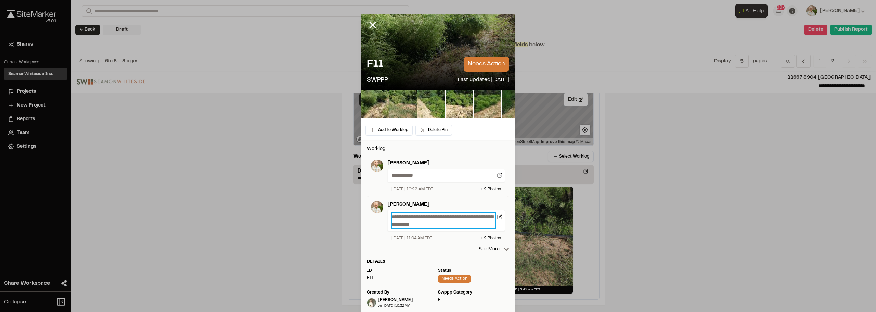
click at [430, 220] on p "**********" at bounding box center [443, 220] width 103 height 15
copy p "**********"
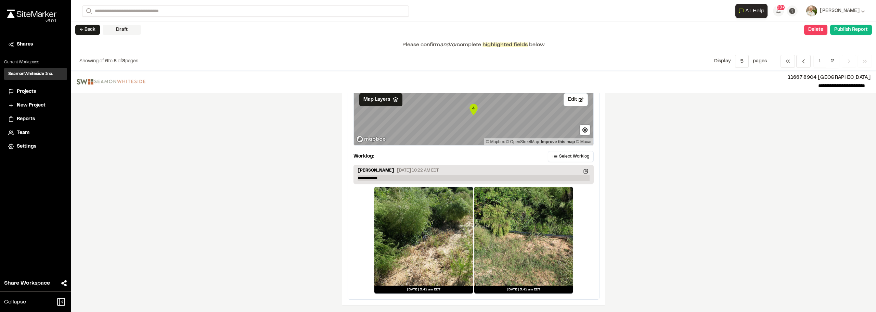
click at [420, 176] on p "**********" at bounding box center [474, 178] width 232 height 6
paste p
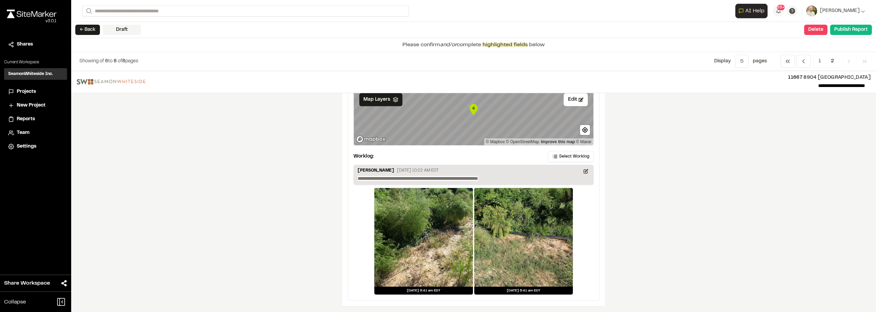
click at [419, 235] on div at bounding box center [424, 237] width 99 height 99
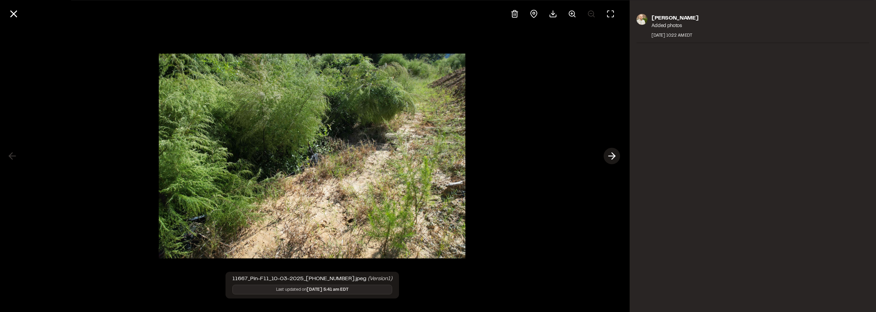
click at [613, 156] on line at bounding box center [612, 156] width 7 height 0
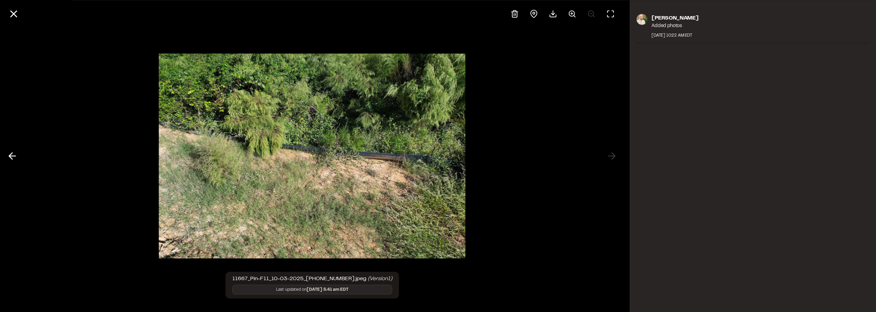
click at [613, 156] on div at bounding box center [312, 156] width 624 height 312
click at [16, 16] on line at bounding box center [14, 14] width 6 height 6
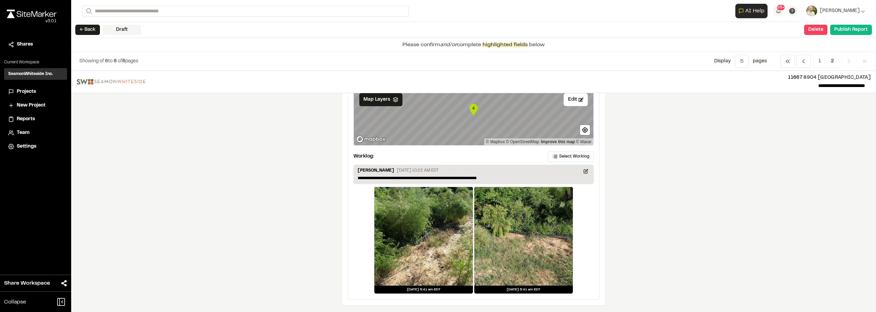
click at [752, 189] on div "**********" at bounding box center [473, 191] width 805 height 241
click at [854, 62] on span "Previous" at bounding box center [849, 61] width 14 height 13
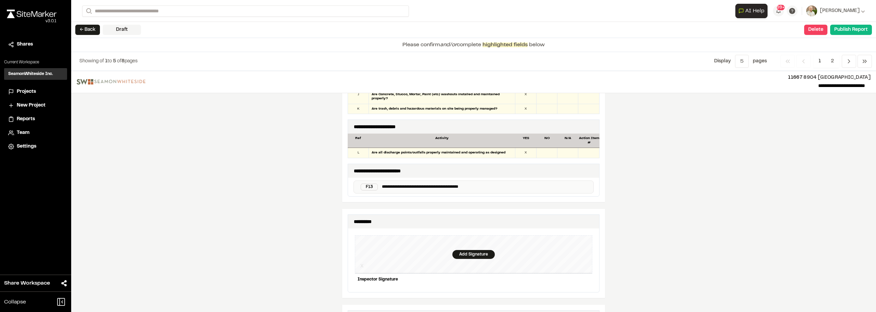
scroll to position [616, 0]
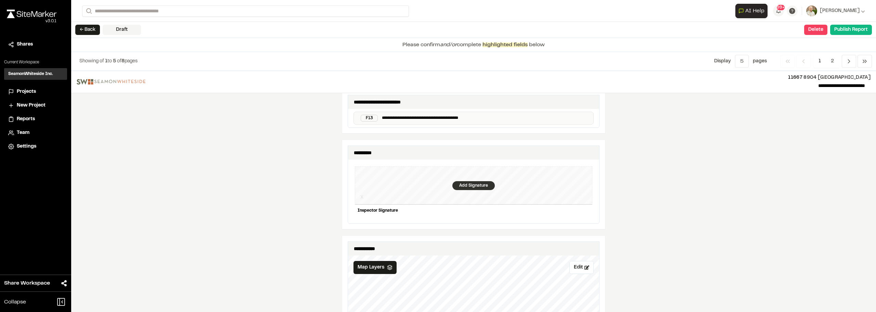
click at [478, 181] on div "Add Signature" at bounding box center [474, 185] width 42 height 9
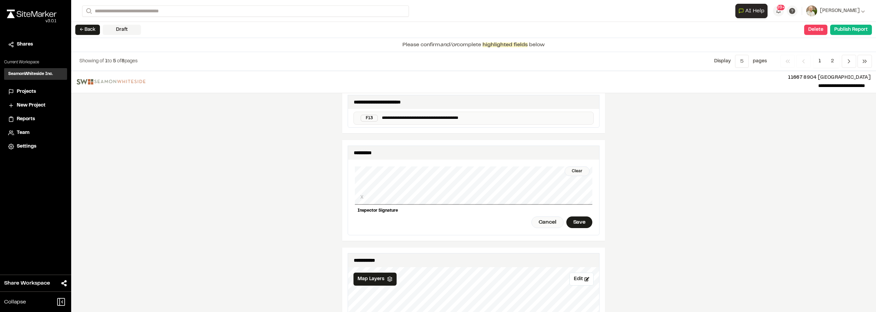
click at [582, 202] on div "Clear X Inspector Signature Cancel Save" at bounding box center [474, 197] width 238 height 75
click at [569, 219] on div "Save" at bounding box center [580, 222] width 26 height 12
click at [532, 221] on div "Done" at bounding box center [542, 222] width 28 height 12
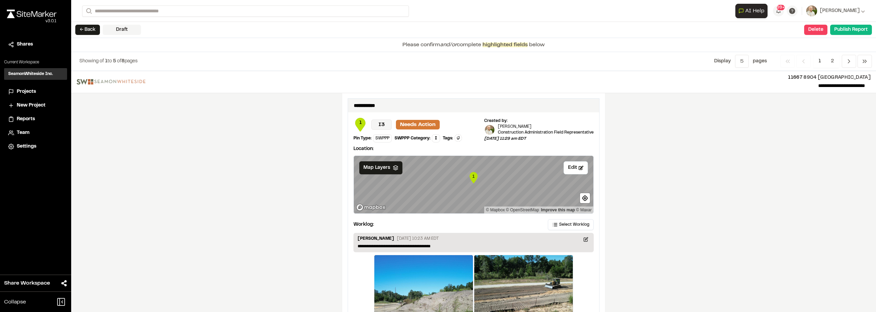
scroll to position [1150, 0]
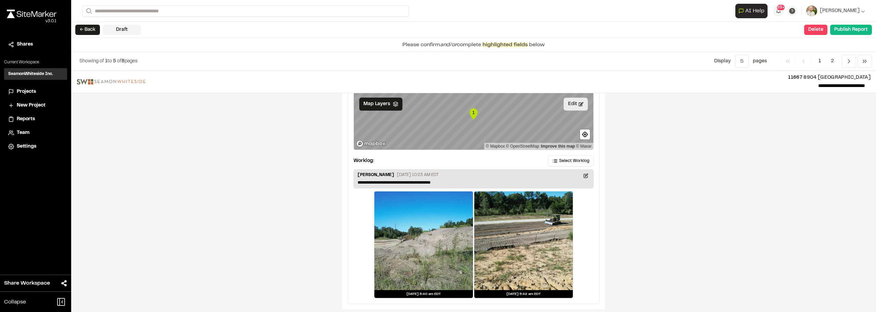
click at [564, 100] on button "Edit" at bounding box center [576, 104] width 24 height 13
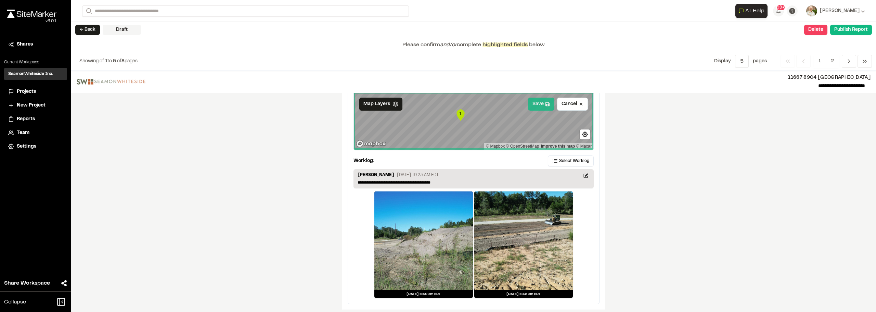
click at [539, 106] on button "Save" at bounding box center [541, 104] width 26 height 13
click at [844, 62] on span "Previous" at bounding box center [849, 61] width 14 height 13
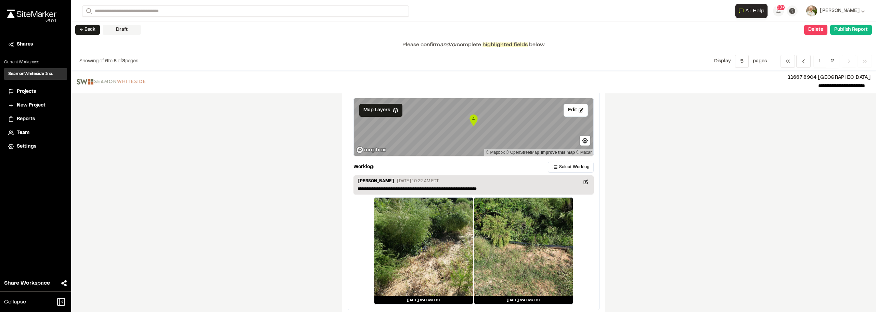
scroll to position [602, 0]
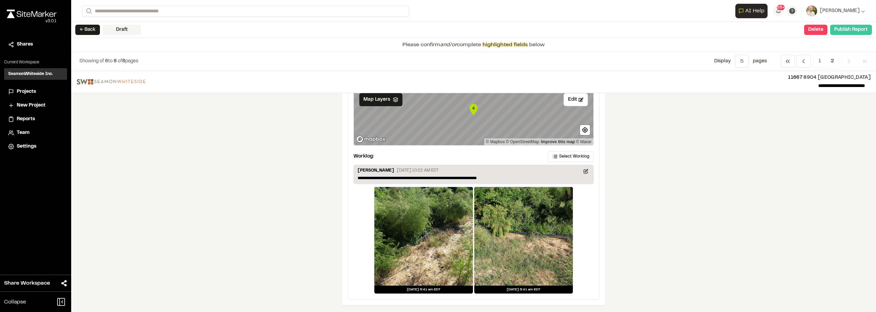
click at [850, 31] on button "Publish Report" at bounding box center [852, 30] width 42 height 10
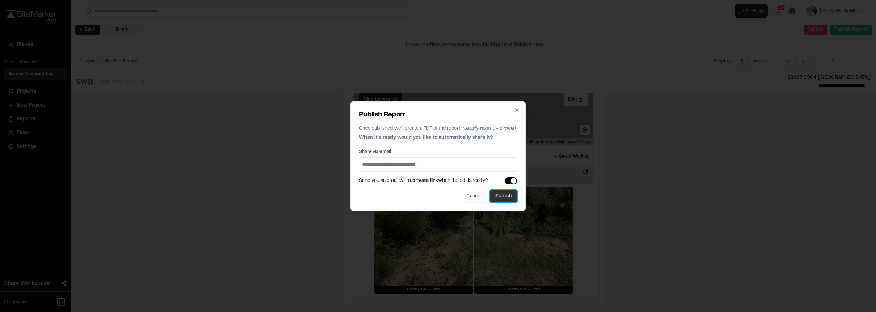
click at [501, 202] on button "Publish" at bounding box center [503, 196] width 27 height 12
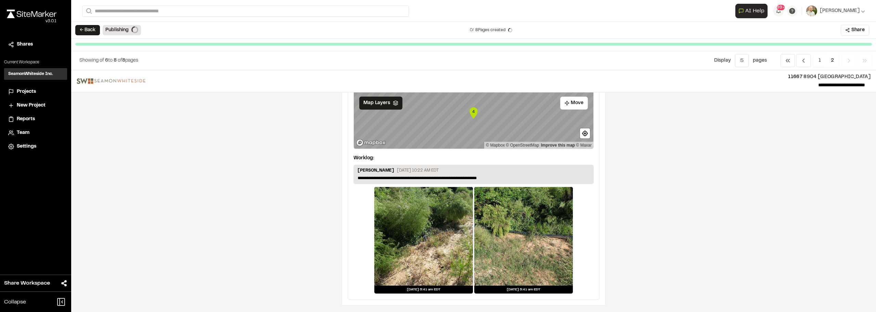
drag, startPoint x: 774, startPoint y: 199, endPoint x: 766, endPoint y: 193, distance: 10.2
click at [774, 199] on div "**********" at bounding box center [473, 191] width 805 height 242
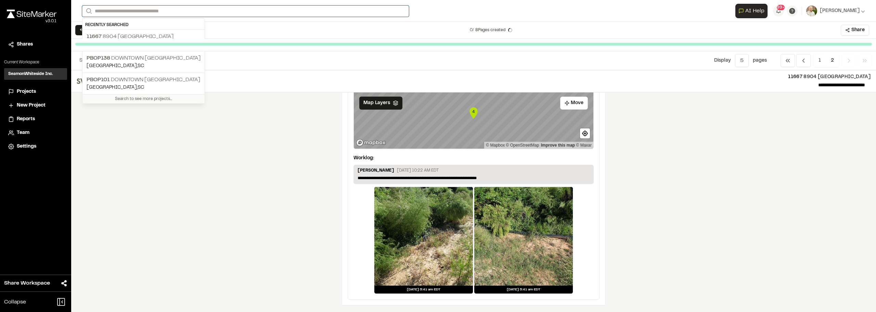
click at [108, 9] on input "Search" at bounding box center [245, 10] width 327 height 11
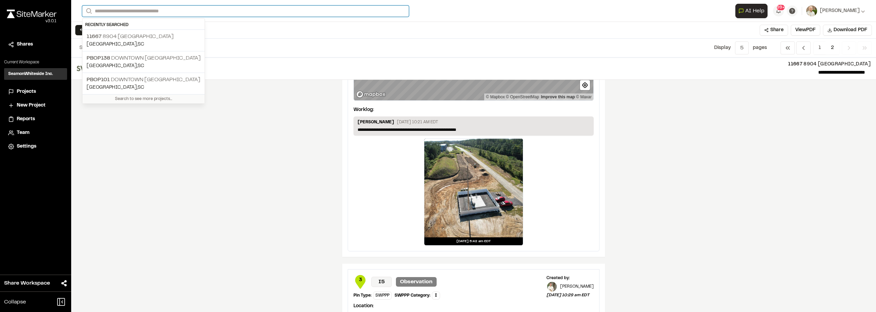
scroll to position [103, 0]
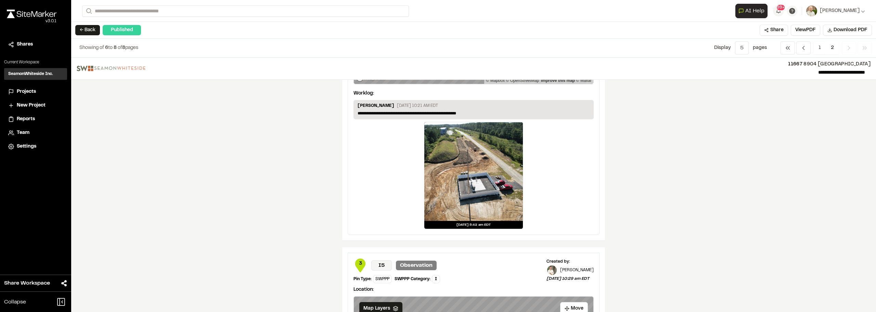
click at [718, 215] on div "**********" at bounding box center [473, 185] width 805 height 254
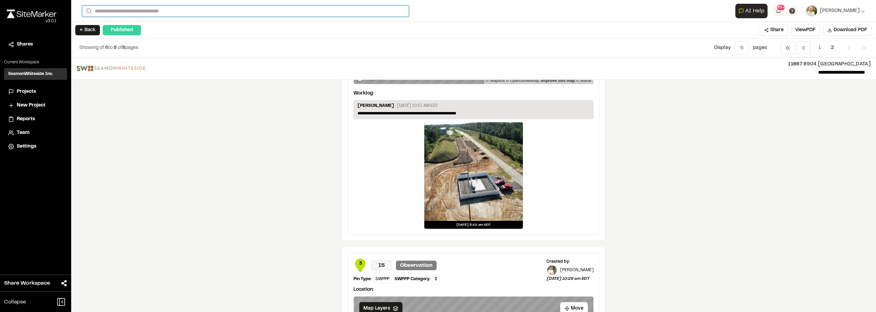
click at [150, 14] on input "Search" at bounding box center [245, 10] width 327 height 11
type input "**********"
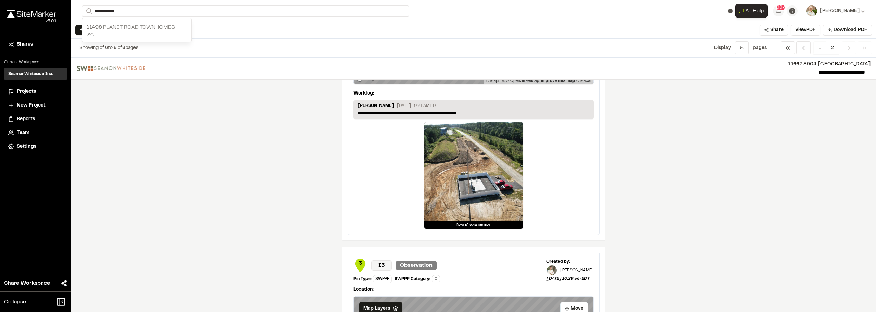
click at [123, 28] on p "11498 Planet Road Townhomes" at bounding box center [137, 27] width 101 height 8
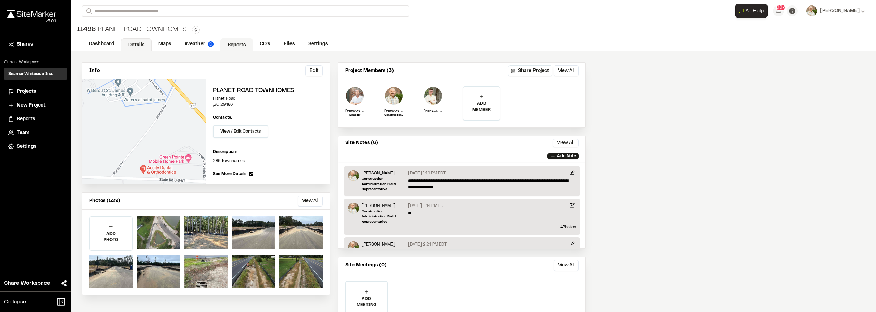
click at [237, 45] on link "Reports" at bounding box center [236, 44] width 33 height 13
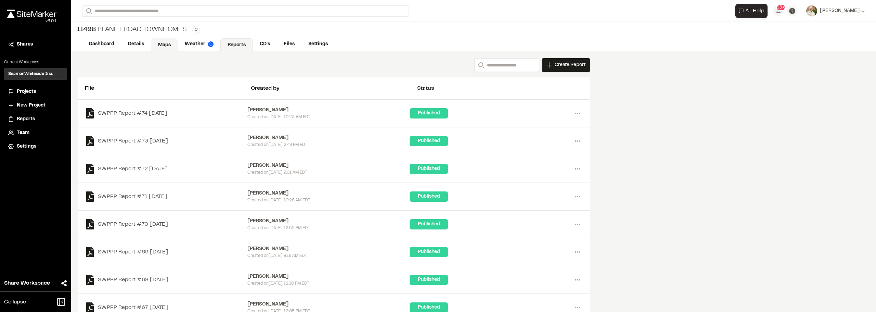
click at [168, 43] on link "Maps" at bounding box center [164, 44] width 27 height 13
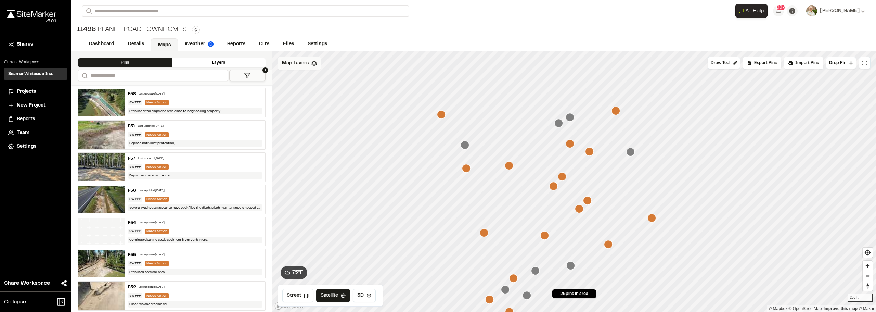
click at [300, 64] on span "Map Layers" at bounding box center [295, 64] width 27 height 8
click at [346, 108] on span "Site Marker SWPPP phase 2" at bounding box center [330, 107] width 72 height 8
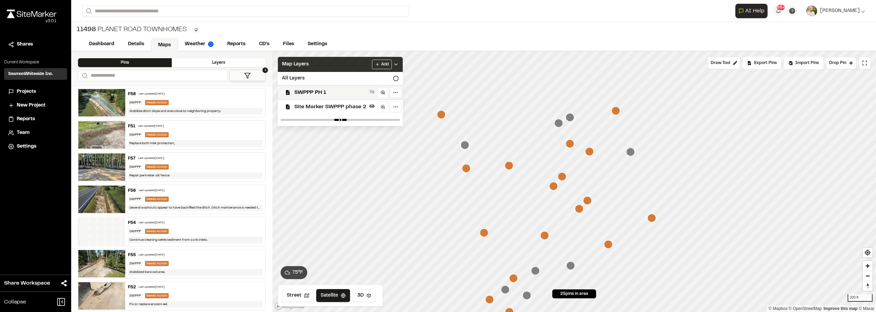
click at [395, 64] on icon at bounding box center [395, 64] width 5 height 5
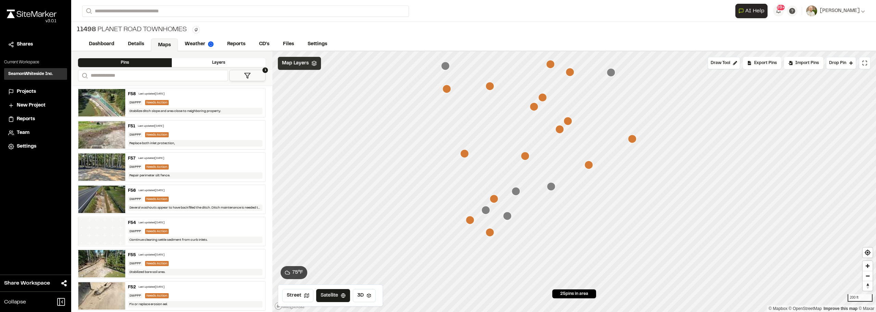
click at [498, 198] on icon "Map marker" at bounding box center [494, 198] width 9 height 9
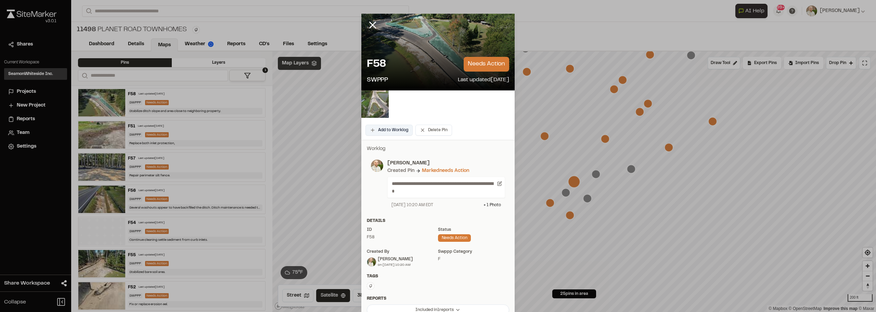
click at [388, 130] on button "Add to Worklog" at bounding box center [389, 130] width 47 height 11
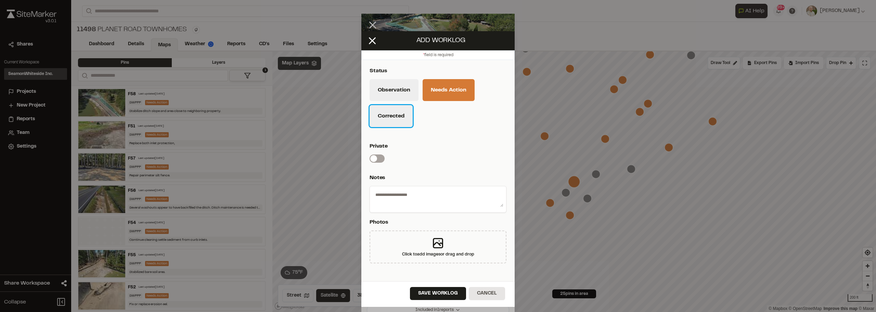
click at [393, 113] on button "Corrected" at bounding box center [391, 116] width 43 height 22
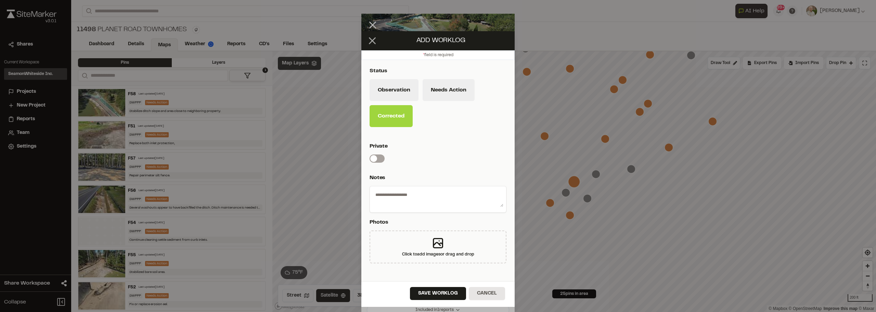
click at [374, 44] on icon at bounding box center [373, 41] width 12 height 12
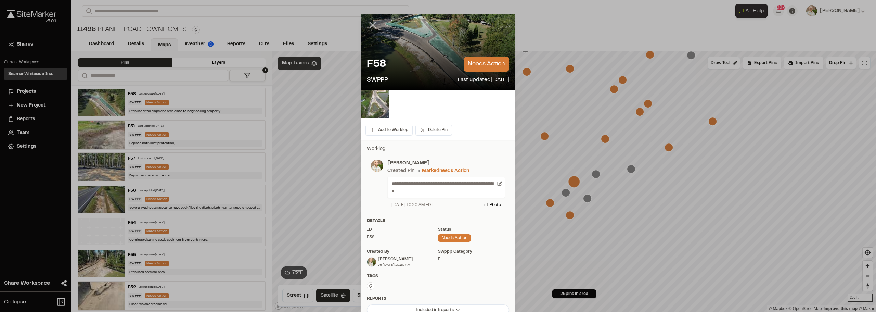
click at [370, 24] on line at bounding box center [373, 25] width 6 height 6
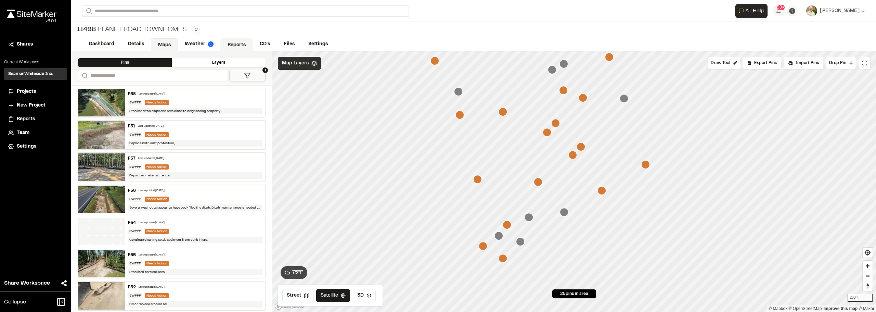
click at [231, 42] on link "Reports" at bounding box center [236, 44] width 33 height 13
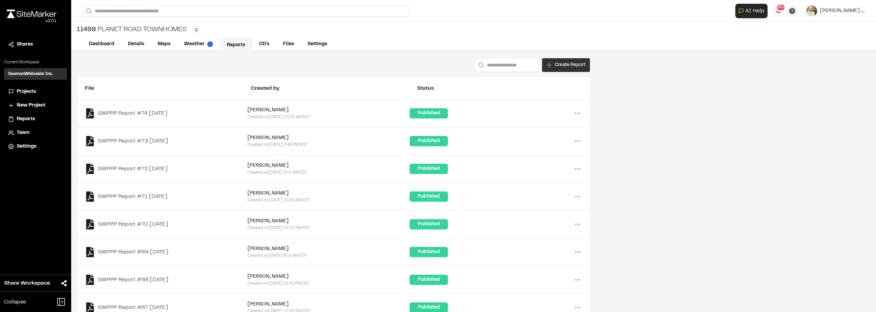
click at [557, 65] on span "Create Report" at bounding box center [570, 65] width 31 height 8
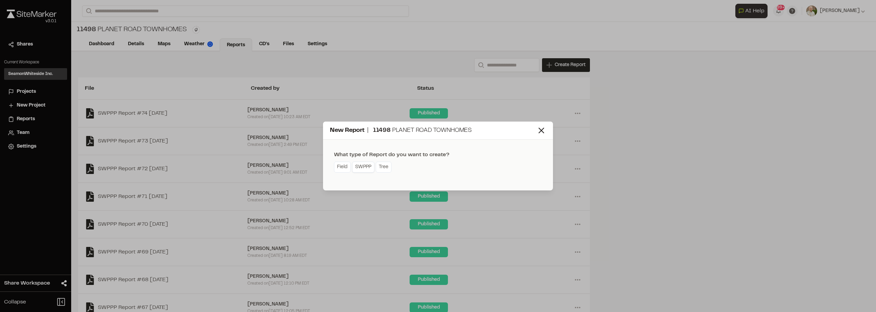
click at [362, 164] on link "SWPPP" at bounding box center [363, 167] width 22 height 11
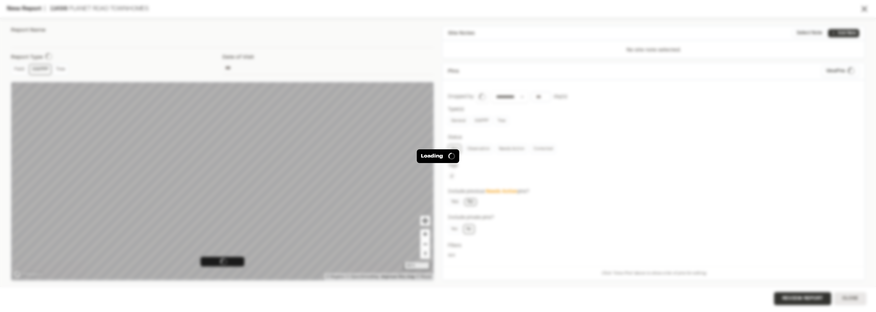
type input "**********"
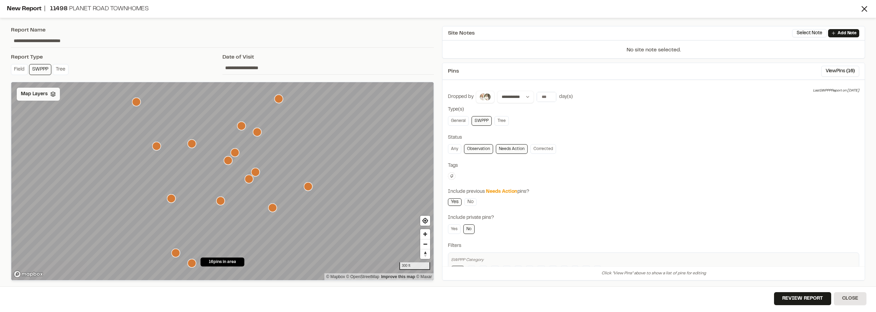
click at [41, 92] on span "Map Layers" at bounding box center [34, 94] width 27 height 8
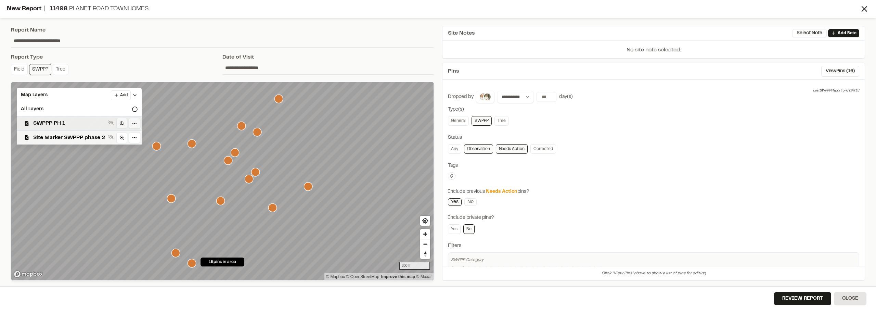
click at [68, 125] on span "SWPPP PH 1" at bounding box center [69, 123] width 72 height 8
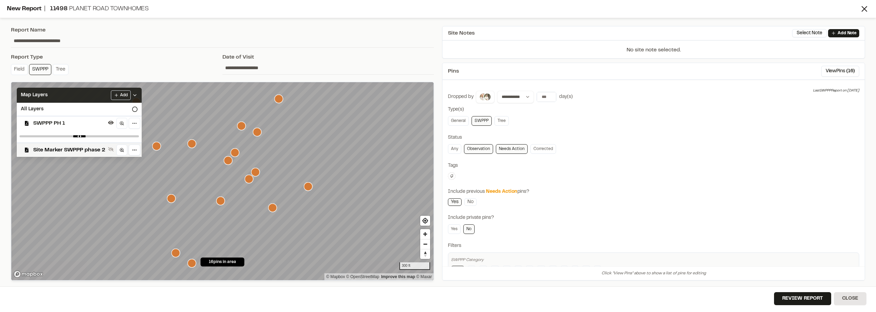
click at [142, 94] on div "Map Layers Add" at bounding box center [79, 95] width 125 height 15
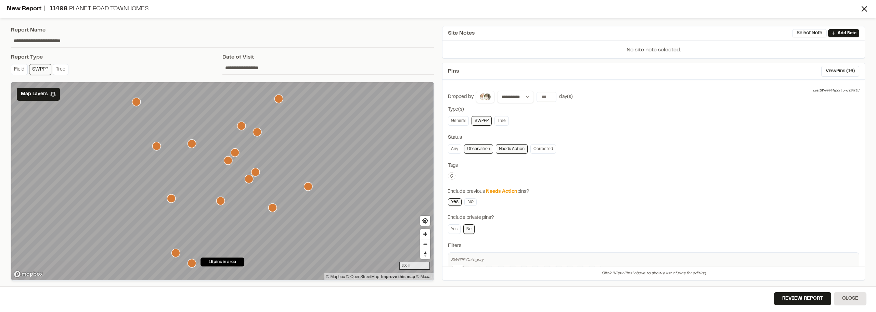
click at [156, 146] on icon "Map marker" at bounding box center [156, 146] width 9 height 9
click at [154, 148] on icon "Map marker" at bounding box center [155, 146] width 9 height 9
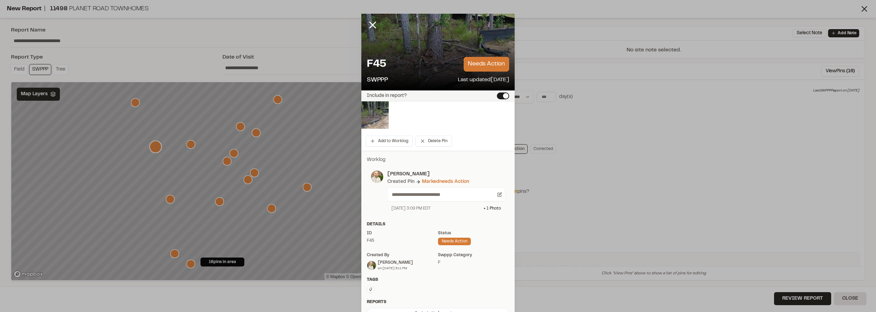
click at [499, 91] on div "Include in report?" at bounding box center [438, 95] width 153 height 11
click at [501, 96] on button "Include in report?" at bounding box center [503, 95] width 12 height 7
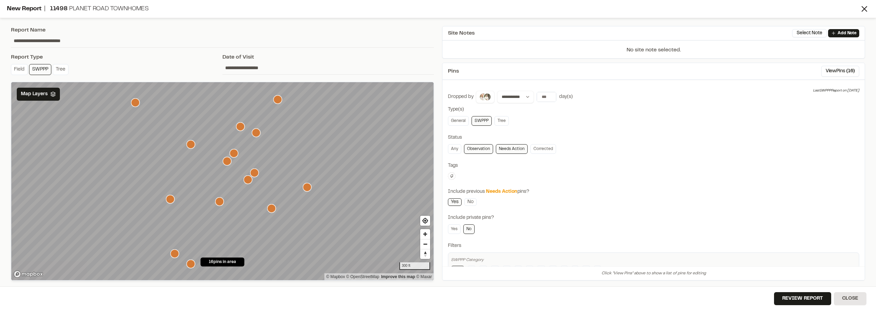
click at [170, 199] on icon "Map marker" at bounding box center [170, 199] width 9 height 9
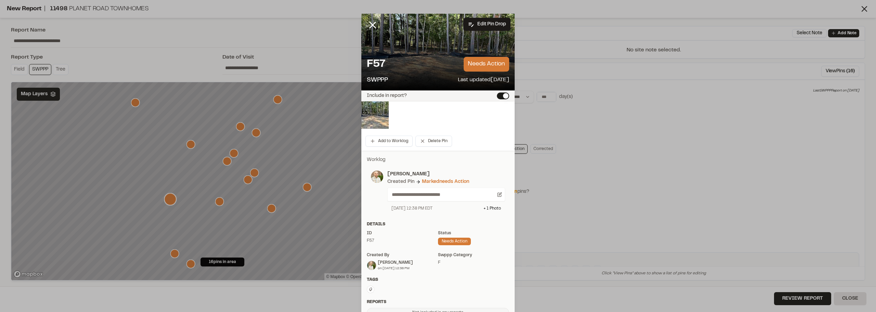
click at [503, 97] on button "Include in report?" at bounding box center [503, 95] width 12 height 7
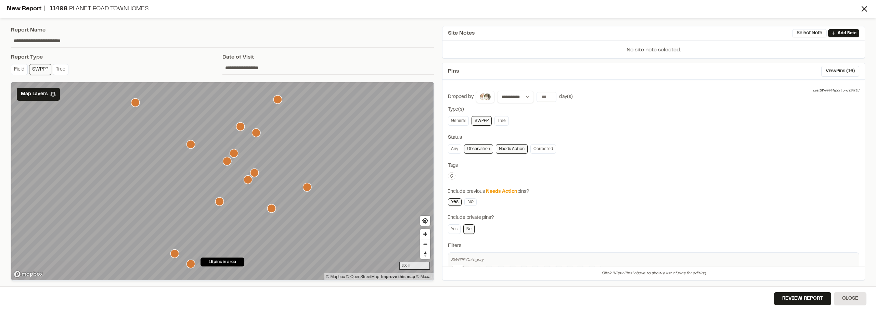
click at [191, 264] on icon "Map marker" at bounding box center [191, 264] width 9 height 9
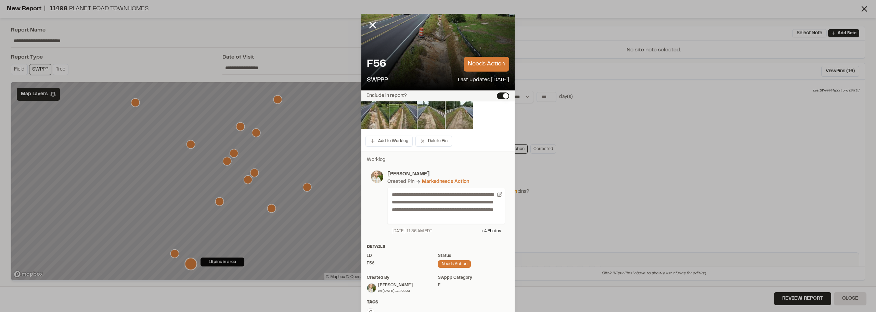
click at [503, 96] on button "Include in report?" at bounding box center [503, 95] width 12 height 7
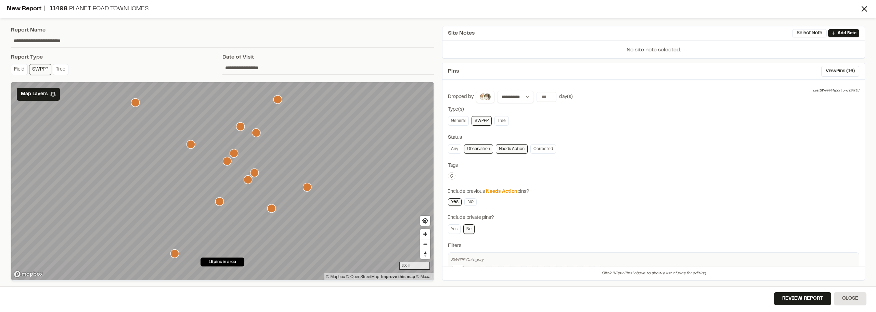
click at [219, 204] on icon "Map marker" at bounding box center [219, 201] width 9 height 9
click at [220, 203] on icon "Map marker" at bounding box center [219, 201] width 9 height 9
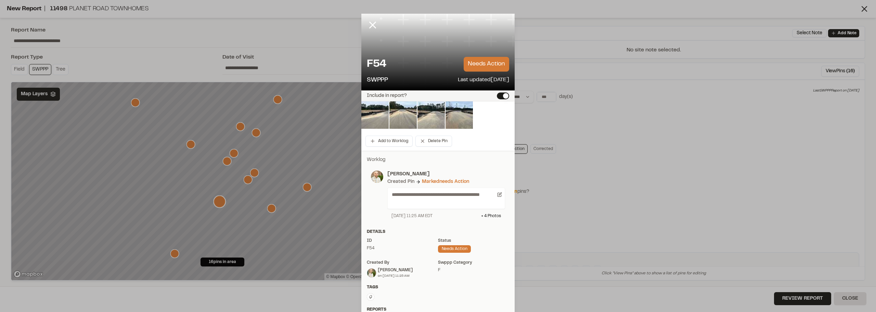
click at [502, 94] on button "Include in report?" at bounding box center [503, 95] width 12 height 7
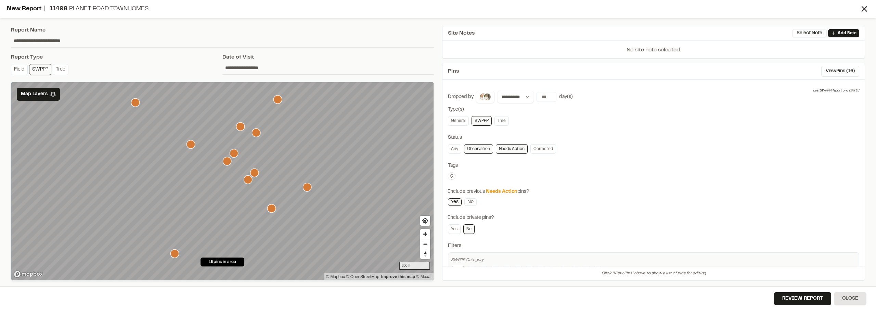
click at [270, 207] on icon "Map marker" at bounding box center [271, 208] width 9 height 9
click at [273, 210] on icon "Map marker" at bounding box center [273, 209] width 9 height 9
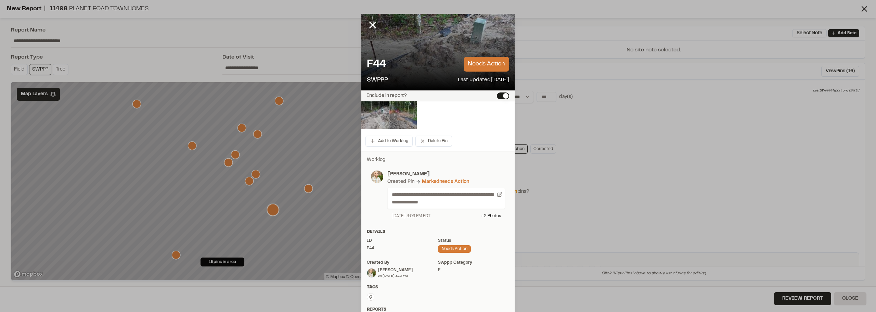
click at [505, 89] on div "F44 needs action SWPPP Last updated Aug 15, 2025" at bounding box center [438, 70] width 153 height 39
click at [504, 95] on button "Include in report?" at bounding box center [503, 95] width 12 height 7
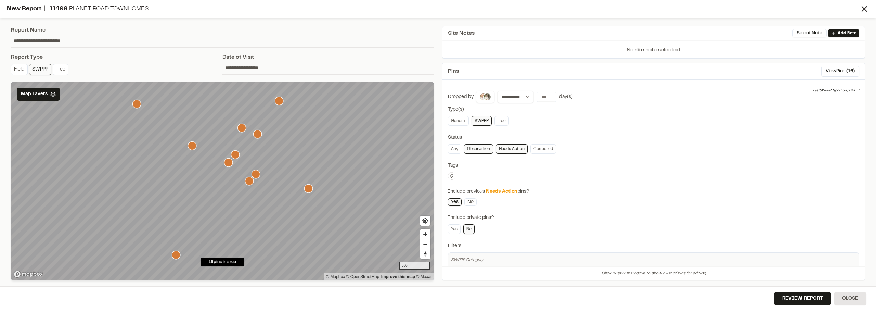
click at [308, 189] on icon "Map marker" at bounding box center [308, 188] width 9 height 9
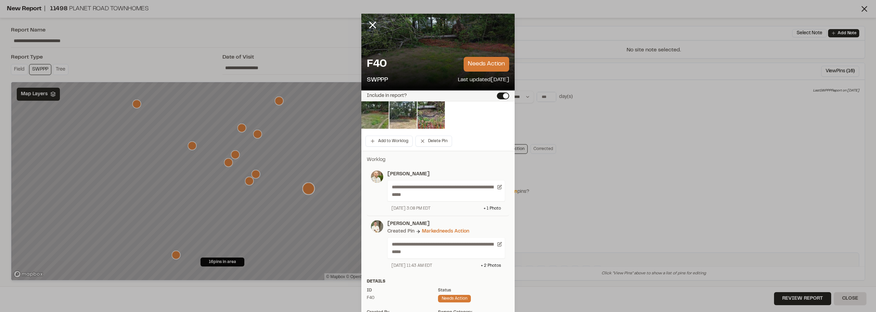
click at [502, 94] on button "Include in report?" at bounding box center [503, 95] width 12 height 7
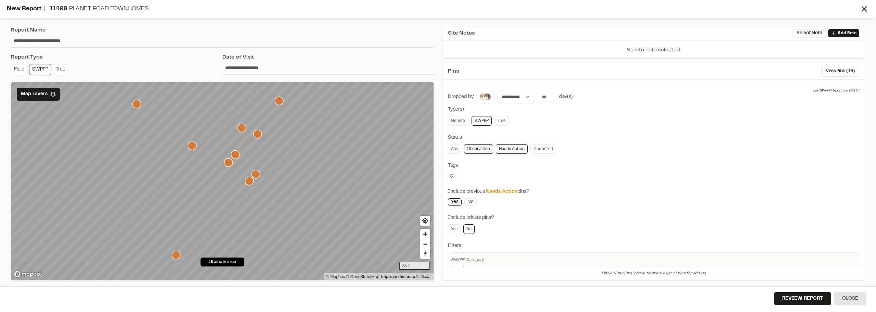
click at [258, 173] on icon "Map marker" at bounding box center [256, 174] width 9 height 9
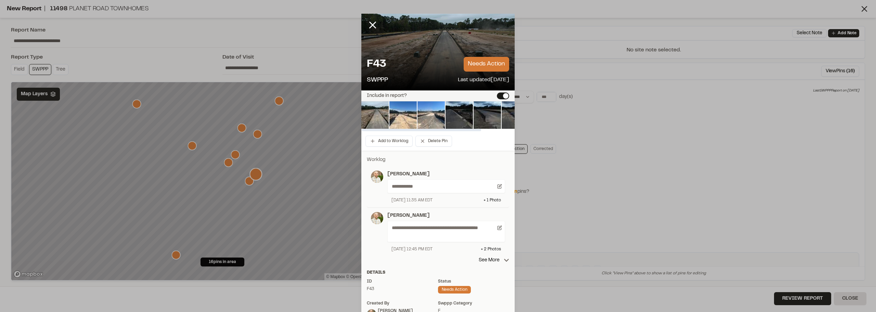
click at [500, 96] on button "Include in report?" at bounding box center [503, 95] width 12 height 7
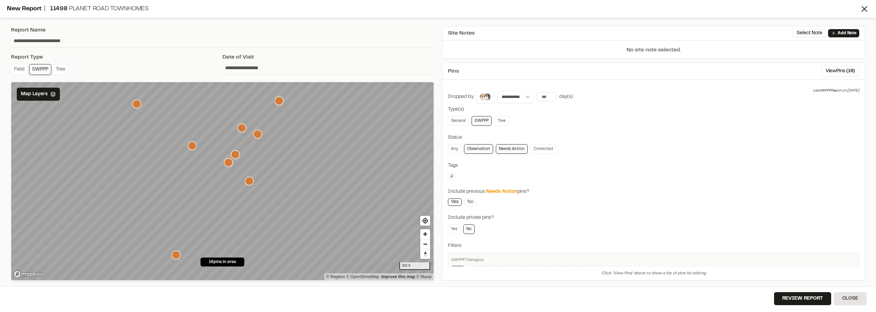
click at [239, 157] on icon "Map marker" at bounding box center [235, 154] width 9 height 9
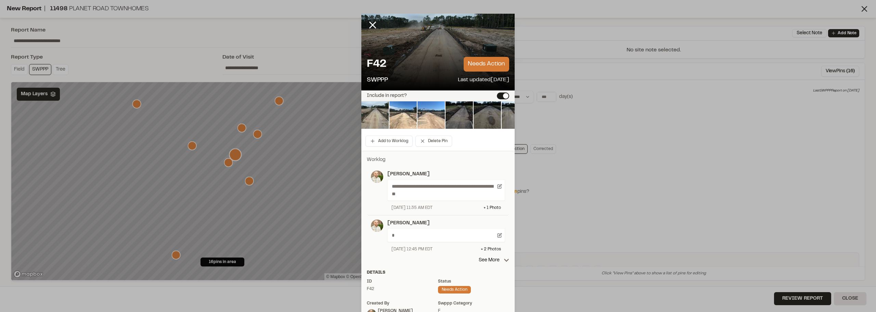
click at [503, 98] on button "Include in report?" at bounding box center [503, 95] width 12 height 7
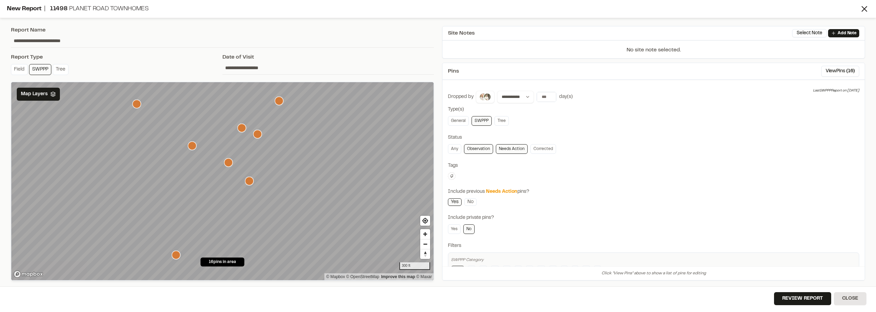
click at [242, 127] on icon "Map marker" at bounding box center [242, 128] width 9 height 9
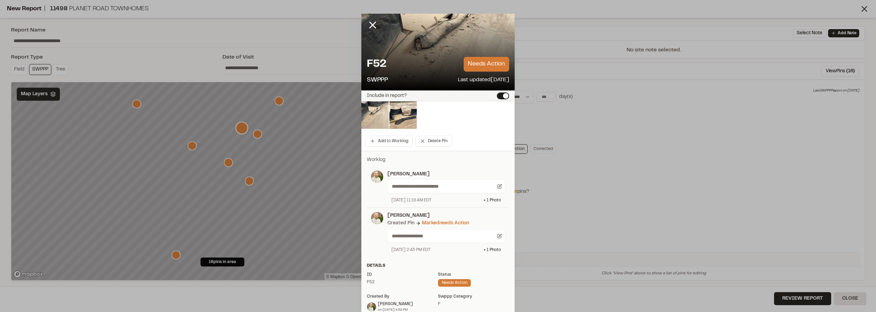
click at [507, 94] on button "Include in report?" at bounding box center [503, 95] width 12 height 7
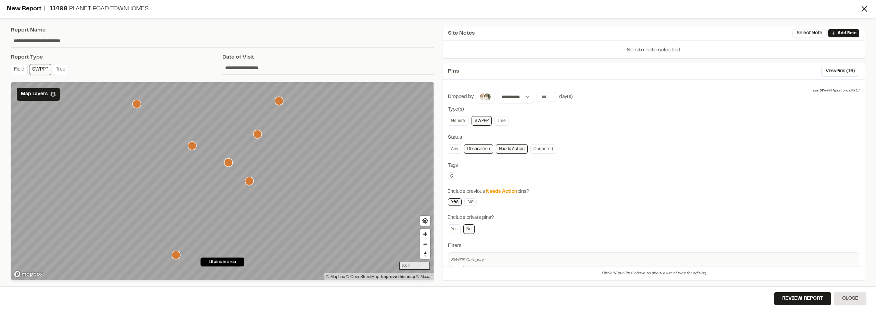
click at [258, 137] on icon "Map marker" at bounding box center [257, 134] width 9 height 9
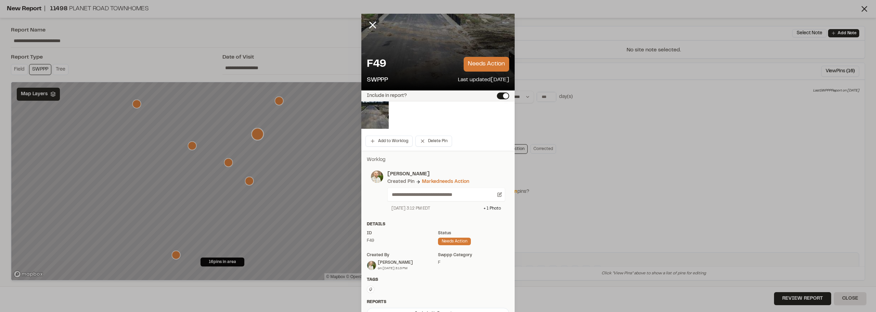
click at [499, 95] on button "Include in report?" at bounding box center [503, 95] width 12 height 7
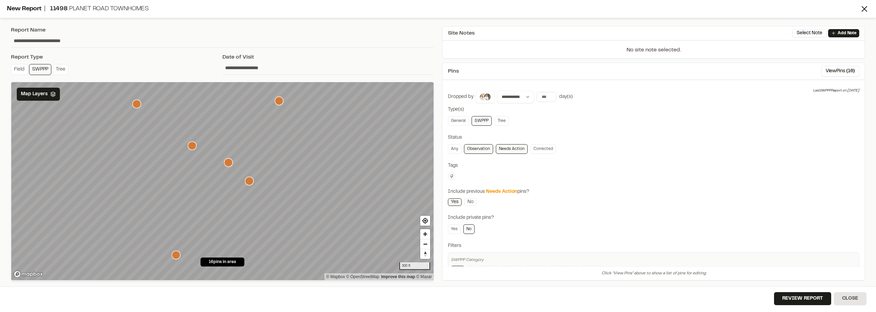
click at [276, 100] on icon "Map marker" at bounding box center [279, 101] width 9 height 9
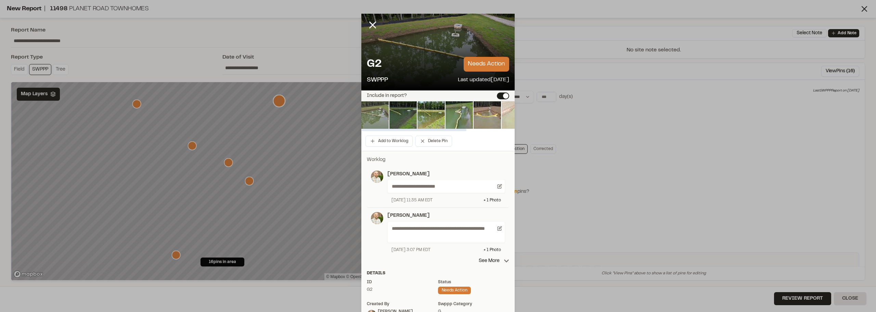
click at [384, 115] on img at bounding box center [375, 114] width 27 height 27
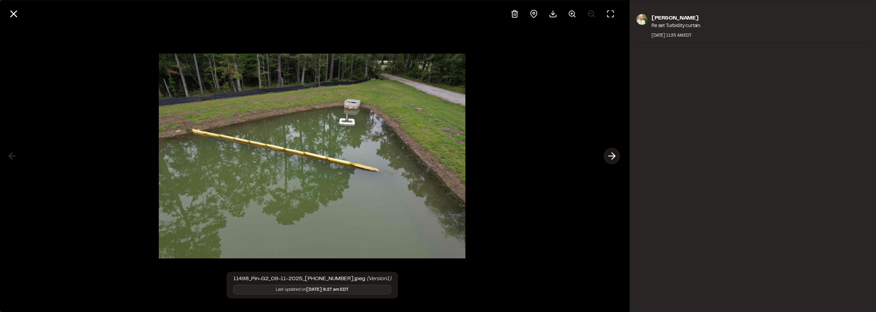
click at [612, 159] on polyline at bounding box center [613, 156] width 3 height 7
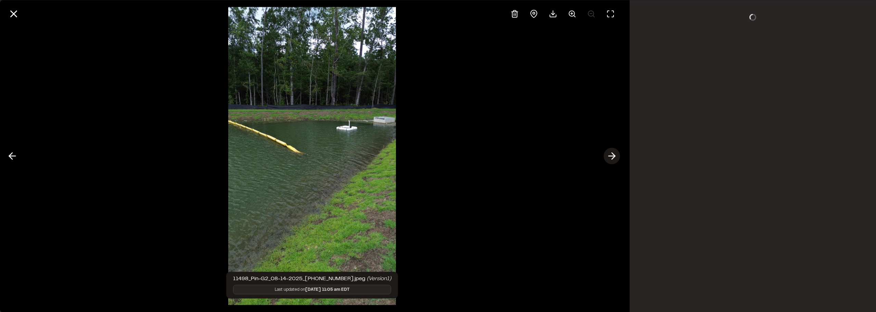
click at [612, 159] on polyline at bounding box center [613, 156] width 3 height 7
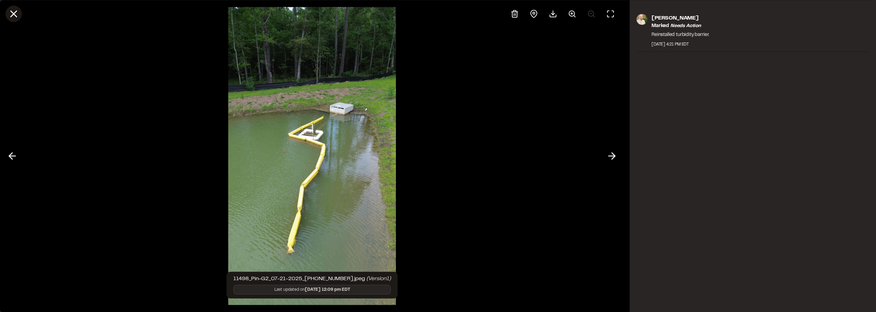
click at [11, 16] on line at bounding box center [14, 14] width 6 height 6
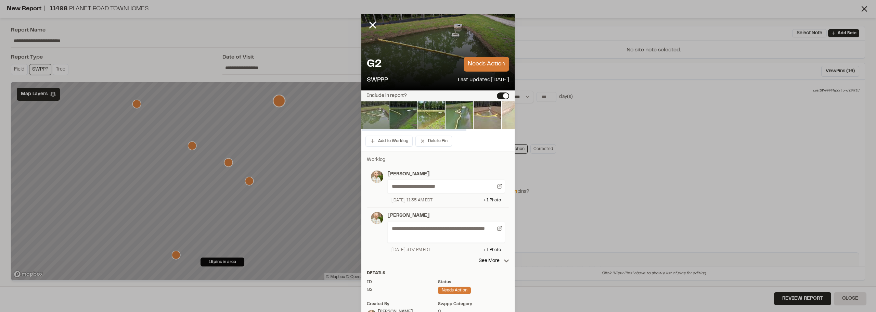
click at [375, 120] on img at bounding box center [375, 114] width 27 height 27
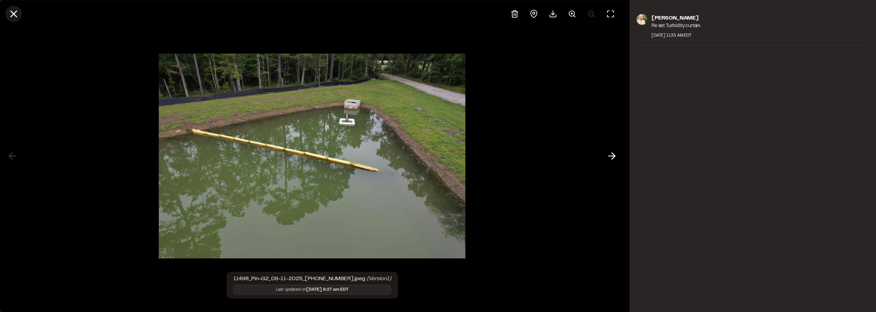
click at [14, 10] on icon at bounding box center [14, 14] width 12 height 12
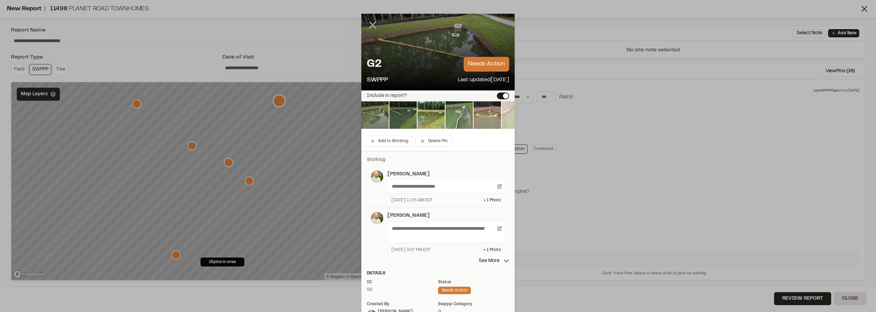
click at [368, 26] on icon at bounding box center [373, 25] width 12 height 12
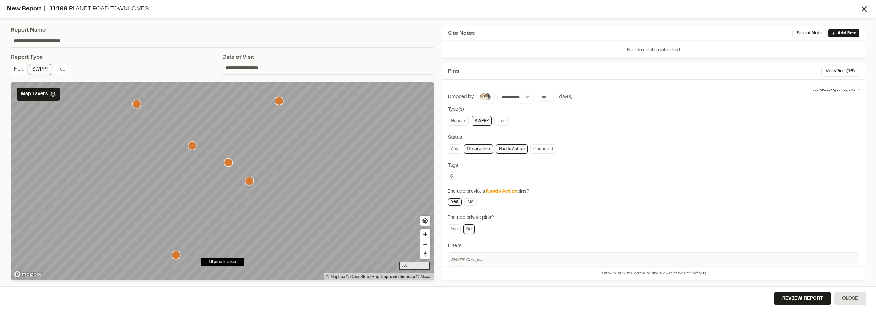
click at [136, 105] on icon "Map marker" at bounding box center [136, 104] width 9 height 9
click at [29, 88] on div "Map Layers" at bounding box center [38, 94] width 43 height 13
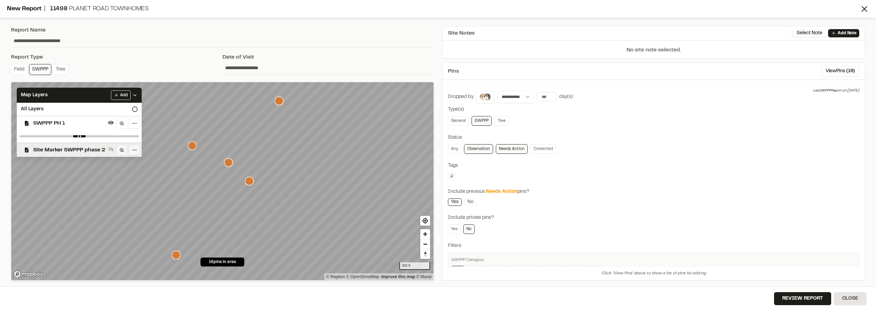
click at [70, 149] on span "Site Marker SWPPP phase 2" at bounding box center [69, 150] width 72 height 8
click at [69, 128] on div "SWPPP PH 1" at bounding box center [76, 123] width 130 height 14
click at [138, 96] on div "Map Layers Add" at bounding box center [79, 95] width 125 height 15
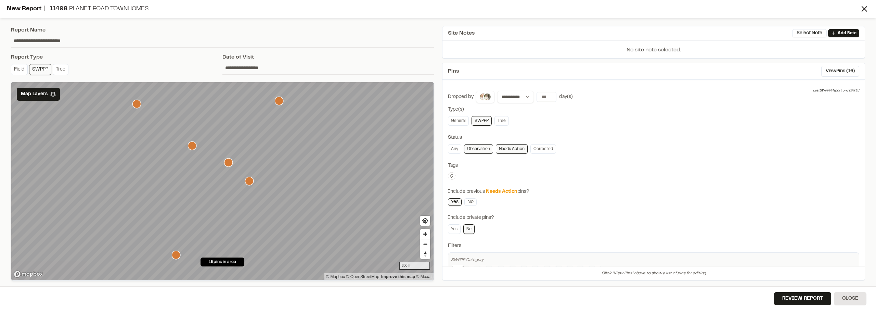
click at [229, 164] on icon "Map marker" at bounding box center [228, 162] width 9 height 9
click at [249, 182] on icon "Map marker" at bounding box center [249, 181] width 9 height 9
click at [797, 287] on div "Review Report Close" at bounding box center [438, 299] width 876 height 26
click at [800, 303] on button "Review Report" at bounding box center [802, 298] width 57 height 13
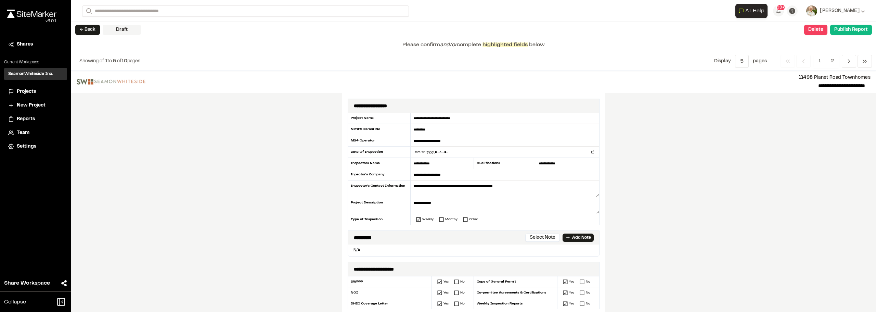
click at [89, 31] on button "← Back" at bounding box center [87, 30] width 25 height 10
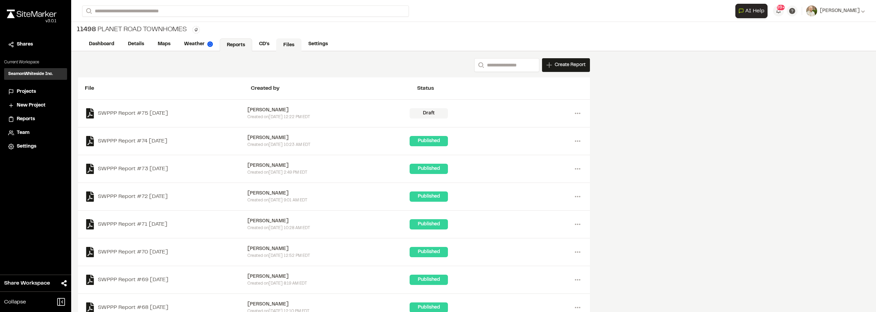
click at [287, 40] on link "Files" at bounding box center [288, 44] width 25 height 13
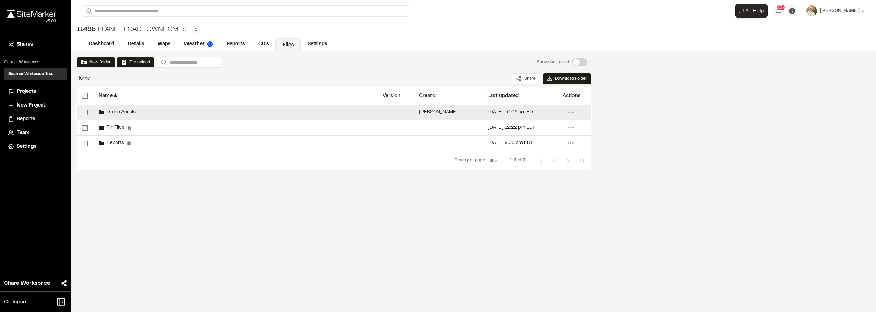
click at [104, 111] on div "Drone Aerials" at bounding box center [117, 112] width 37 height 5
click at [104, 111] on span "Drone Aerials" at bounding box center [119, 112] width 31 height 4
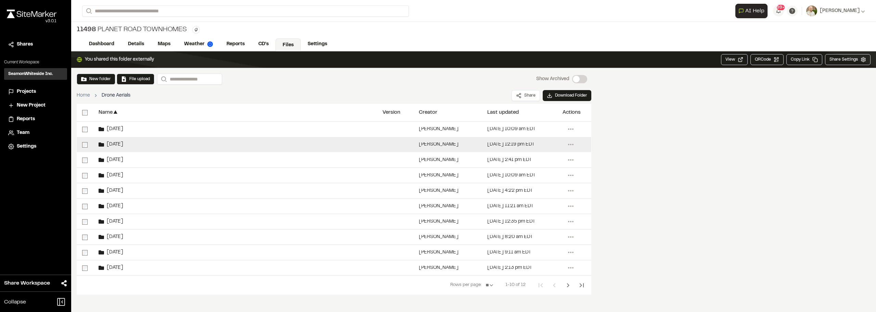
click at [121, 145] on span "10.1.25" at bounding box center [113, 144] width 19 height 4
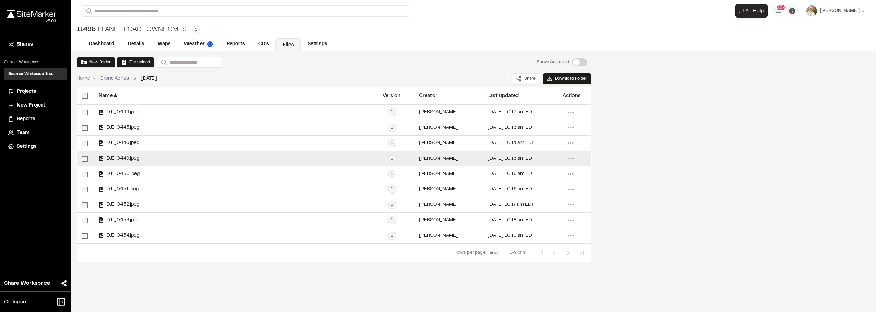
click at [126, 155] on div "DJI_0449.jpeg" at bounding box center [235, 158] width 284 height 15
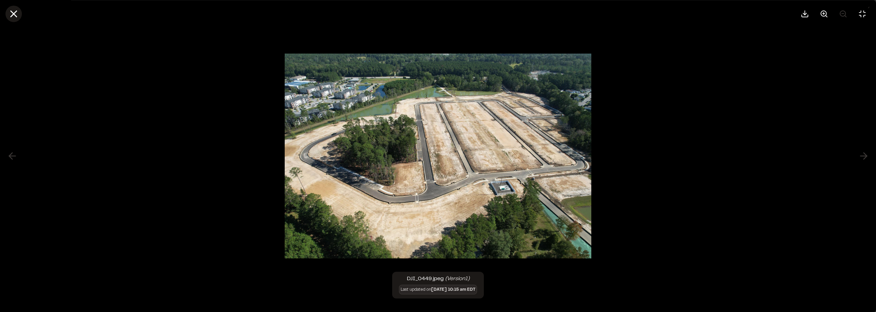
click at [17, 10] on icon at bounding box center [14, 14] width 12 height 12
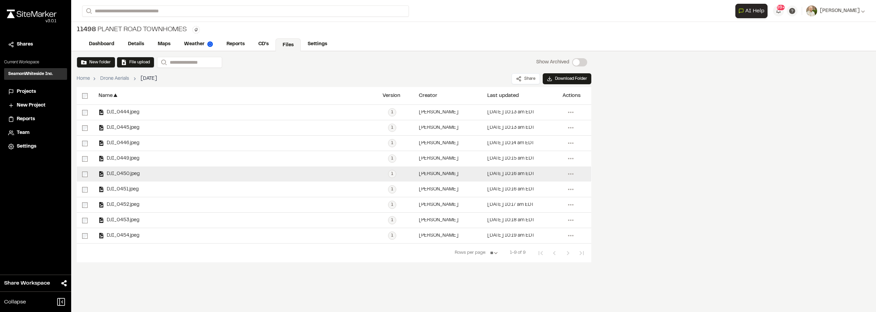
click at [105, 170] on div "DJI_0450.jpeg" at bounding box center [235, 173] width 284 height 15
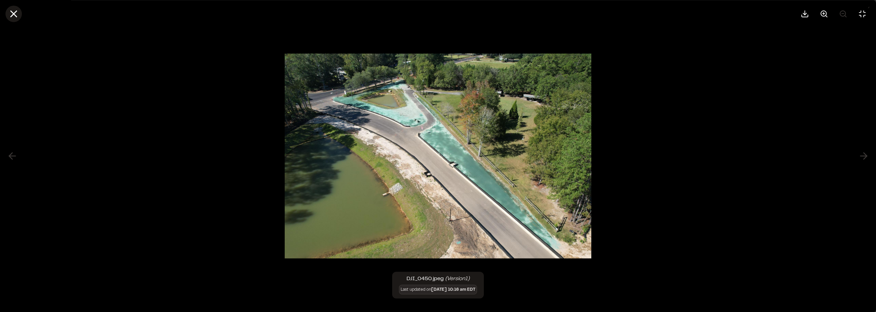
click at [18, 9] on icon at bounding box center [14, 14] width 12 height 12
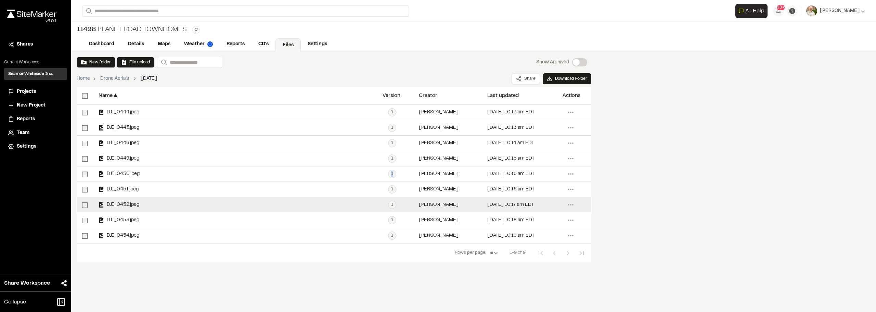
click at [119, 203] on span "DJI_0452.jpeg" at bounding box center [121, 205] width 35 height 4
click at [120, 202] on div "DJI_0452.jpeg" at bounding box center [119, 204] width 41 height 5
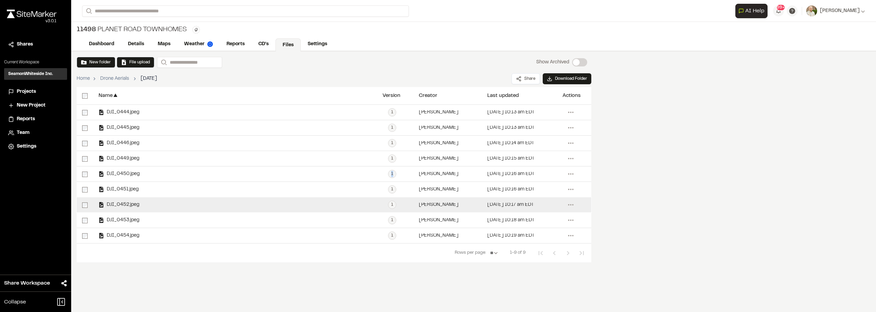
click at [120, 202] on div "DJI_0452.jpeg" at bounding box center [235, 204] width 284 height 15
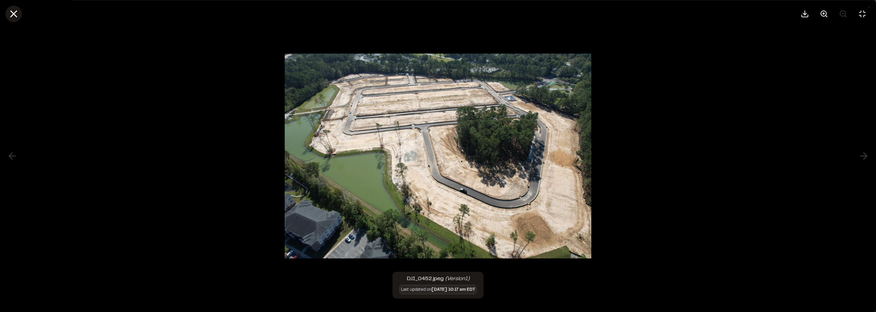
click at [17, 15] on icon at bounding box center [14, 14] width 12 height 12
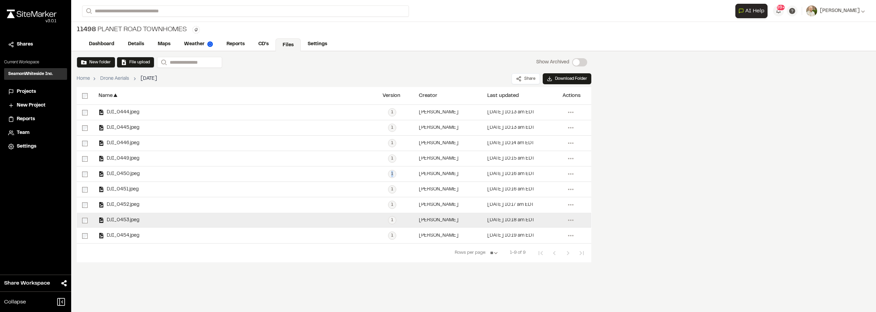
click at [121, 219] on span "DJI_0453.jpeg" at bounding box center [121, 220] width 35 height 4
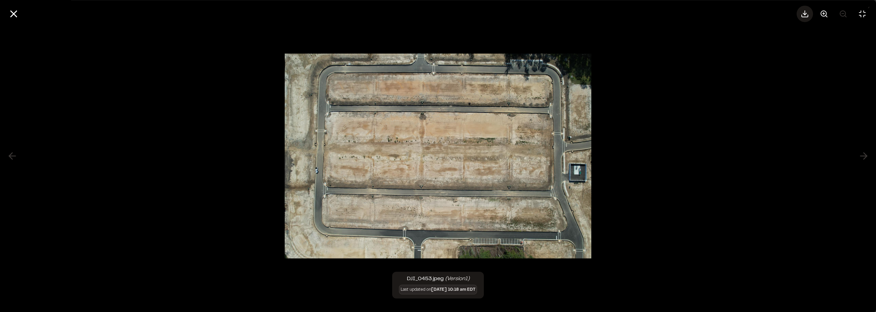
click at [802, 10] on icon at bounding box center [805, 14] width 8 height 8
click at [11, 17] on icon at bounding box center [14, 14] width 12 height 12
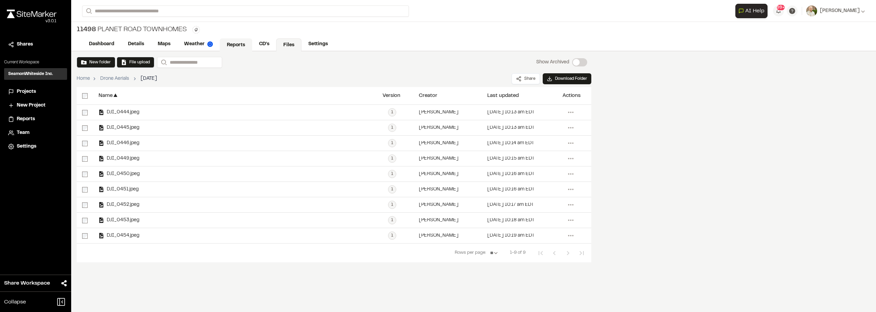
click at [240, 44] on link "Reports" at bounding box center [236, 44] width 33 height 13
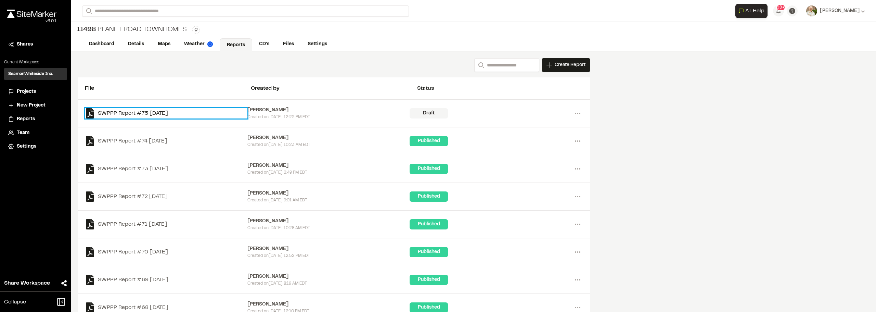
click at [167, 112] on link "SWPPP Report #75 2025-10-03" at bounding box center [166, 113] width 163 height 10
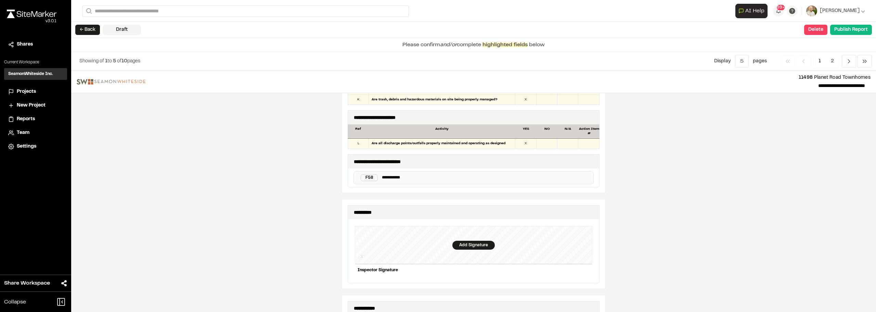
scroll to position [582, 0]
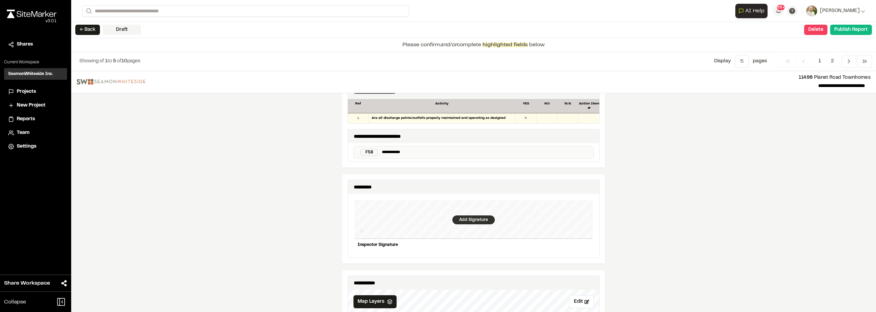
click at [473, 216] on div "Add Signature" at bounding box center [474, 219] width 42 height 9
click at [590, 238] on div "**********" at bounding box center [474, 225] width 252 height 90
drag, startPoint x: 578, startPoint y: 250, endPoint x: 571, endPoint y: 246, distance: 7.7
click at [578, 251] on div "Save" at bounding box center [580, 257] width 26 height 12
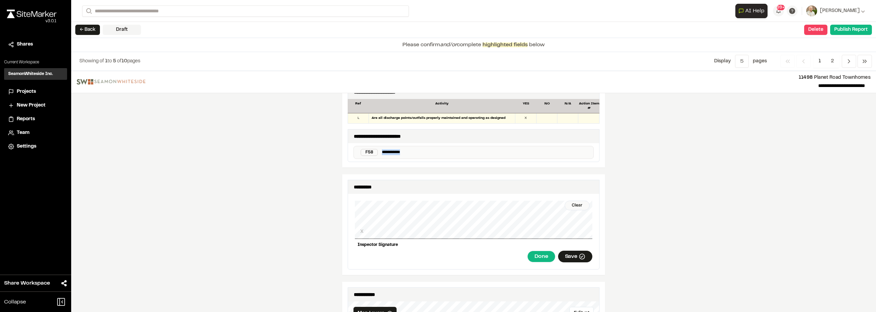
drag, startPoint x: 417, startPoint y: 147, endPoint x: 368, endPoint y: 152, distance: 48.9
click at [368, 152] on div "**********" at bounding box center [474, 152] width 240 height 13
click at [536, 253] on div "Done" at bounding box center [550, 257] width 28 height 12
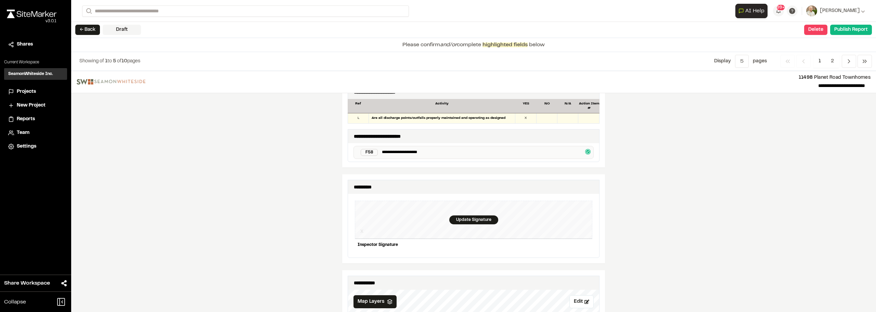
click at [712, 178] on div "**********" at bounding box center [473, 191] width 805 height 241
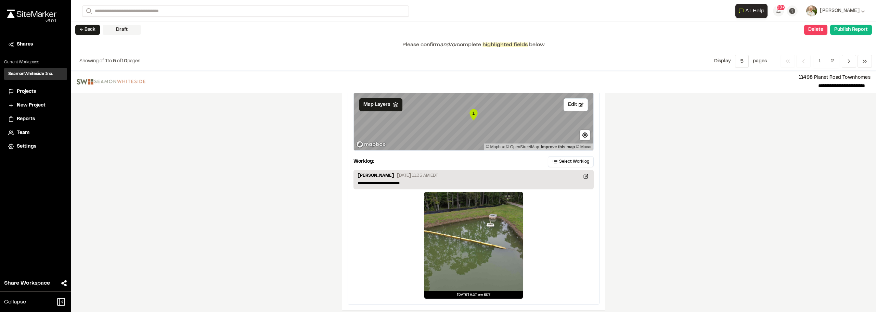
scroll to position [1150, 0]
click at [852, 60] on span "Previous" at bounding box center [849, 61] width 14 height 13
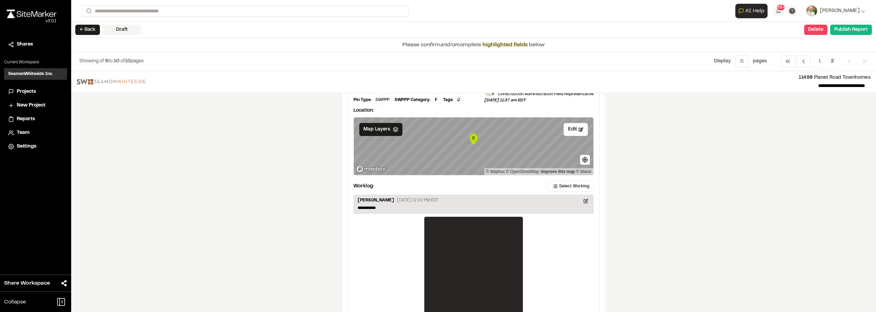
scroll to position [1128, 0]
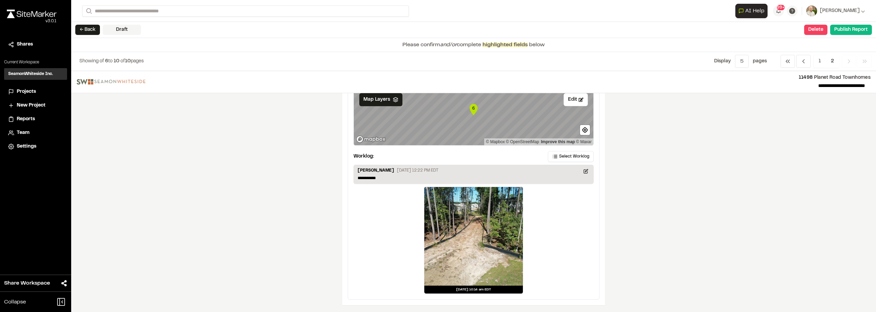
click at [472, 107] on text "6" at bounding box center [473, 107] width 2 height 5
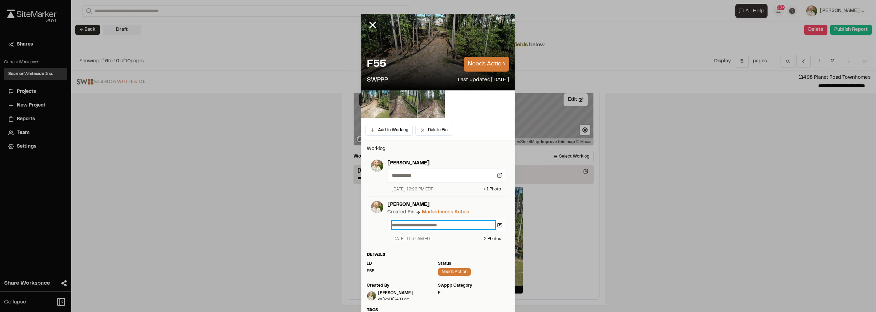
click at [445, 223] on p "**********" at bounding box center [443, 225] width 103 height 8
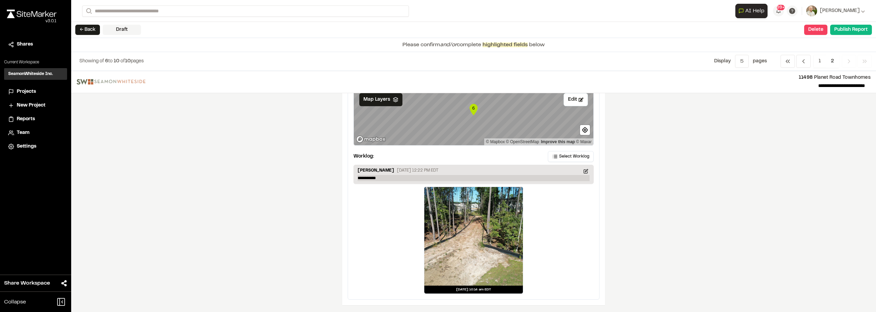
click at [405, 181] on p "**********" at bounding box center [474, 178] width 232 height 6
click at [403, 179] on p "**********" at bounding box center [474, 178] width 232 height 6
paste p
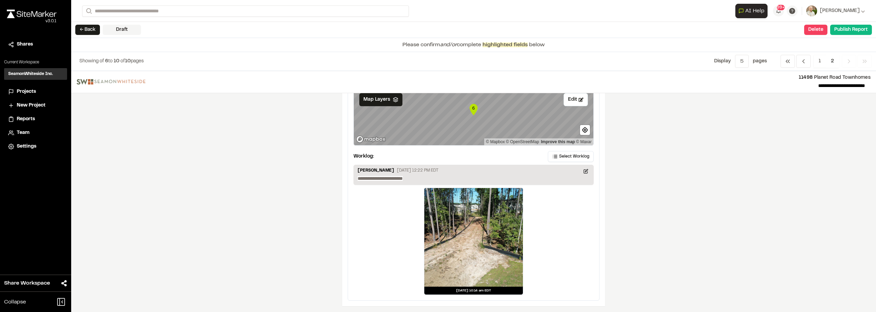
click at [685, 187] on div "**********" at bounding box center [473, 191] width 805 height 241
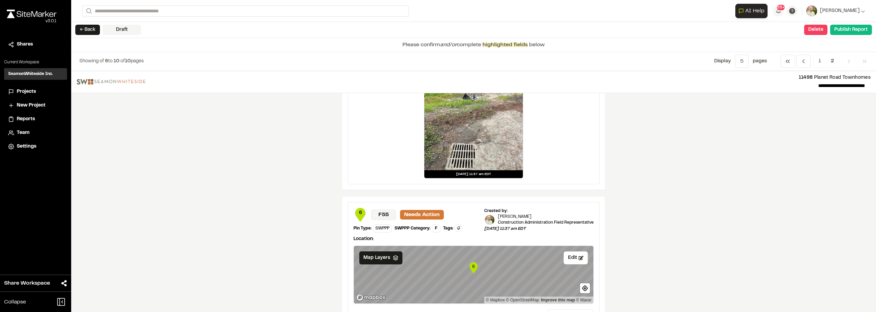
scroll to position [1095, 0]
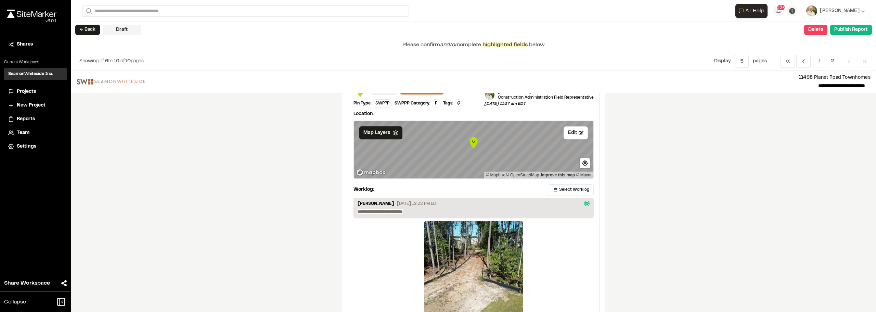
click at [845, 59] on span "Previous" at bounding box center [849, 61] width 14 height 13
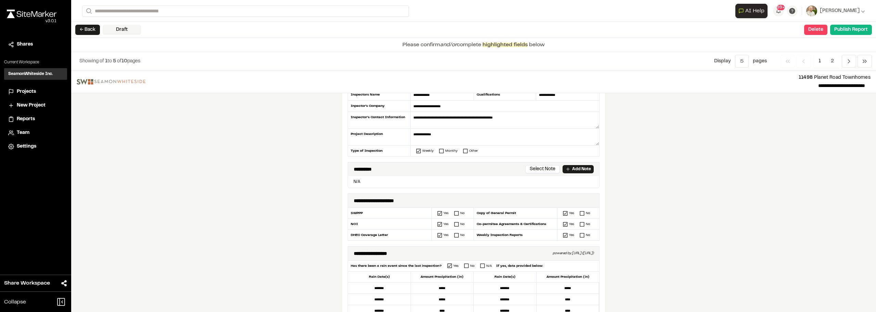
scroll to position [0, 0]
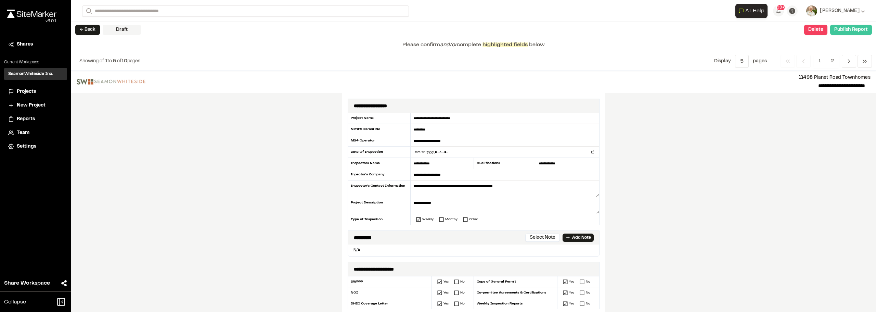
click at [852, 28] on button "Publish Report" at bounding box center [852, 30] width 42 height 10
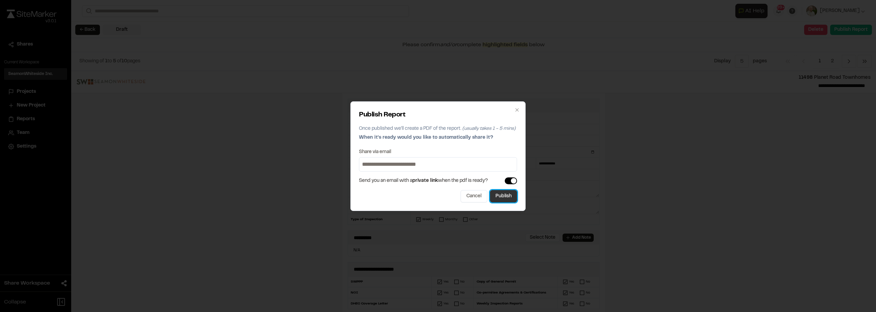
click at [496, 197] on button "Publish" at bounding box center [503, 196] width 27 height 12
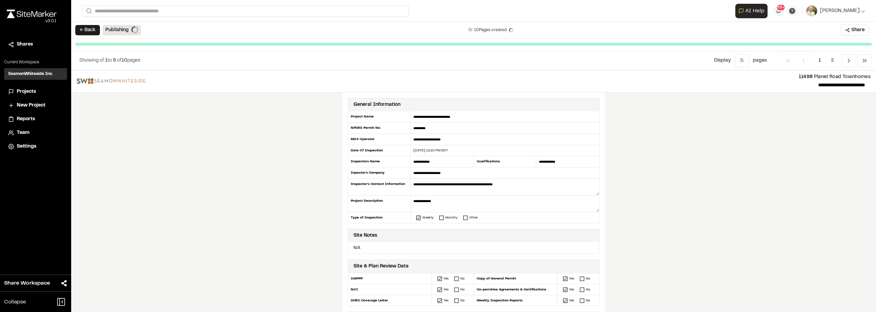
click at [782, 164] on div "**********" at bounding box center [473, 191] width 805 height 242
click at [24, 16] on img at bounding box center [32, 14] width 50 height 9
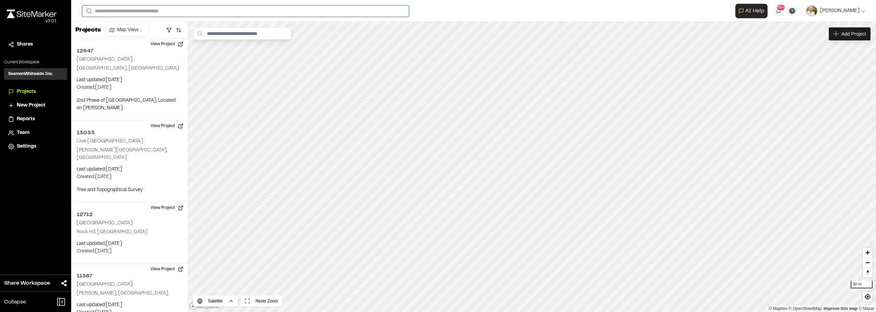
click at [119, 13] on input "Search" at bounding box center [245, 10] width 327 height 11
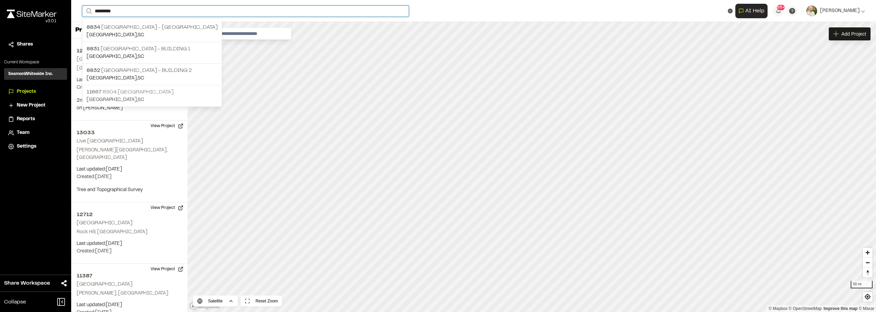
type input "*********"
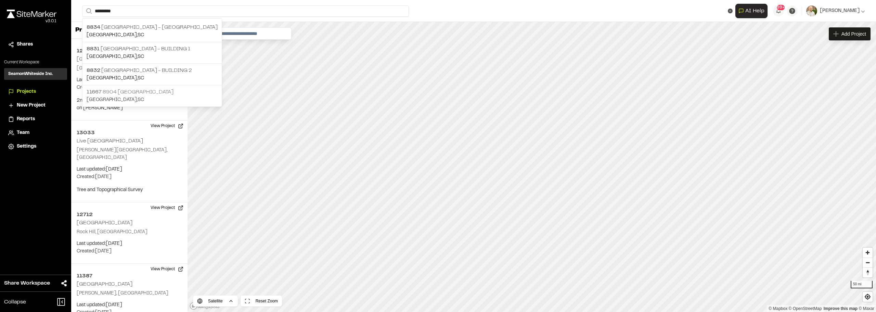
click at [155, 90] on p "11667 8904 Port City Pump Station" at bounding box center [152, 92] width 131 height 8
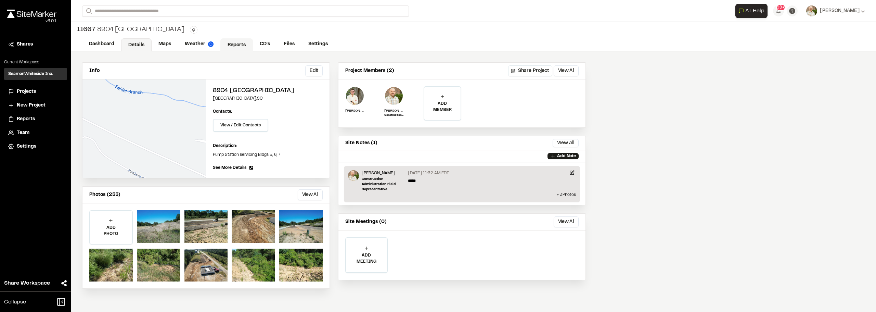
click at [237, 43] on link "Reports" at bounding box center [236, 44] width 33 height 13
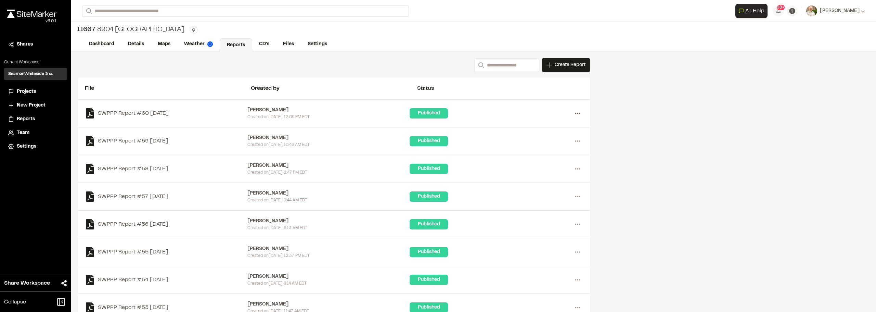
click at [580, 113] on circle at bounding box center [579, 113] width 1 height 1
click at [540, 148] on div "Share" at bounding box center [553, 148] width 60 height 10
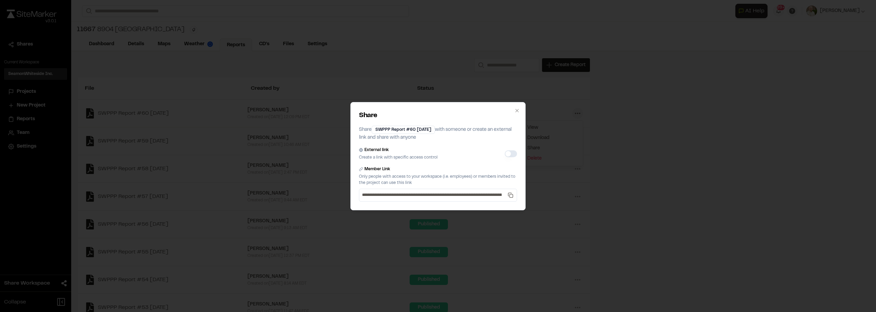
click at [511, 153] on button "External link" at bounding box center [511, 153] width 12 height 7
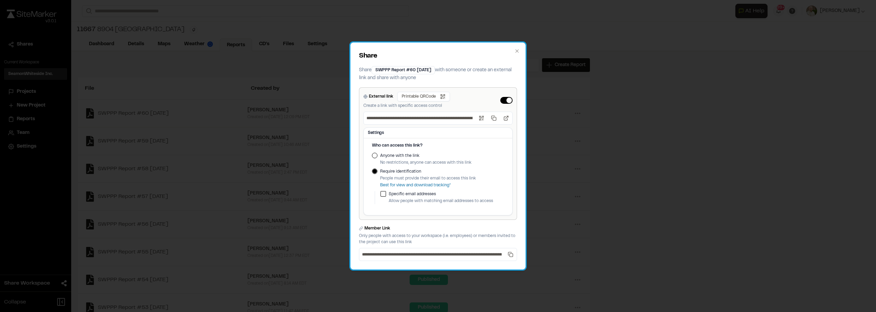
click at [368, 156] on div "Who can access this link? Anyone with the link No restrictions, anyone can acce…" at bounding box center [438, 178] width 149 height 73
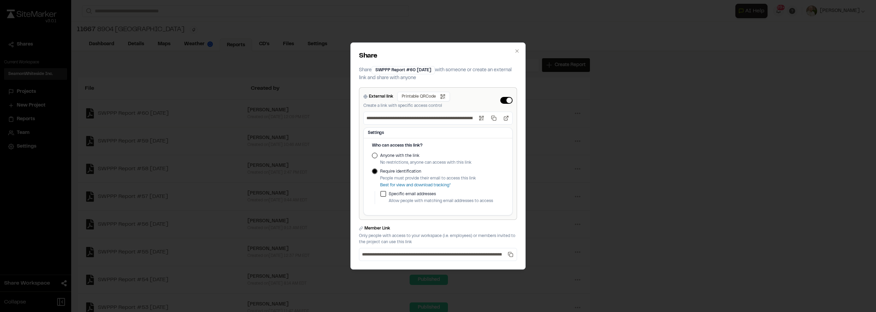
click at [376, 154] on button "Anyone with the link" at bounding box center [374, 155] width 5 height 5
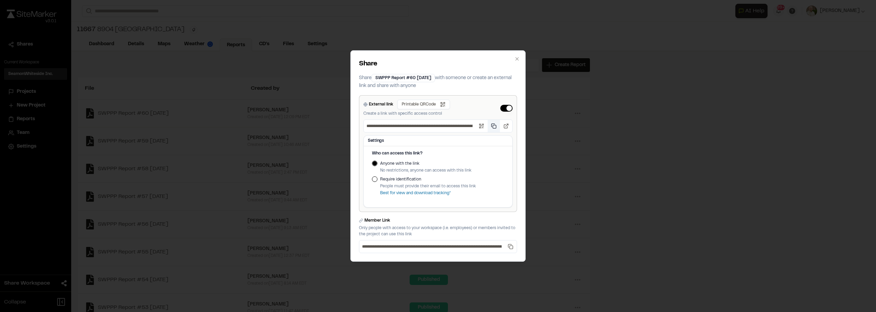
click at [493, 128] on button "Copy public link" at bounding box center [494, 126] width 12 height 12
click at [520, 59] on icon "button" at bounding box center [517, 58] width 5 height 5
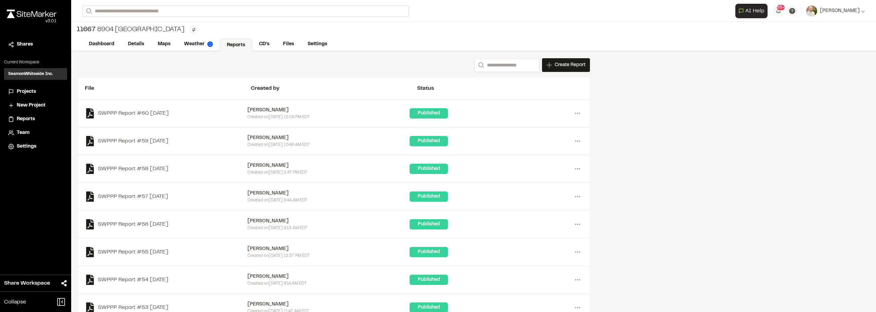
click at [118, 16] on div "**********" at bounding box center [473, 11] width 783 height 22
click at [213, 17] on div "**********" at bounding box center [473, 11] width 783 height 22
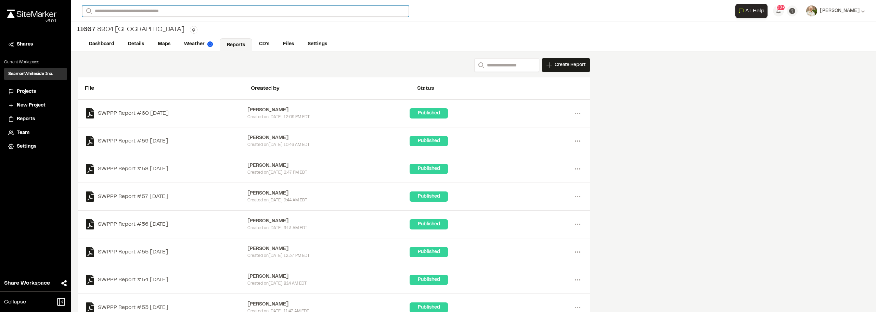
click at [206, 10] on input "Search" at bounding box center [245, 10] width 327 height 11
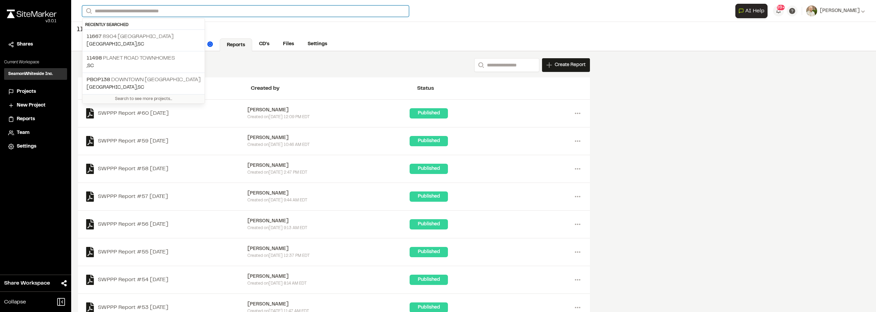
click at [206, 10] on input "Search" at bounding box center [245, 10] width 327 height 11
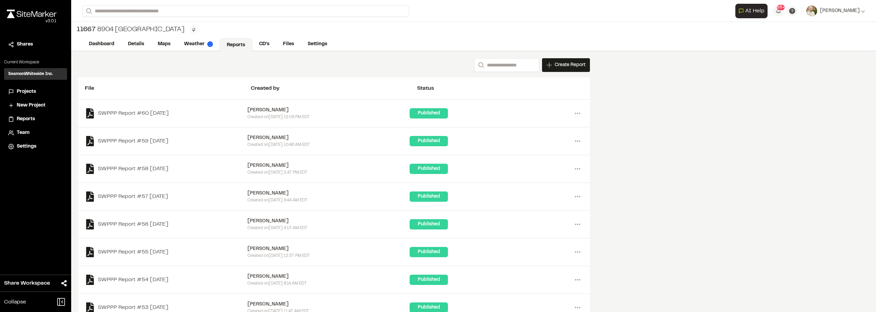
click at [126, 62] on p ", [GEOGRAPHIC_DATA]" at bounding box center [144, 66] width 114 height 8
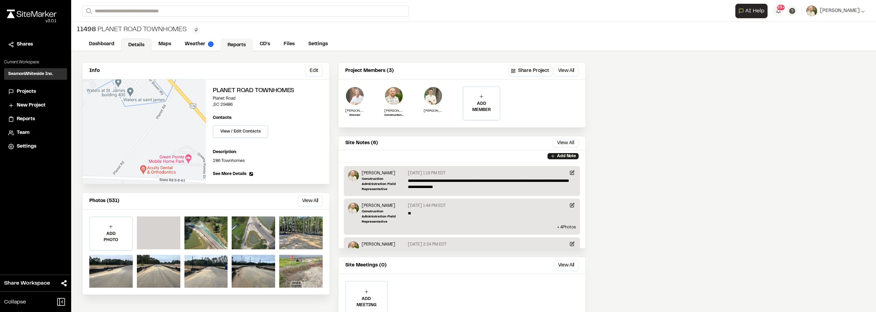
click at [232, 47] on link "Reports" at bounding box center [236, 44] width 33 height 13
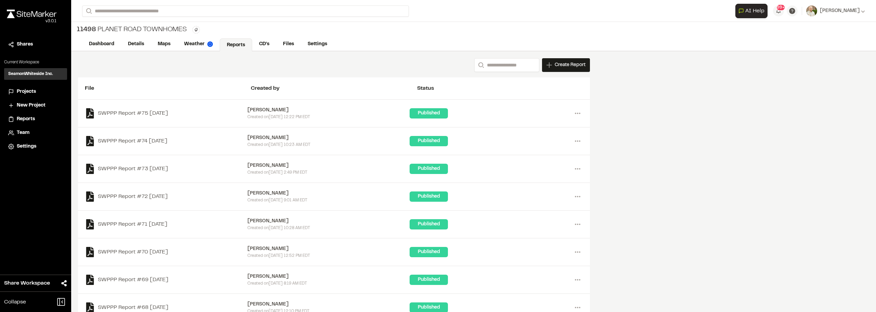
click at [571, 114] on div "Published" at bounding box center [491, 113] width 163 height 10
click at [580, 114] on circle at bounding box center [579, 113] width 1 height 1
click at [531, 146] on div "Share" at bounding box center [553, 148] width 60 height 10
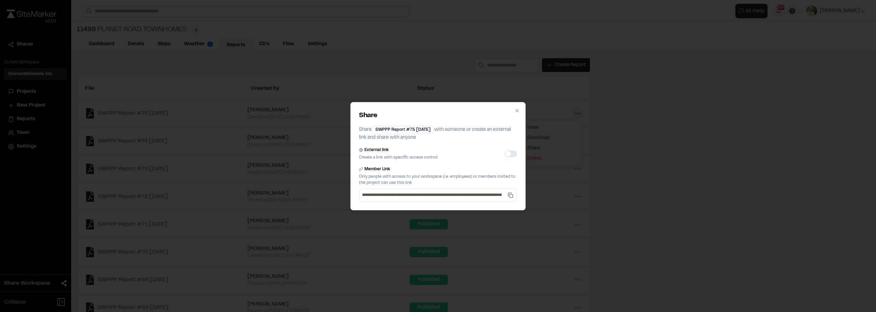
click at [510, 154] on button "External link" at bounding box center [511, 153] width 12 height 7
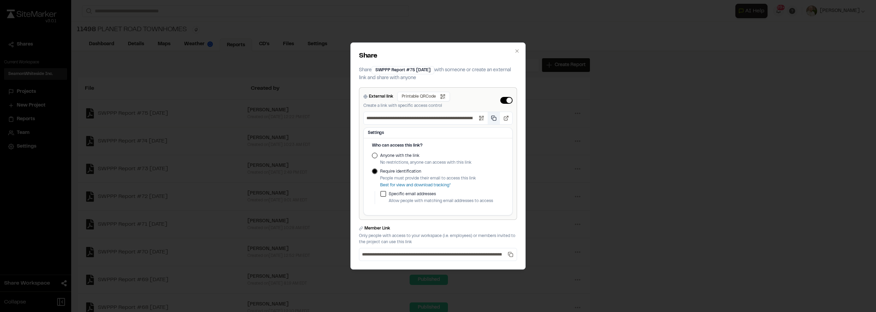
click at [493, 118] on button "Copy public link" at bounding box center [494, 118] width 12 height 12
click at [372, 155] on button "Anyone with the link" at bounding box center [374, 155] width 5 height 5
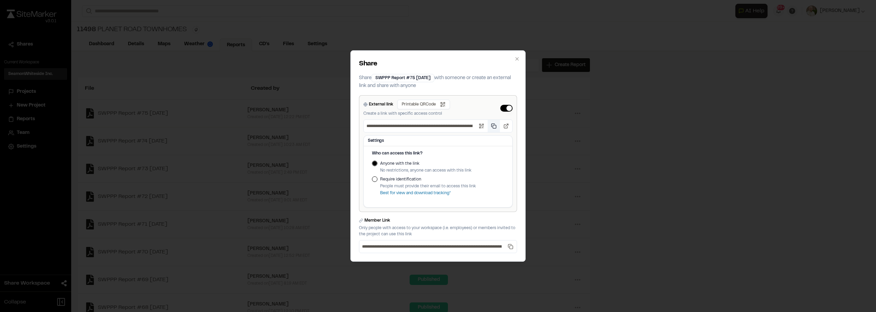
click at [493, 125] on button "Copy public link" at bounding box center [494, 126] width 12 height 12
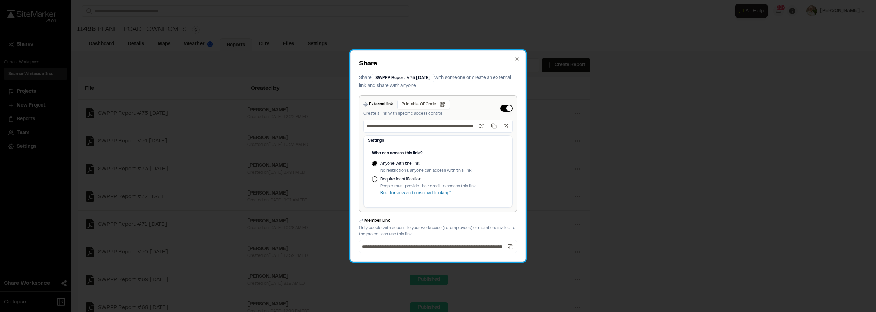
click at [370, 59] on div "**********" at bounding box center [438, 155] width 175 height 211
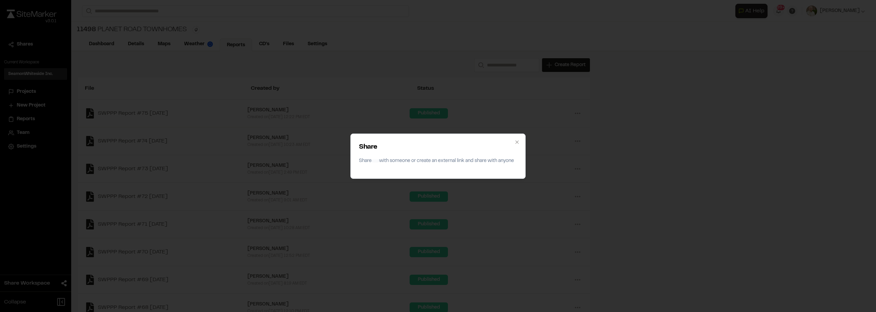
click at [585, 102] on div "Share Share with someone or create an external link and share with anyone Close" at bounding box center [438, 156] width 876 height 312
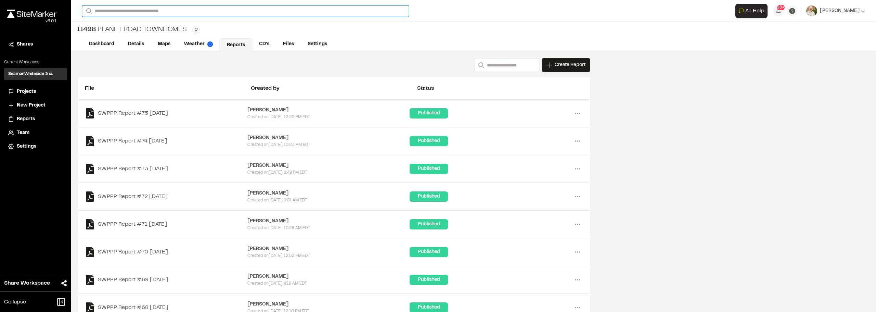
click at [147, 10] on input "Search" at bounding box center [245, 10] width 327 height 11
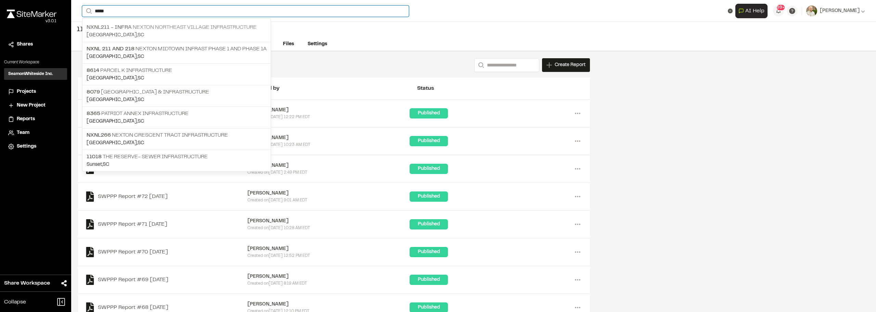
type input "*****"
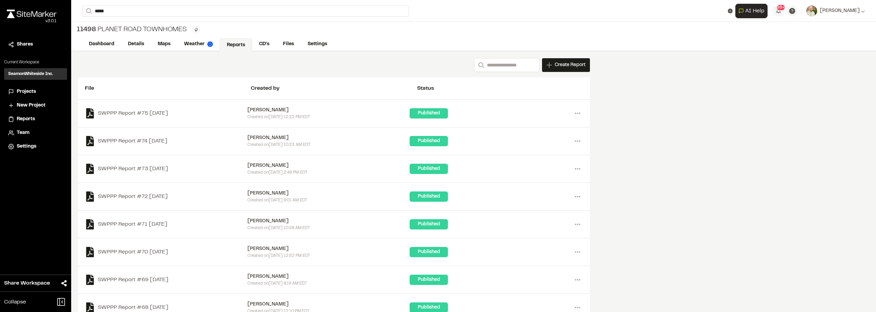
click at [189, 35] on p "[GEOGRAPHIC_DATA] , [GEOGRAPHIC_DATA]" at bounding box center [177, 35] width 180 height 8
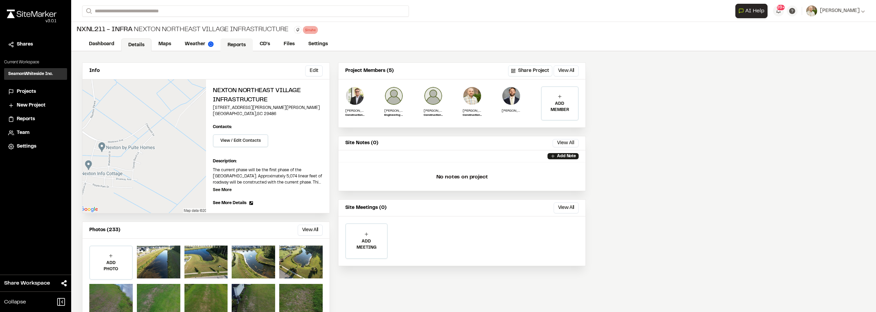
click at [241, 45] on link "Reports" at bounding box center [236, 44] width 33 height 13
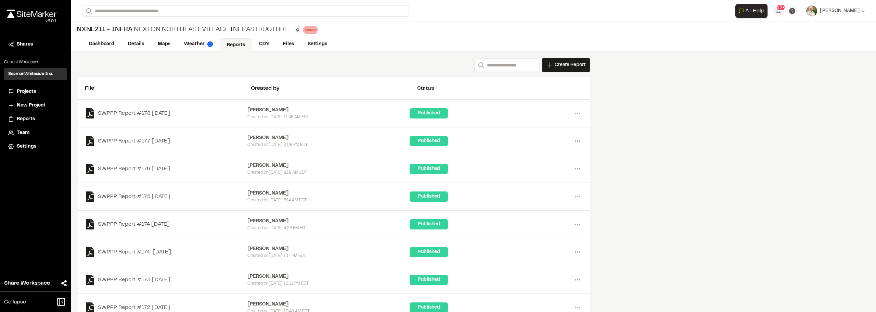
click at [585, 111] on div "SWPPP Report #178 2025-10-01 Sinuhe Perez Created on Fri, Oct 3, 2025 11:48 AM …" at bounding box center [334, 114] width 512 height 28
click at [582, 112] on icon at bounding box center [577, 113] width 11 height 11
click at [535, 146] on div "Share" at bounding box center [553, 148] width 60 height 10
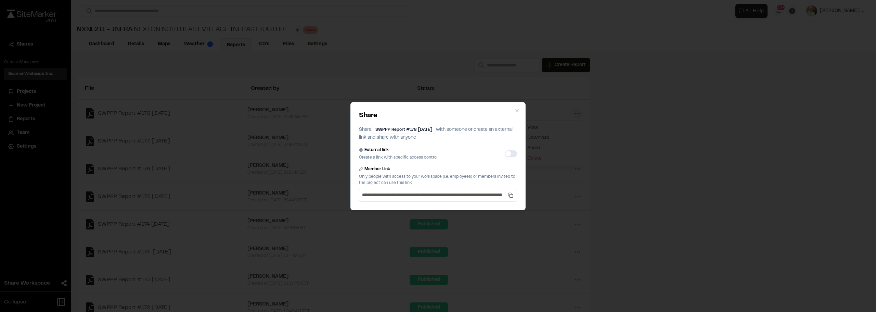
click at [513, 157] on div "External link Create a link with specific access control" at bounding box center [438, 154] width 158 height 14
click at [506, 155] on button "External link" at bounding box center [511, 153] width 12 height 7
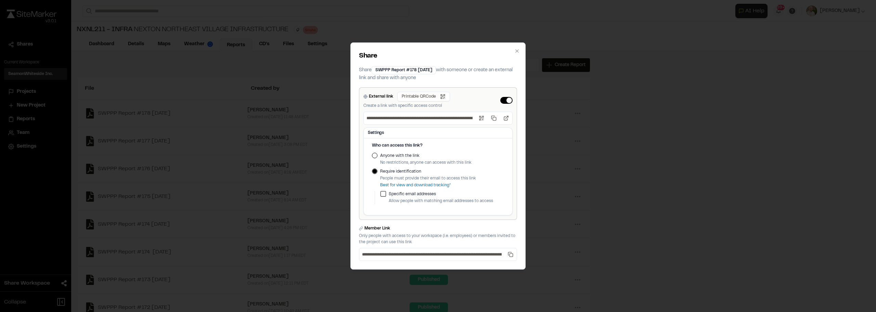
click at [375, 156] on button "Anyone with the link" at bounding box center [374, 155] width 5 height 5
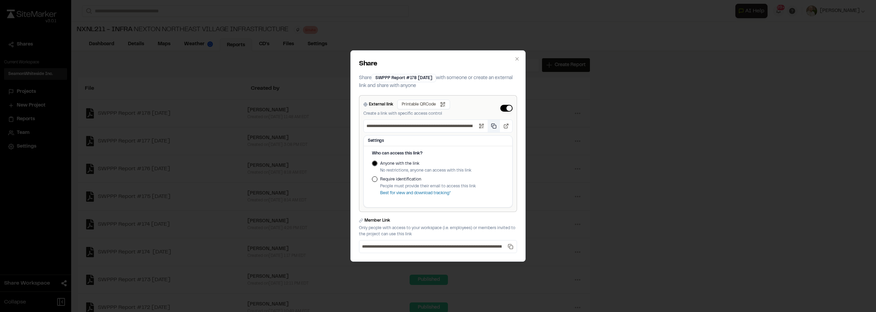
click at [491, 127] on button "Copy public link" at bounding box center [494, 126] width 12 height 12
drag, startPoint x: 693, startPoint y: 140, endPoint x: 647, endPoint y: 131, distance: 46.7
click at [692, 140] on div "**********" at bounding box center [438, 156] width 876 height 312
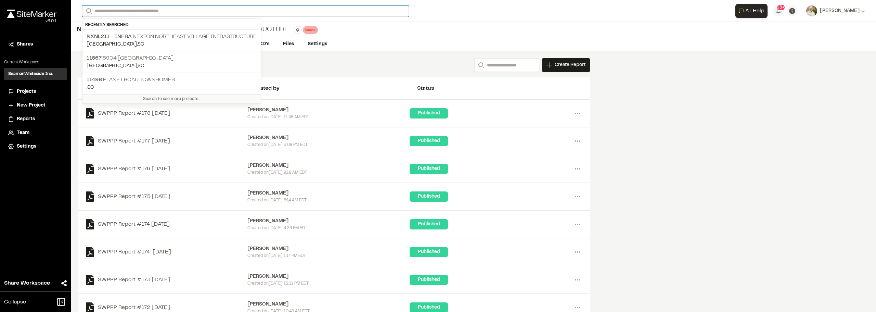
click at [186, 11] on input "Search" at bounding box center [245, 10] width 327 height 11
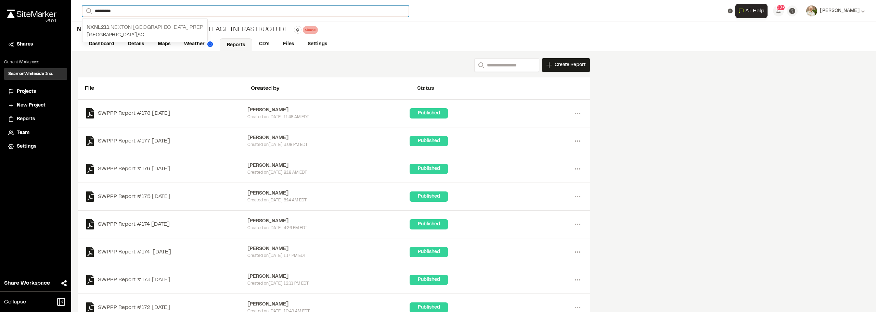
type input "*********"
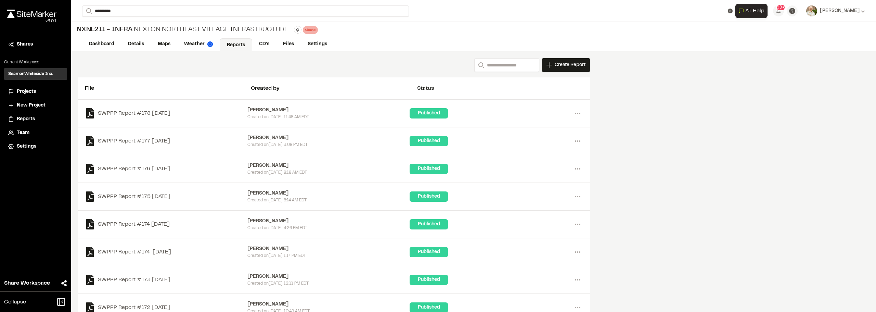
click at [184, 27] on p "NXNL211 Nexton [GEOGRAPHIC_DATA] Prep" at bounding box center [145, 27] width 117 height 8
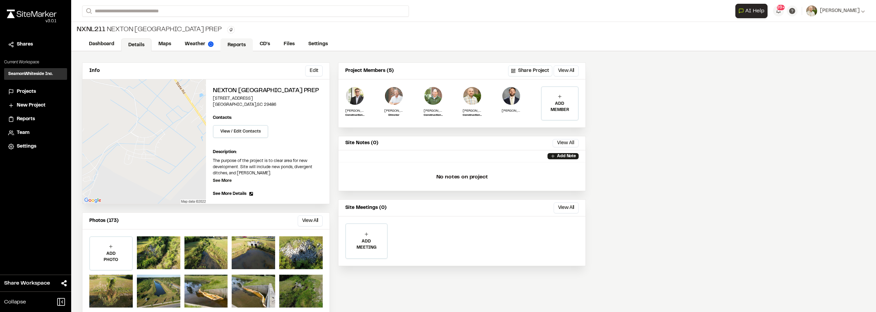
click at [237, 43] on link "Reports" at bounding box center [236, 44] width 33 height 13
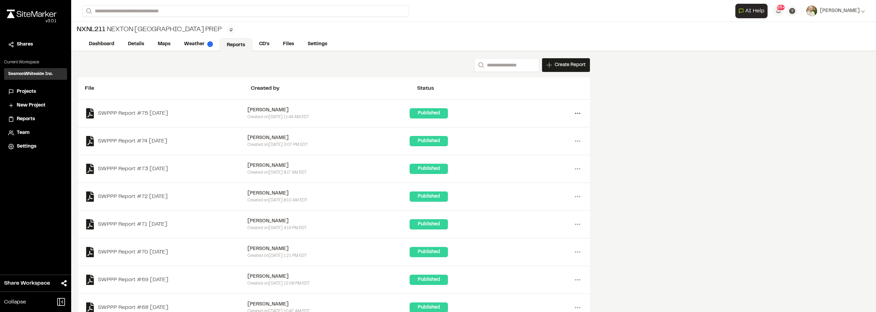
click at [574, 117] on icon at bounding box center [577, 113] width 11 height 11
click at [533, 145] on div "Share" at bounding box center [553, 148] width 60 height 10
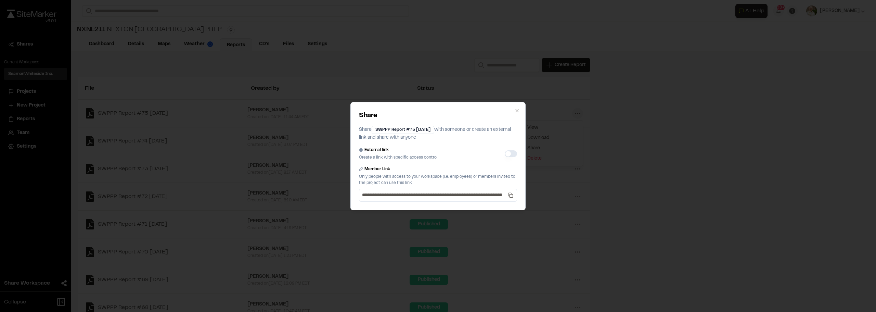
click at [507, 156] on button "External link" at bounding box center [511, 153] width 12 height 7
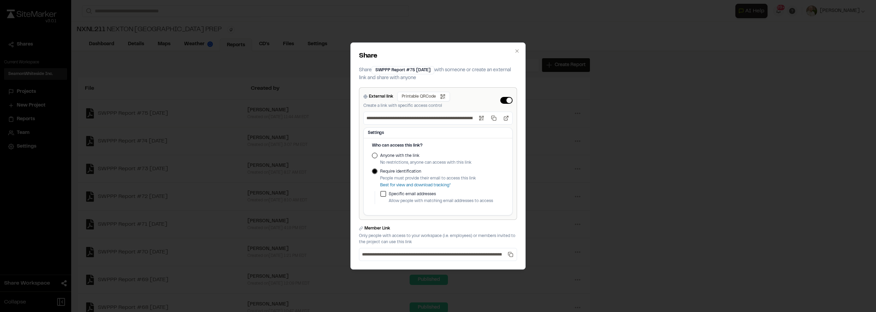
click at [376, 156] on button "Anyone with the link" at bounding box center [374, 155] width 5 height 5
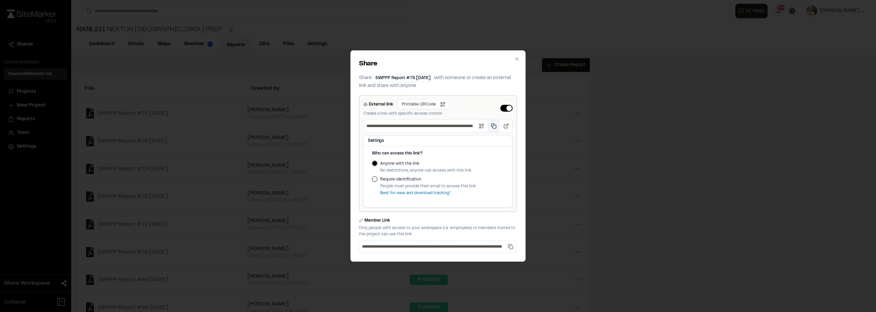
click at [493, 127] on button "Copy public link" at bounding box center [494, 126] width 12 height 12
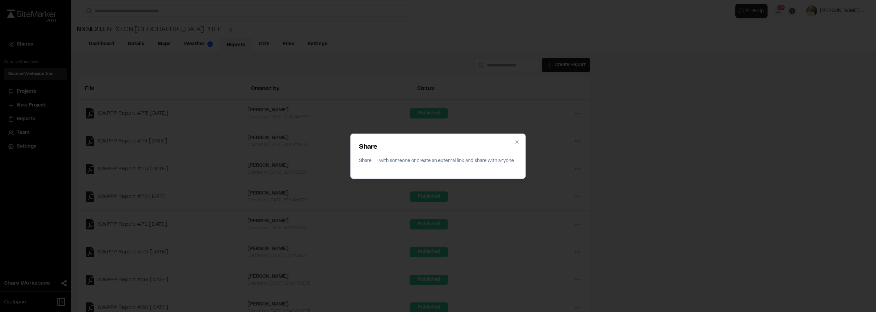
click at [557, 86] on div "Share Share with someone or create an external link and share with anyone Close" at bounding box center [438, 156] width 876 height 312
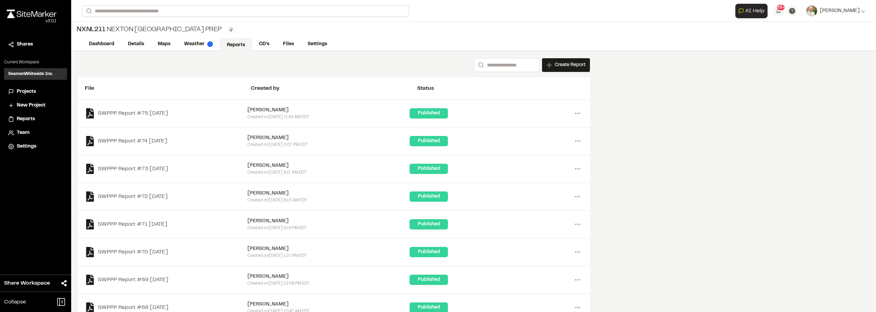
click at [122, 5] on div "**********" at bounding box center [473, 11] width 783 height 22
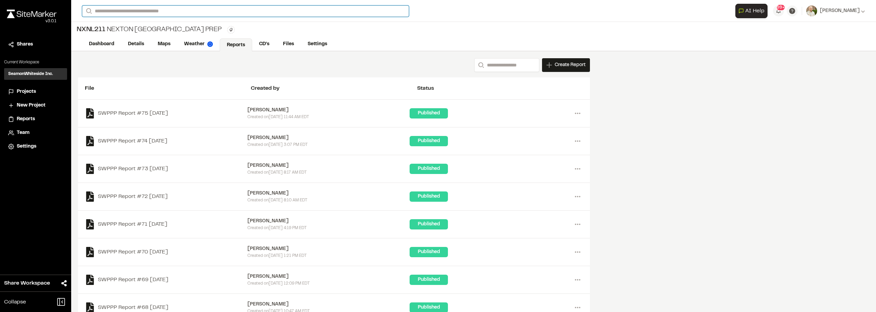
click at [121, 6] on input "Search" at bounding box center [245, 10] width 327 height 11
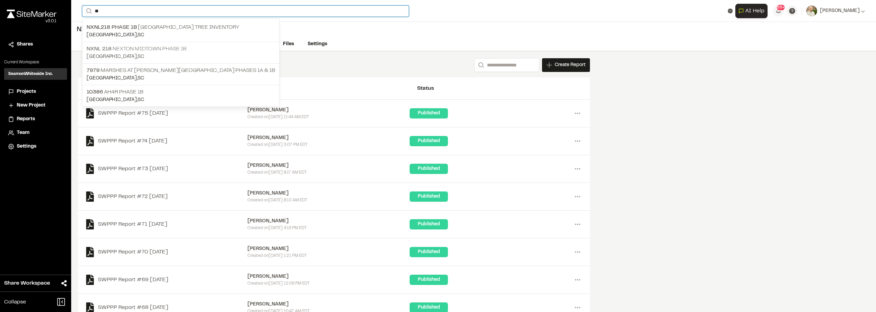
type input "**"
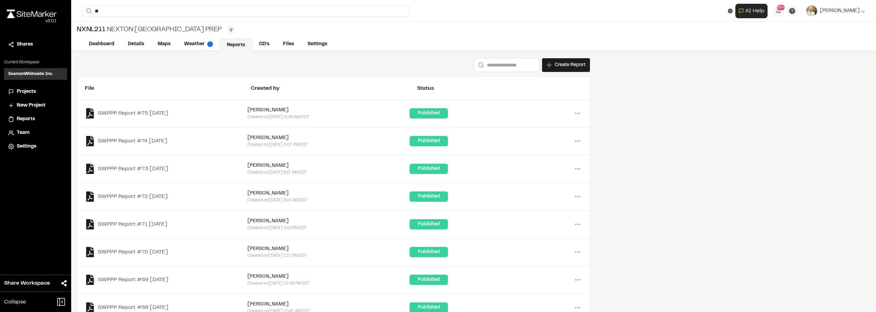
click at [201, 53] on p "[GEOGRAPHIC_DATA] , [GEOGRAPHIC_DATA]" at bounding box center [181, 57] width 189 height 8
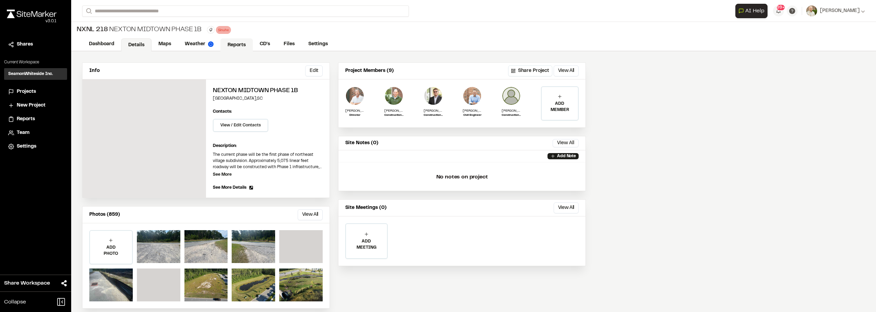
click at [237, 45] on link "Reports" at bounding box center [236, 44] width 33 height 13
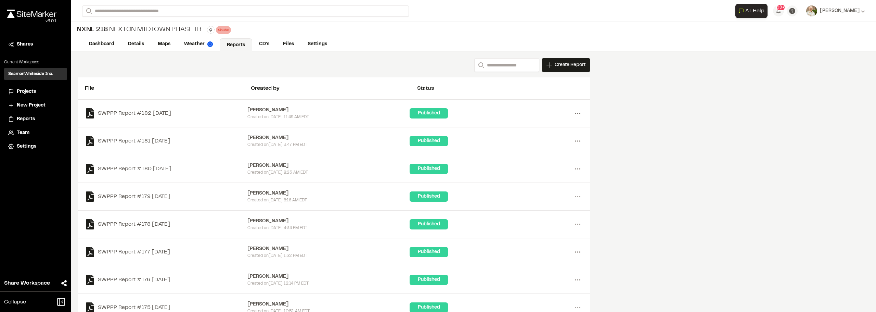
click at [579, 112] on icon at bounding box center [577, 113] width 11 height 11
click at [543, 146] on div "Share" at bounding box center [553, 148] width 60 height 10
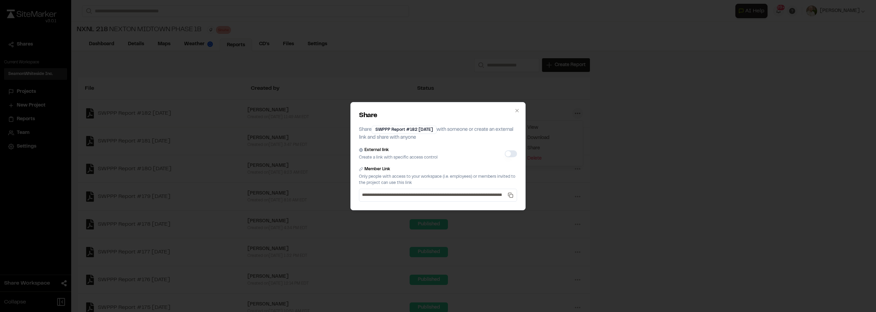
click at [510, 151] on button "External link" at bounding box center [511, 153] width 12 height 7
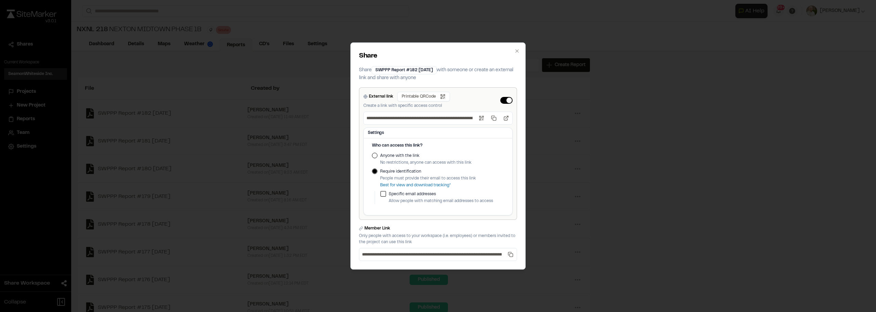
click at [377, 154] on button "Anyone with the link" at bounding box center [374, 155] width 5 height 5
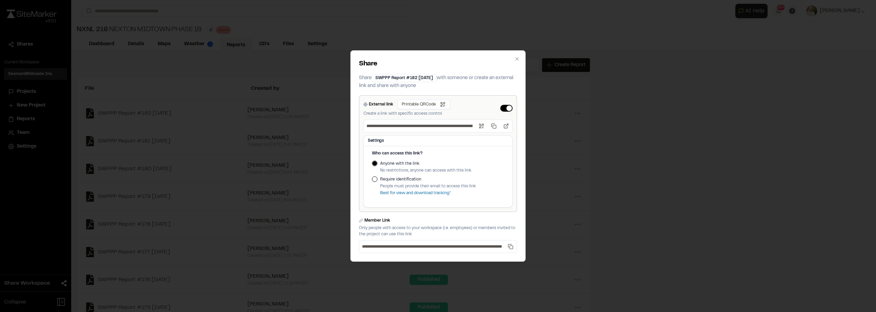
drag, startPoint x: 494, startPoint y: 126, endPoint x: 569, endPoint y: 128, distance: 74.3
click at [495, 126] on button "Copy public link" at bounding box center [494, 126] width 12 height 12
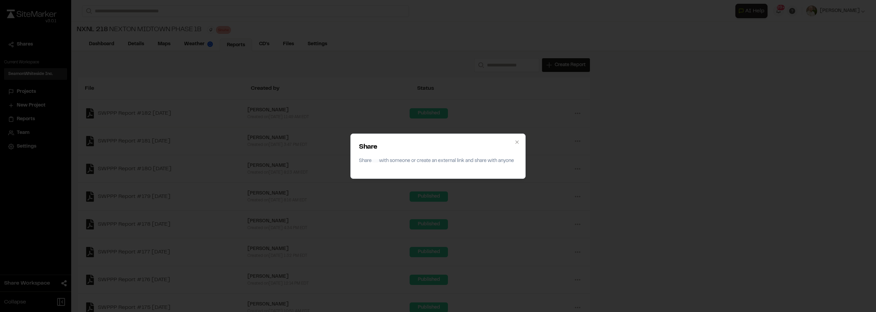
drag, startPoint x: 730, startPoint y: 117, endPoint x: 619, endPoint y: 101, distance: 112.5
click at [730, 117] on div "Share Share with someone or create an external link and share with anyone Close" at bounding box center [438, 156] width 876 height 312
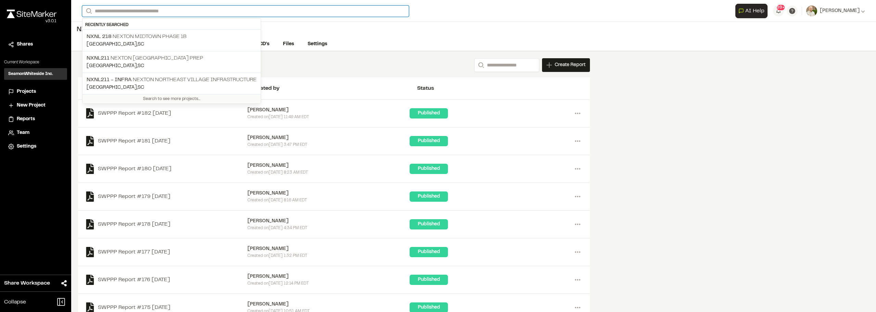
click at [122, 13] on input "Search" at bounding box center [245, 10] width 327 height 11
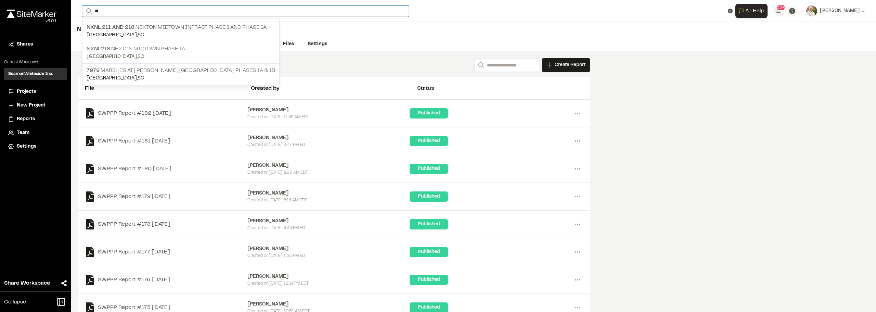
type input "**"
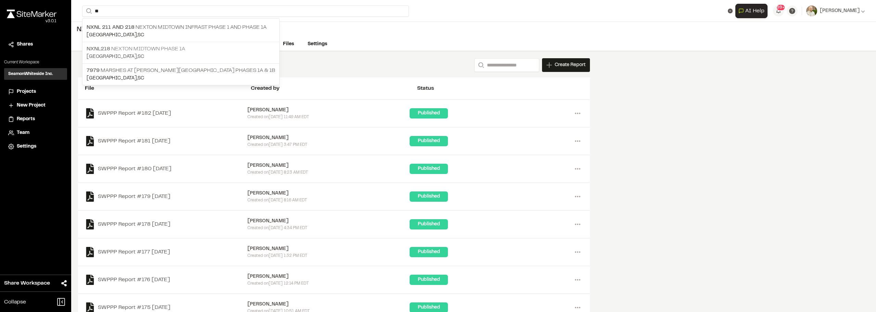
click at [160, 47] on p "NXNL218 Nexton Midtown Phase 1A" at bounding box center [181, 49] width 189 height 8
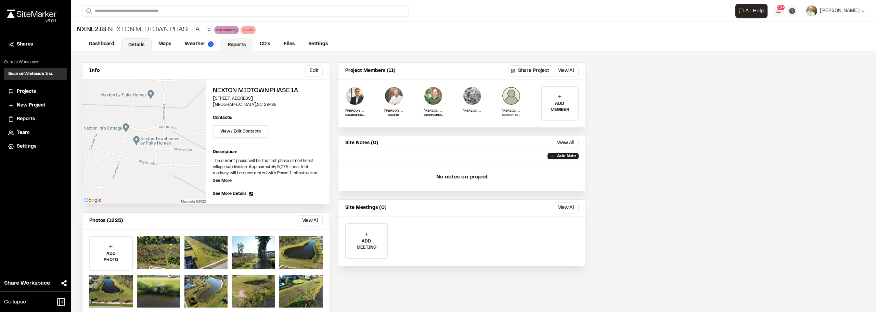
click at [242, 46] on link "Reports" at bounding box center [236, 44] width 33 height 13
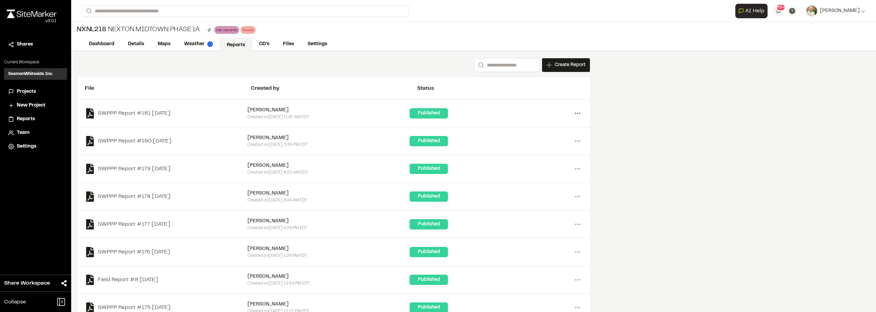
click at [575, 116] on icon at bounding box center [577, 113] width 11 height 11
click at [532, 144] on div "Share" at bounding box center [553, 148] width 60 height 10
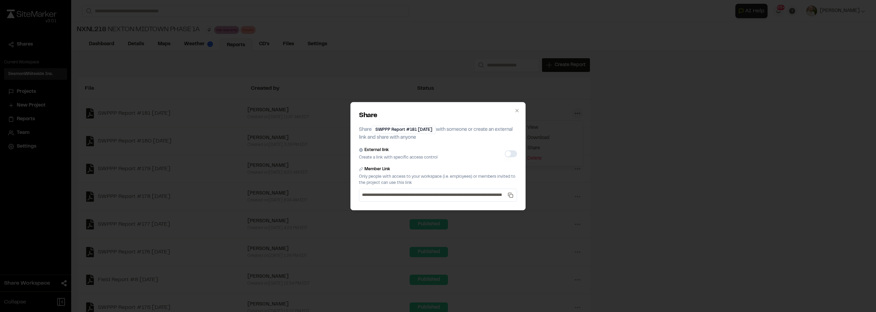
click at [509, 153] on button "External link" at bounding box center [511, 153] width 12 height 7
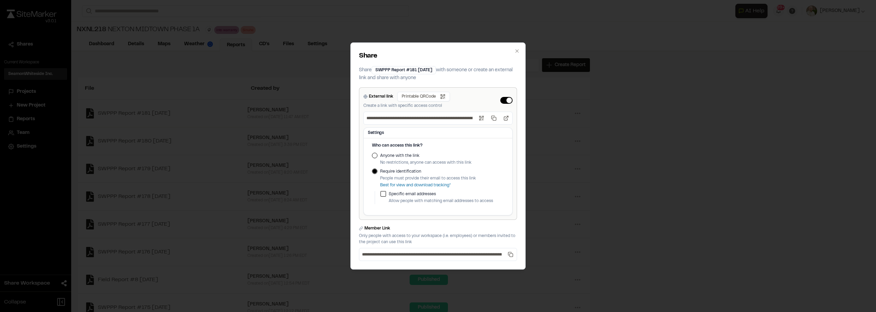
click at [375, 155] on button "Anyone with the link" at bounding box center [374, 155] width 5 height 5
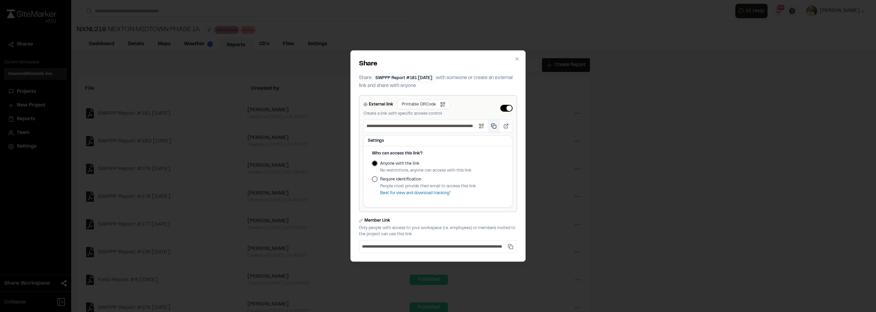
click at [495, 127] on button "Copy public link" at bounding box center [494, 126] width 12 height 12
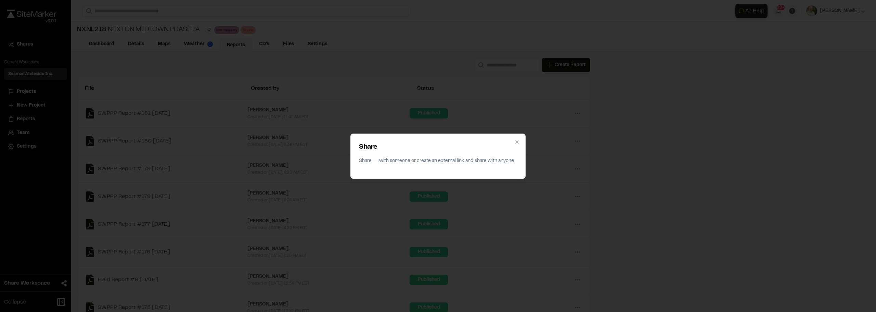
click at [670, 110] on div "Share Share with someone or create an external link and share with anyone Close" at bounding box center [438, 156] width 876 height 312
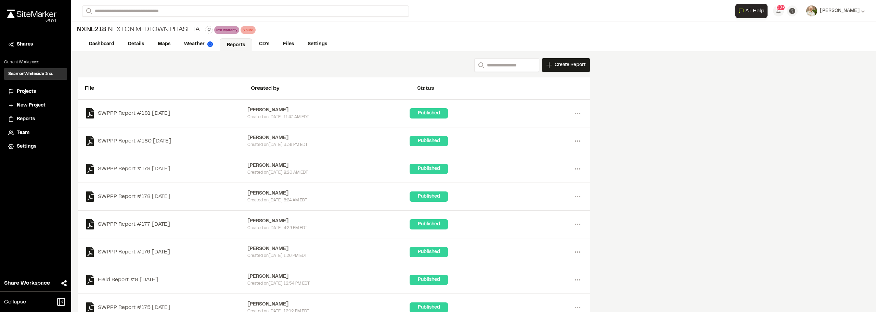
click at [209, 2] on div "**********" at bounding box center [473, 11] width 783 height 22
click at [205, 5] on div "**********" at bounding box center [473, 11] width 783 height 22
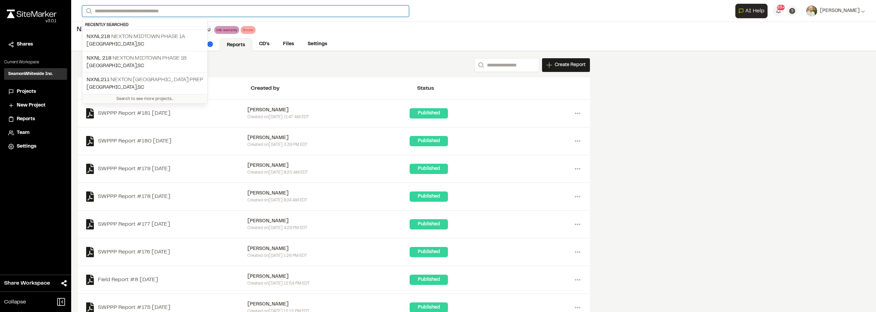
click at [205, 6] on input "Search" at bounding box center [245, 10] width 327 height 11
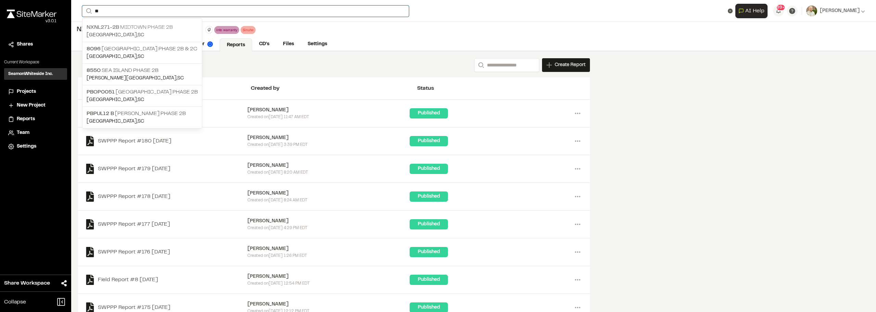
type input "**"
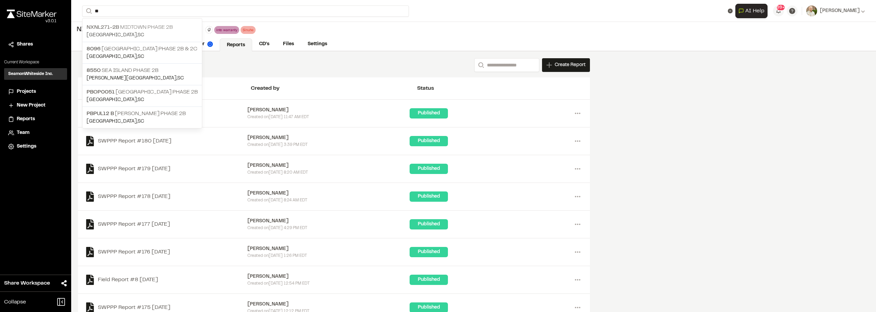
click at [174, 26] on p "NXNL271-2B Midtown Phase 2B" at bounding box center [142, 27] width 111 height 8
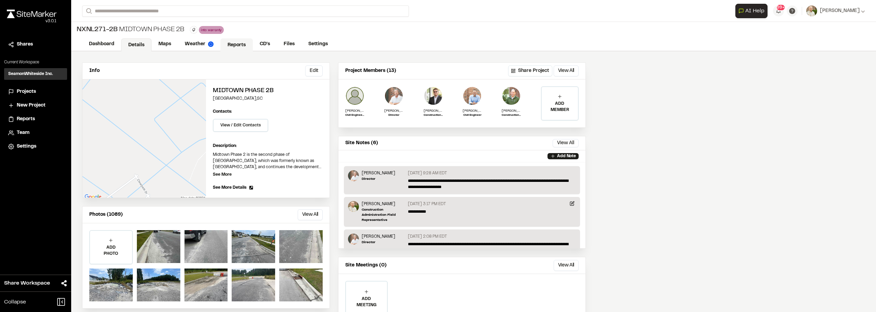
click at [233, 47] on link "Reports" at bounding box center [236, 44] width 33 height 13
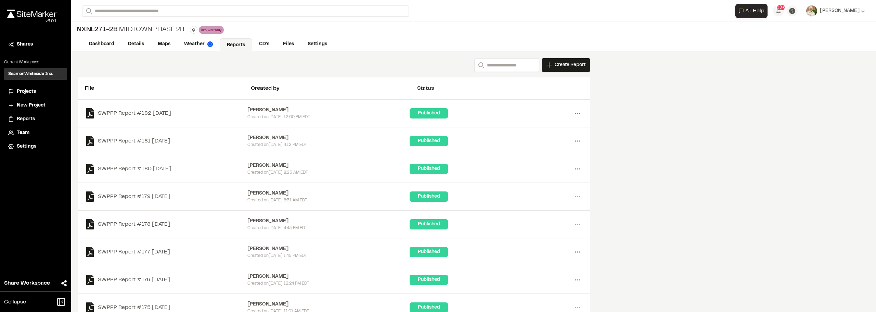
click at [577, 114] on icon at bounding box center [577, 113] width 11 height 11
click at [532, 150] on div "Share" at bounding box center [553, 148] width 60 height 10
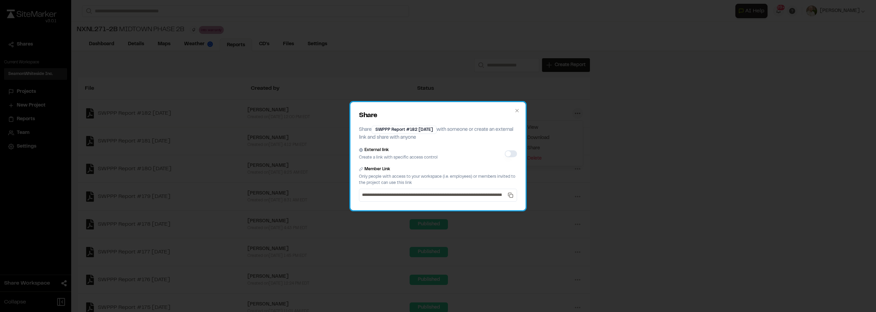
click at [506, 150] on div "External link Create a link with specific access control" at bounding box center [438, 154] width 158 height 14
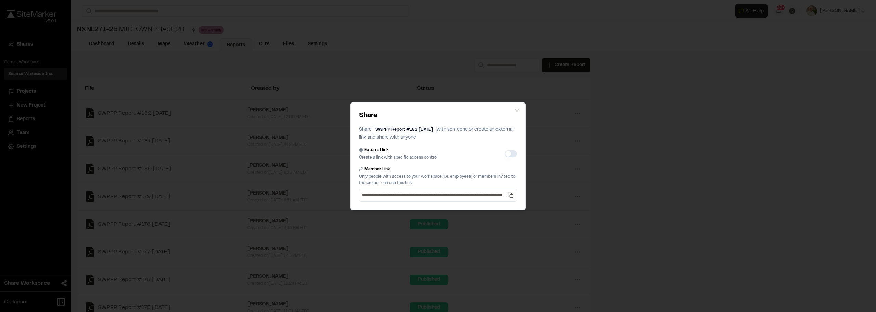
click at [507, 151] on button "External link" at bounding box center [511, 153] width 12 height 7
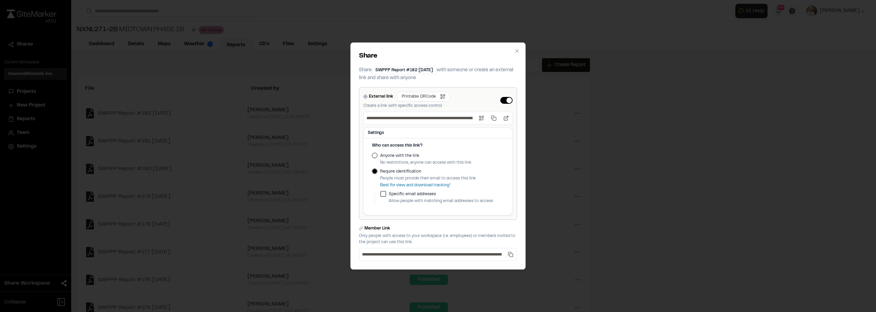
click at [376, 156] on button "Anyone with the link" at bounding box center [374, 155] width 5 height 5
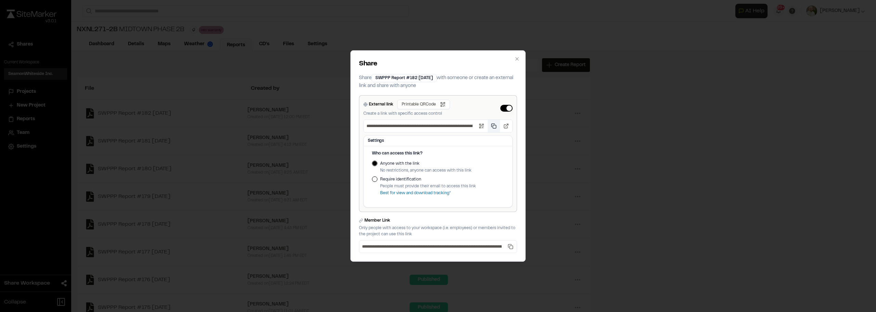
click at [500, 127] on button "Copy public link" at bounding box center [494, 126] width 12 height 12
drag, startPoint x: 797, startPoint y: 163, endPoint x: 676, endPoint y: 141, distance: 123.2
click at [797, 163] on div "**********" at bounding box center [438, 156] width 876 height 312
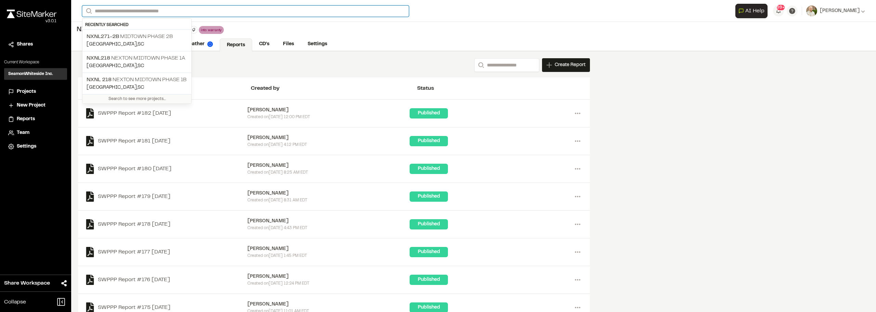
click at [122, 12] on input "Search" at bounding box center [245, 10] width 327 height 11
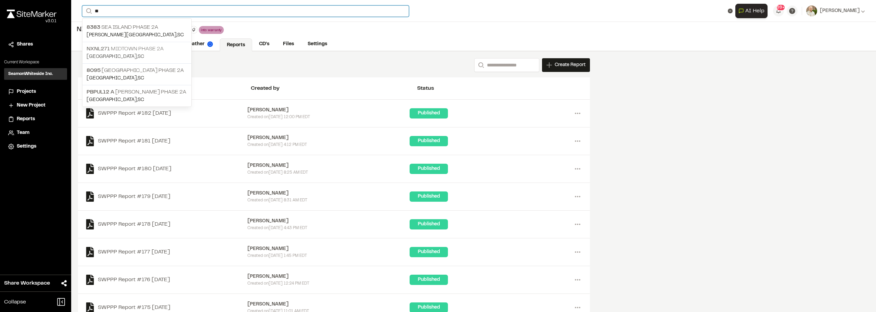
type input "**"
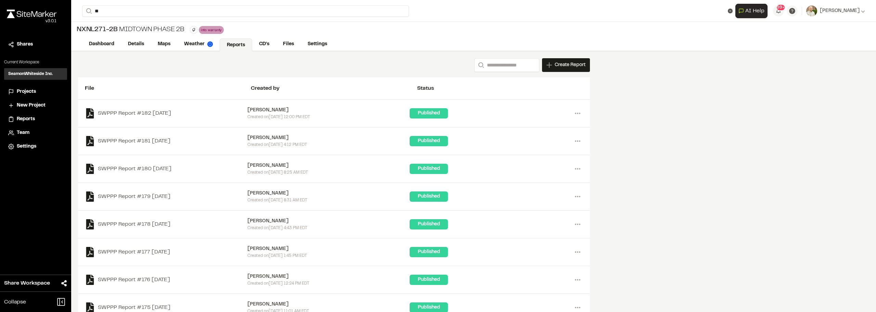
click at [158, 47] on p "NXNL271 Midtown Phase 2A" at bounding box center [137, 49] width 101 height 8
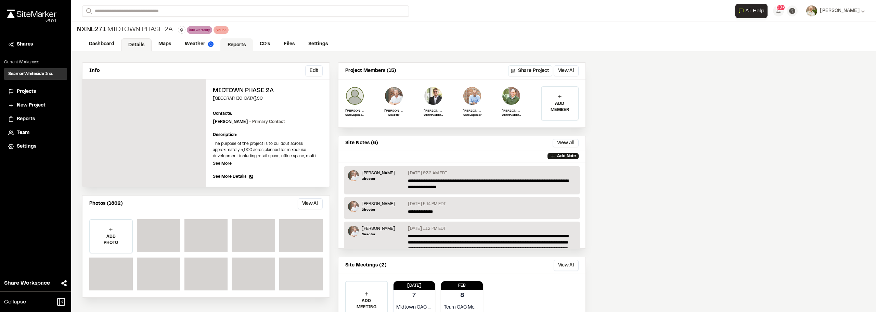
click at [242, 41] on link "Reports" at bounding box center [236, 44] width 33 height 13
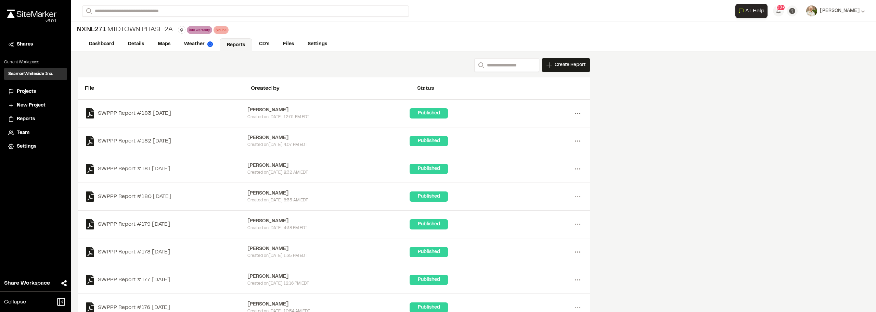
click at [576, 113] on circle at bounding box center [575, 113] width 1 height 1
click at [531, 148] on div "Share" at bounding box center [553, 148] width 60 height 10
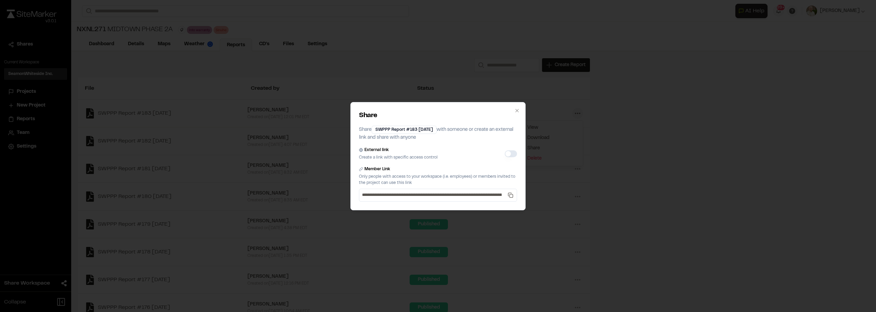
click at [506, 154] on button "External link" at bounding box center [511, 153] width 12 height 7
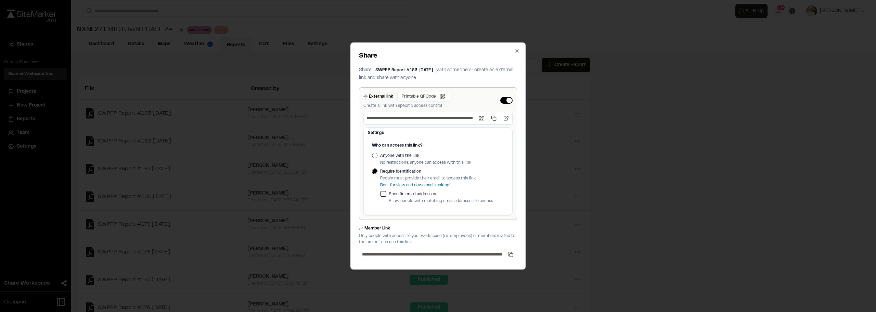
click at [376, 157] on button "Anyone with the link" at bounding box center [374, 155] width 5 height 5
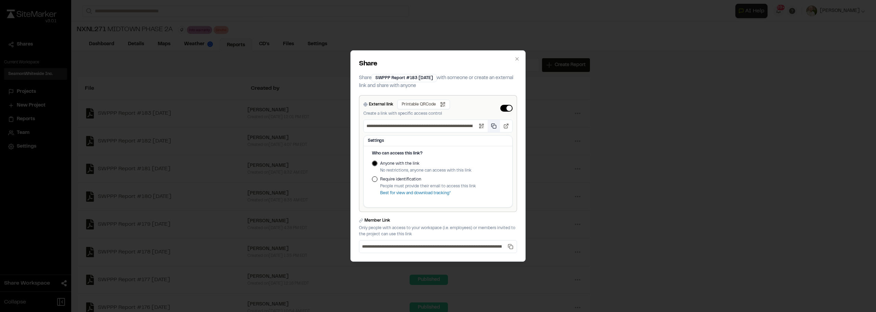
click at [493, 129] on button "Copy public link" at bounding box center [494, 126] width 12 height 12
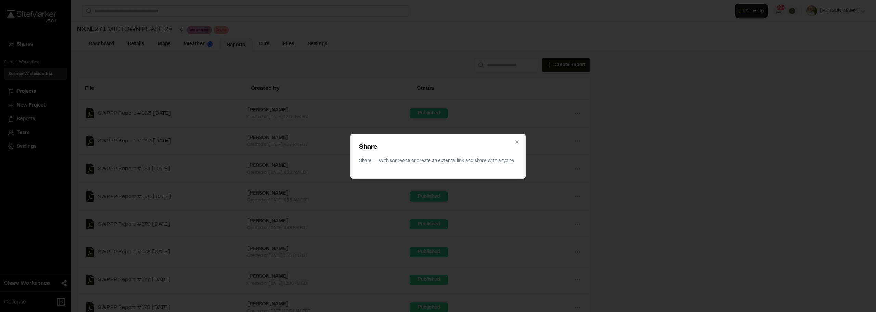
click at [700, 139] on div "Share Share with someone or create an external link and share with anyone Close" at bounding box center [438, 156] width 876 height 312
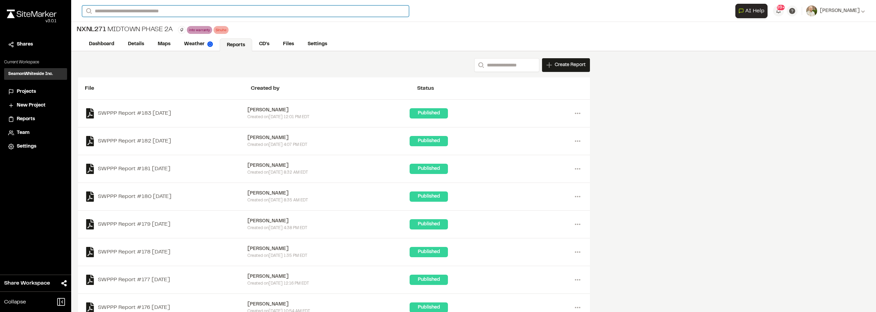
click at [125, 8] on input "Search" at bounding box center [245, 10] width 327 height 11
type input "**"
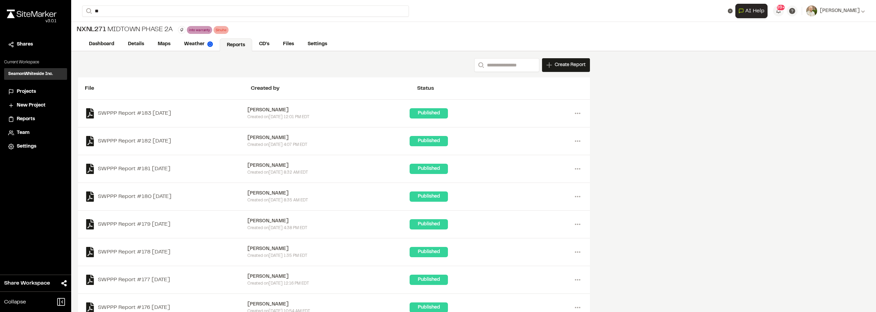
click at [131, 66] on p "NXNL [STREET_ADDRESS]" at bounding box center [143, 70] width 112 height 8
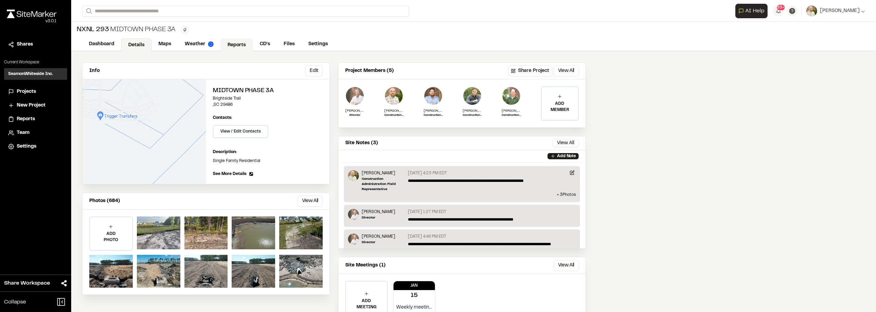
click at [228, 47] on link "Reports" at bounding box center [236, 44] width 33 height 13
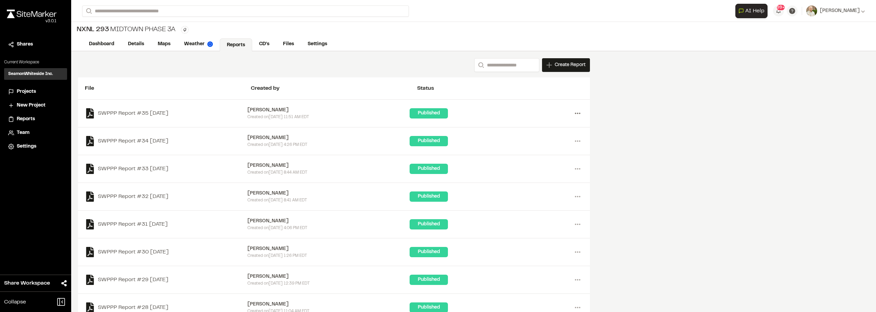
click at [581, 113] on icon at bounding box center [577, 113] width 11 height 11
click at [539, 148] on div "Share" at bounding box center [553, 148] width 60 height 10
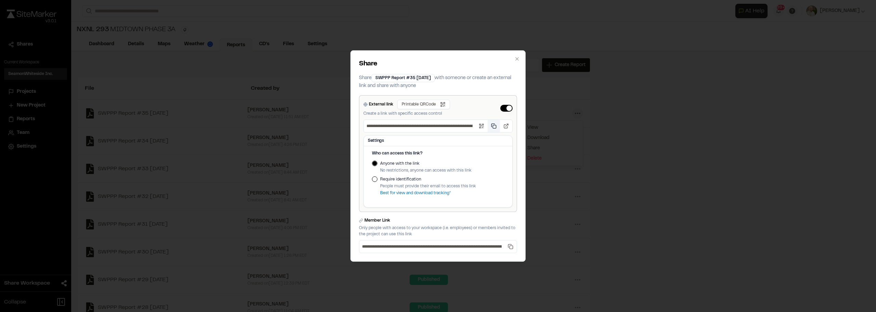
click at [493, 125] on button "Copy public link" at bounding box center [494, 126] width 12 height 12
drag, startPoint x: 667, startPoint y: 151, endPoint x: 643, endPoint y: 143, distance: 25.2
click at [667, 151] on div "**********" at bounding box center [438, 156] width 876 height 312
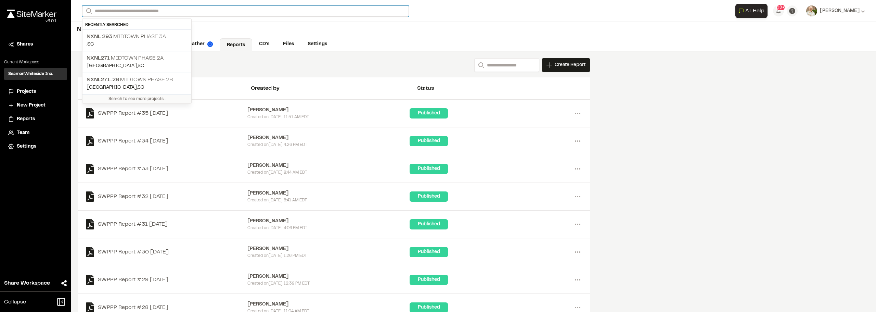
click at [133, 7] on input "Search" at bounding box center [245, 10] width 327 height 11
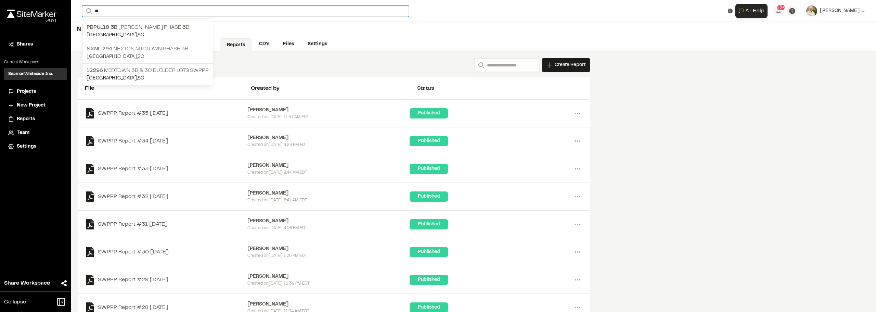
type input "**"
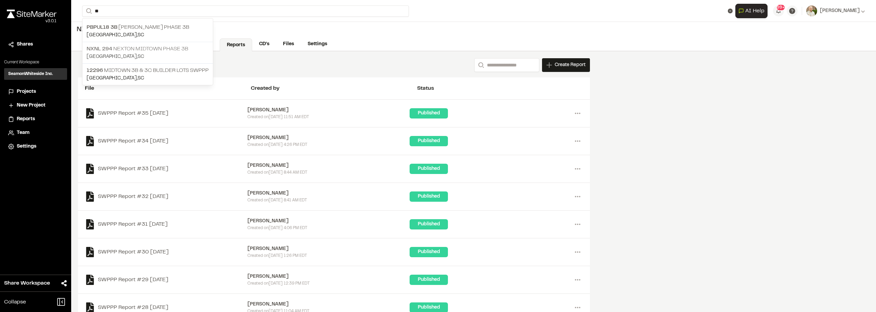
click at [187, 47] on p "NXNL 294 Nexton Midtown Phase 3B" at bounding box center [148, 49] width 122 height 8
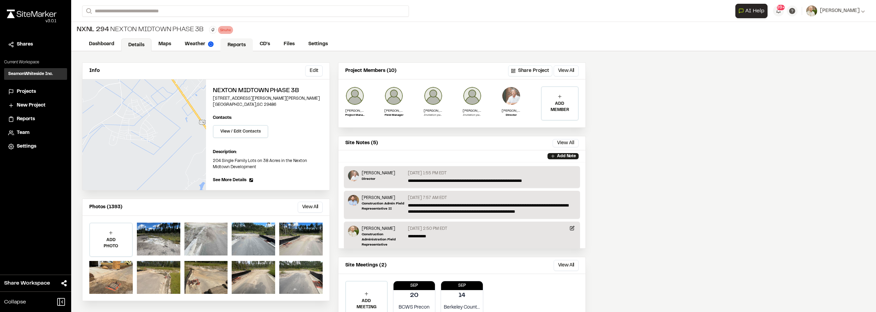
click at [233, 41] on link "Reports" at bounding box center [236, 44] width 33 height 13
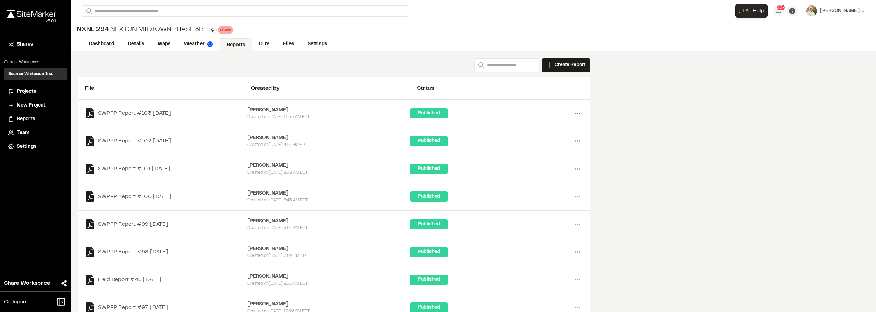
click at [577, 112] on icon at bounding box center [577, 113] width 11 height 11
click at [532, 148] on div "Share" at bounding box center [553, 148] width 60 height 10
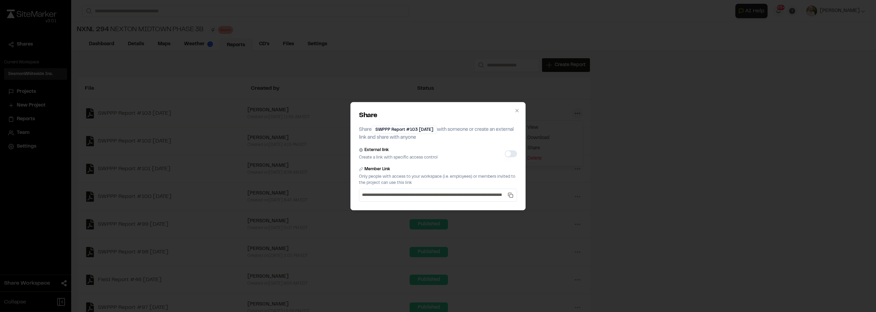
click at [511, 152] on button "External link" at bounding box center [511, 153] width 12 height 7
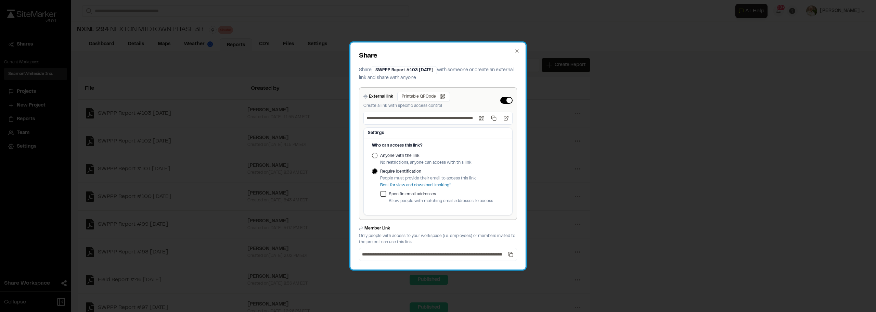
click at [373, 152] on div "Who can access this link? Anyone with the link No restrictions, anyone can acce…" at bounding box center [438, 174] width 132 height 64
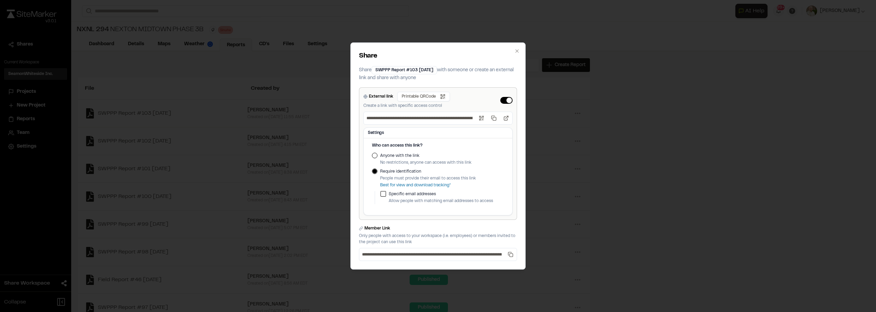
click at [375, 155] on button "Anyone with the link" at bounding box center [374, 155] width 5 height 5
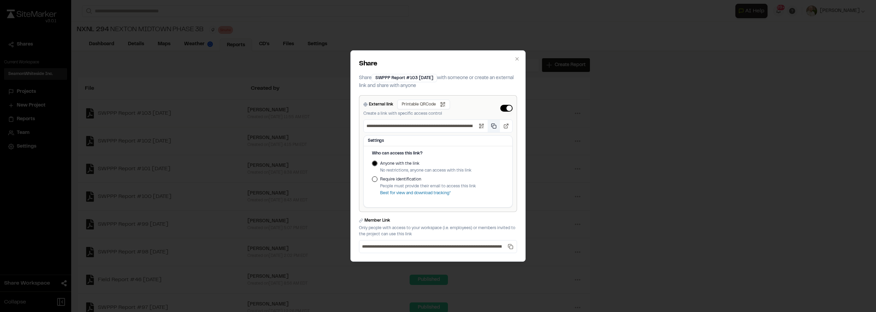
click at [493, 123] on button "Copy public link" at bounding box center [494, 126] width 12 height 12
drag, startPoint x: 562, startPoint y: 155, endPoint x: 558, endPoint y: 158, distance: 4.5
click at [562, 156] on div "**********" at bounding box center [438, 156] width 876 height 312
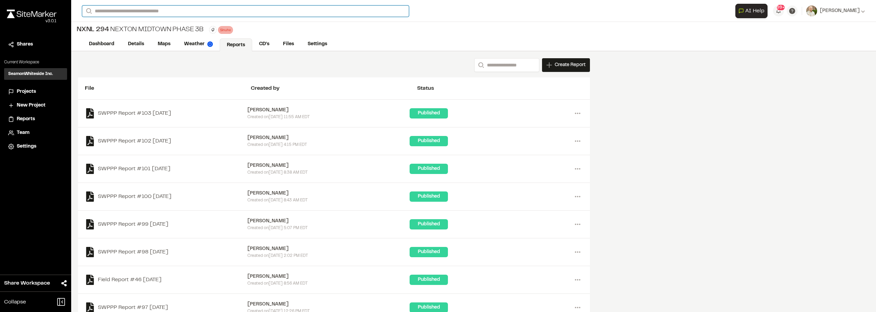
click at [171, 11] on input "Search" at bounding box center [245, 10] width 327 height 11
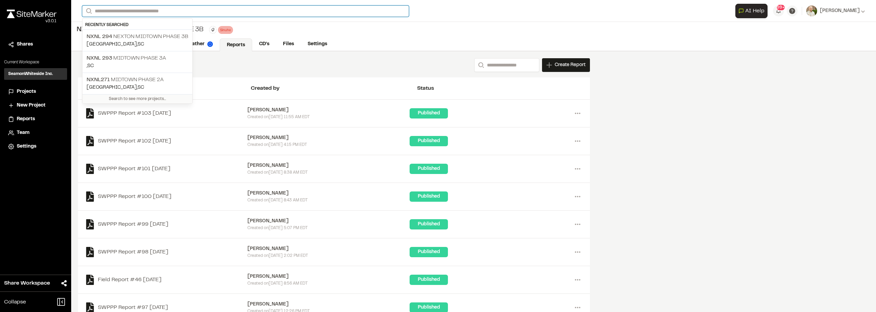
type input "*"
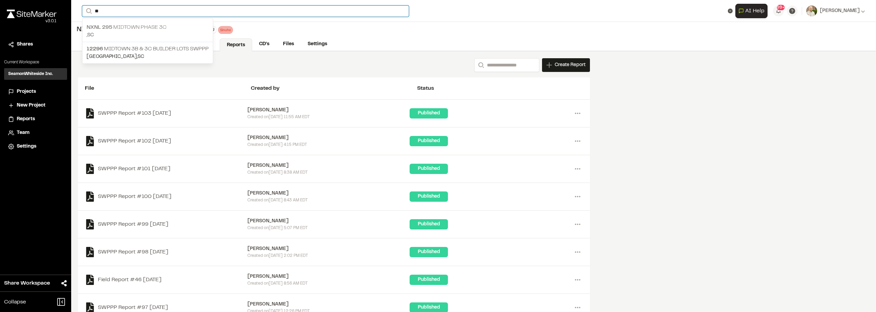
type input "**"
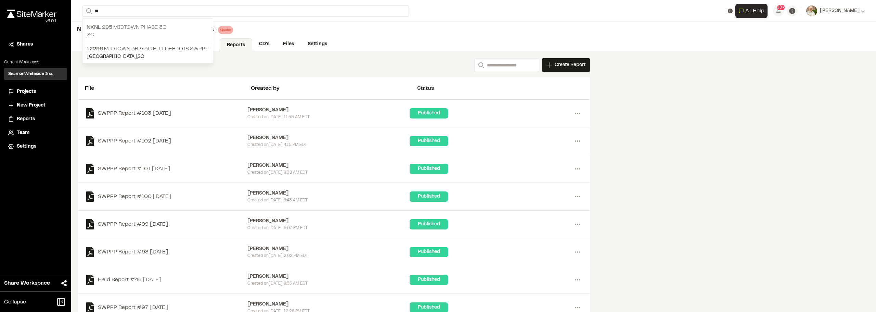
click at [158, 31] on p "NXNL 295 MIDTOWN PHASE 3C" at bounding box center [148, 27] width 122 height 8
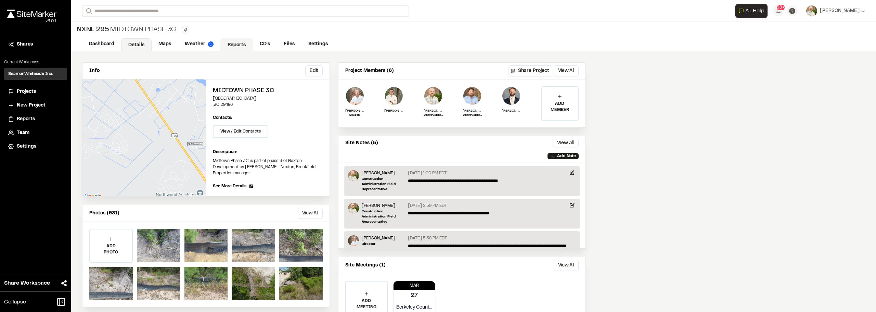
click at [232, 41] on link "Reports" at bounding box center [236, 44] width 33 height 13
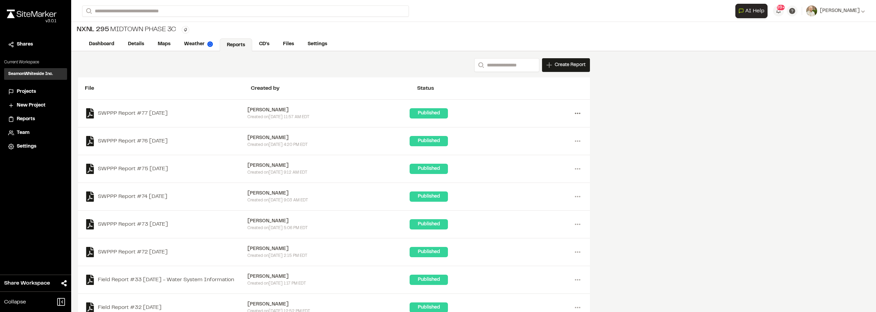
click at [575, 115] on icon at bounding box center [577, 113] width 11 height 11
click at [532, 150] on div "Share" at bounding box center [553, 148] width 60 height 10
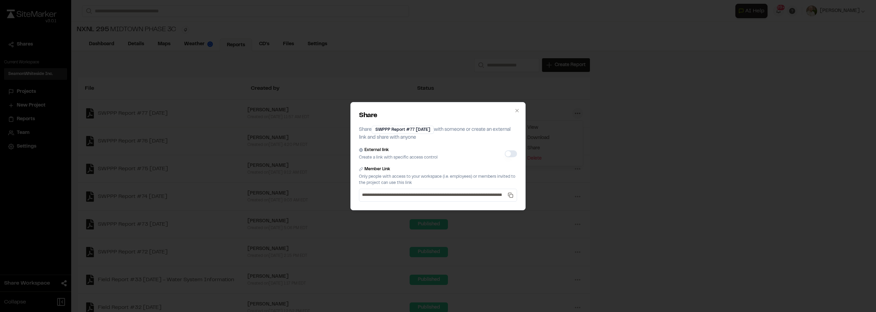
click at [509, 152] on button "External link" at bounding box center [511, 153] width 12 height 7
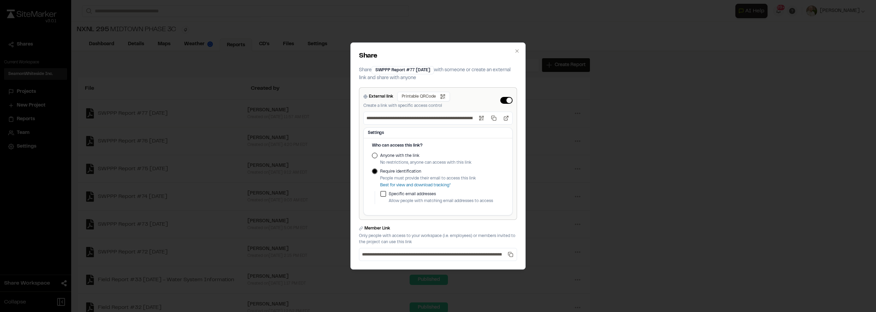
click at [375, 157] on button "Anyone with the link" at bounding box center [374, 155] width 5 height 5
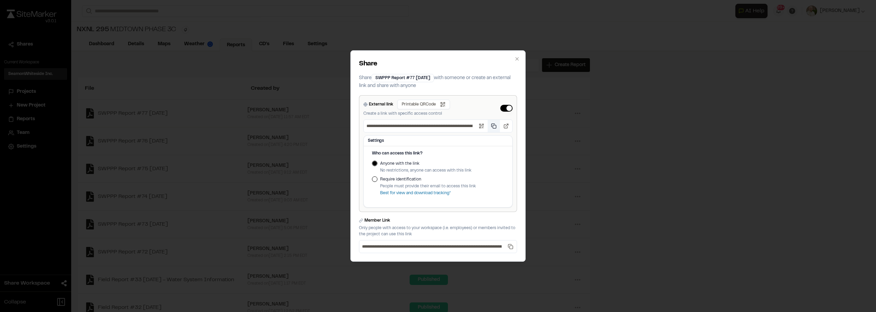
click at [495, 128] on button "Copy public link" at bounding box center [494, 126] width 12 height 12
drag, startPoint x: 718, startPoint y: 132, endPoint x: 587, endPoint y: 108, distance: 133.0
click at [718, 132] on div "**********" at bounding box center [438, 156] width 876 height 312
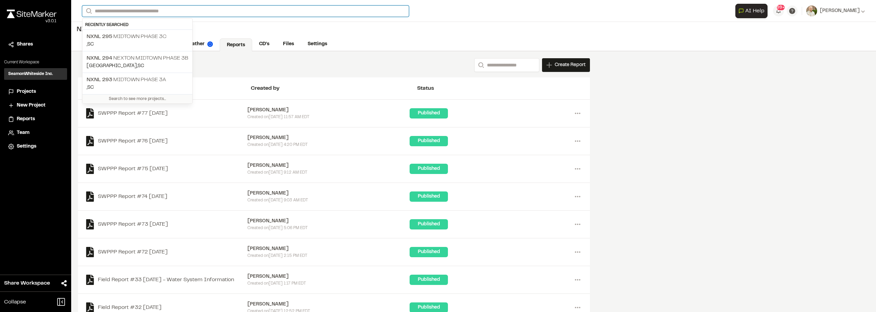
click at [140, 7] on input "Search" at bounding box center [245, 10] width 327 height 11
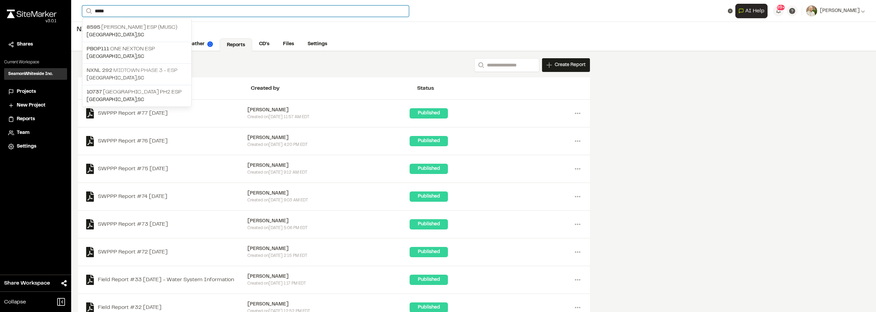
type input "*****"
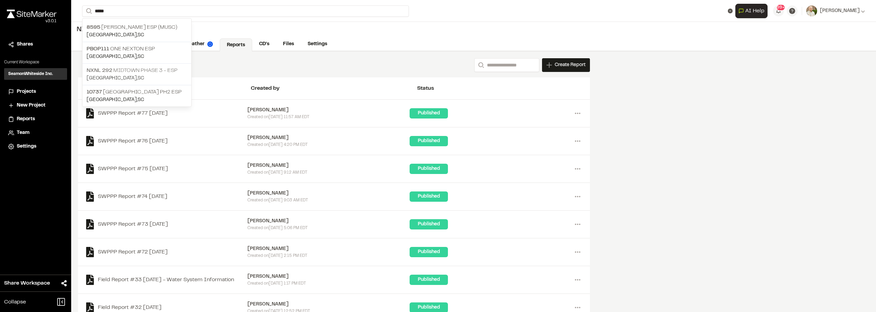
click at [160, 70] on p "NXNL 292 Midtown Phase 3 - ESP" at bounding box center [137, 70] width 101 height 8
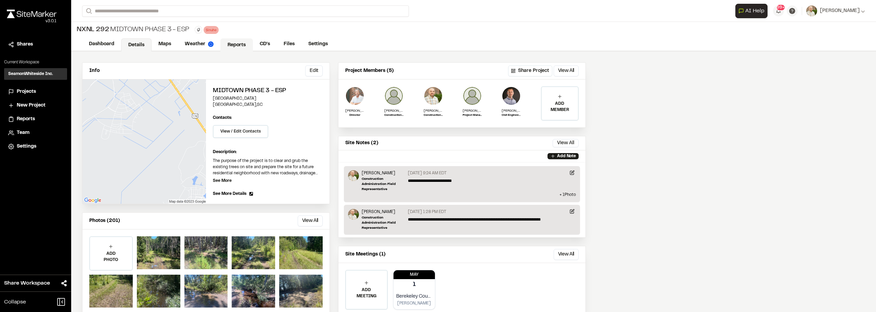
click at [234, 43] on link "Reports" at bounding box center [236, 44] width 33 height 13
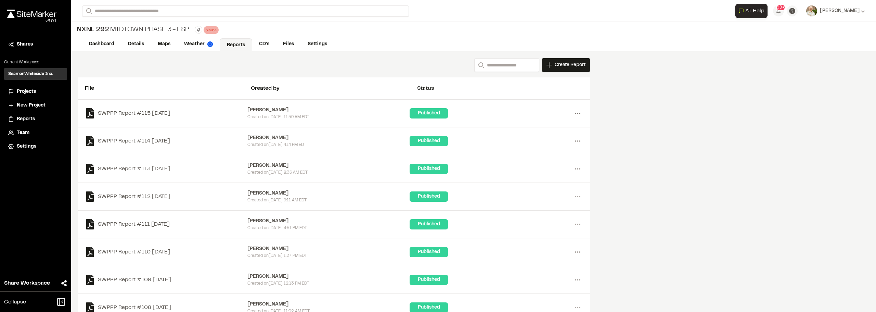
click at [576, 113] on circle at bounding box center [575, 113] width 1 height 1
click at [533, 147] on div "Share" at bounding box center [553, 148] width 60 height 10
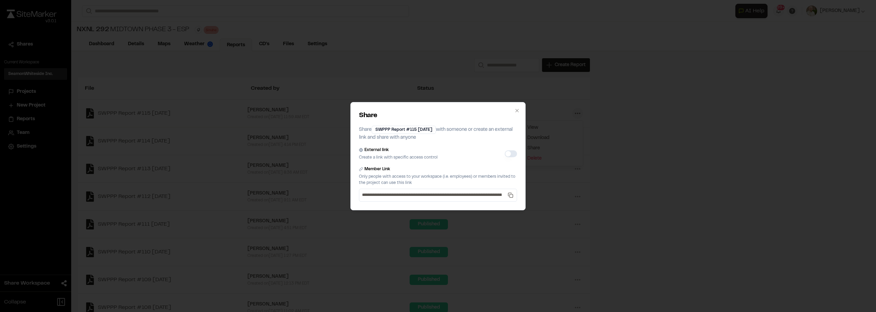
click at [509, 153] on button "External link" at bounding box center [511, 153] width 12 height 7
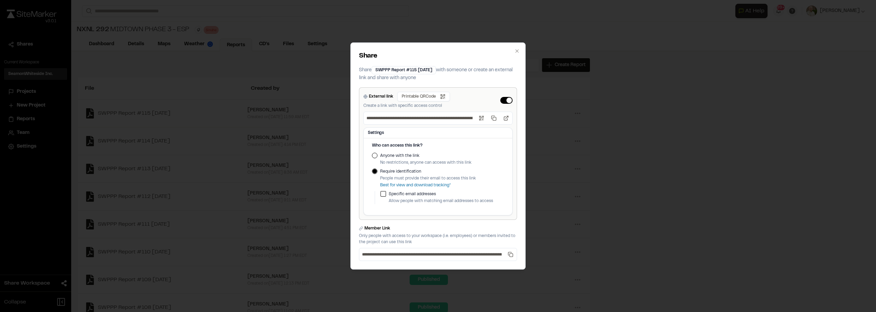
click at [375, 156] on button "Anyone with the link" at bounding box center [374, 155] width 5 height 5
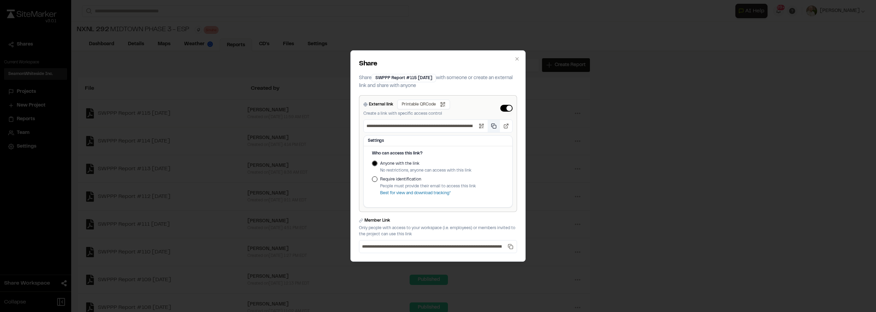
click at [493, 127] on button "Copy public link" at bounding box center [494, 126] width 12 height 12
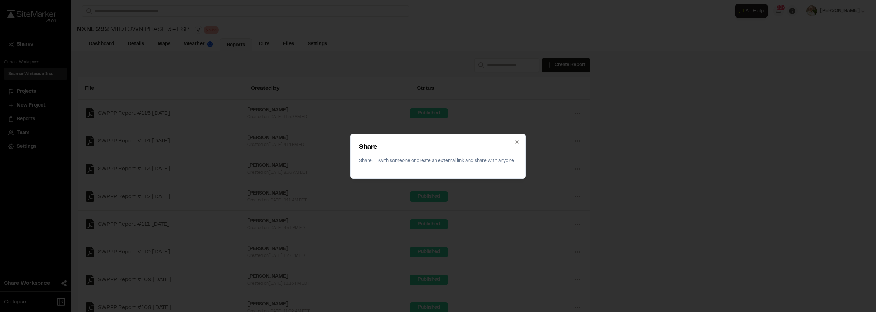
drag, startPoint x: 664, startPoint y: 93, endPoint x: 543, endPoint y: 83, distance: 121.3
click at [663, 93] on div "Share Share with someone or create an external link and share with anyone Close" at bounding box center [438, 156] width 876 height 312
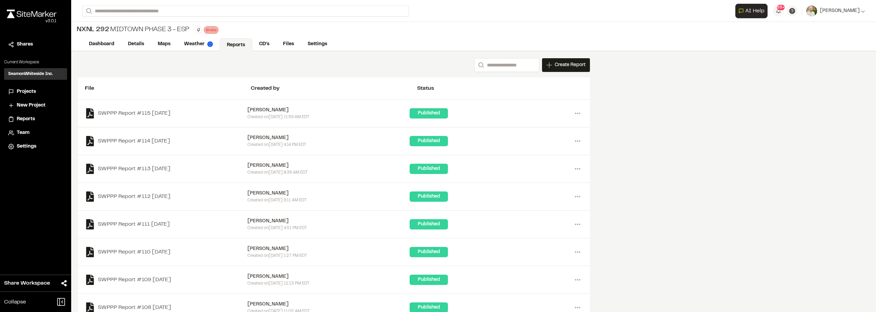
click at [704, 218] on div "Search Create Report New Report | NXNL 292 Midtown Phase 3 - ESP What type of R…" at bounding box center [473, 207] width 805 height 312
